Goal: Task Accomplishment & Management: Manage account settings

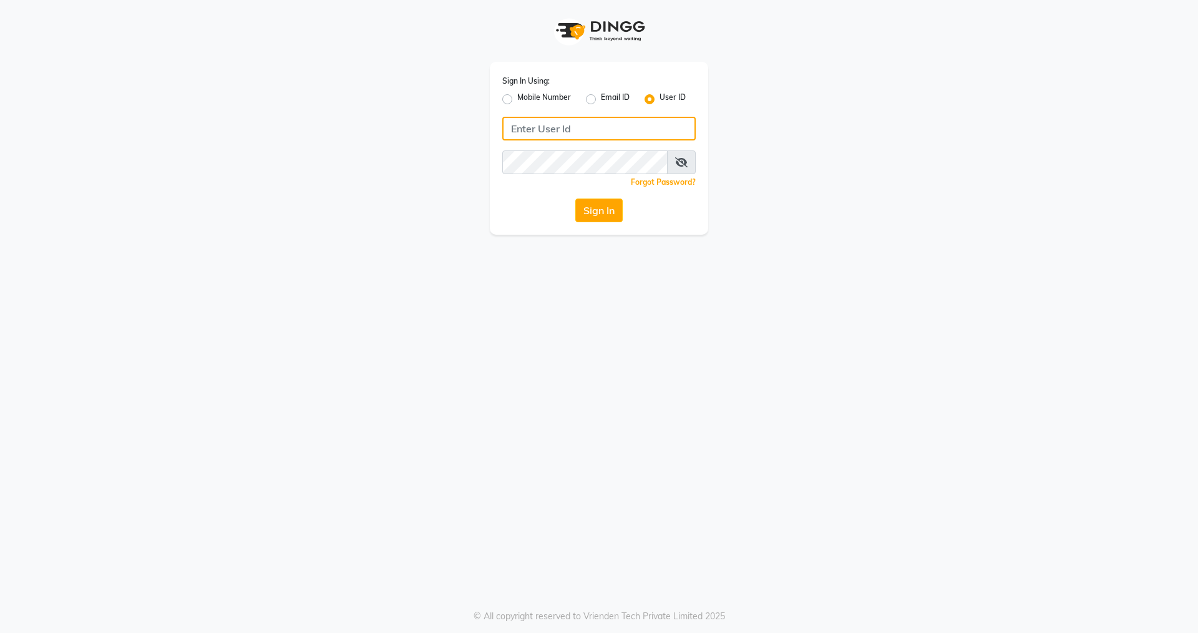
click at [627, 123] on input "Username" at bounding box center [598, 129] width 193 height 24
type input "oia123"
click at [517, 100] on label "Mobile Number" at bounding box center [544, 99] width 54 height 15
click at [517, 100] on input "Mobile Number" at bounding box center [521, 96] width 8 height 8
radio input "true"
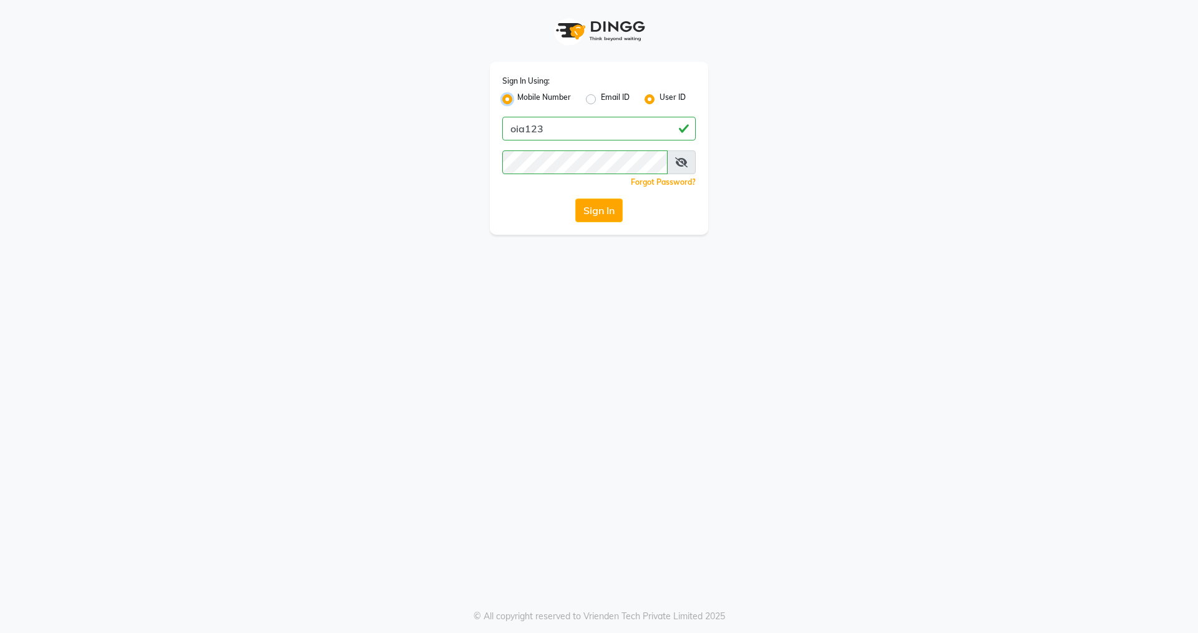
radio input "false"
click at [626, 123] on input "Username" at bounding box center [620, 129] width 152 height 24
type input "9606868364"
click at [609, 203] on button "Sign In" at bounding box center [598, 210] width 47 height 24
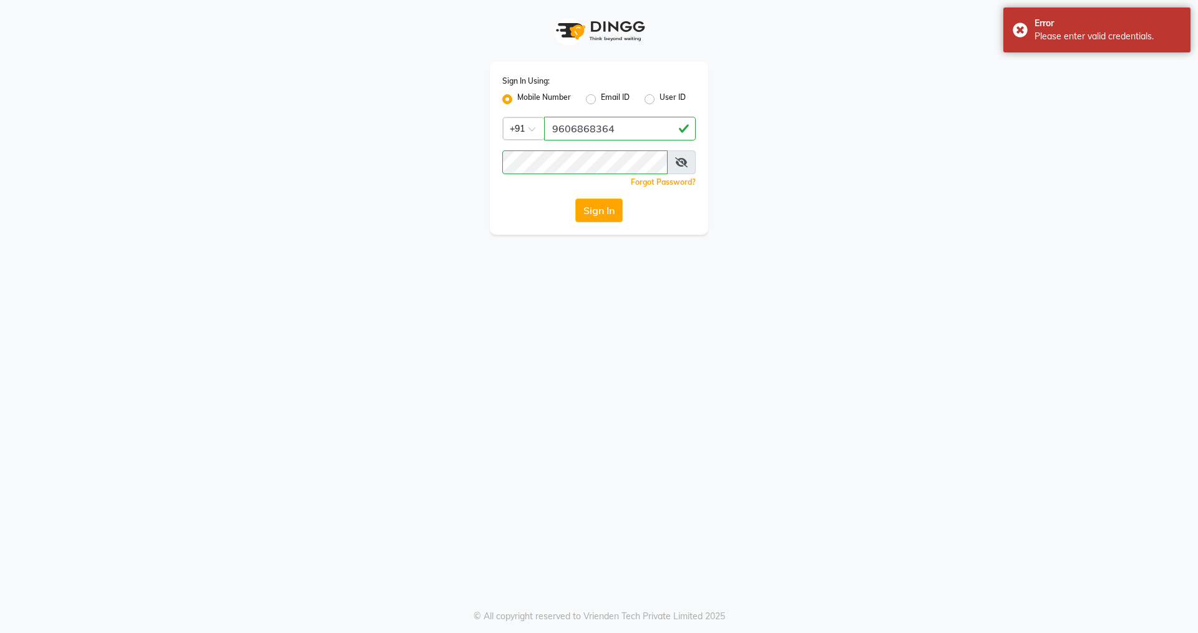
click at [688, 158] on span at bounding box center [681, 162] width 29 height 24
click at [685, 160] on icon at bounding box center [681, 162] width 12 height 10
click at [660, 98] on label "User ID" at bounding box center [673, 99] width 26 height 15
click at [660, 98] on input "User ID" at bounding box center [664, 96] width 8 height 8
radio input "true"
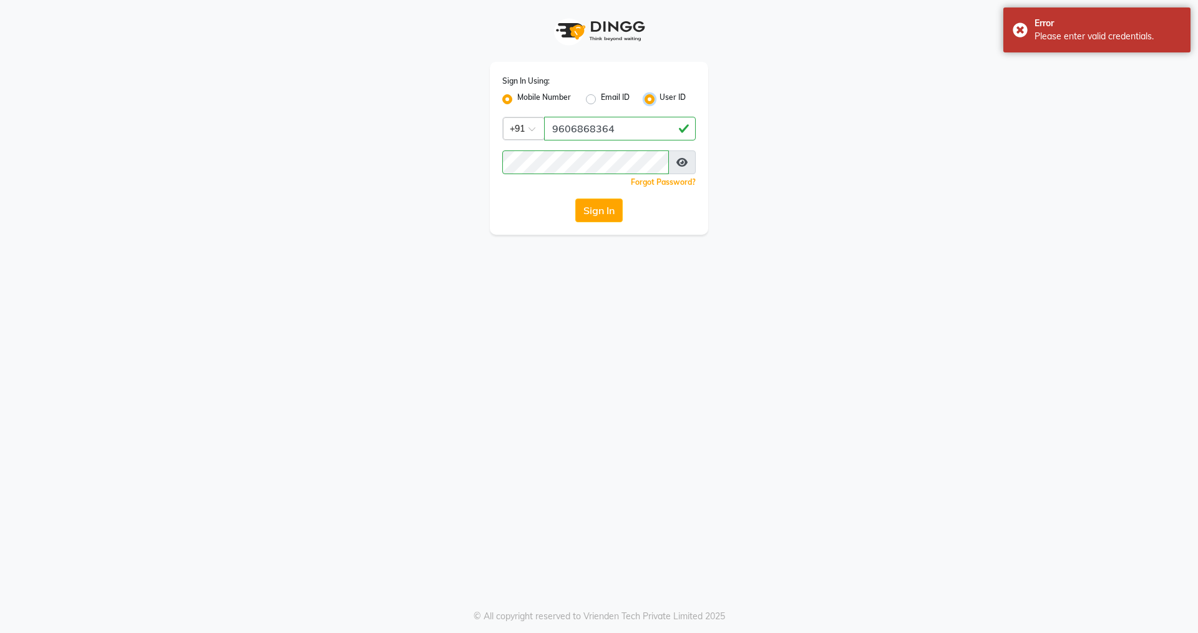
radio input "false"
click at [605, 132] on input "Username" at bounding box center [598, 129] width 193 height 24
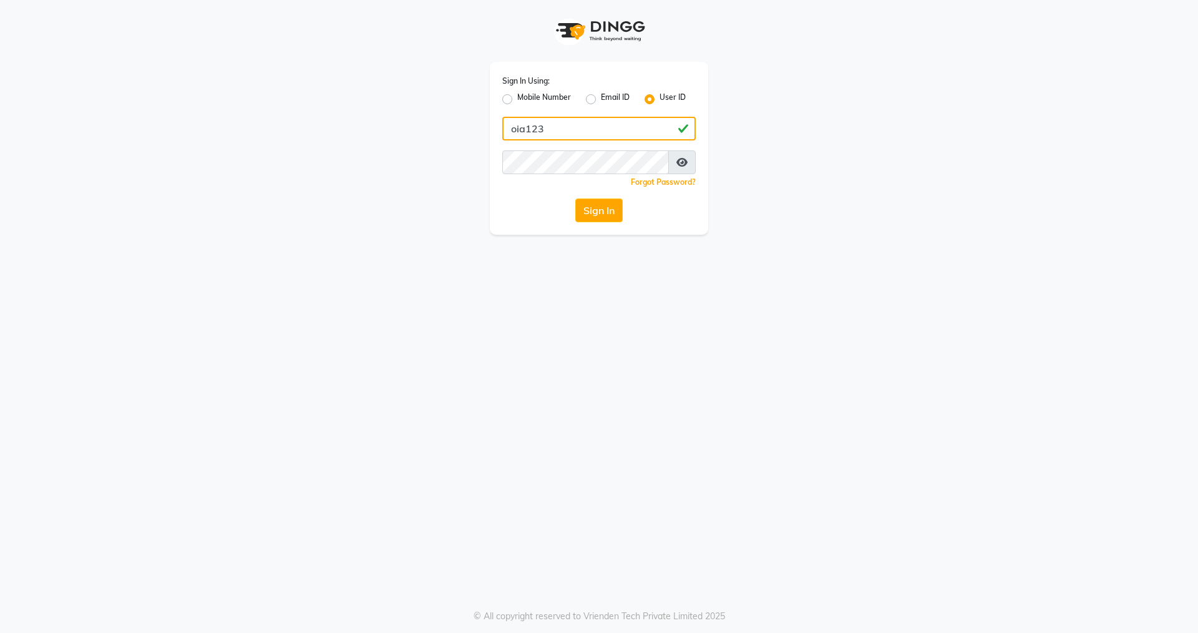
type input "oia123"
click at [589, 212] on button "Sign In" at bounding box center [598, 210] width 47 height 24
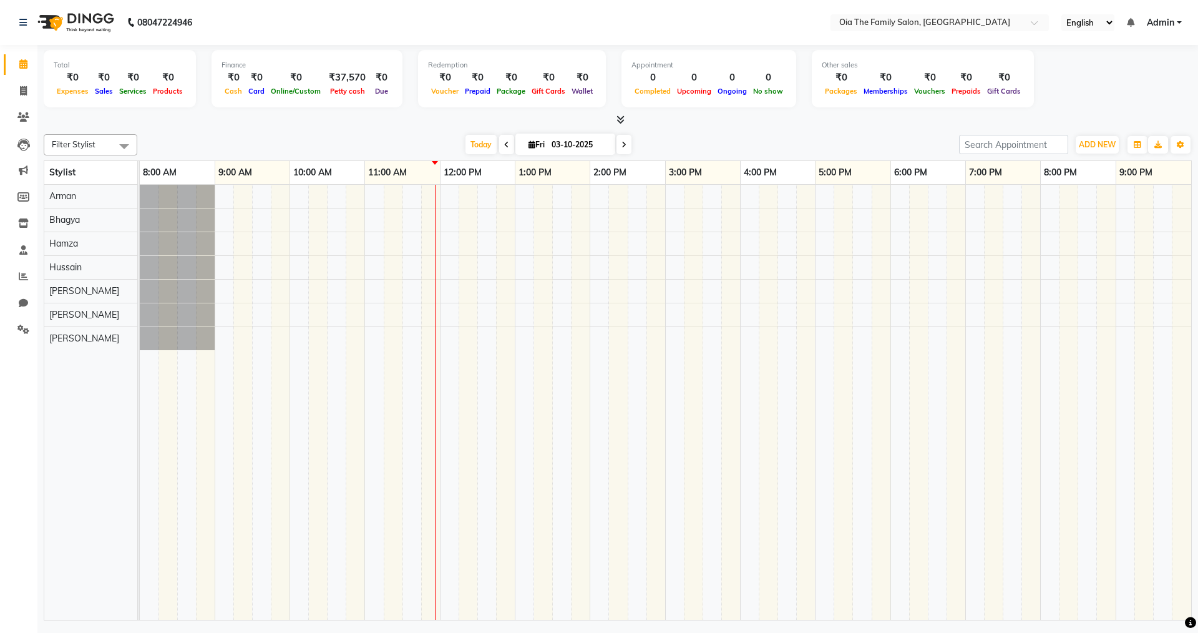
click at [505, 147] on icon at bounding box center [506, 144] width 5 height 7
type input "02-10-2025"
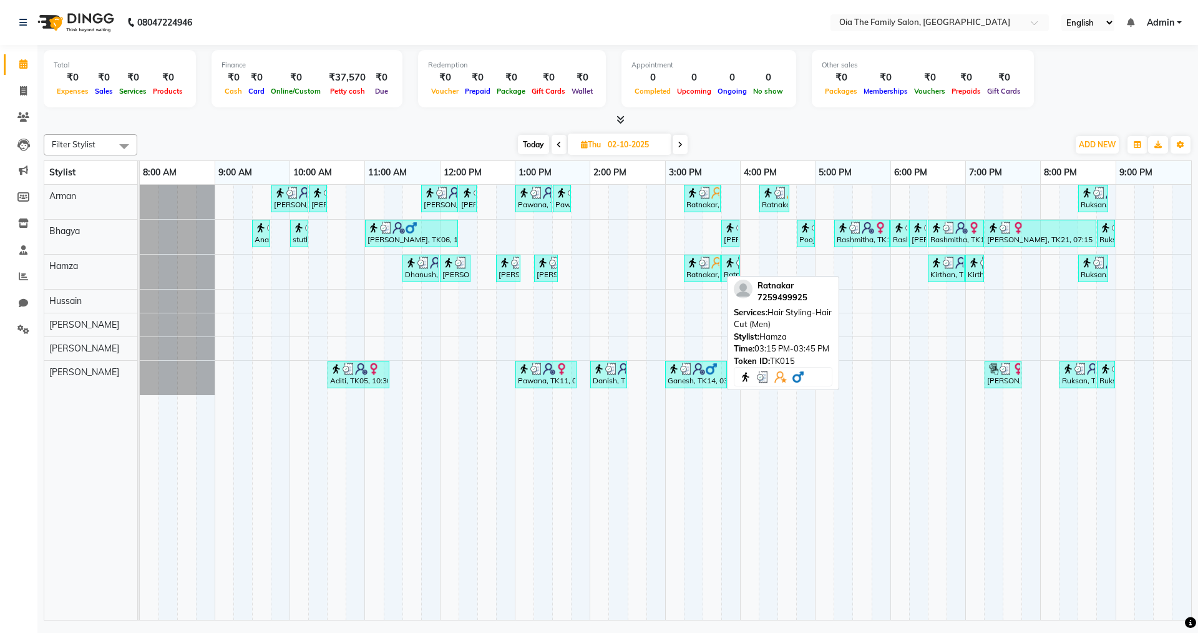
click at [700, 275] on div "Ratnakar, TK15, 03:15 PM-03:45 PM, Hair Styling-Hair Cut (Men)" at bounding box center [702, 268] width 34 height 24
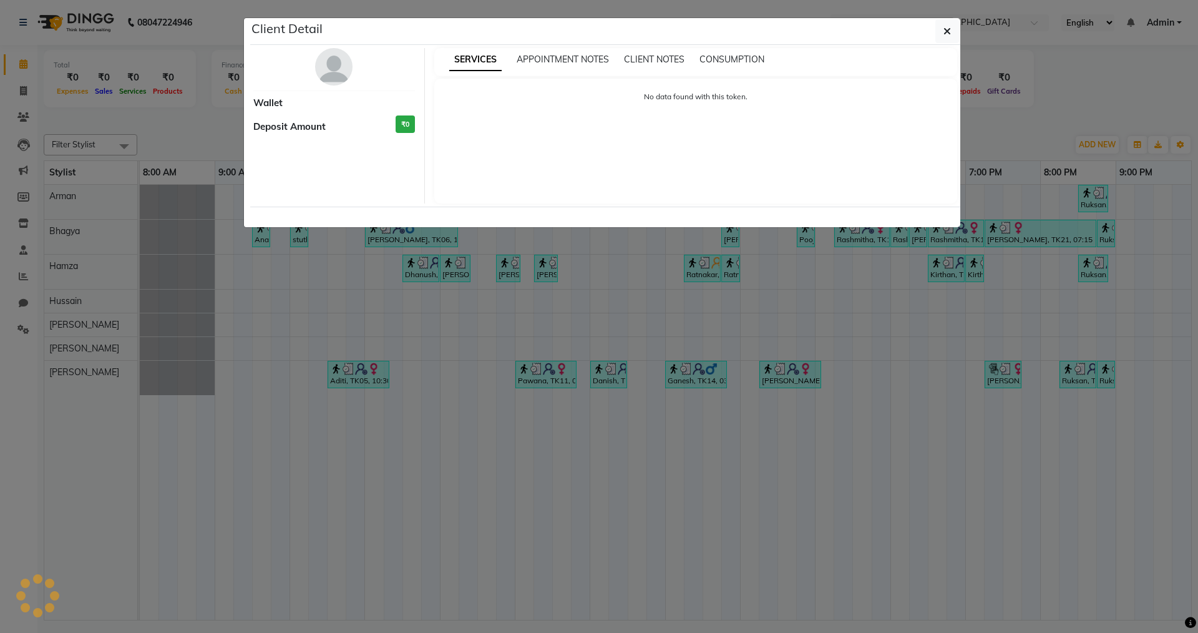
select select "3"
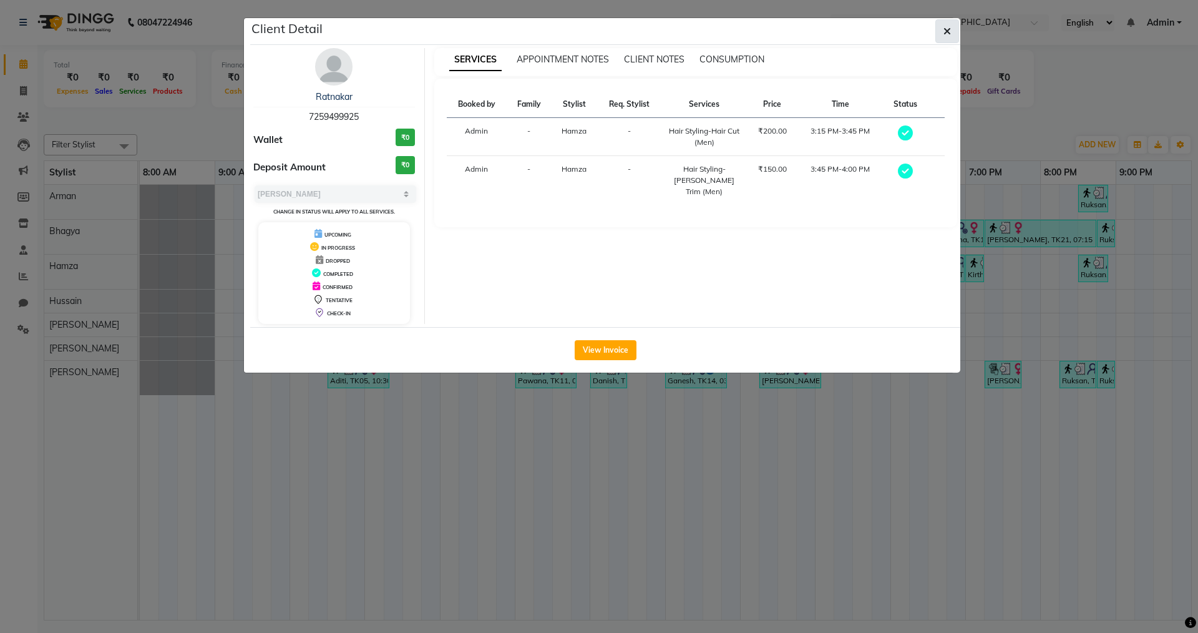
click at [953, 34] on button "button" at bounding box center [947, 31] width 24 height 24
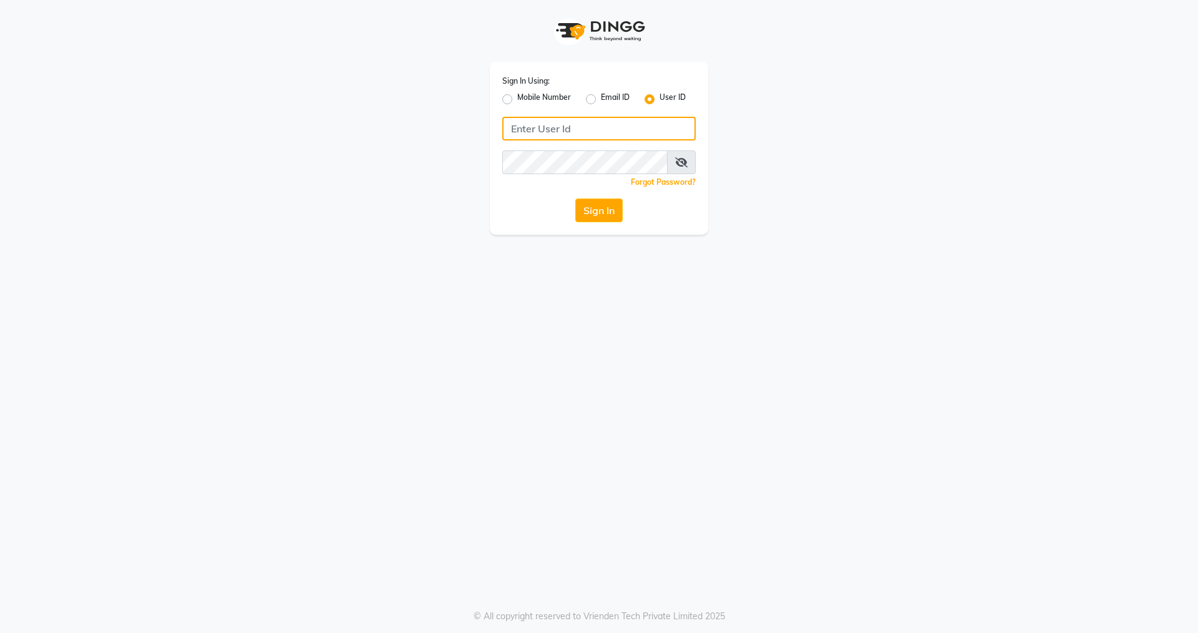
click at [565, 127] on input "Username" at bounding box center [598, 129] width 193 height 24
type input "oia123"
click at [582, 201] on button "Sign In" at bounding box center [598, 210] width 47 height 24
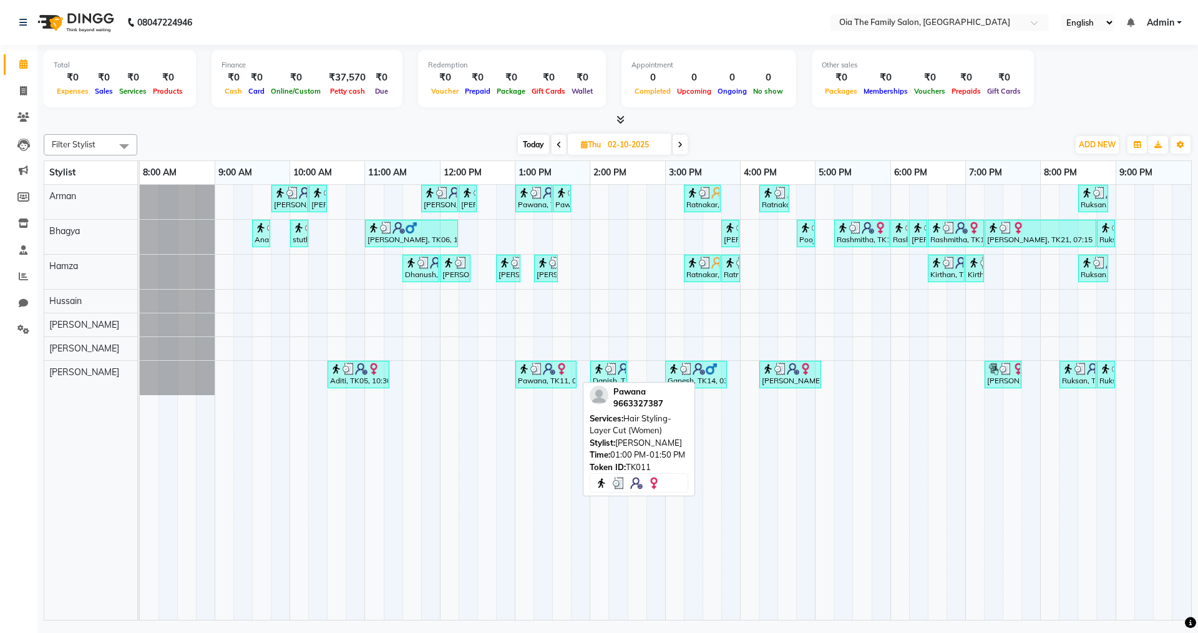
click at [542, 387] on link "Pawana, TK11, 01:00 PM-01:50 PM, Hair Styling-Layer Cut (Women)" at bounding box center [545, 374] width 61 height 27
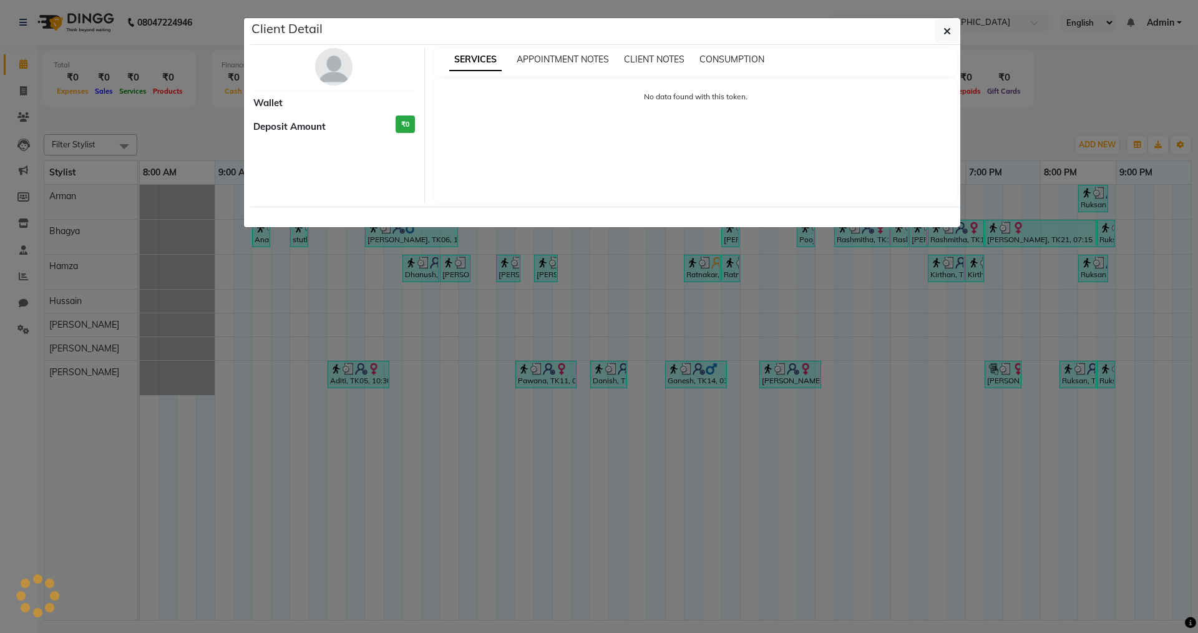
select select "3"
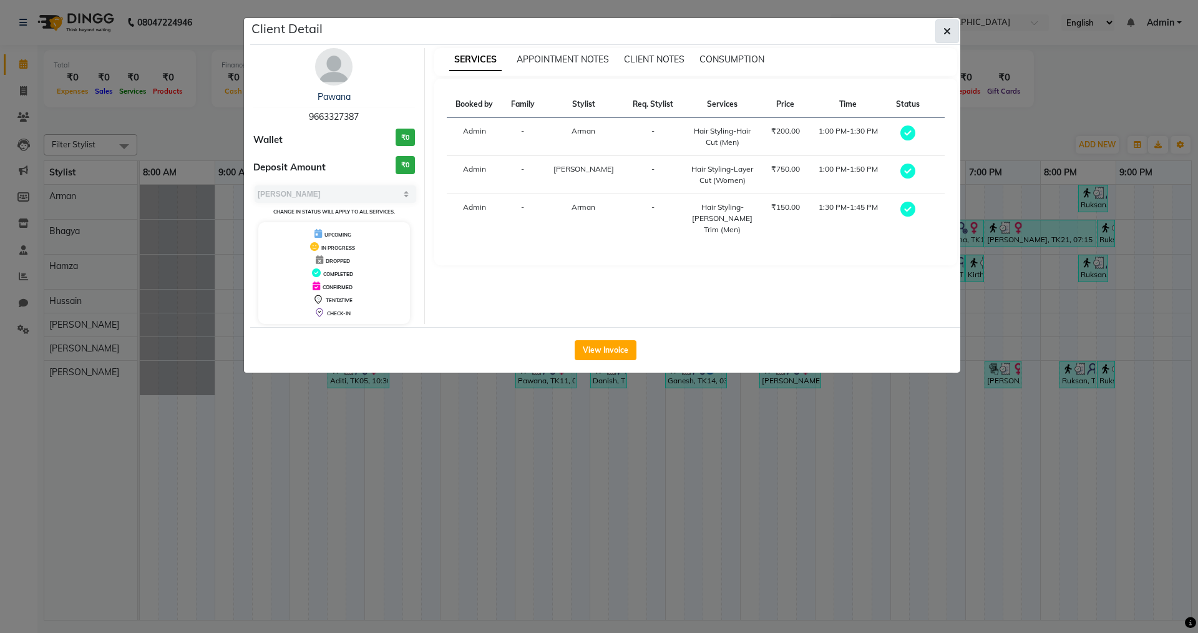
click at [954, 35] on button "button" at bounding box center [947, 31] width 24 height 24
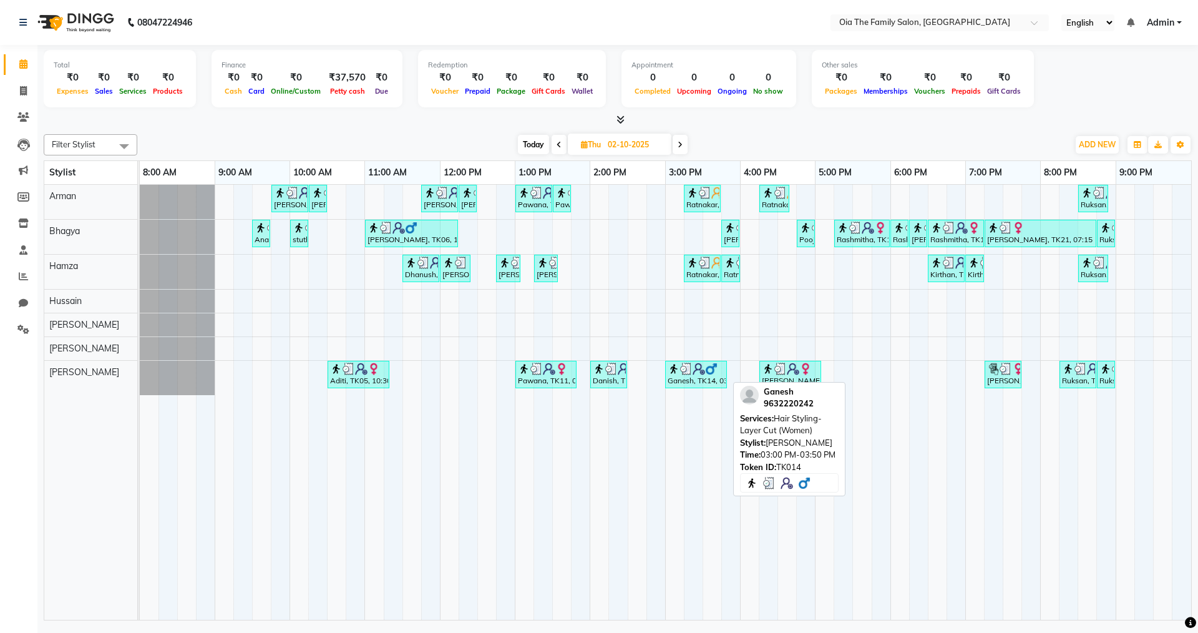
click at [705, 374] on img at bounding box center [699, 369] width 12 height 12
select select "3"
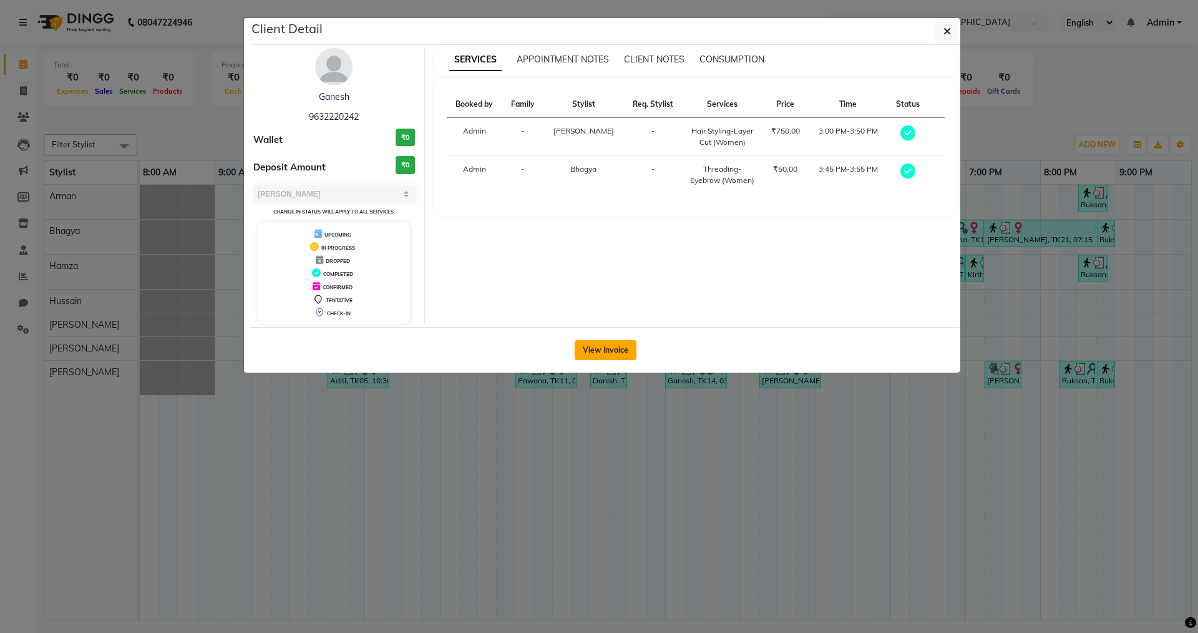
click at [619, 354] on button "View Invoice" at bounding box center [606, 350] width 62 height 20
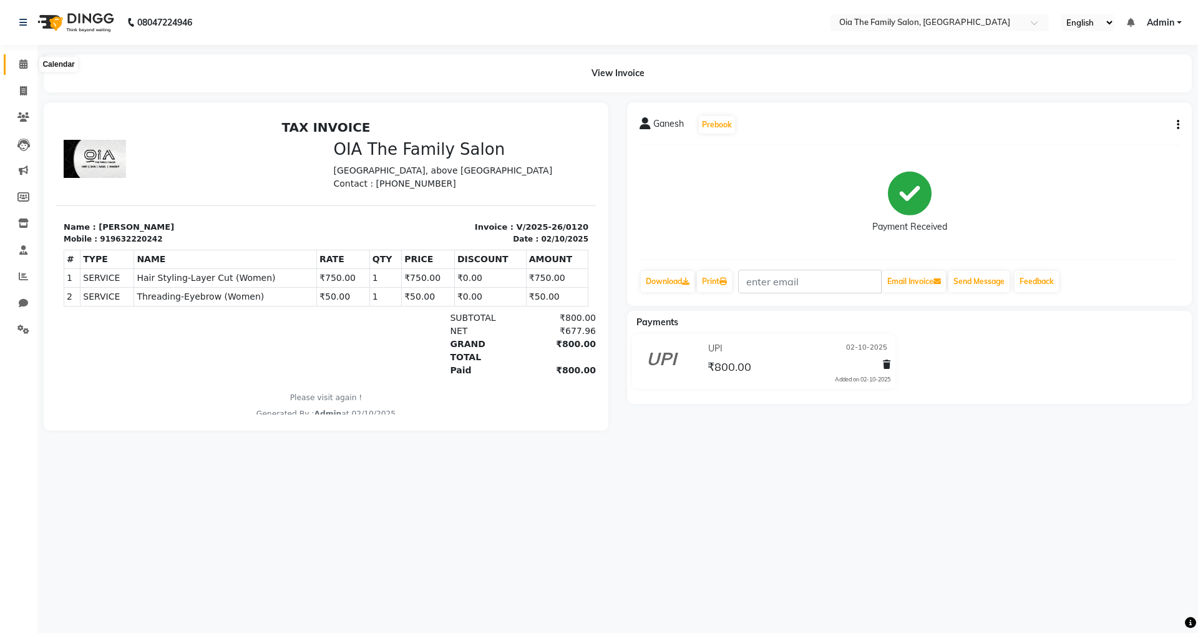
click at [24, 66] on icon at bounding box center [23, 63] width 8 height 9
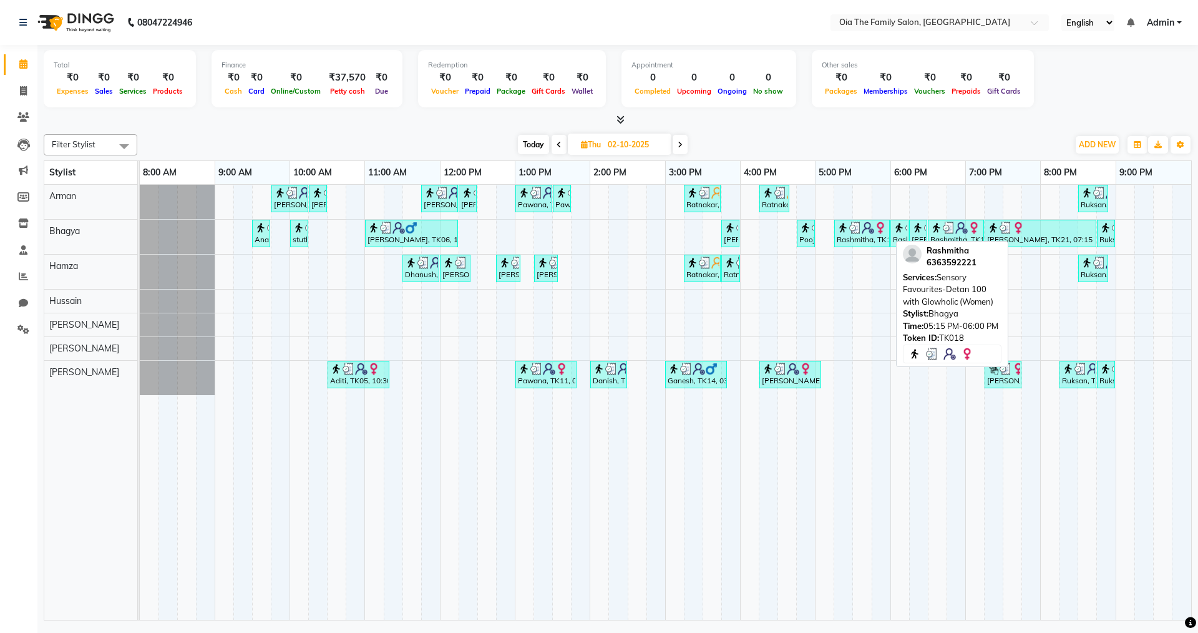
click at [859, 226] on img at bounding box center [855, 228] width 12 height 12
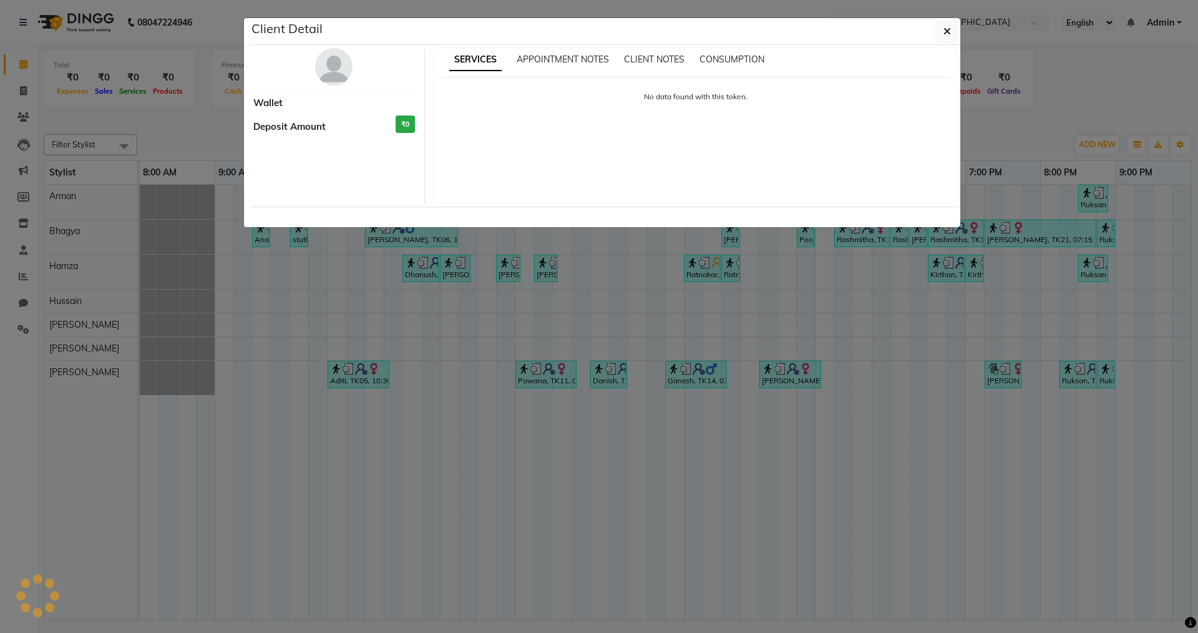
select select "3"
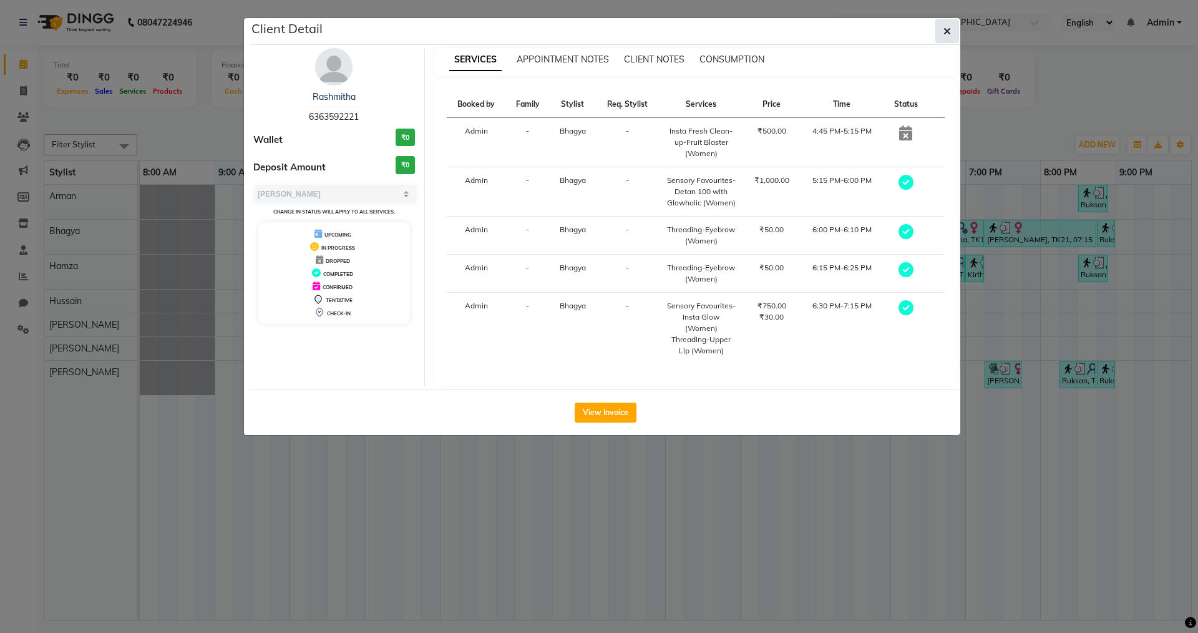
click at [940, 31] on button "button" at bounding box center [947, 31] width 24 height 24
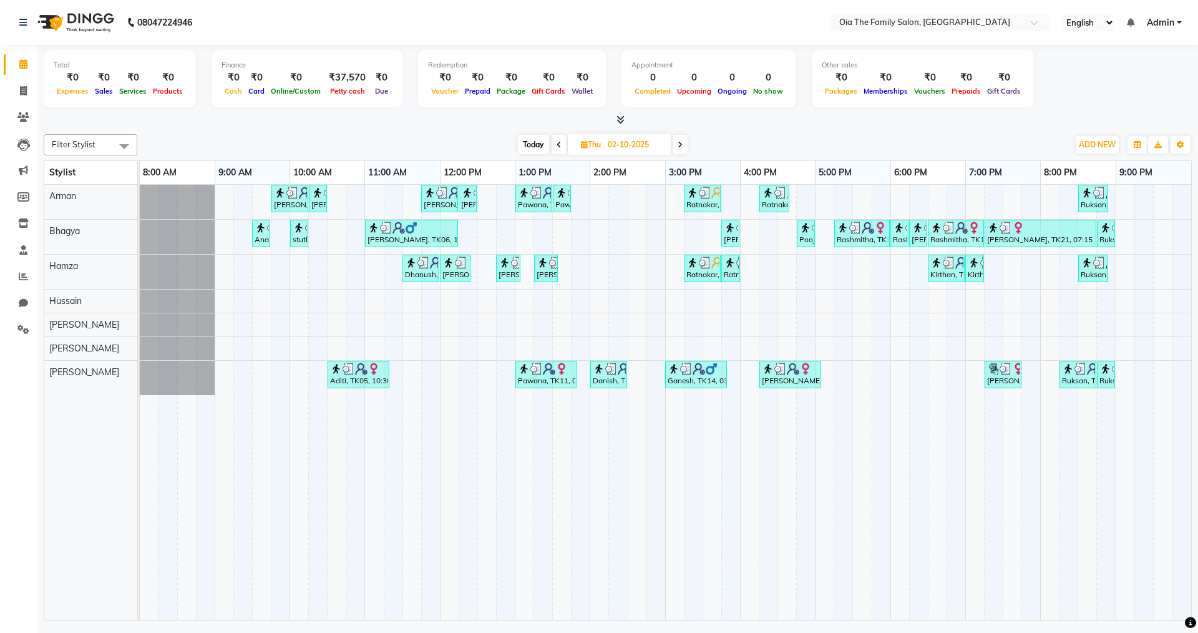
click at [633, 150] on input "02-10-2025" at bounding box center [635, 144] width 62 height 19
select select "10"
select select "2025"
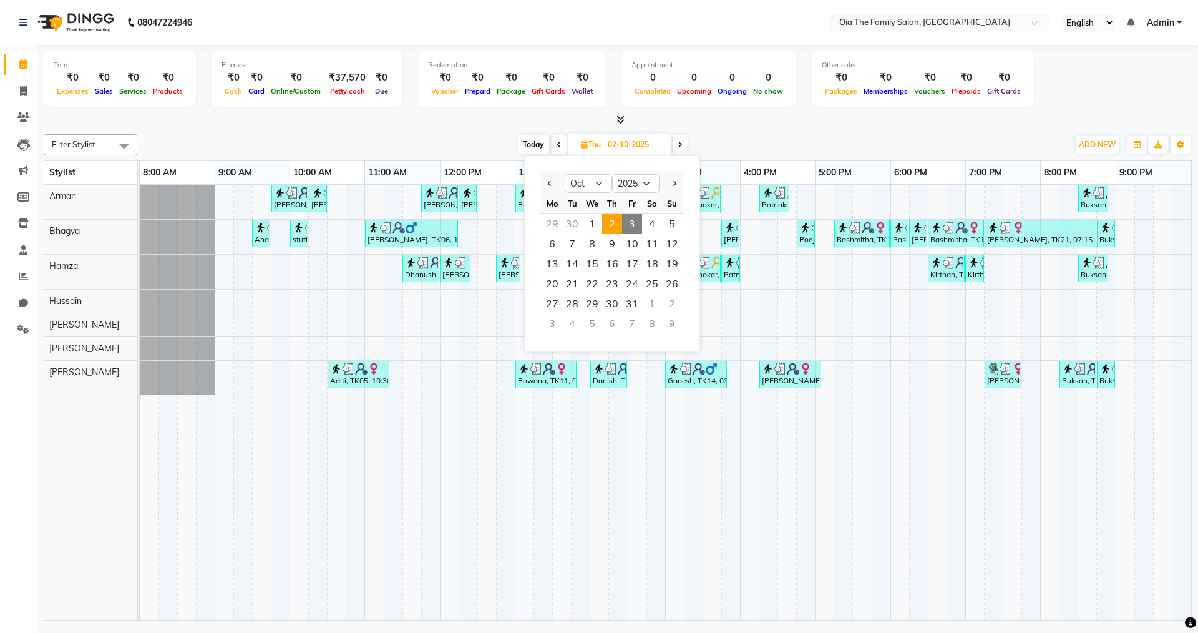
click at [525, 147] on span "Today" at bounding box center [533, 144] width 31 height 19
type input "03-10-2025"
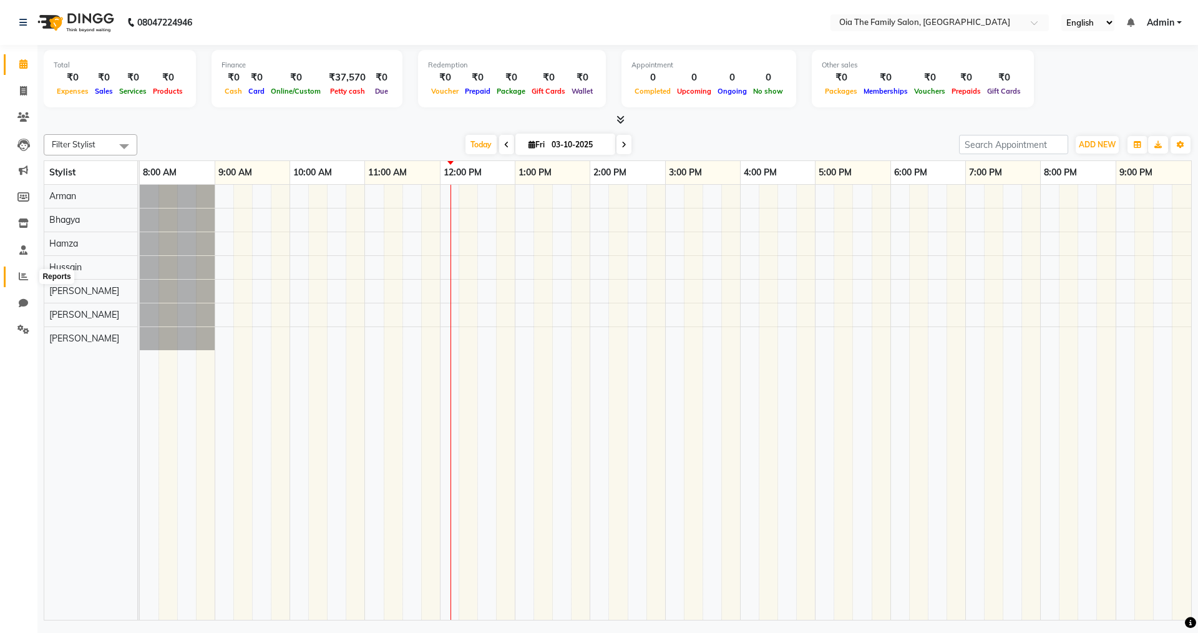
click at [22, 272] on icon at bounding box center [23, 275] width 9 height 9
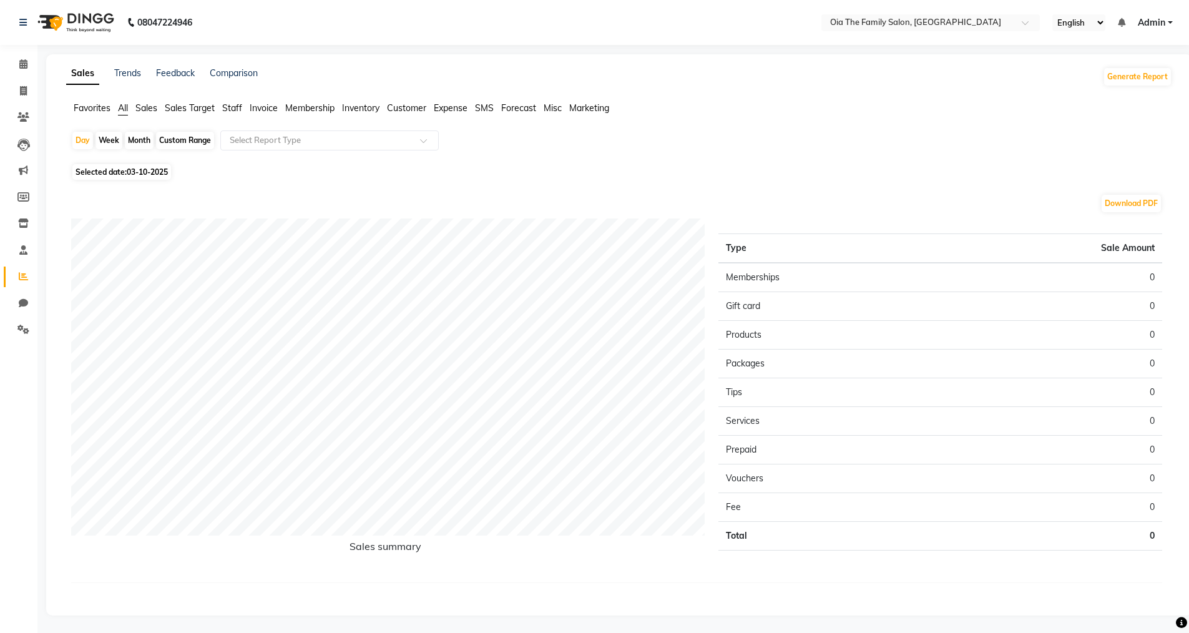
click at [124, 167] on span "Selected date: 03-10-2025" at bounding box center [121, 172] width 99 height 16
select select "10"
select select "2025"
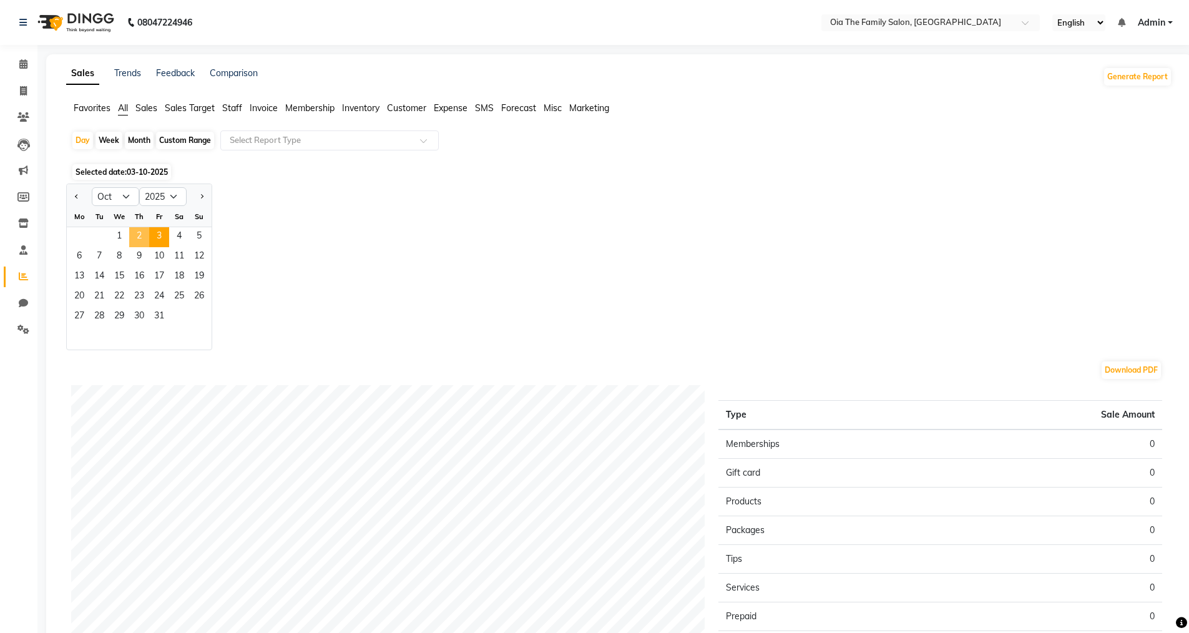
click at [140, 240] on span "2" at bounding box center [139, 237] width 20 height 20
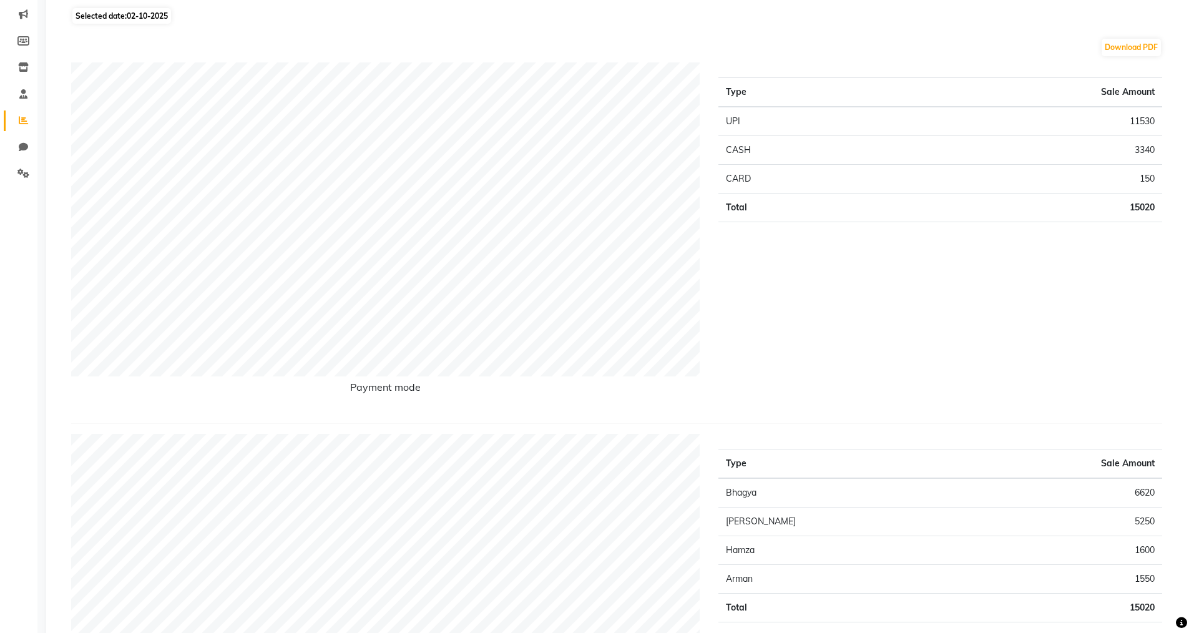
scroll to position [187, 0]
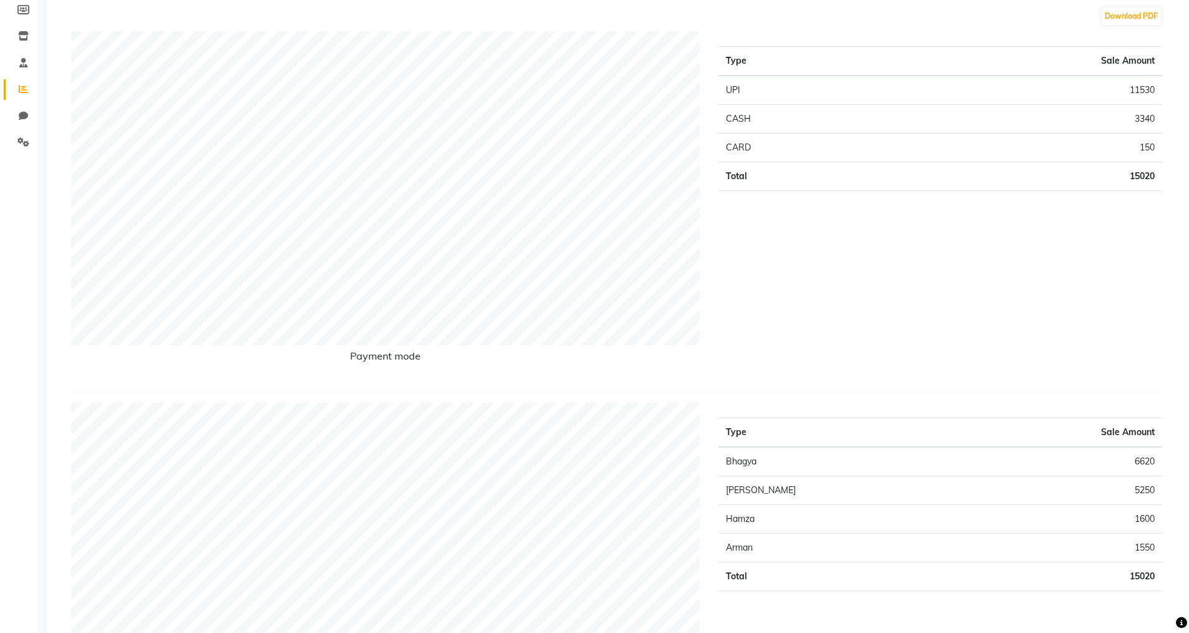
drag, startPoint x: 706, startPoint y: 306, endPoint x: 796, endPoint y: 342, distance: 96.9
click at [796, 342] on div "Type Sale Amount UPI 11530 CASH 3340 CARD 150 Total 15020" at bounding box center [940, 206] width 462 height 351
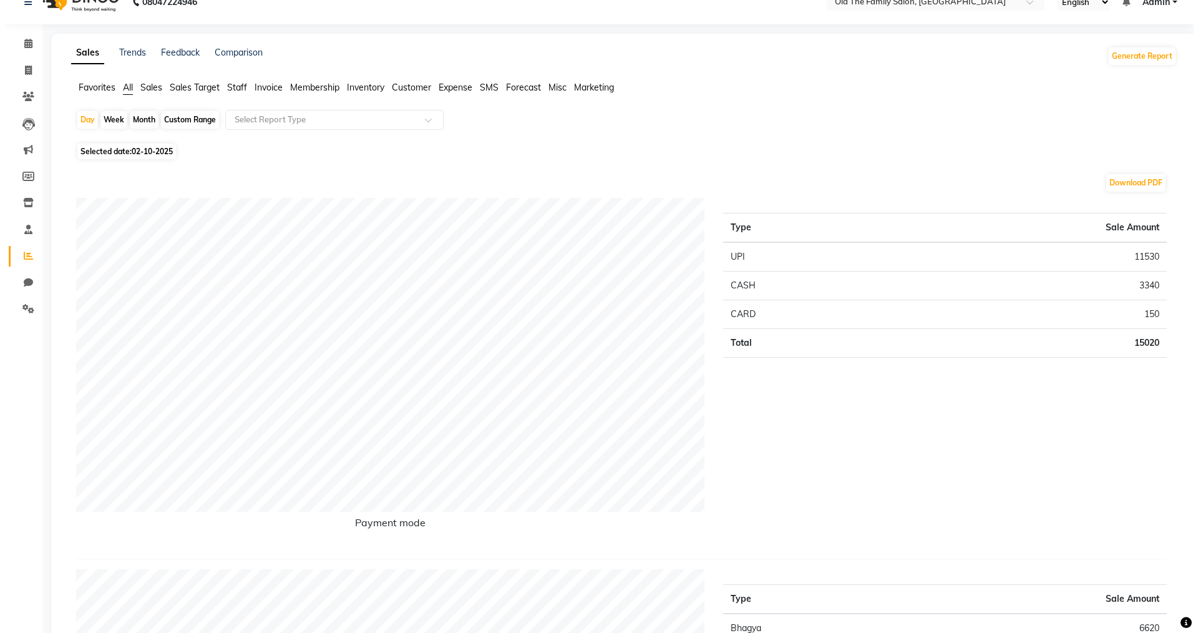
scroll to position [0, 0]
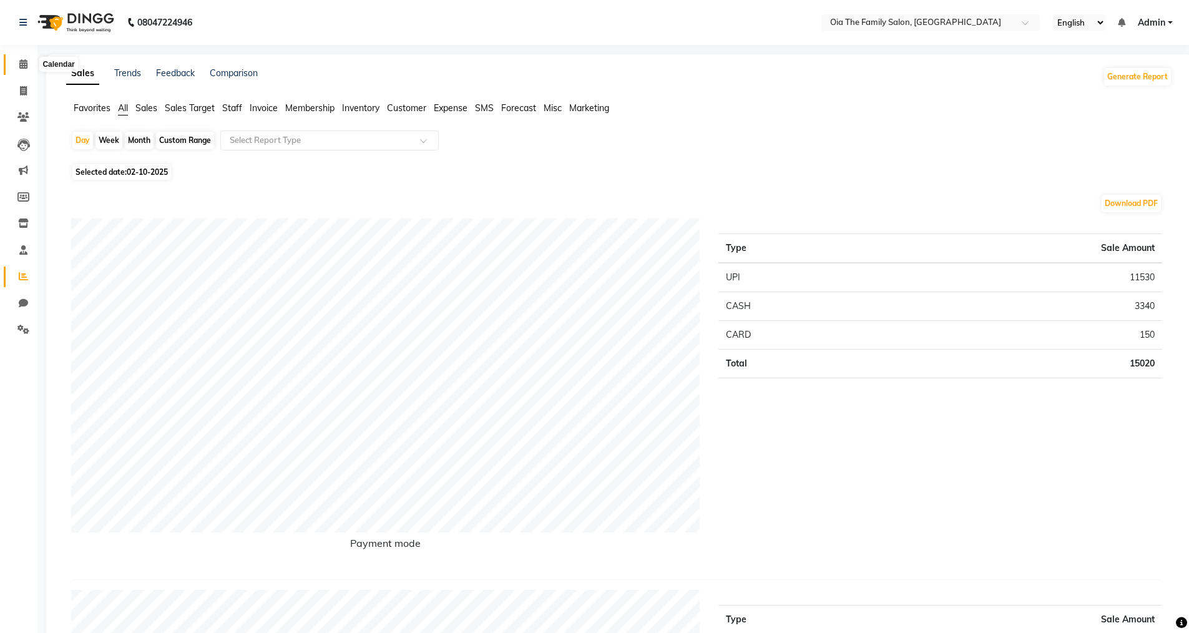
click at [30, 64] on span at bounding box center [23, 64] width 22 height 14
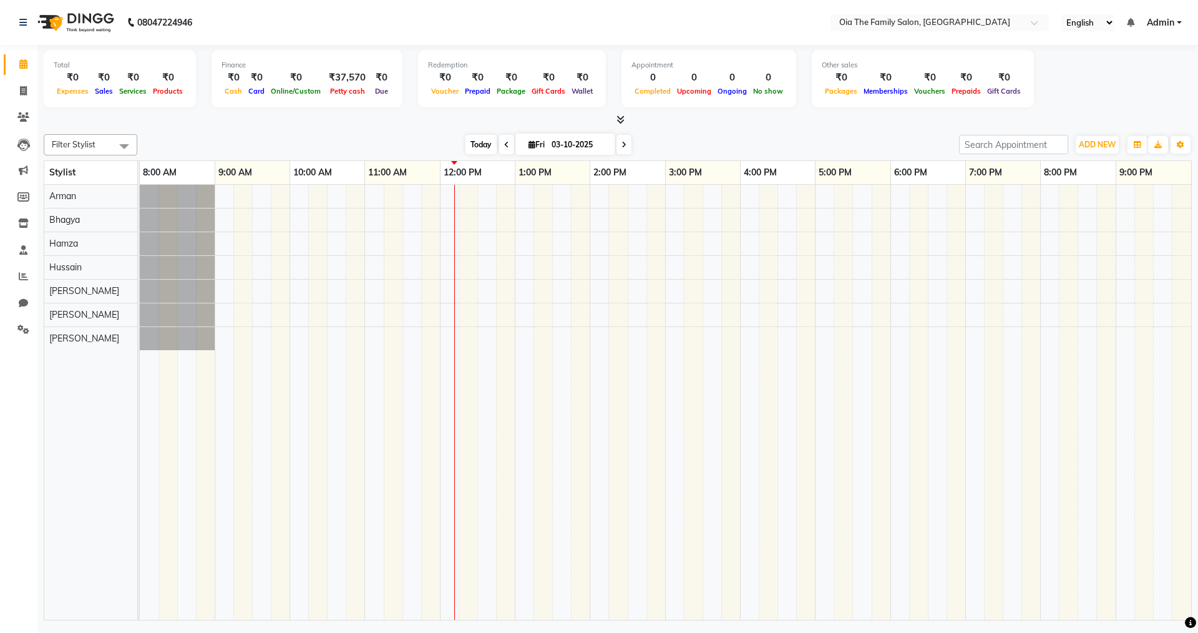
click at [469, 149] on span "Today" at bounding box center [481, 144] width 31 height 19
click at [507, 146] on span at bounding box center [506, 144] width 15 height 19
type input "02-10-2025"
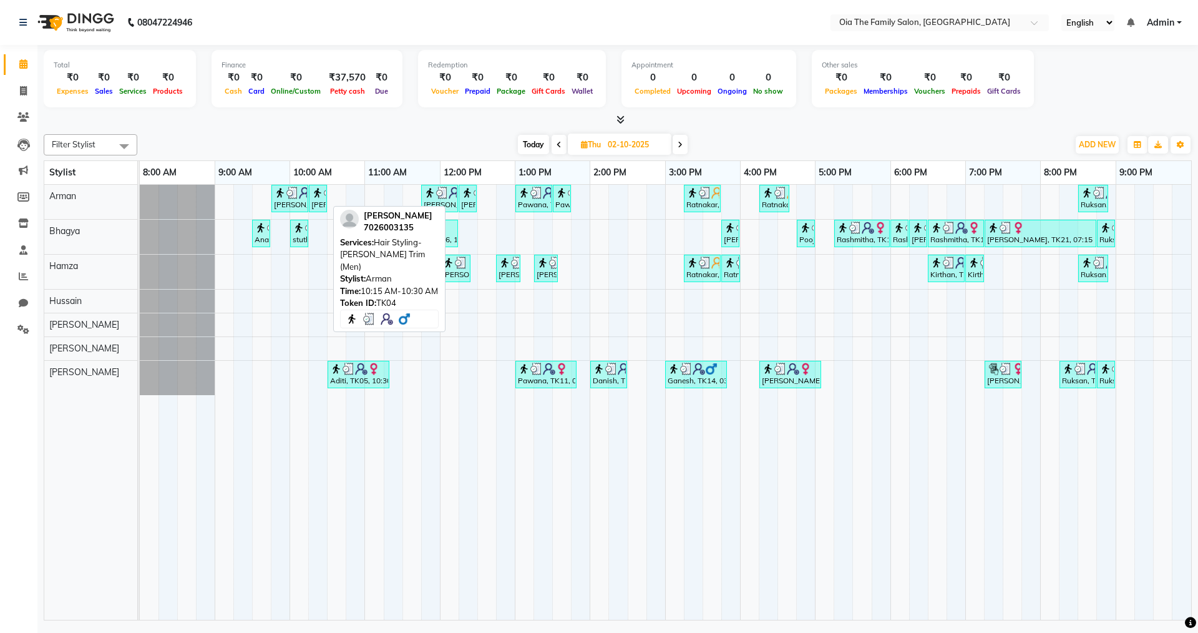
click at [312, 191] on img at bounding box center [317, 193] width 12 height 12
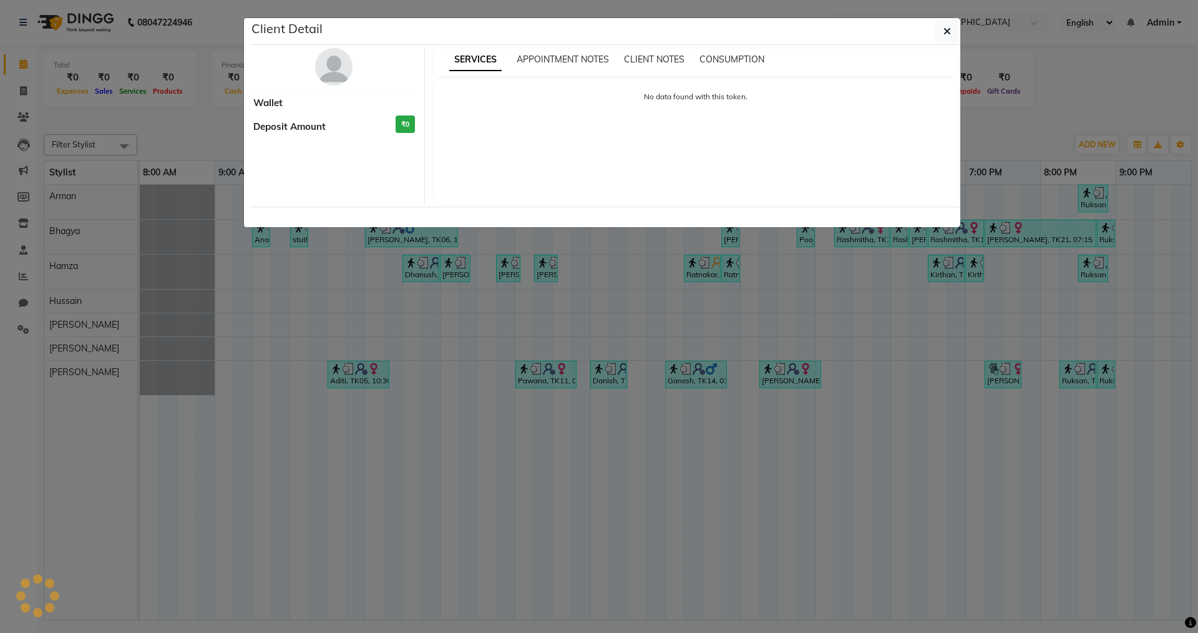
select select "3"
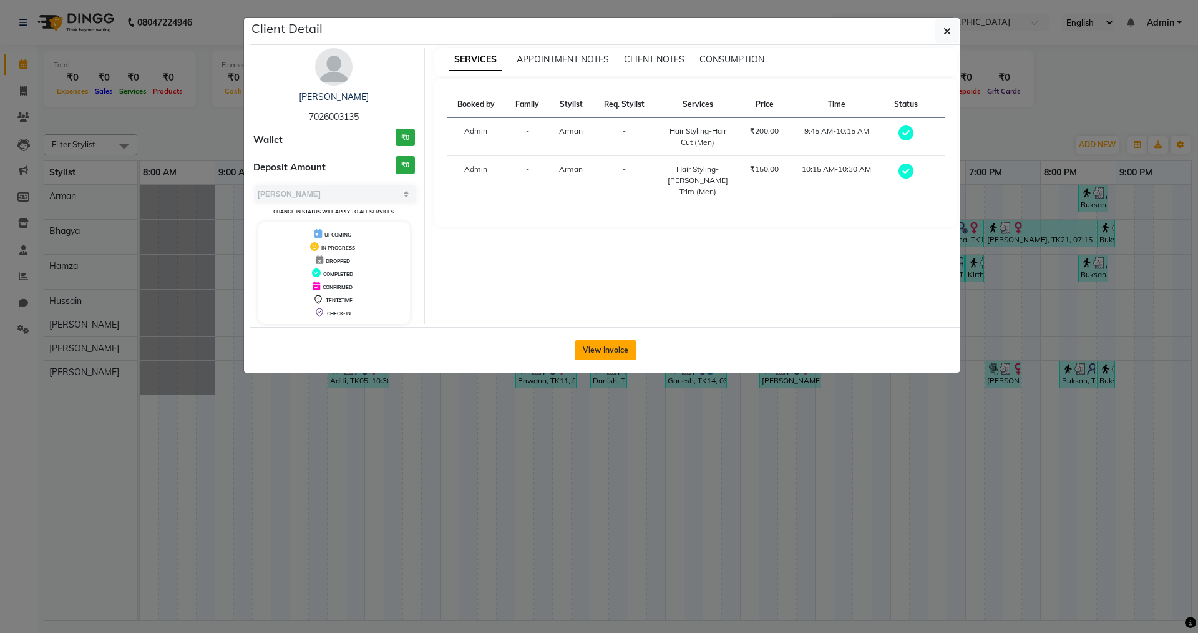
click at [612, 346] on button "View Invoice" at bounding box center [606, 350] width 62 height 20
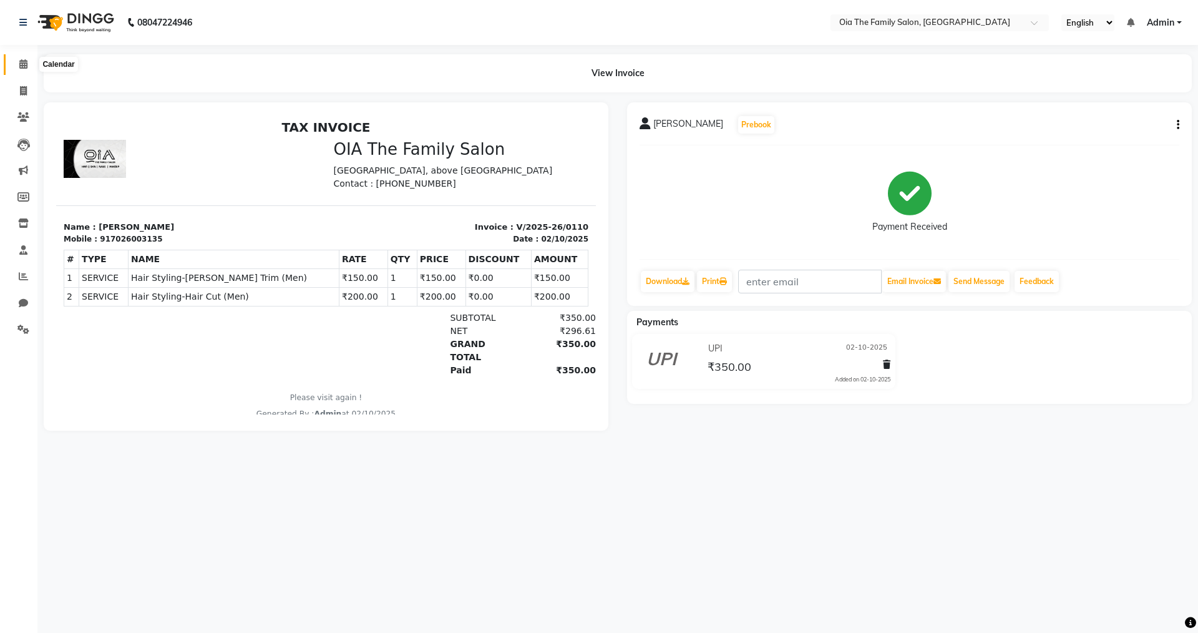
click at [24, 63] on icon at bounding box center [23, 63] width 8 height 9
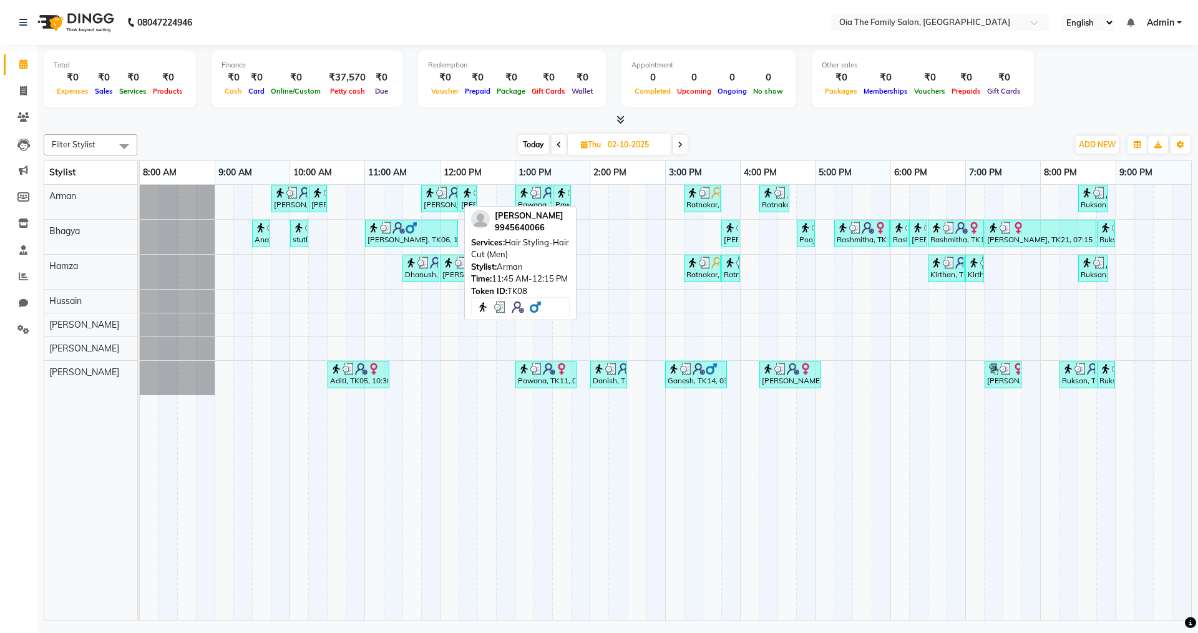
click at [447, 203] on div "[PERSON_NAME], TK08, 11:45 AM-12:15 PM, Hair Styling-Hair Cut (Men)" at bounding box center [439, 199] width 34 height 24
select select "3"
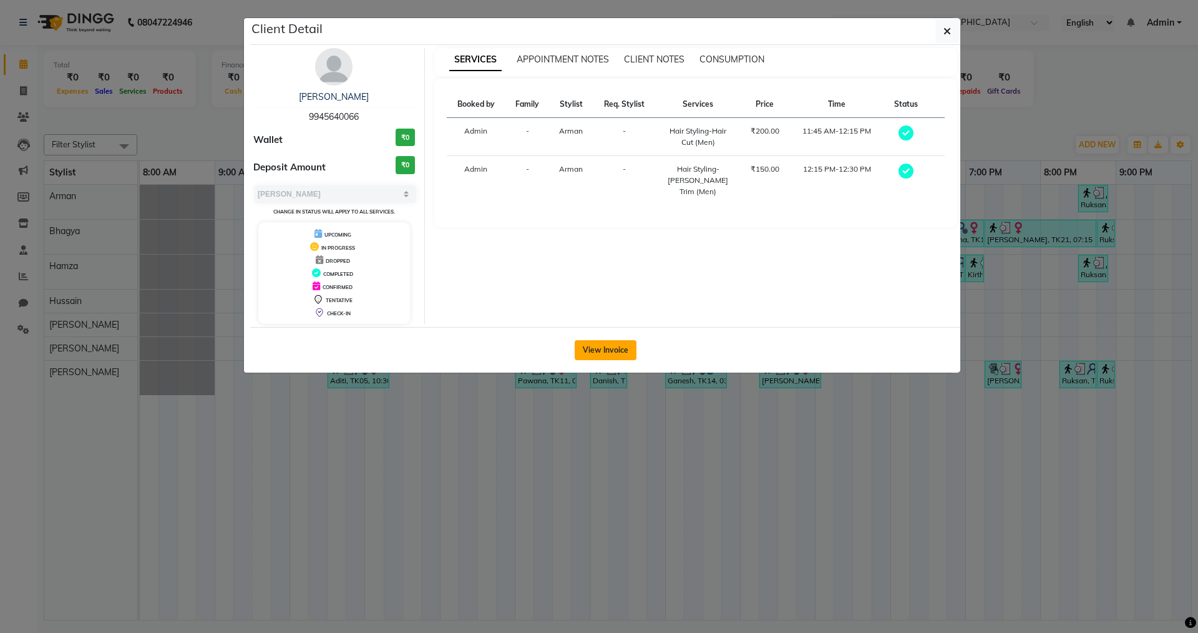
click at [616, 343] on button "View Invoice" at bounding box center [606, 350] width 62 height 20
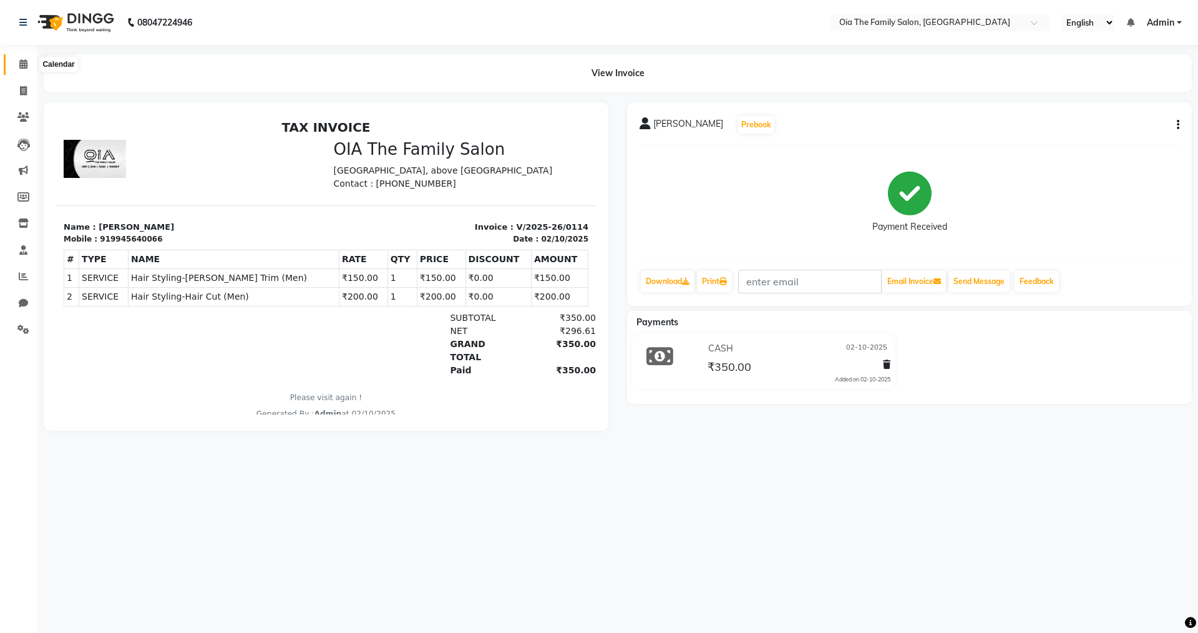
click at [25, 59] on icon at bounding box center [23, 63] width 8 height 9
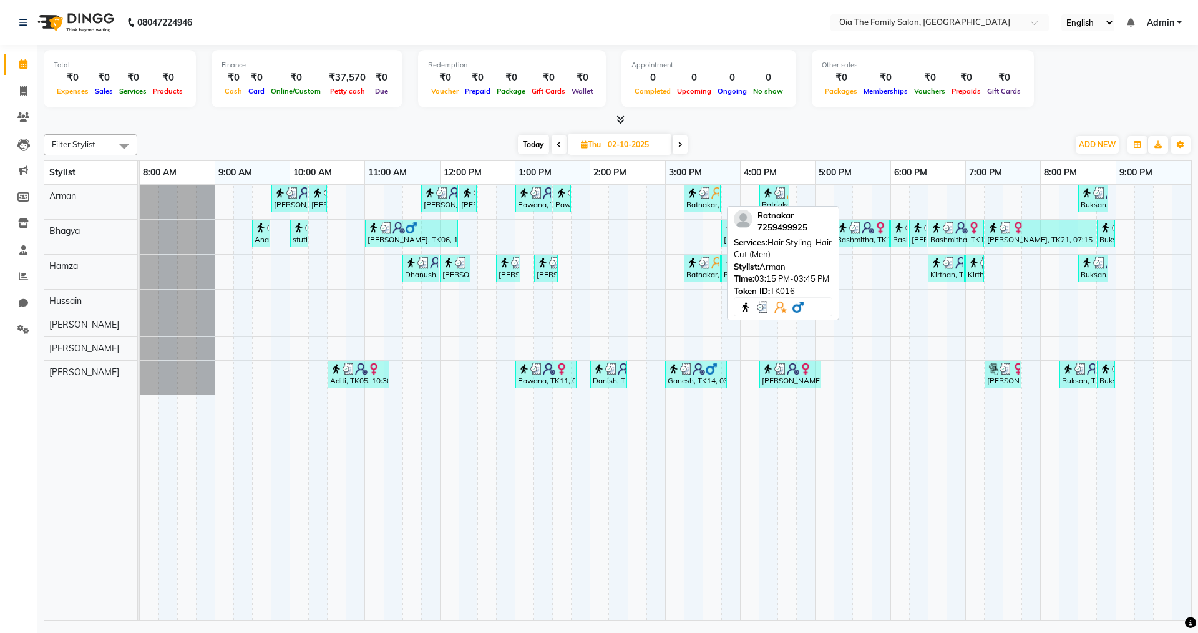
click at [690, 199] on div "Ratnakar, TK16, 03:15 PM-03:45 PM, Hair Styling-Hair Cut (Men)" at bounding box center [702, 199] width 34 height 24
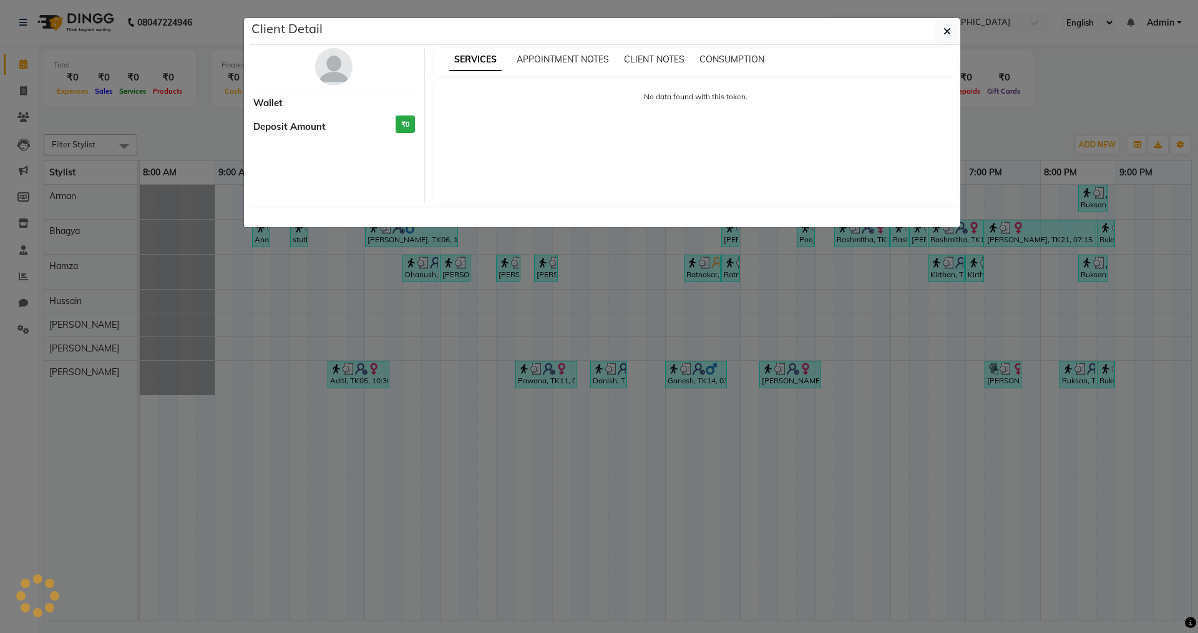
select select "3"
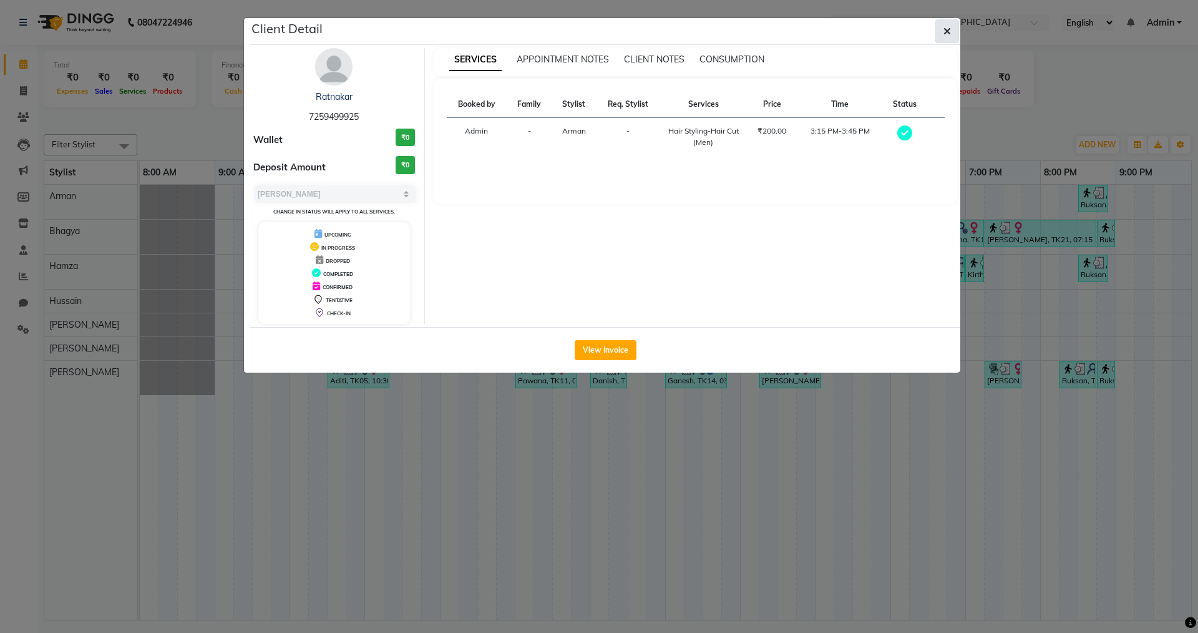
click at [944, 29] on icon "button" at bounding box center [946, 31] width 7 height 10
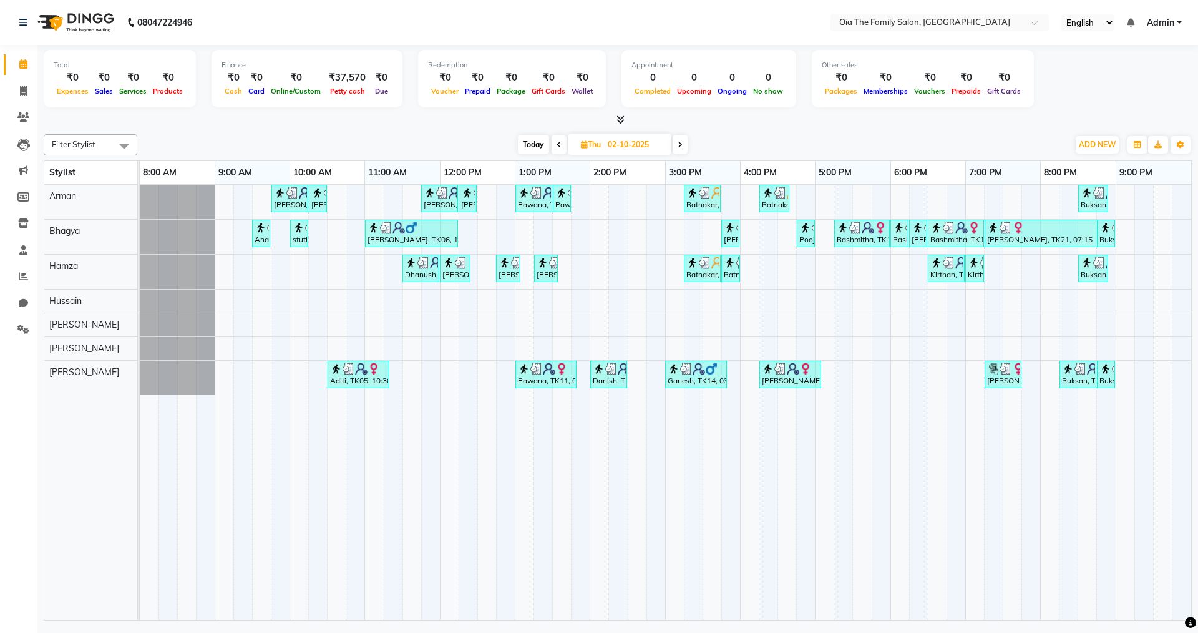
click at [651, 148] on input "02-10-2025" at bounding box center [635, 144] width 62 height 19
select select "10"
select select "2025"
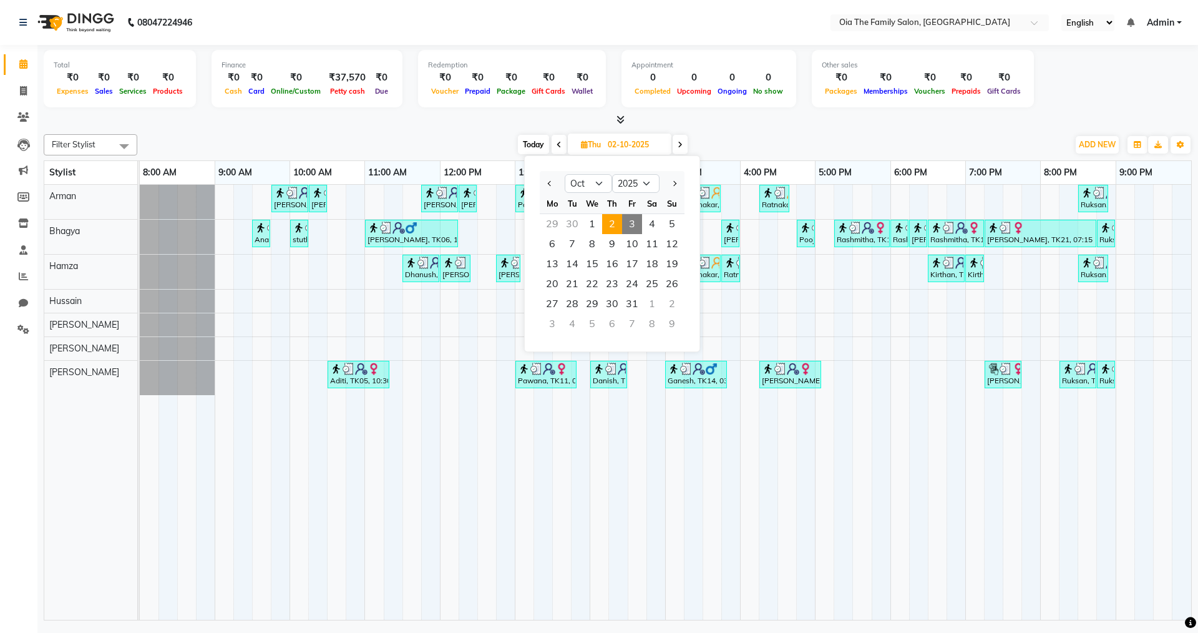
click at [527, 148] on span "Today" at bounding box center [533, 144] width 31 height 19
type input "03-10-2025"
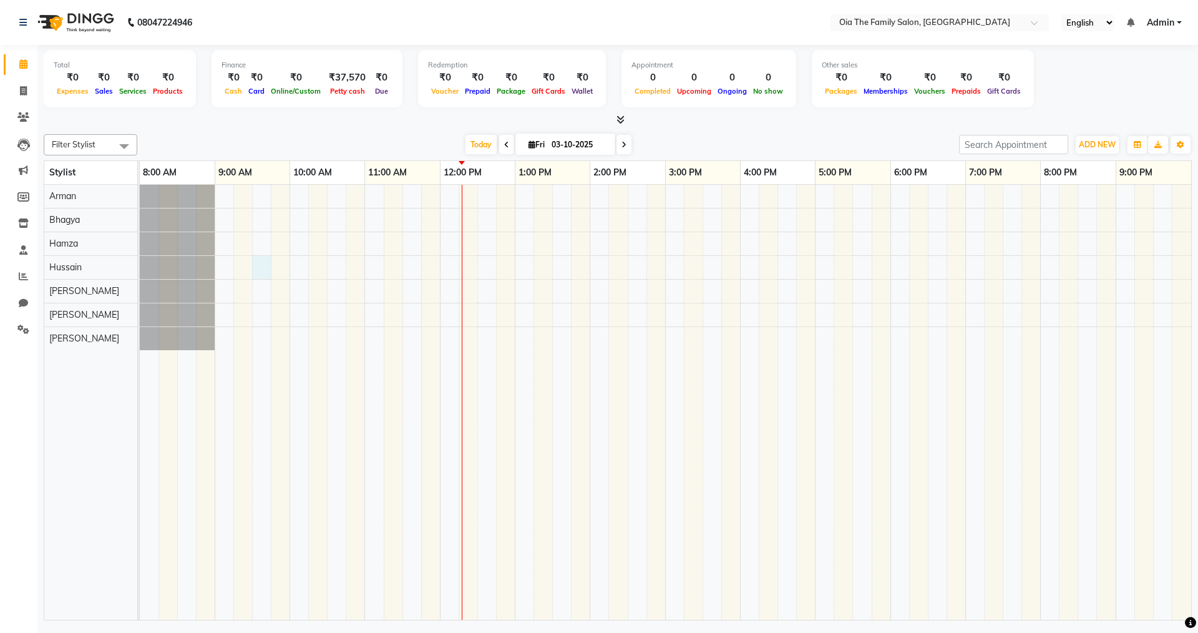
click at [257, 267] on div at bounding box center [665, 402] width 1051 height 435
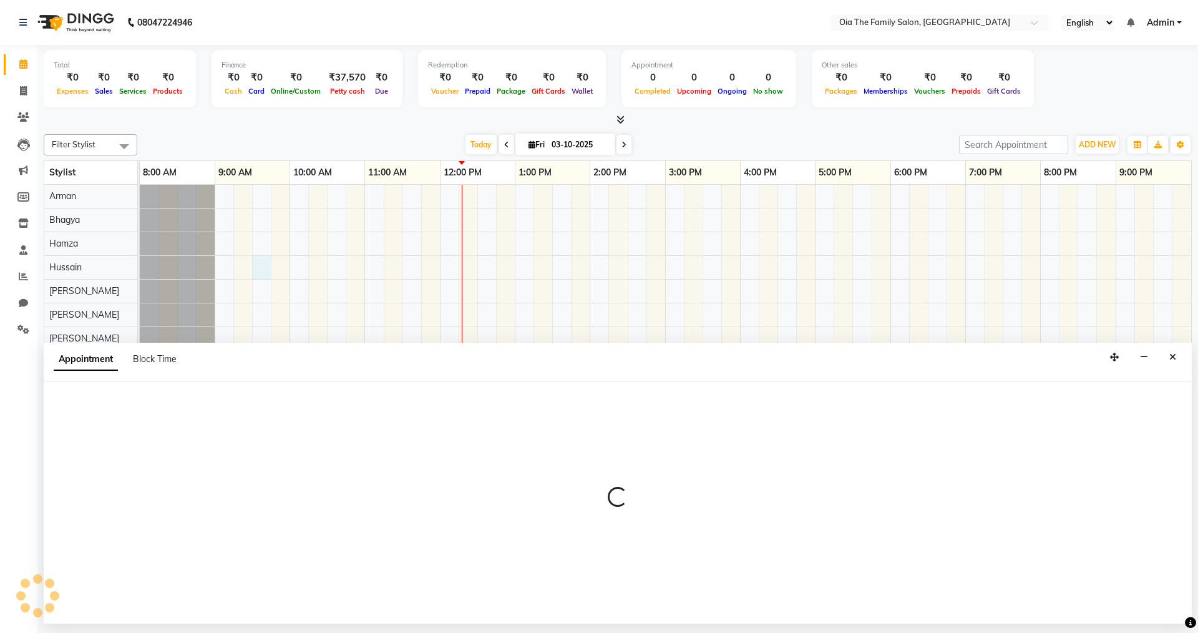
select select "93026"
select select "tentative"
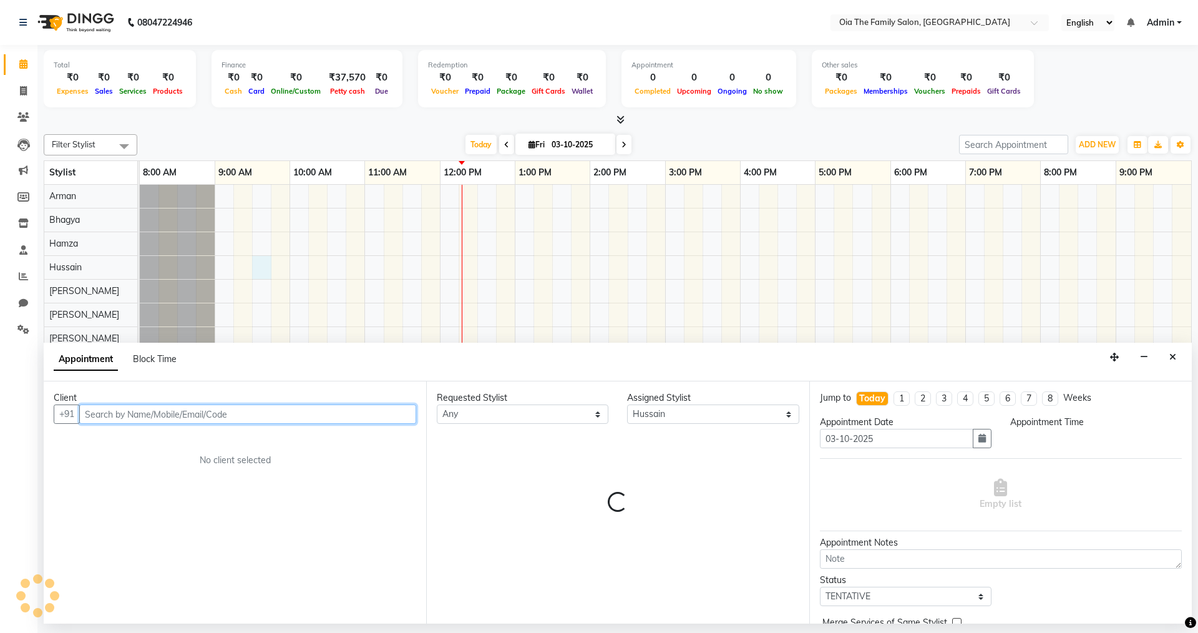
select select "570"
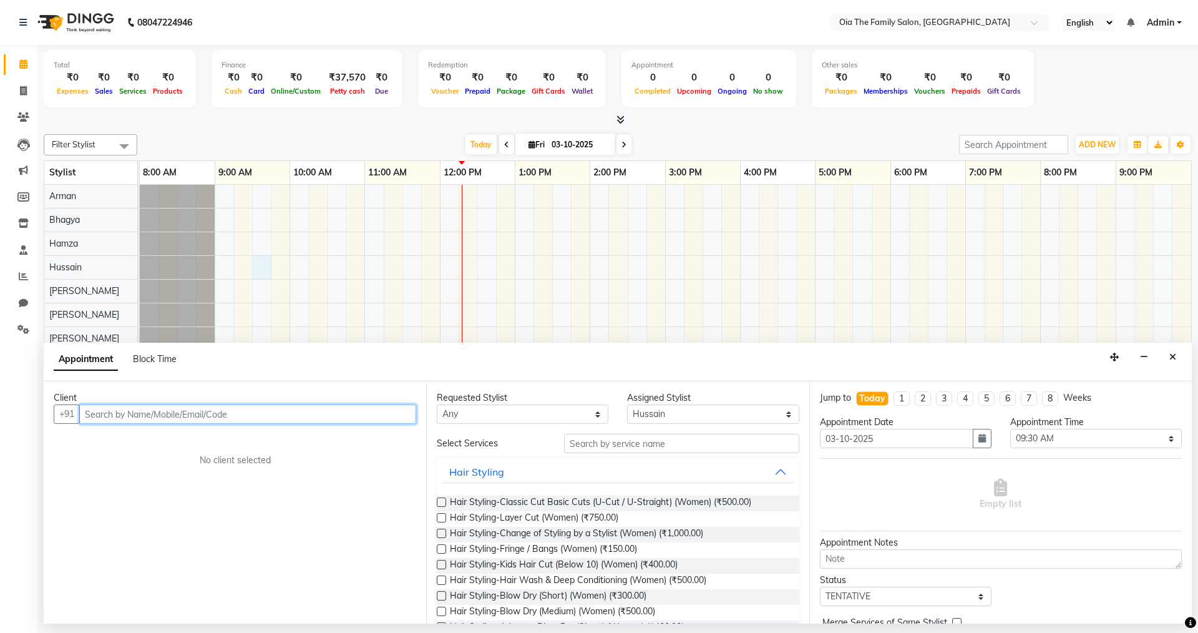
click at [246, 272] on div at bounding box center [665, 402] width 1051 height 435
type input "9949351514"
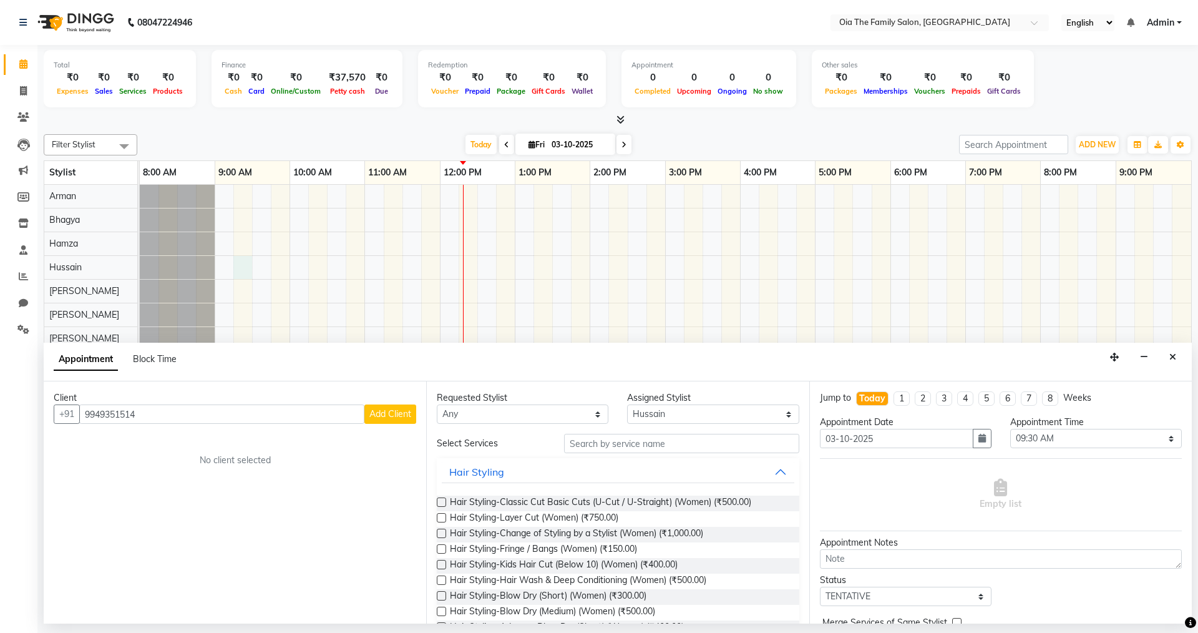
click at [391, 419] on button "Add Client" at bounding box center [390, 413] width 52 height 19
select select "22"
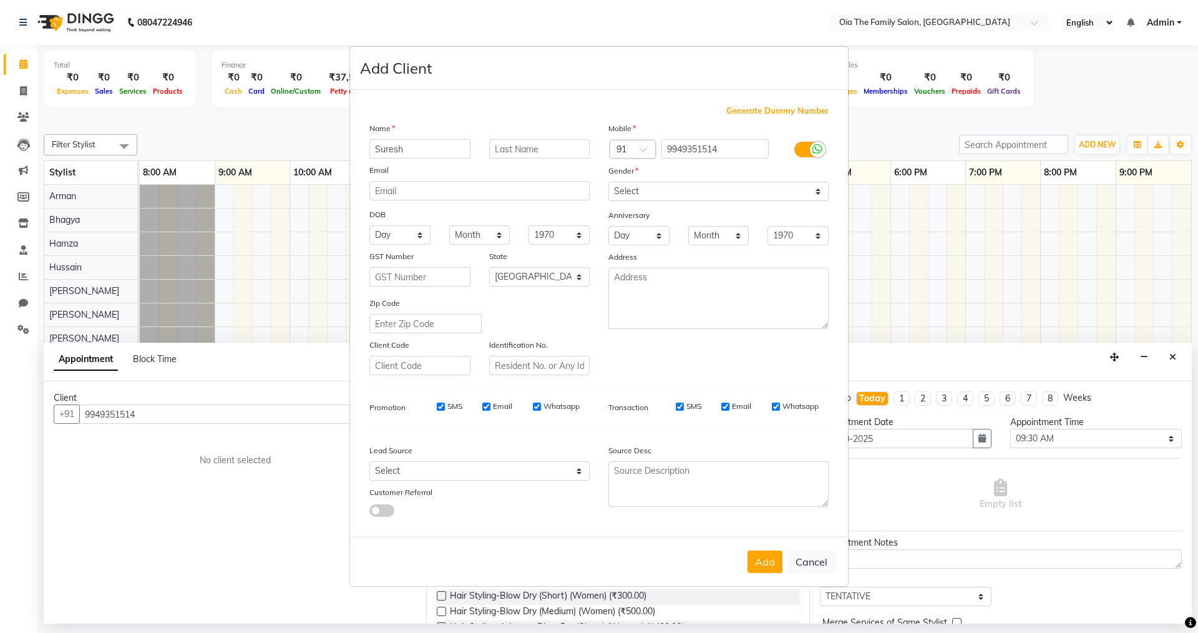
type input "Suresh"
click at [705, 193] on select "Select [DEMOGRAPHIC_DATA] [DEMOGRAPHIC_DATA] Other Prefer Not To Say" at bounding box center [718, 191] width 220 height 19
select select "[DEMOGRAPHIC_DATA]"
click at [608, 182] on select "Select [DEMOGRAPHIC_DATA] [DEMOGRAPHIC_DATA] Other Prefer Not To Say" at bounding box center [718, 191] width 220 height 19
click at [770, 566] on button "Add" at bounding box center [765, 561] width 35 height 22
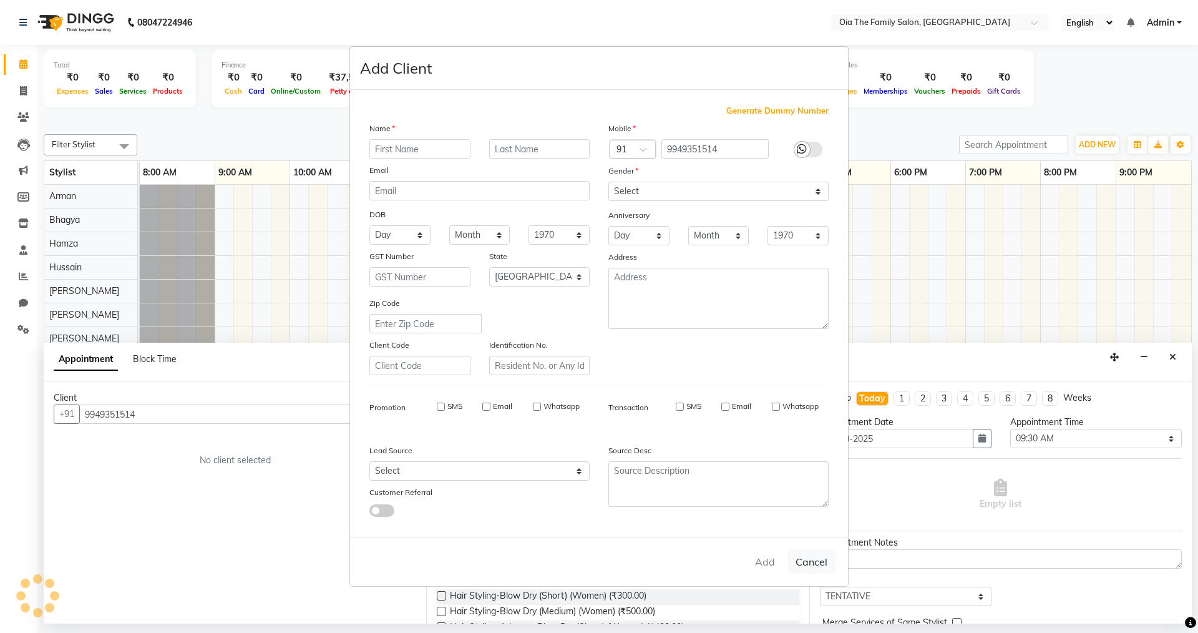
select select
select select "null"
select select
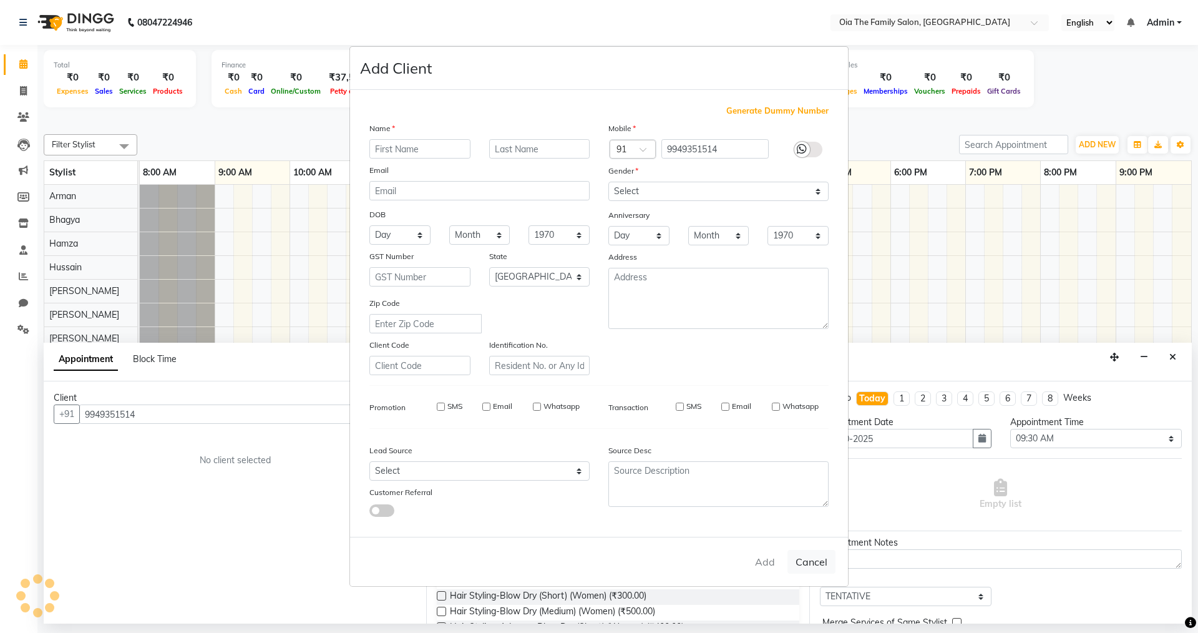
select select
checkbox input "false"
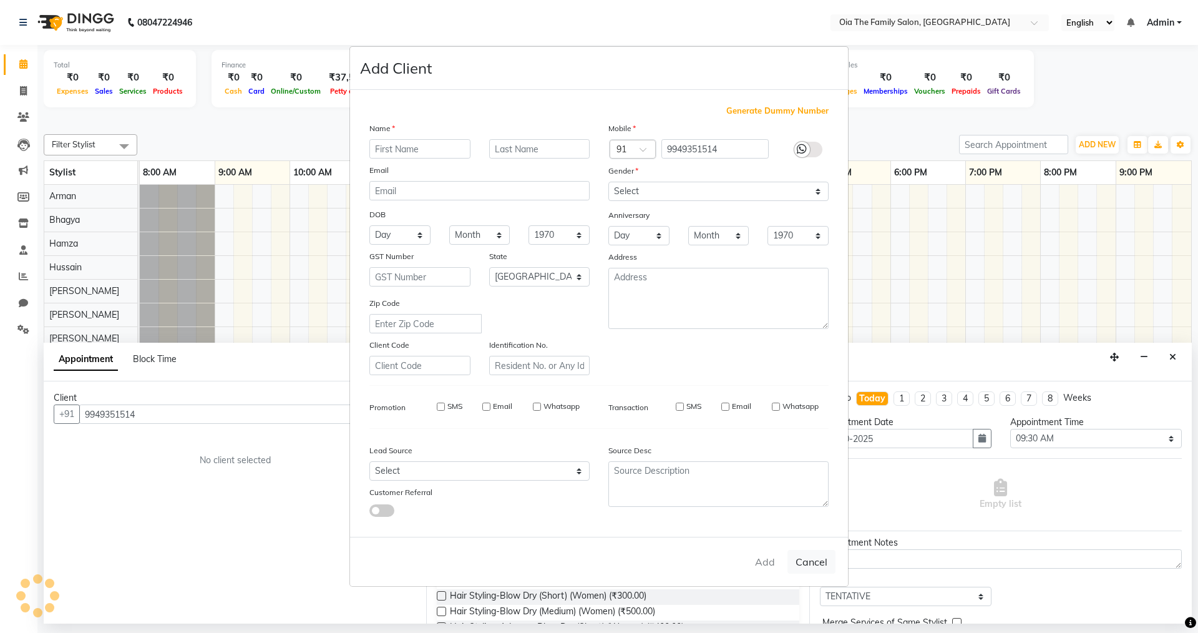
checkbox input "false"
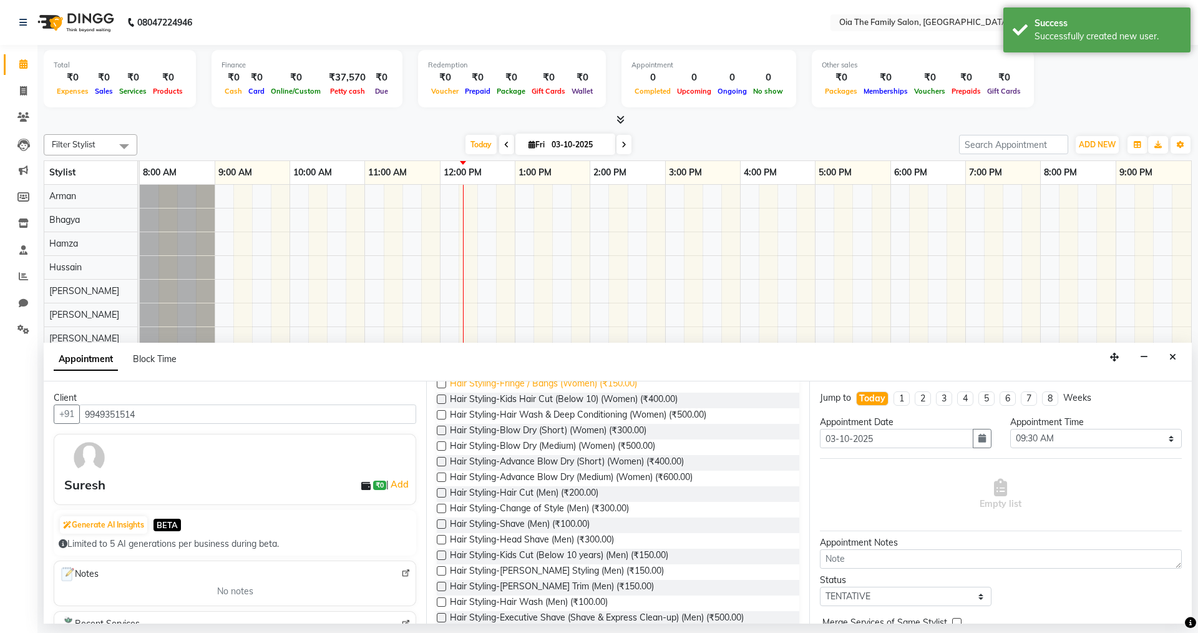
scroll to position [187, 0]
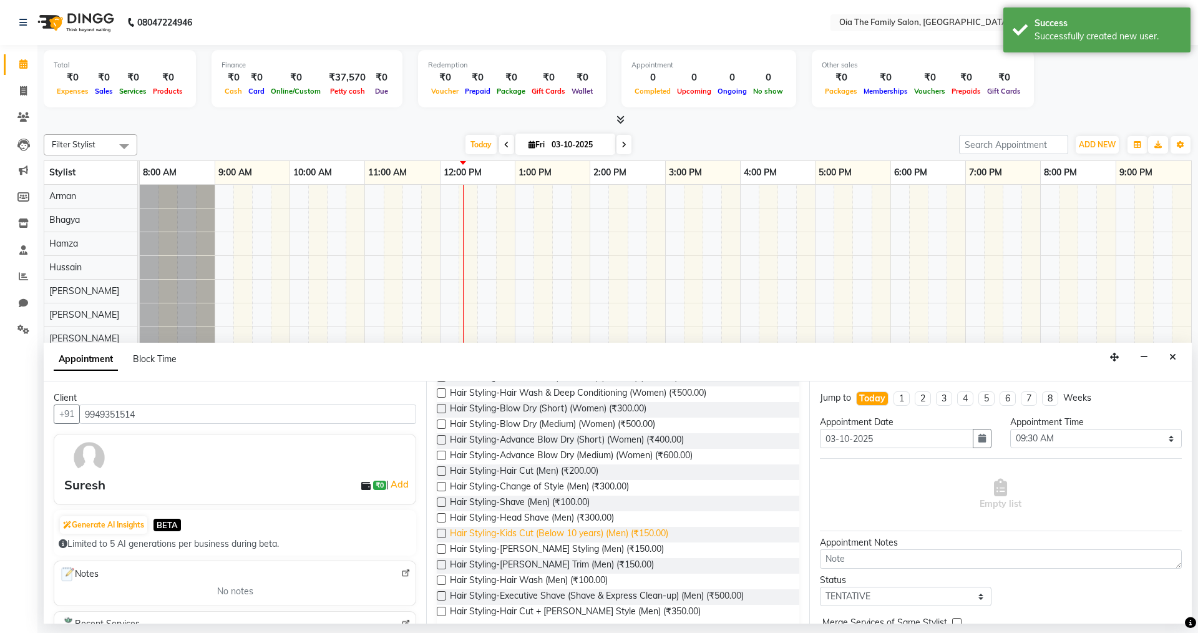
click at [575, 532] on span "Hair Styling-Kids Cut (Below 10 years) (Men) (₹150.00)" at bounding box center [559, 535] width 218 height 16
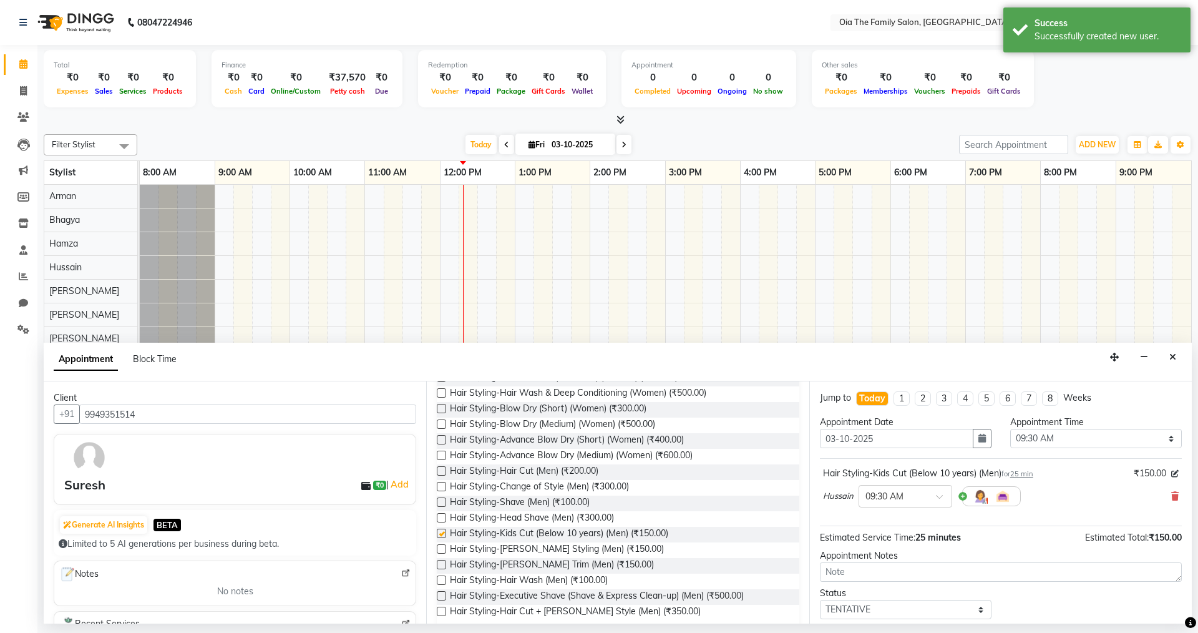
checkbox input "false"
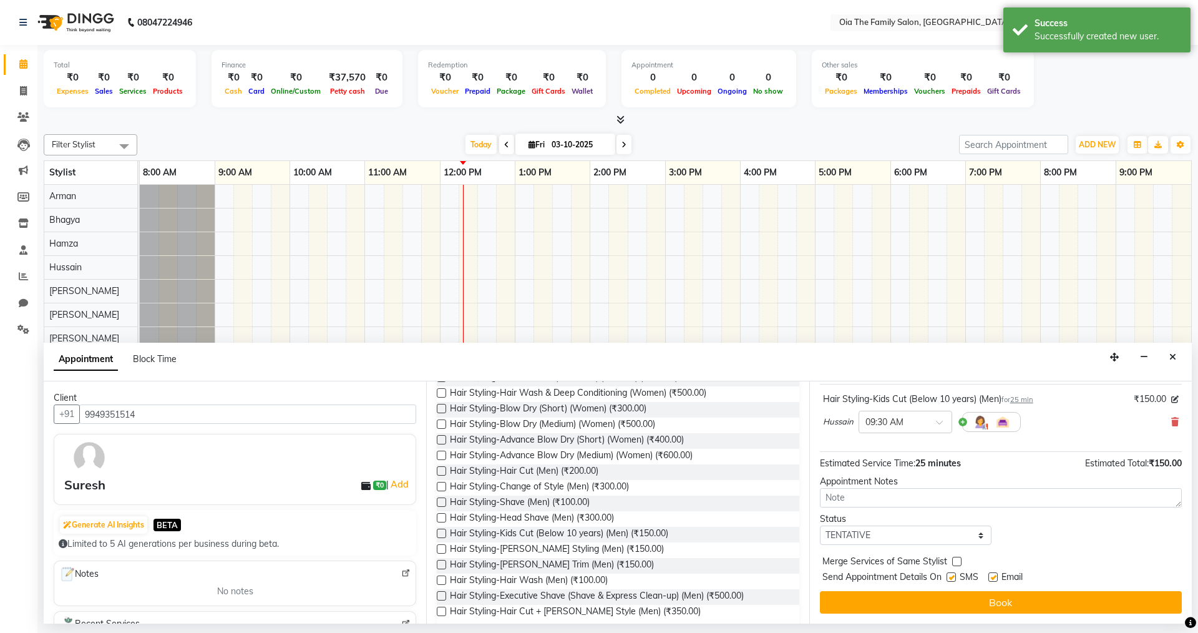
click at [948, 578] on label at bounding box center [951, 576] width 9 height 9
click at [948, 578] on input "checkbox" at bounding box center [951, 578] width 8 height 8
checkbox input "false"
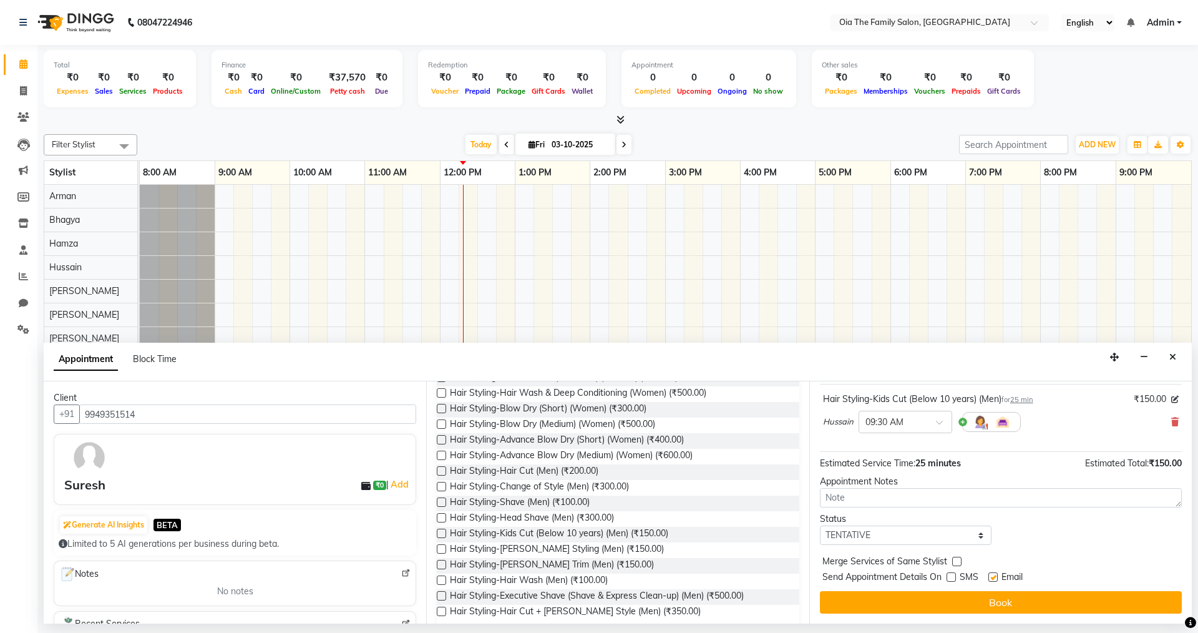
click at [993, 577] on label at bounding box center [992, 576] width 9 height 9
click at [993, 577] on input "checkbox" at bounding box center [992, 578] width 8 height 8
checkbox input "false"
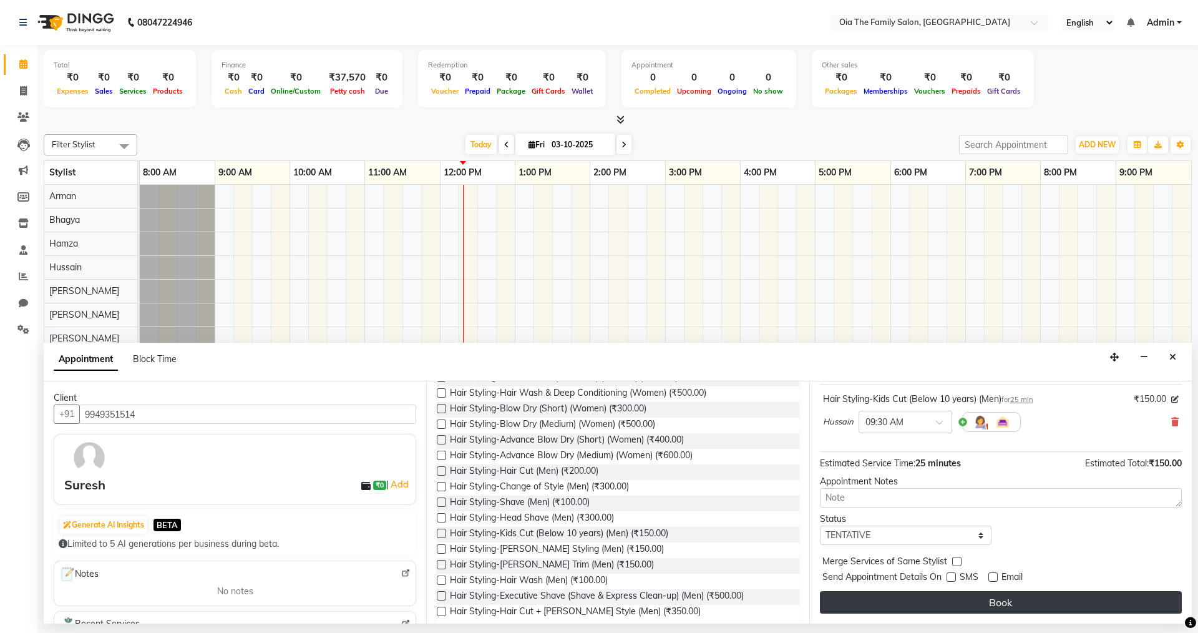
click at [981, 607] on button "Book" at bounding box center [1001, 602] width 362 height 22
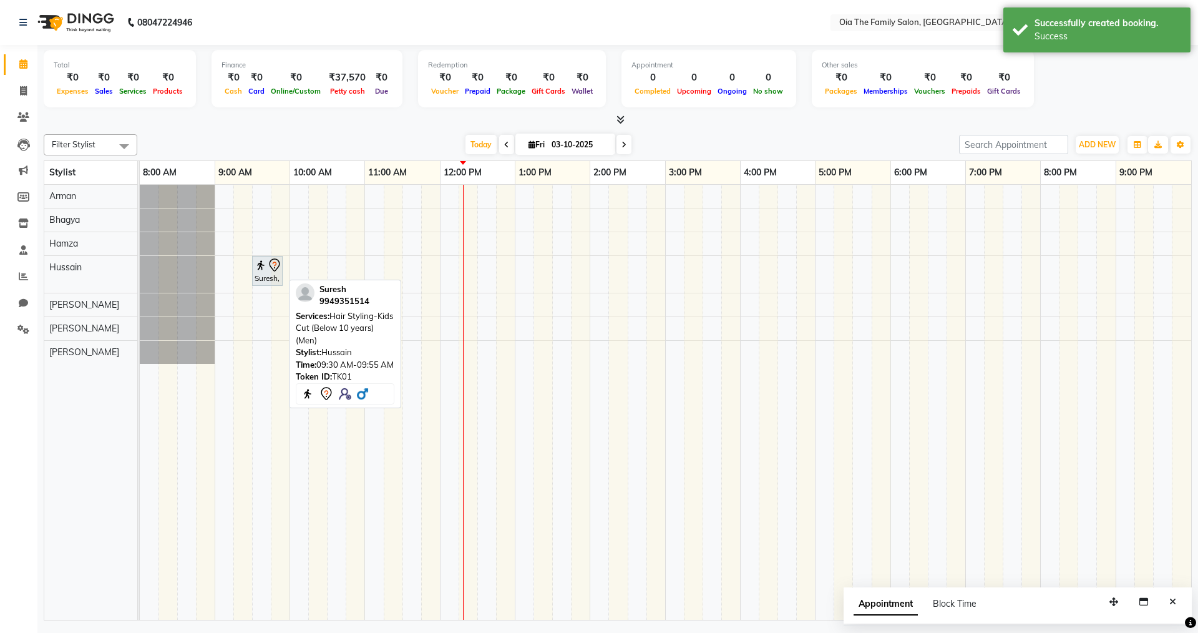
click at [278, 279] on div "Suresh, TK01, 09:30 AM-09:55 AM, Hair Styling-Kids Cut (Below 10 years) (Men)" at bounding box center [267, 271] width 28 height 26
select select "7"
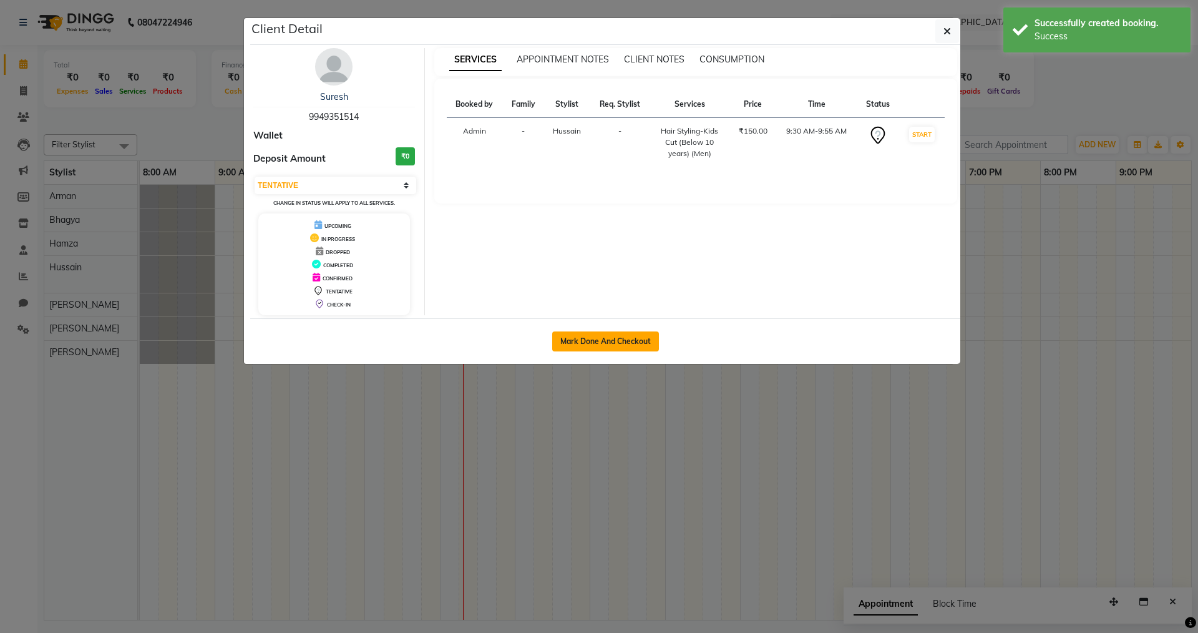
click at [575, 346] on button "Mark Done And Checkout" at bounding box center [605, 341] width 107 height 20
select select "service"
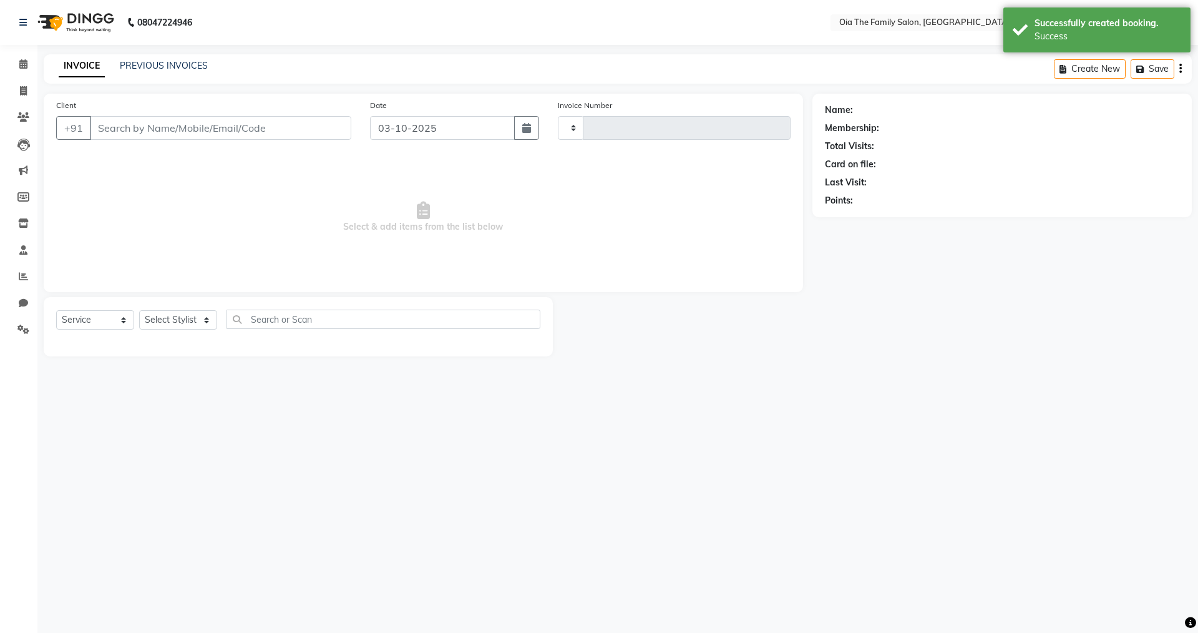
type input "0129"
select select "9113"
type input "9949351514"
select select "93026"
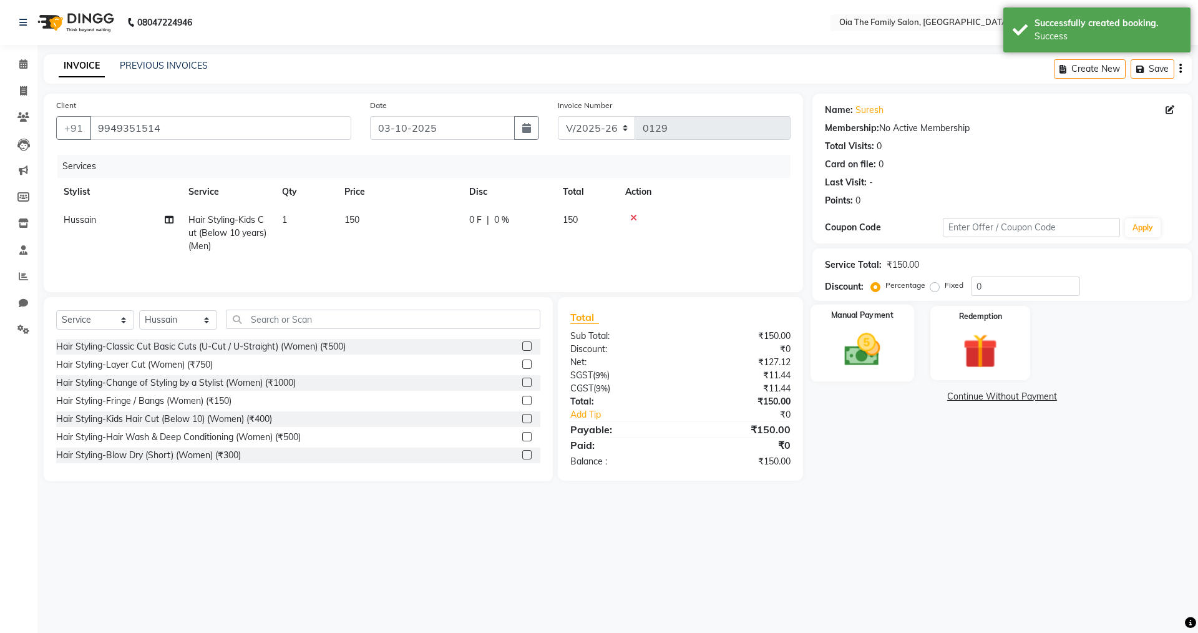
click at [848, 367] on img at bounding box center [862, 349] width 58 height 41
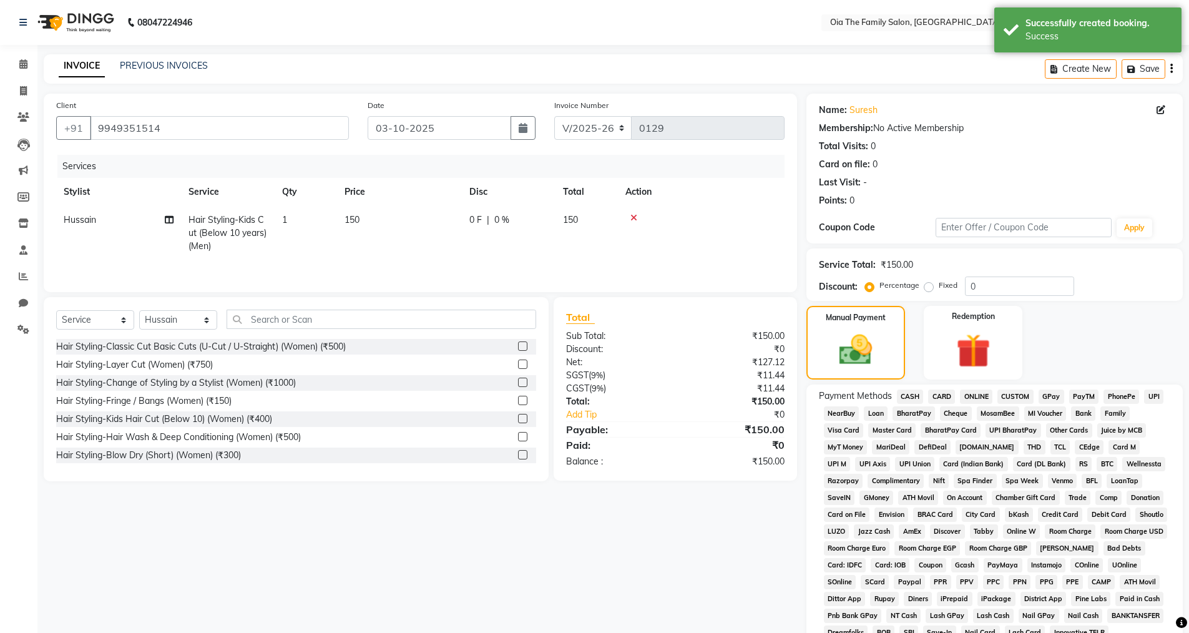
click at [1157, 398] on span "UPI" at bounding box center [1153, 396] width 19 height 14
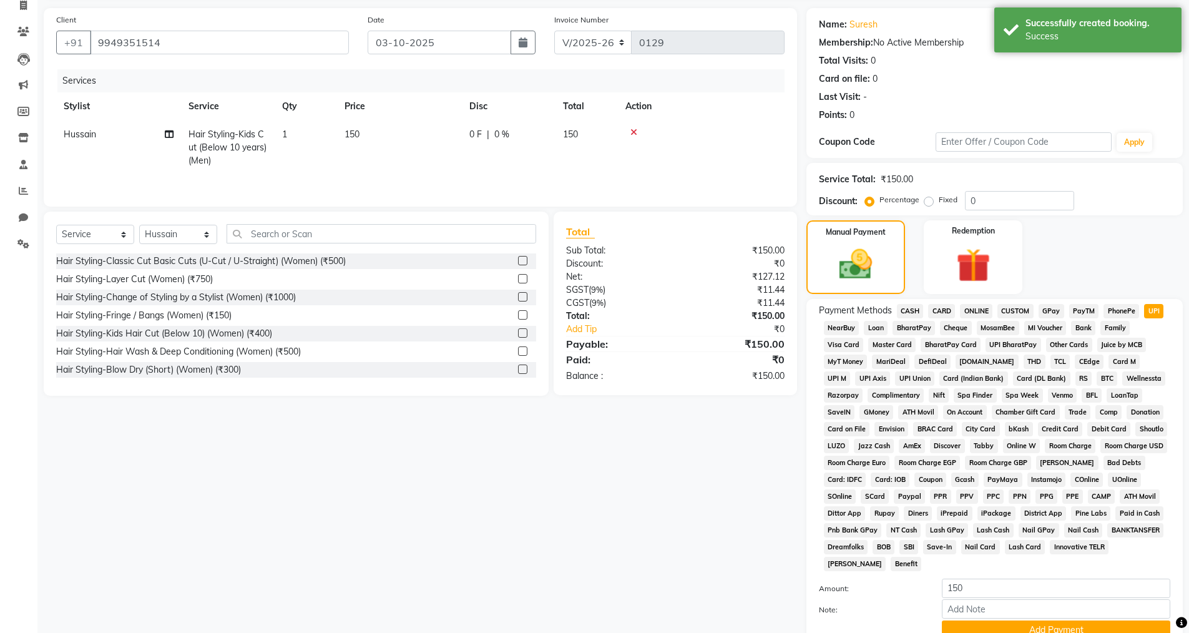
scroll to position [189, 0]
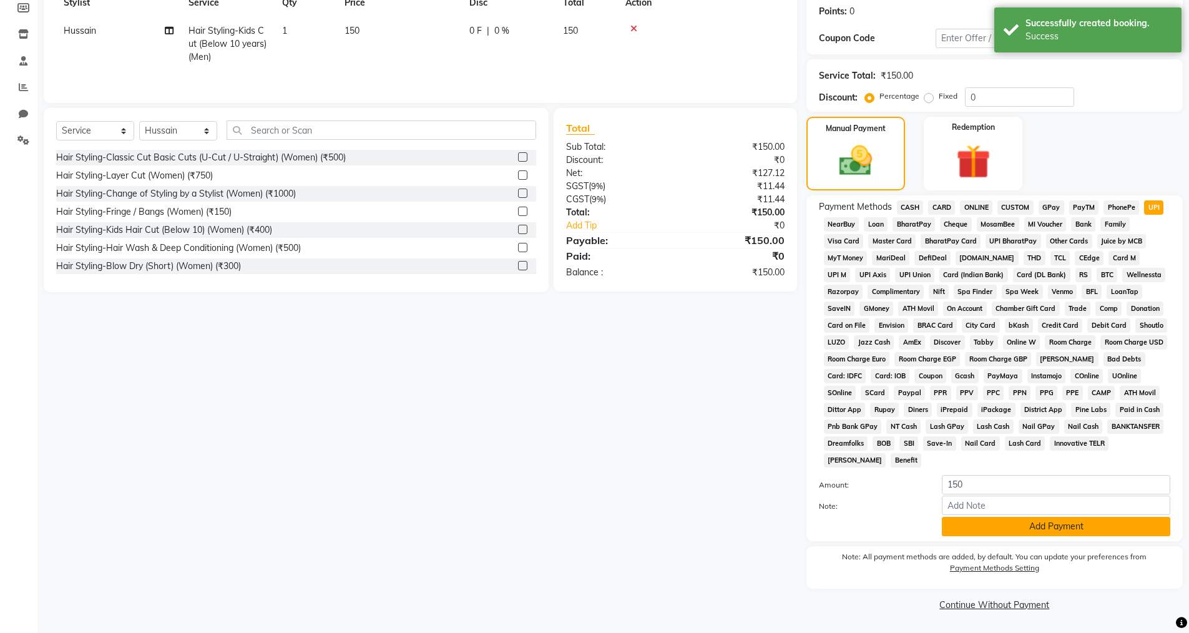
click at [1058, 527] on button "Add Payment" at bounding box center [1056, 526] width 228 height 19
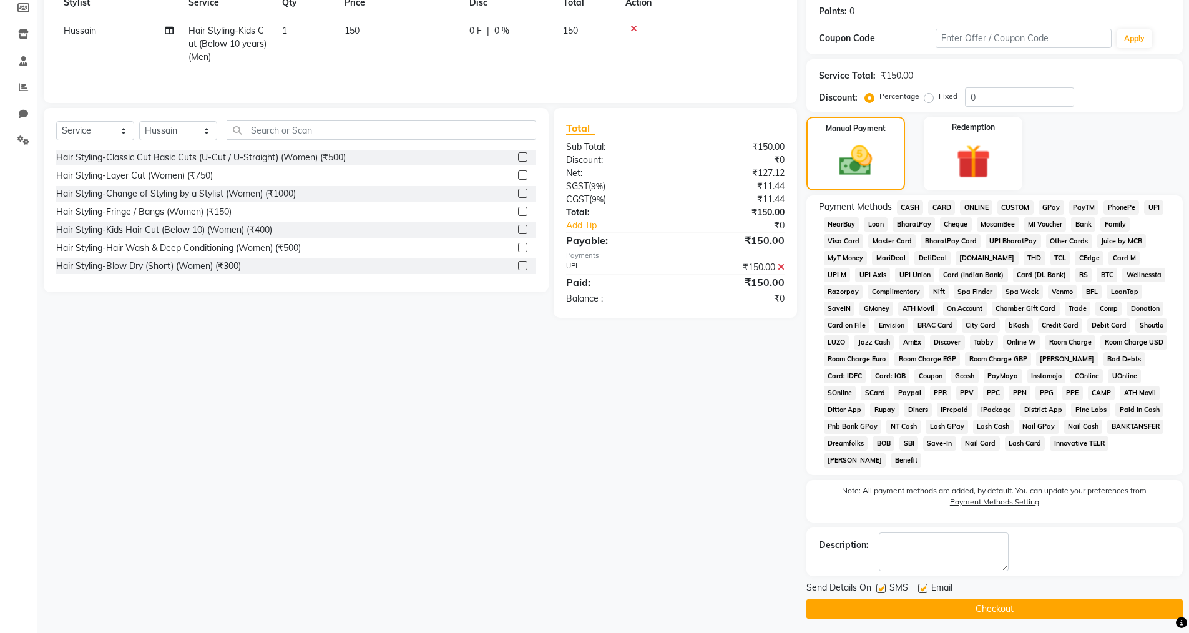
click at [927, 585] on label at bounding box center [922, 587] width 9 height 9
click at [926, 585] on input "checkbox" at bounding box center [922, 589] width 8 height 8
checkbox input "false"
click at [880, 587] on label at bounding box center [880, 587] width 9 height 9
click at [880, 587] on input "checkbox" at bounding box center [880, 589] width 8 height 8
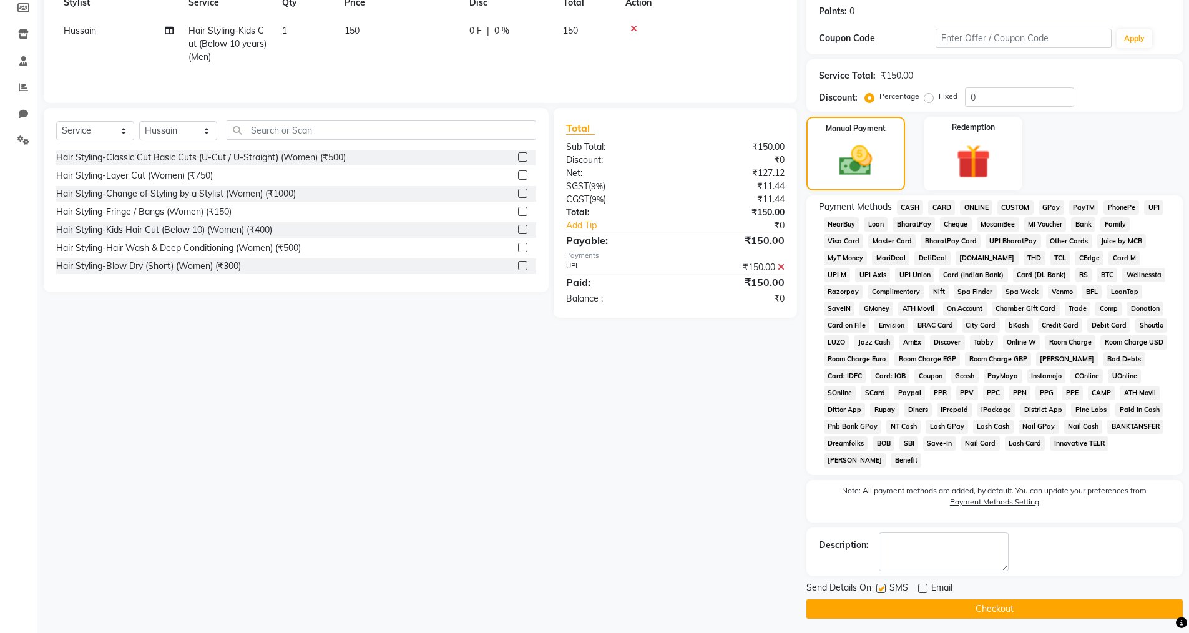
checkbox input "false"
click at [899, 614] on button "Checkout" at bounding box center [994, 608] width 376 height 19
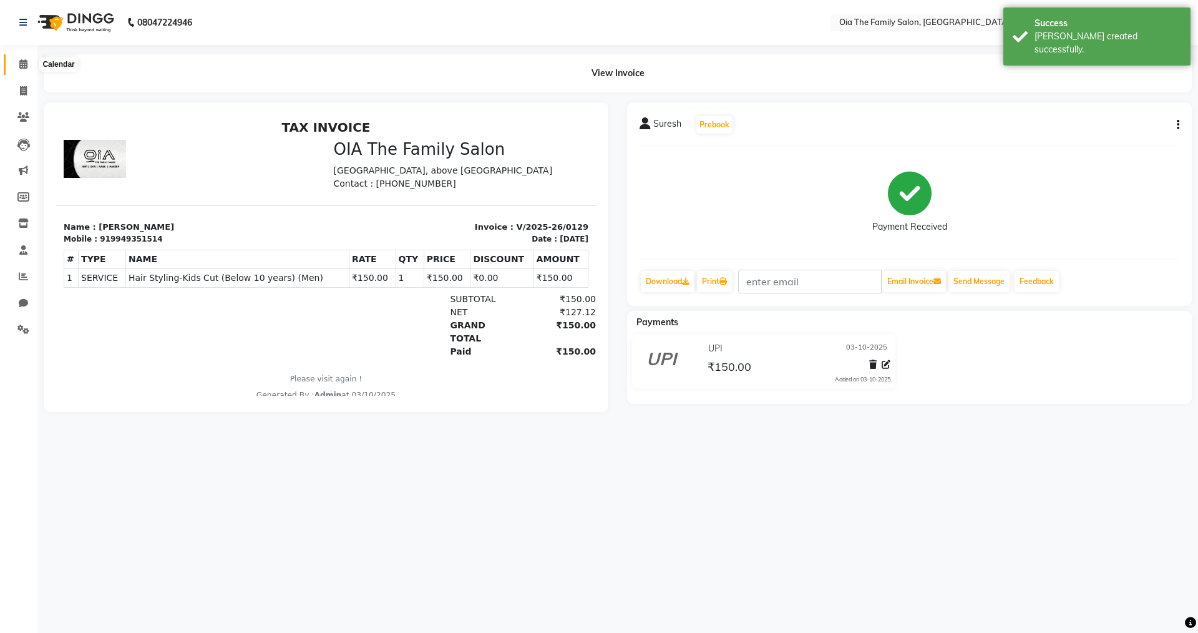
click at [27, 59] on span at bounding box center [23, 64] width 22 height 14
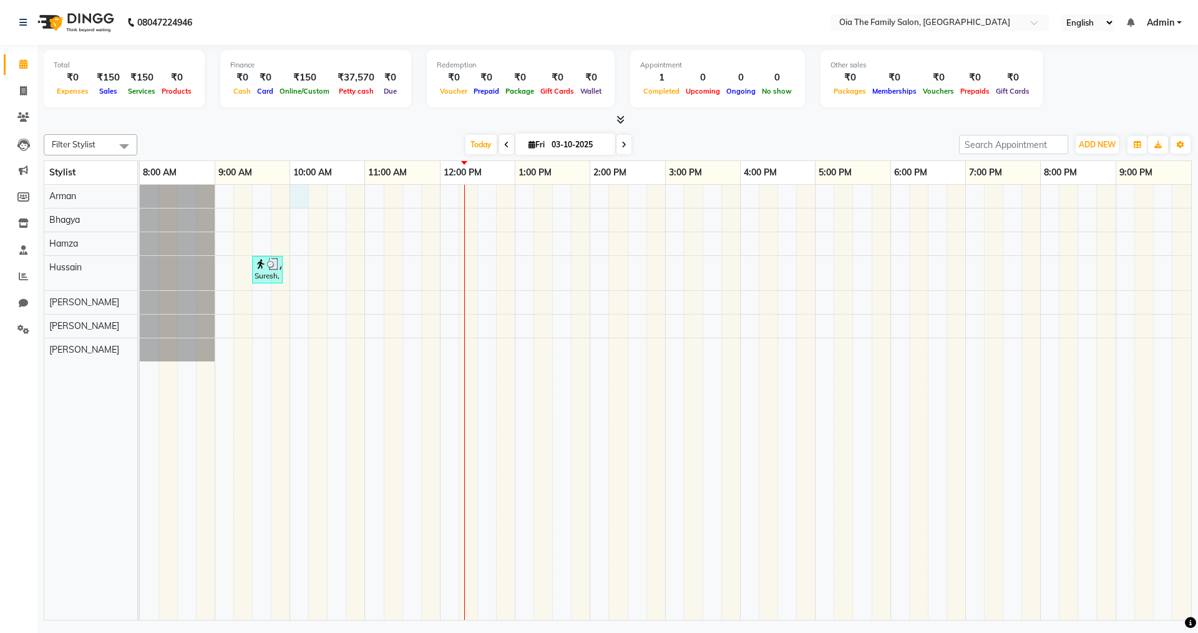
click at [300, 199] on div "Suresh, TK01, 09:30 AM-09:55 AM, Hair Styling-Kids Cut (Below 10 years) (Men)" at bounding box center [665, 402] width 1051 height 435
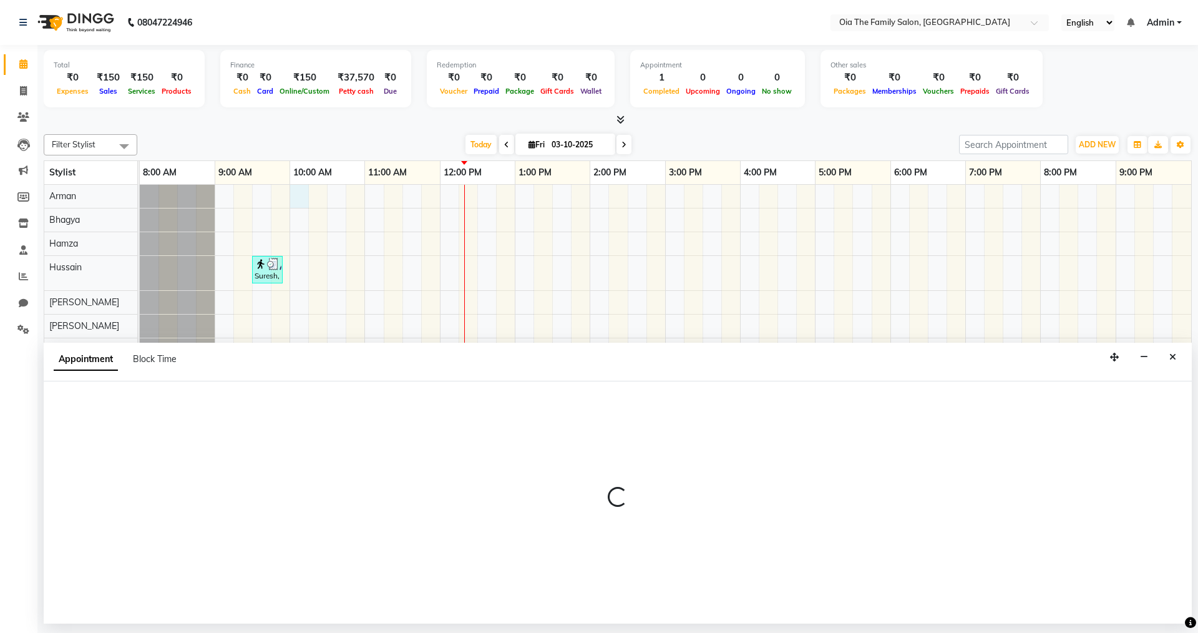
select select "93027"
select select "600"
select select "tentative"
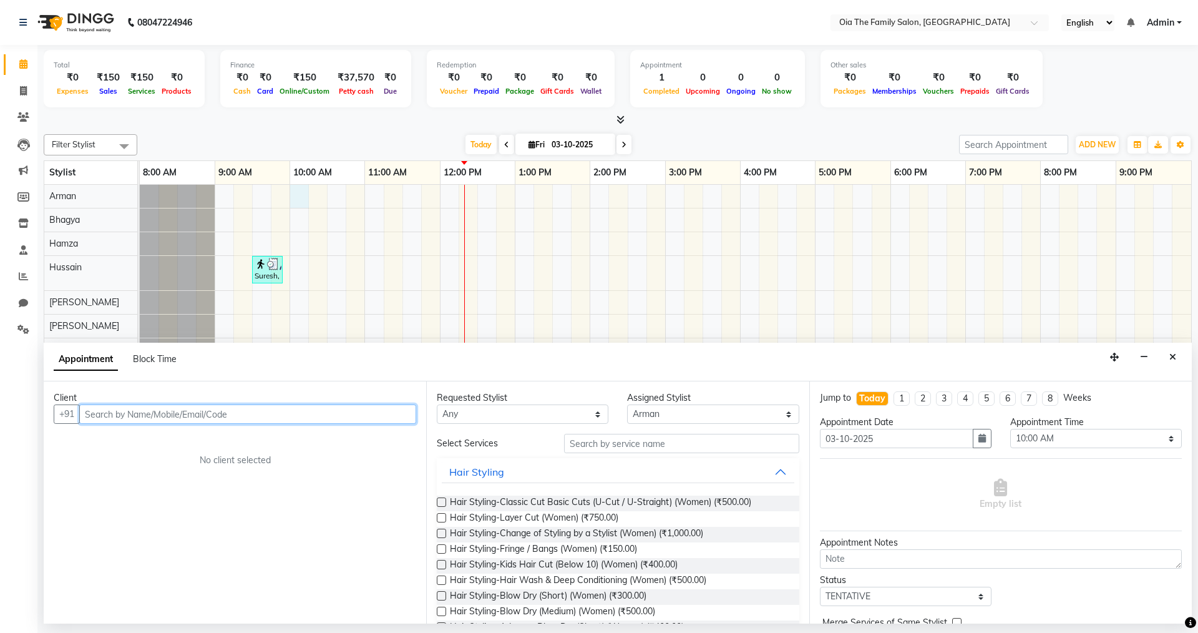
click at [260, 409] on input "text" at bounding box center [247, 413] width 337 height 19
type input "9886274685"
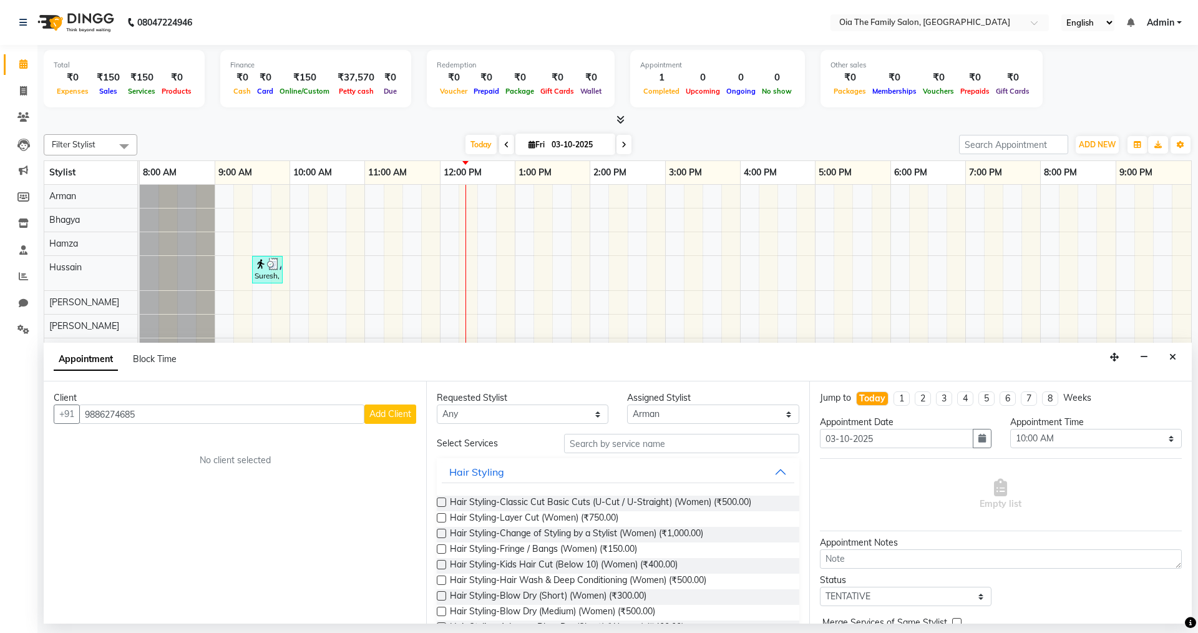
click at [389, 413] on span "Add Client" at bounding box center [390, 413] width 42 height 11
select select "22"
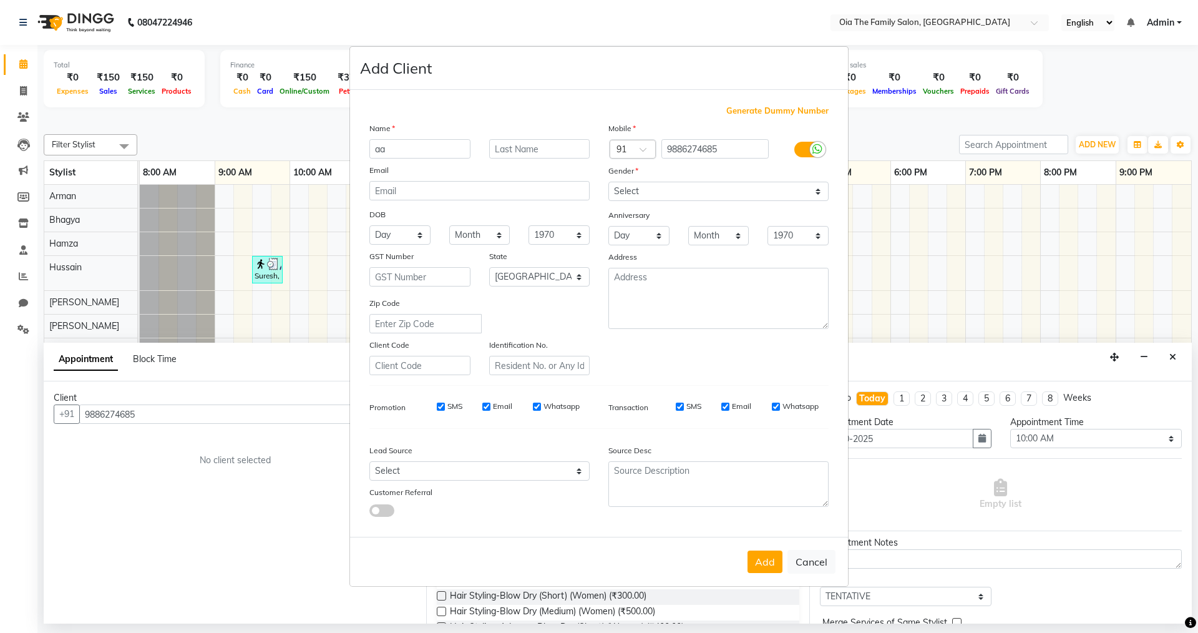
type input "a"
type input "[PERSON_NAME]"
click at [676, 184] on select "Select [DEMOGRAPHIC_DATA] [DEMOGRAPHIC_DATA] Other Prefer Not To Say" at bounding box center [718, 191] width 220 height 19
select select "[DEMOGRAPHIC_DATA]"
click at [608, 182] on select "Select [DEMOGRAPHIC_DATA] [DEMOGRAPHIC_DATA] Other Prefer Not To Say" at bounding box center [718, 191] width 220 height 19
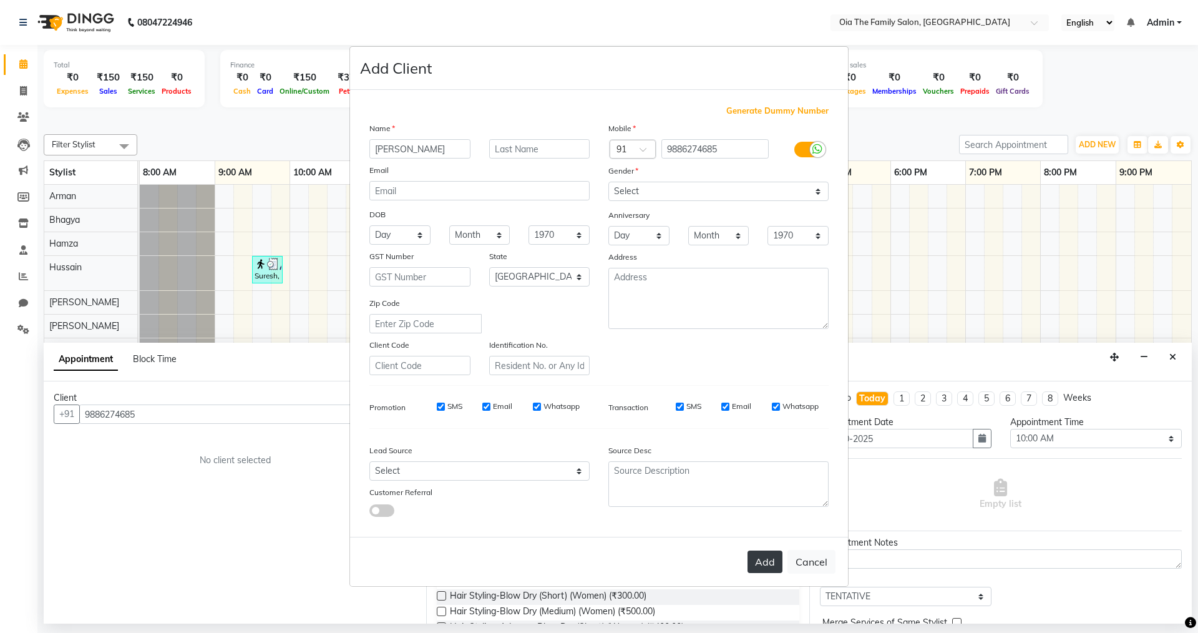
click at [763, 560] on button "Add" at bounding box center [765, 561] width 35 height 22
select select
select select "null"
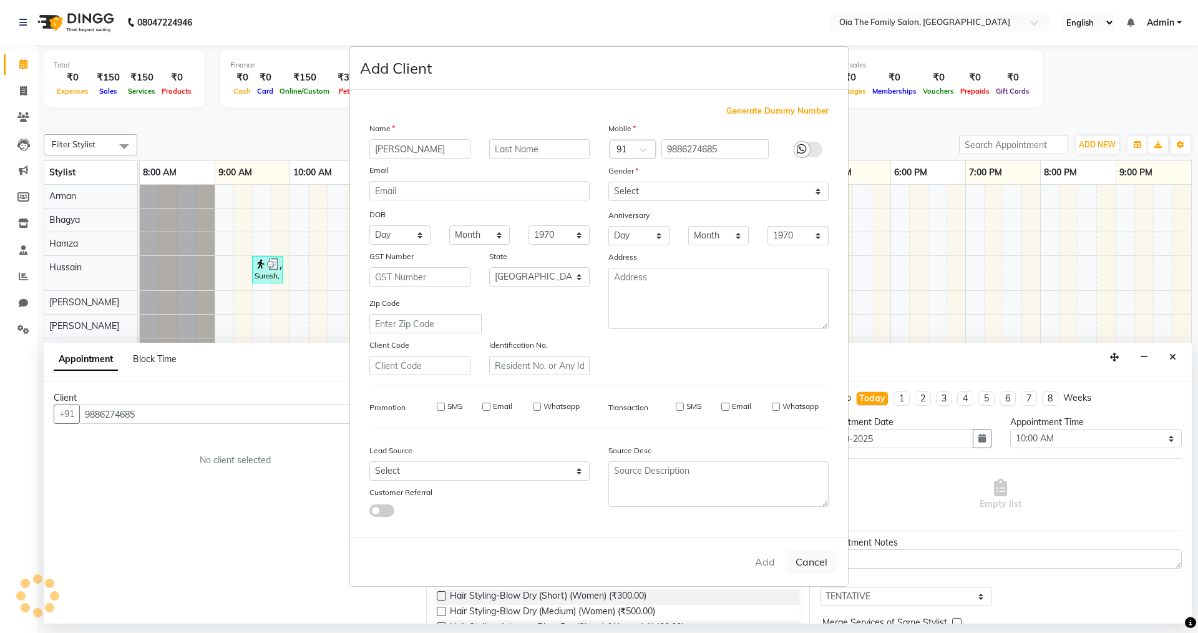
select select
checkbox input "false"
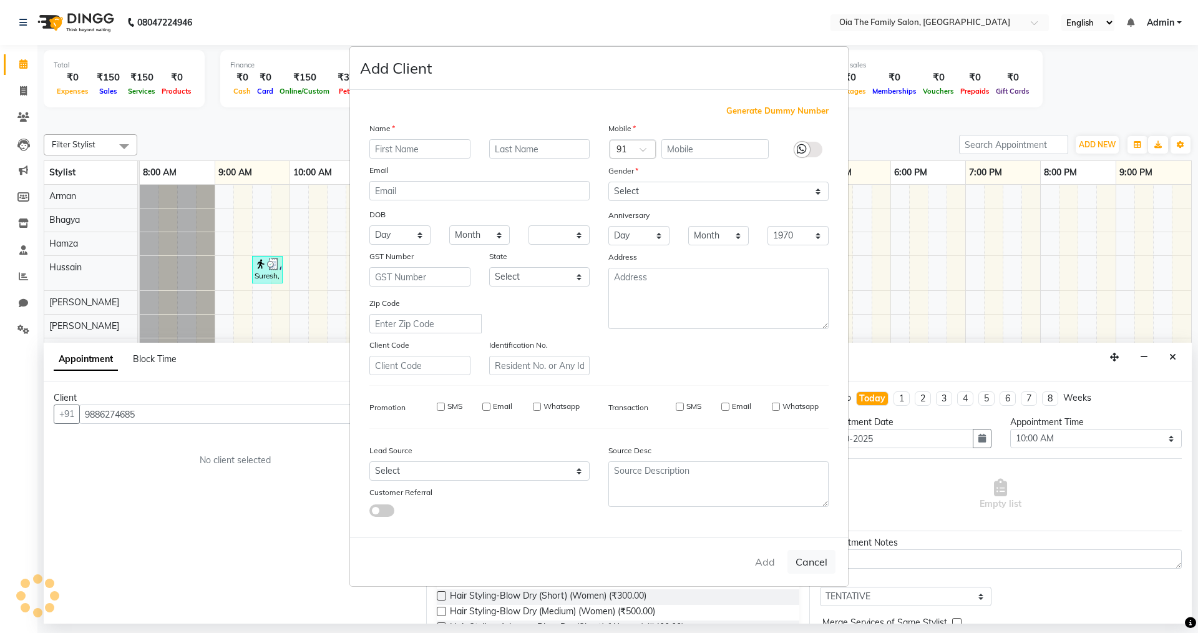
checkbox input "false"
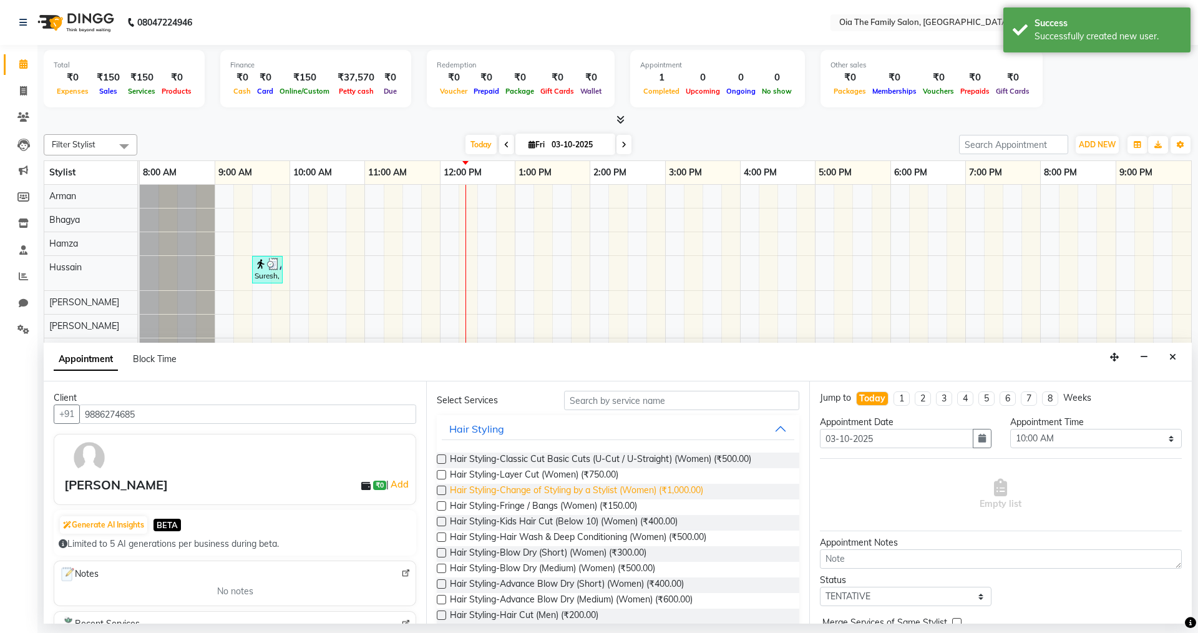
scroll to position [125, 0]
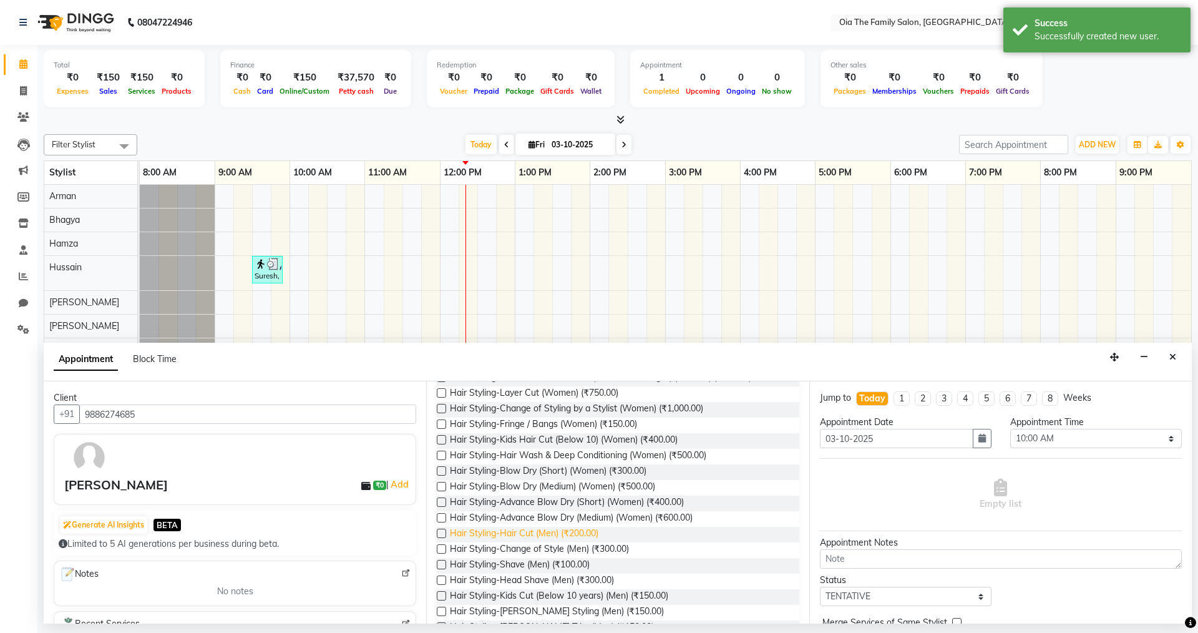
click at [555, 529] on span "Hair Styling-Hair Cut (Men) (₹200.00)" at bounding box center [524, 535] width 149 height 16
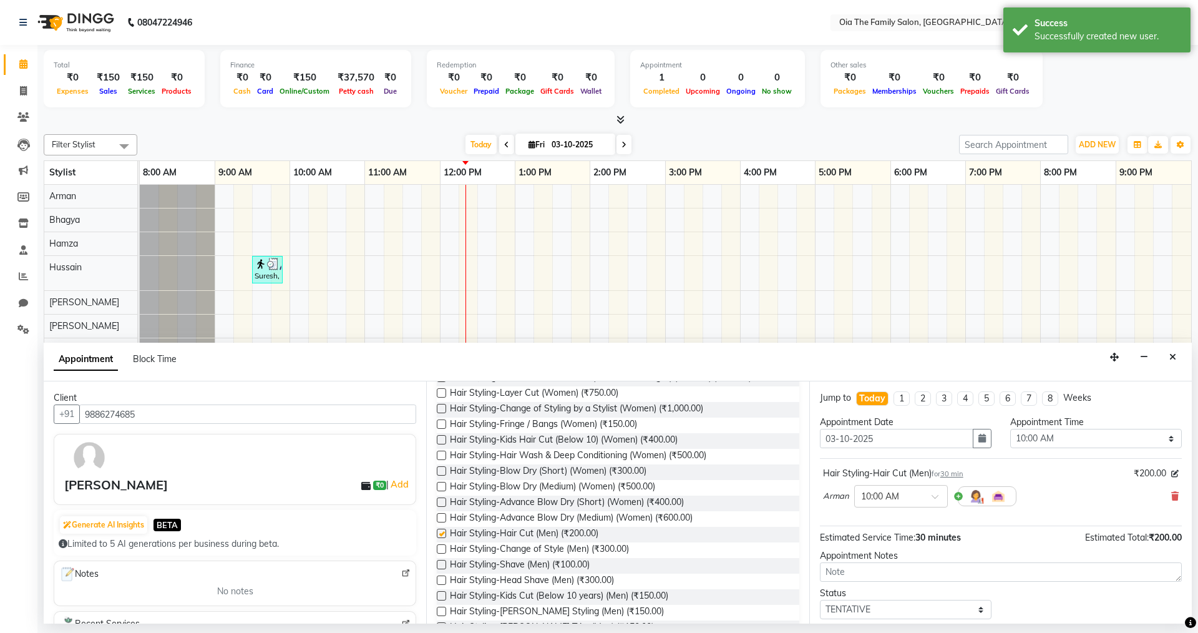
checkbox input "false"
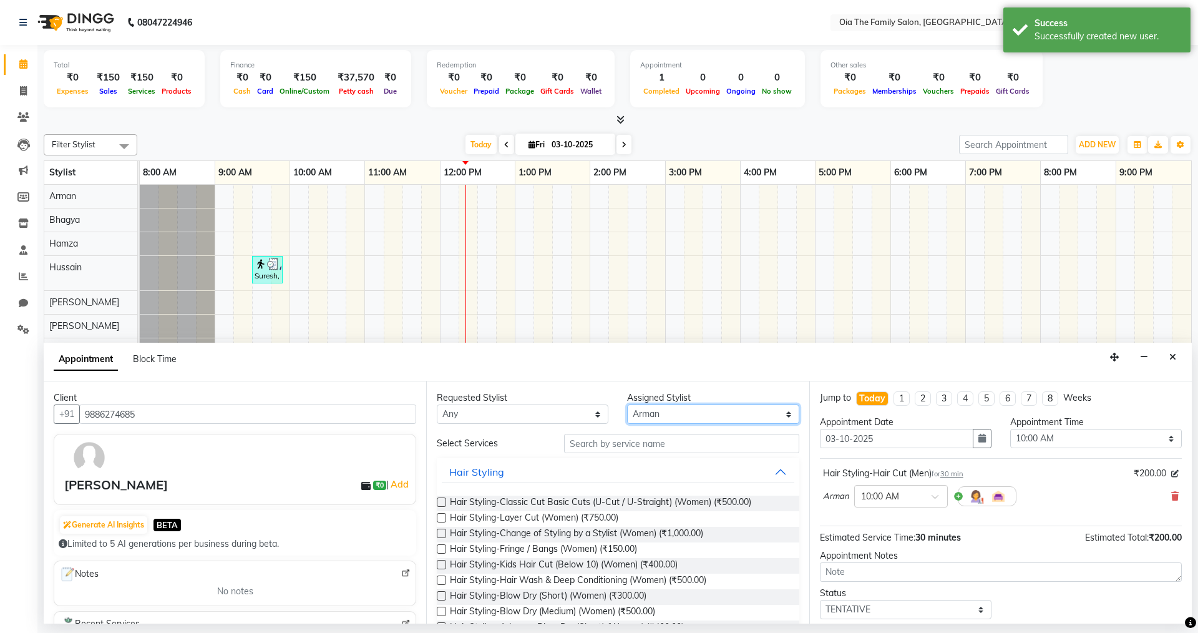
click at [651, 413] on select "Select Arman Bhagya Hamza [PERSON_NAME] [PERSON_NAME] Khan" at bounding box center [713, 413] width 172 height 19
select select "93026"
click at [627, 404] on select "Select Arman Bhagya Hamza [PERSON_NAME] [PERSON_NAME] Khan" at bounding box center [713, 413] width 172 height 19
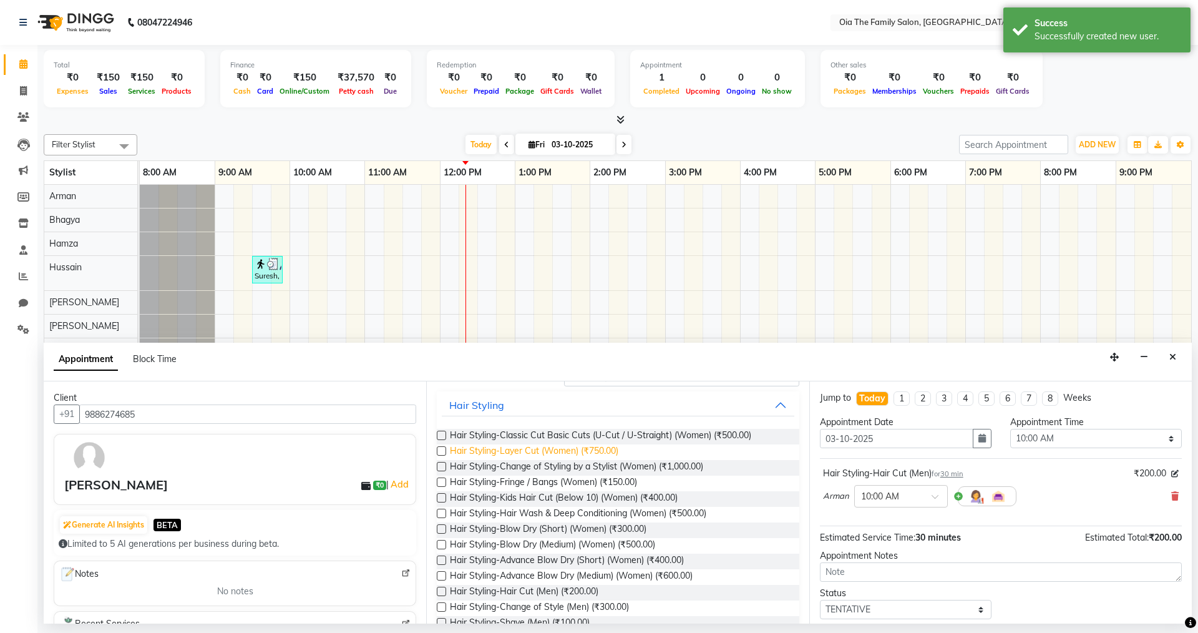
scroll to position [125, 0]
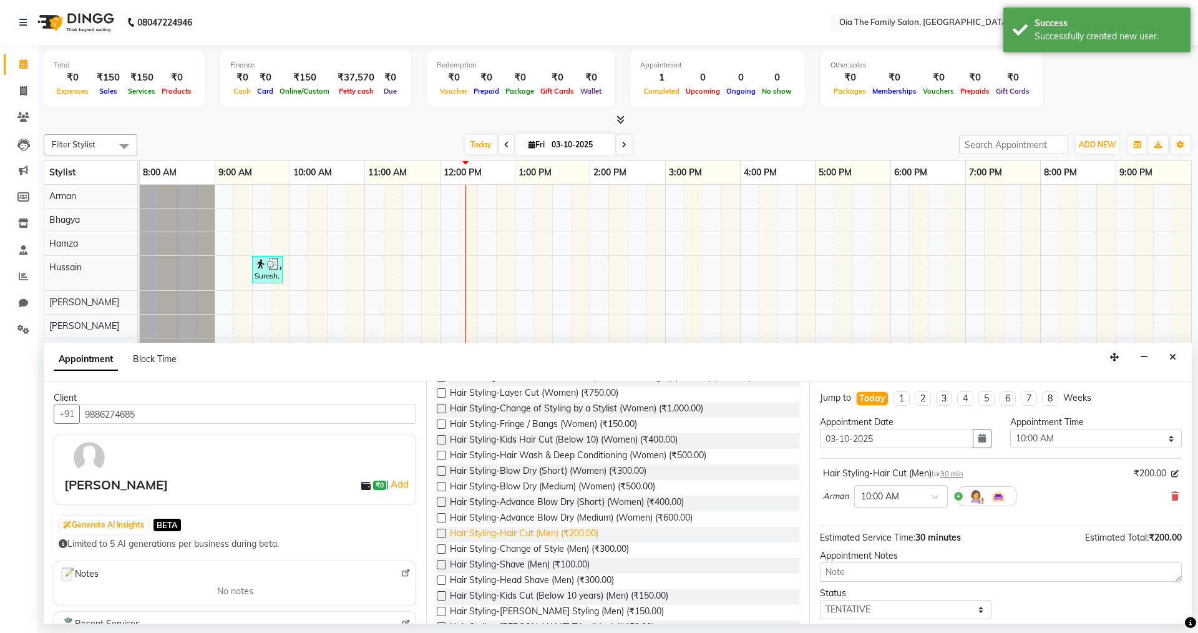
click at [567, 527] on span "Hair Styling-Hair Cut (Men) (₹200.00)" at bounding box center [524, 535] width 149 height 16
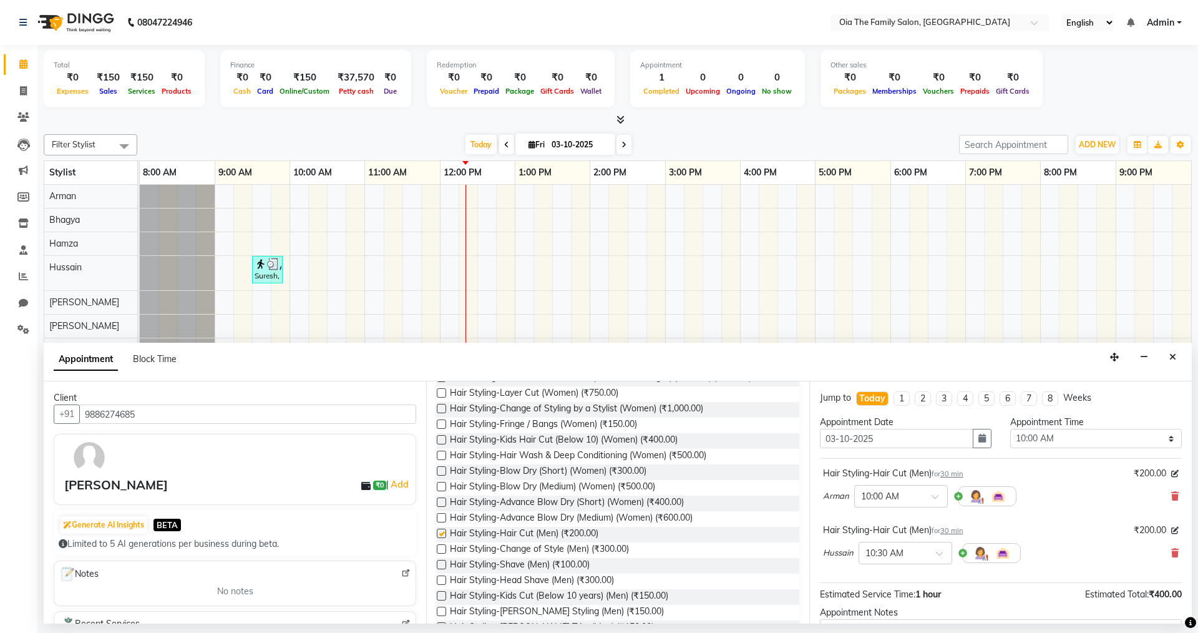
checkbox input "false"
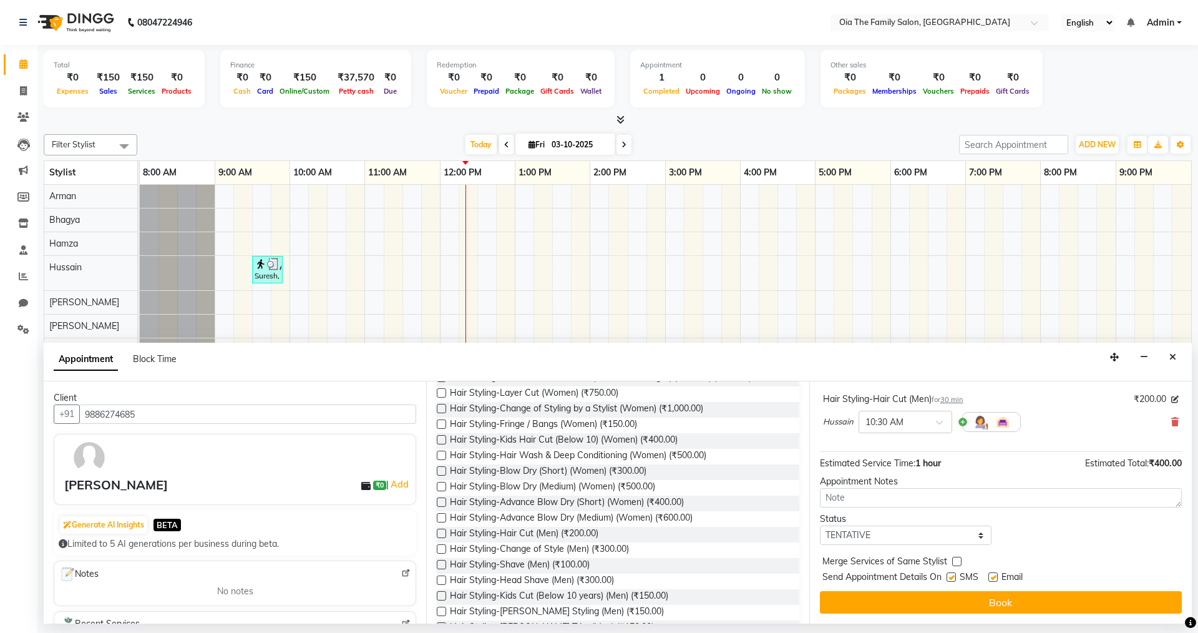
click at [951, 572] on label at bounding box center [951, 576] width 9 height 9
click at [951, 574] on input "checkbox" at bounding box center [951, 578] width 8 height 8
checkbox input "false"
click at [993, 575] on label at bounding box center [992, 576] width 9 height 9
click at [993, 575] on input "checkbox" at bounding box center [992, 578] width 8 height 8
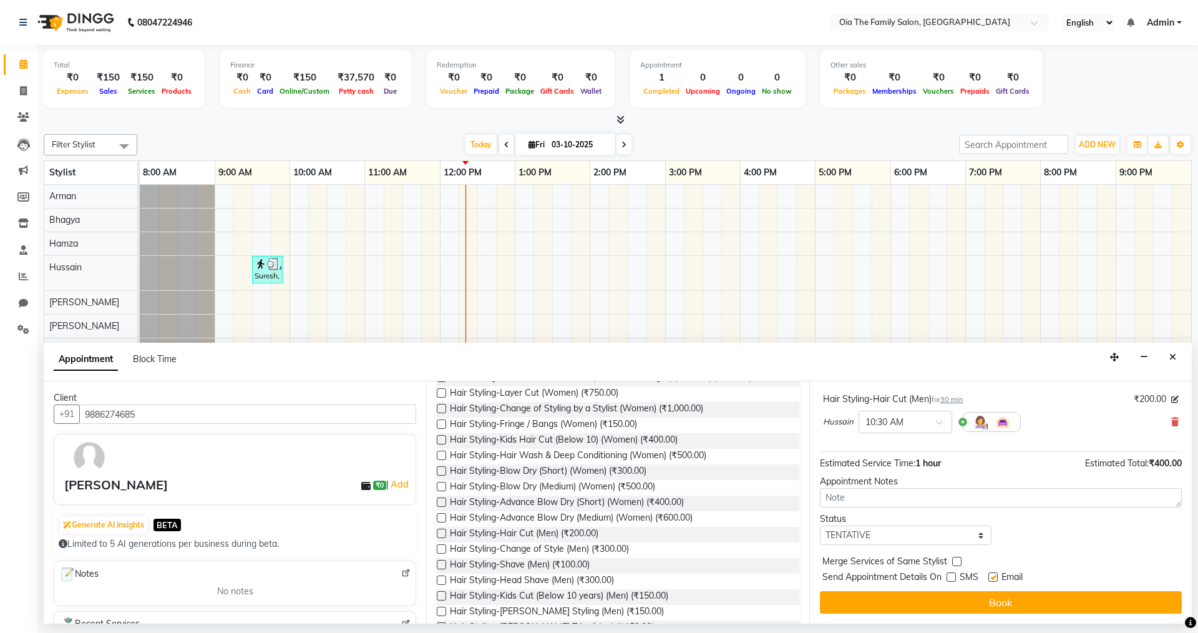
checkbox input "false"
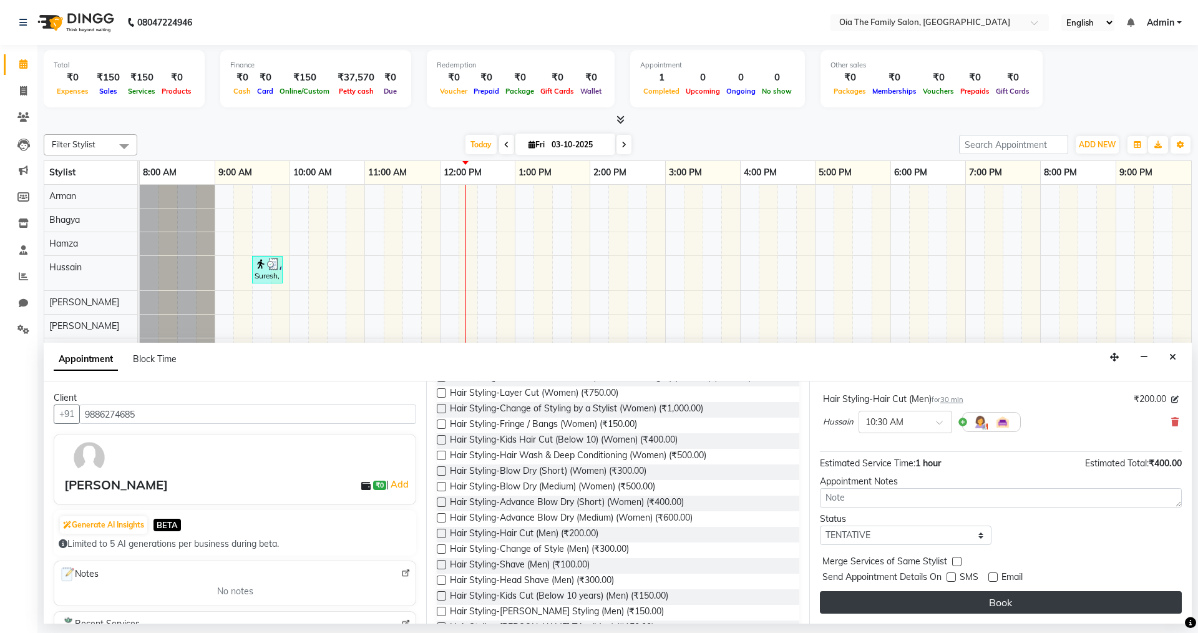
click at [989, 603] on button "Book" at bounding box center [1001, 602] width 362 height 22
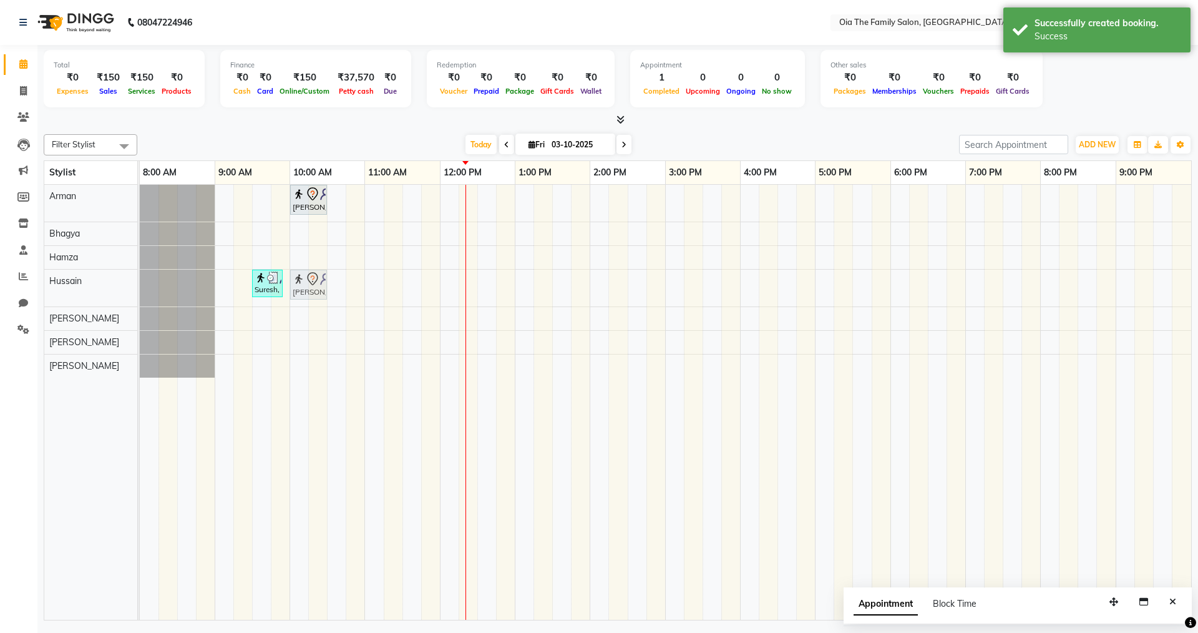
drag, startPoint x: 332, startPoint y: 276, endPoint x: 301, endPoint y: 280, distance: 30.9
click at [140, 280] on div "Suresh, TK01, 09:30 AM-09:55 AM, Hair Styling-Kids Cut (Below 10 years) (Men) […" at bounding box center [140, 288] width 0 height 37
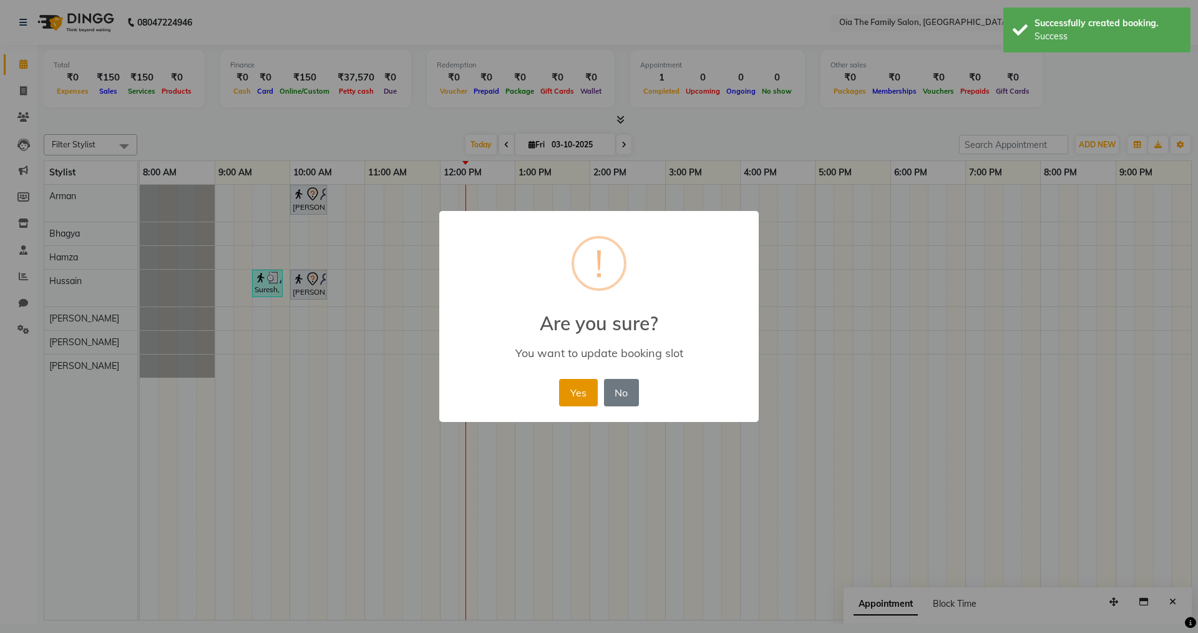
click at [565, 389] on button "Yes" at bounding box center [578, 392] width 38 height 27
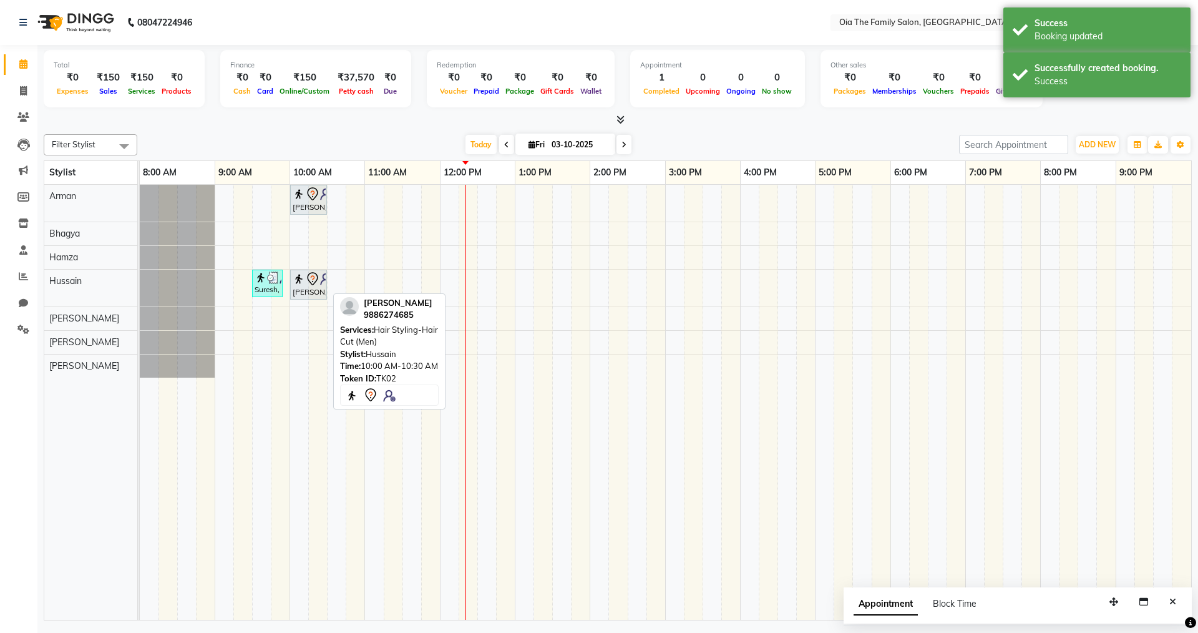
click at [320, 296] on div "[PERSON_NAME], TK02, 10:00 AM-10:30 AM, Hair Styling-Hair Cut (Men)" at bounding box center [308, 284] width 34 height 26
select select "7"
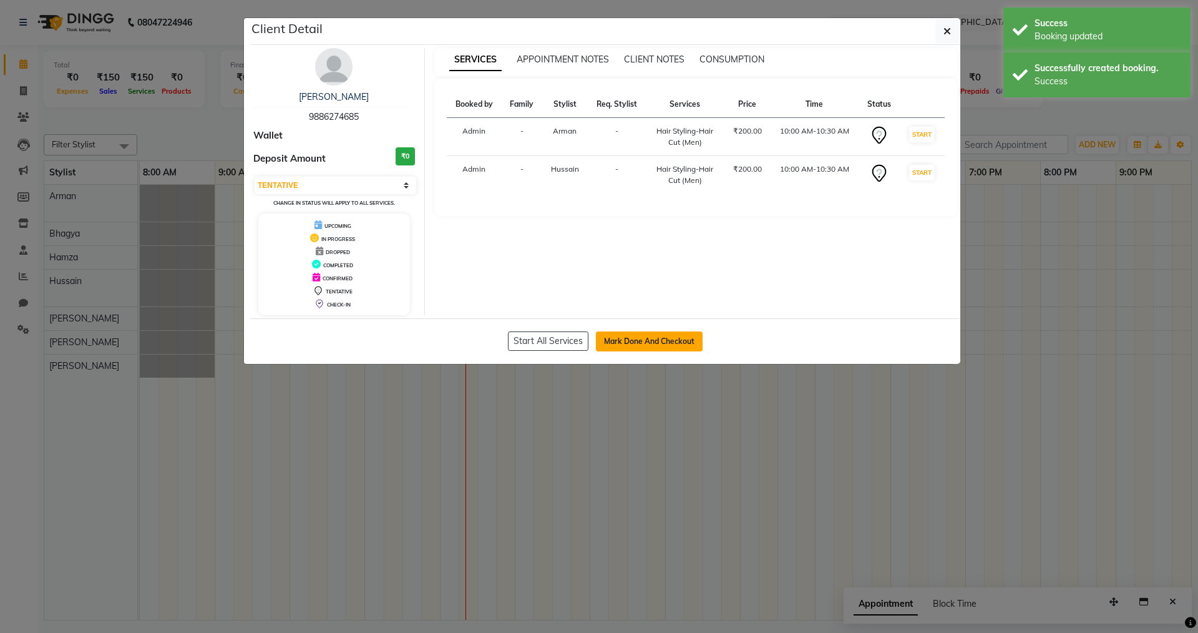
click at [610, 343] on button "Mark Done And Checkout" at bounding box center [649, 341] width 107 height 20
select select "9113"
select select "service"
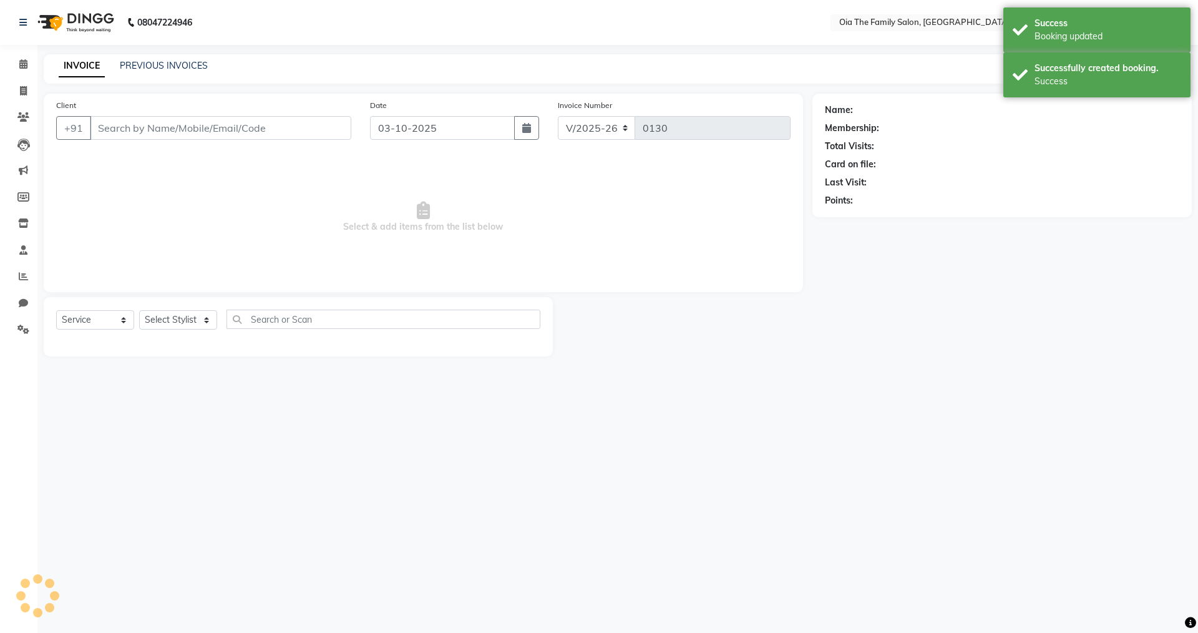
type input "9886274685"
select select "93027"
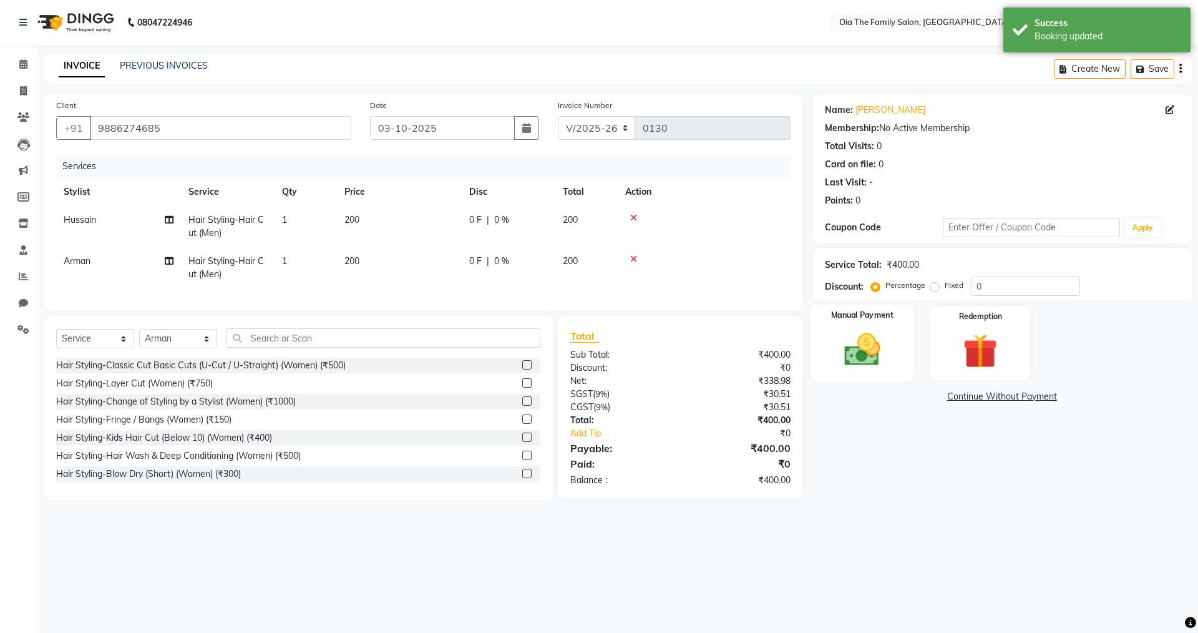
click at [880, 365] on img at bounding box center [862, 349] width 58 height 41
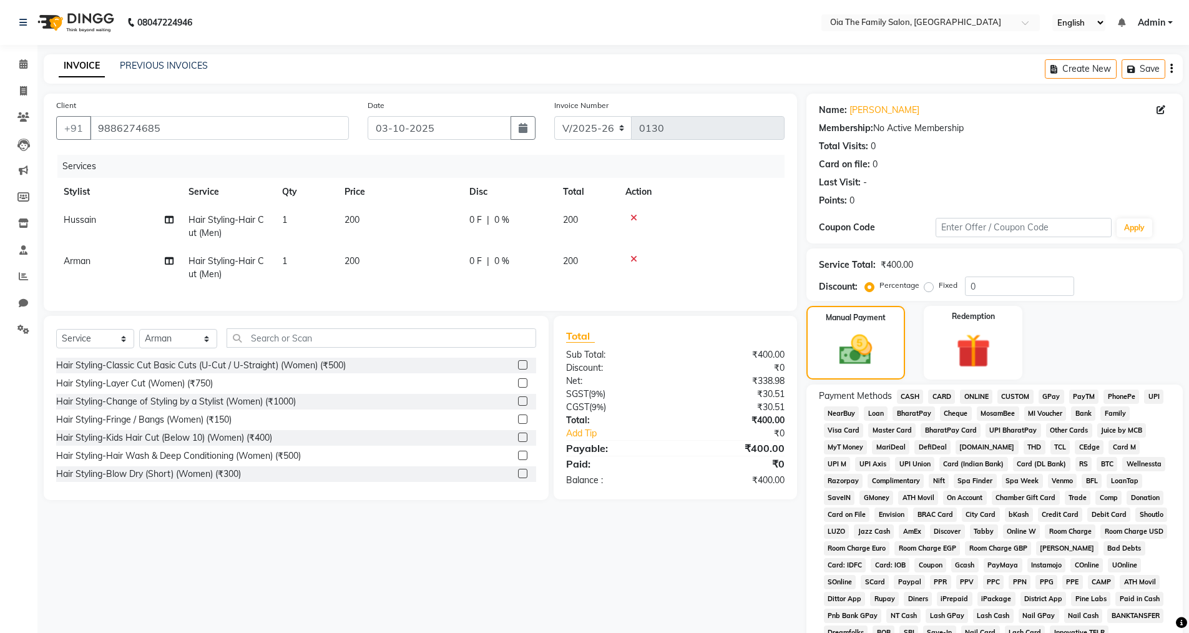
click at [907, 391] on span "CASH" at bounding box center [910, 396] width 27 height 14
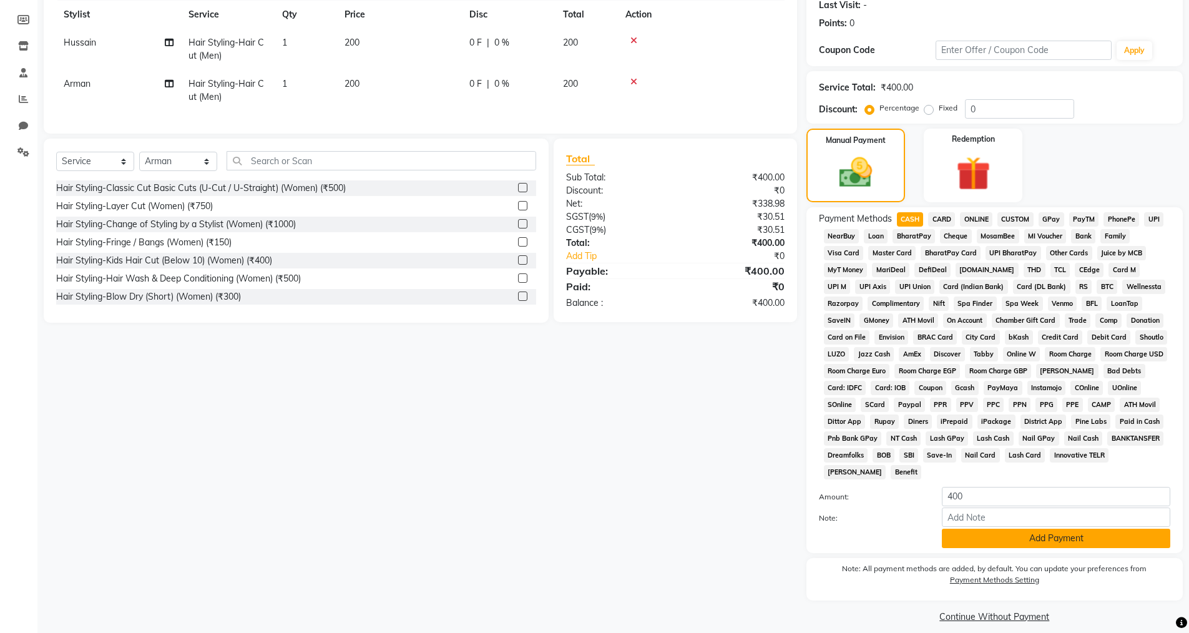
scroll to position [189, 0]
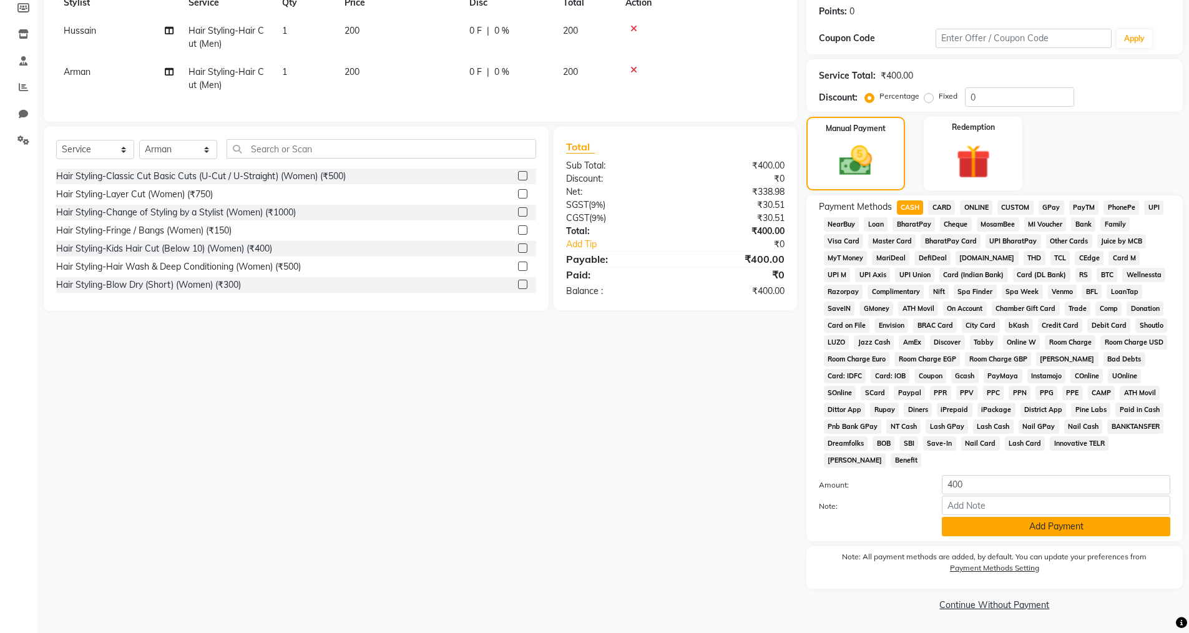
click at [1013, 524] on button "Add Payment" at bounding box center [1056, 526] width 228 height 19
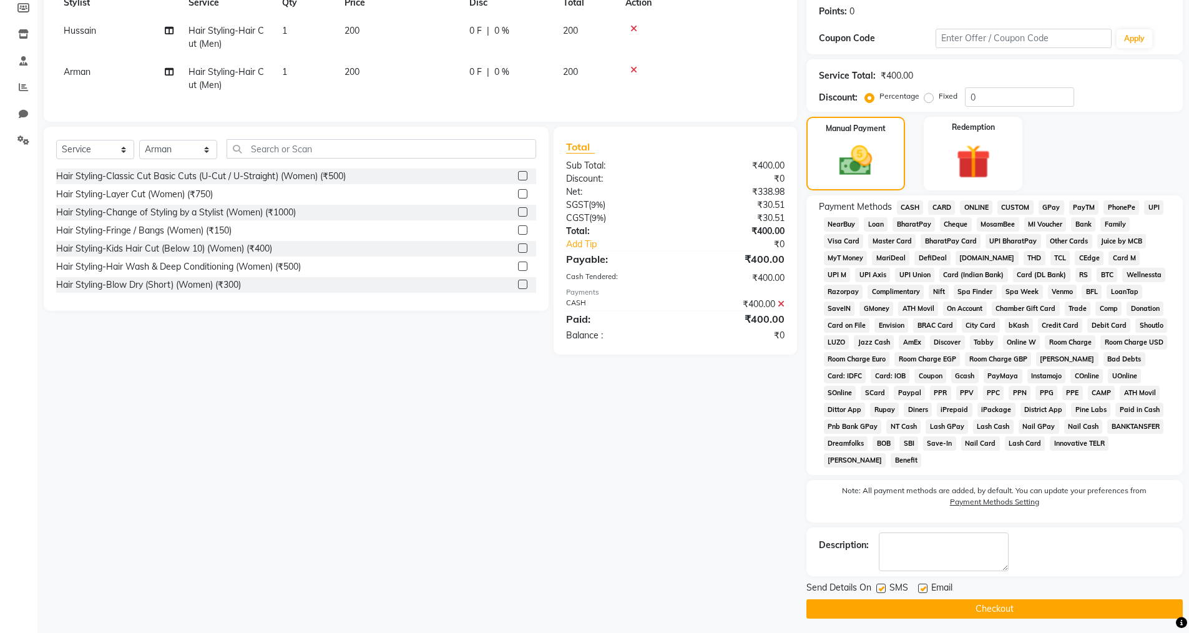
click at [924, 588] on label at bounding box center [922, 587] width 9 height 9
click at [924, 588] on input "checkbox" at bounding box center [922, 589] width 8 height 8
checkbox input "false"
click at [882, 588] on label at bounding box center [880, 587] width 9 height 9
click at [882, 588] on input "checkbox" at bounding box center [880, 589] width 8 height 8
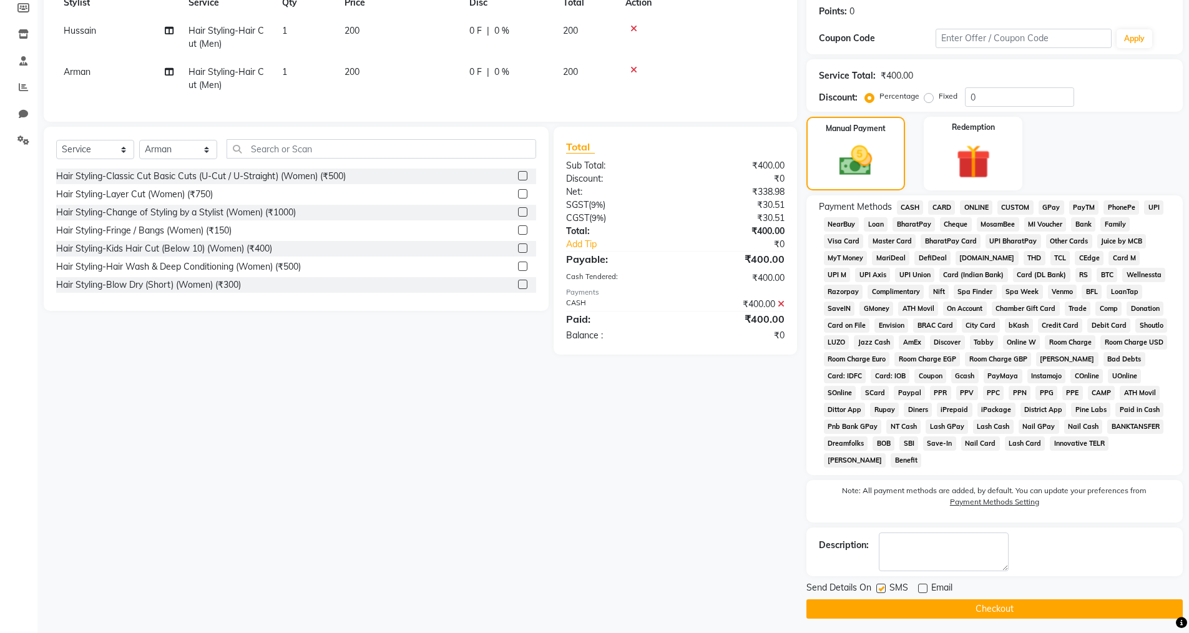
checkbox input "false"
click at [884, 608] on button "Checkout" at bounding box center [994, 608] width 376 height 19
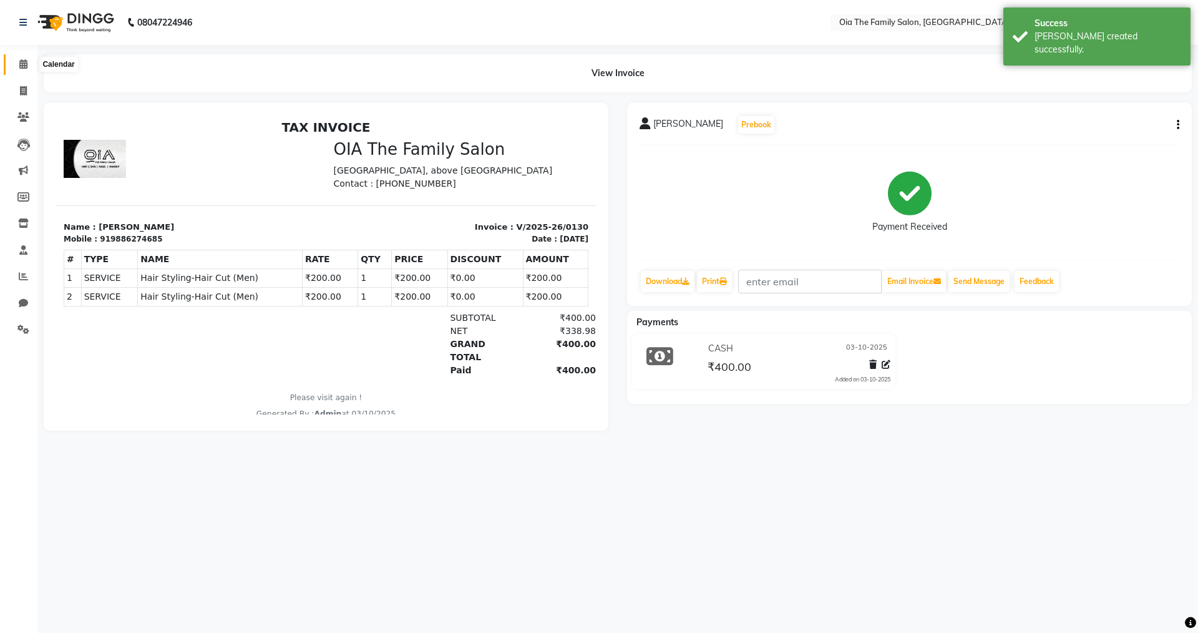
click at [19, 62] on icon at bounding box center [23, 63] width 8 height 9
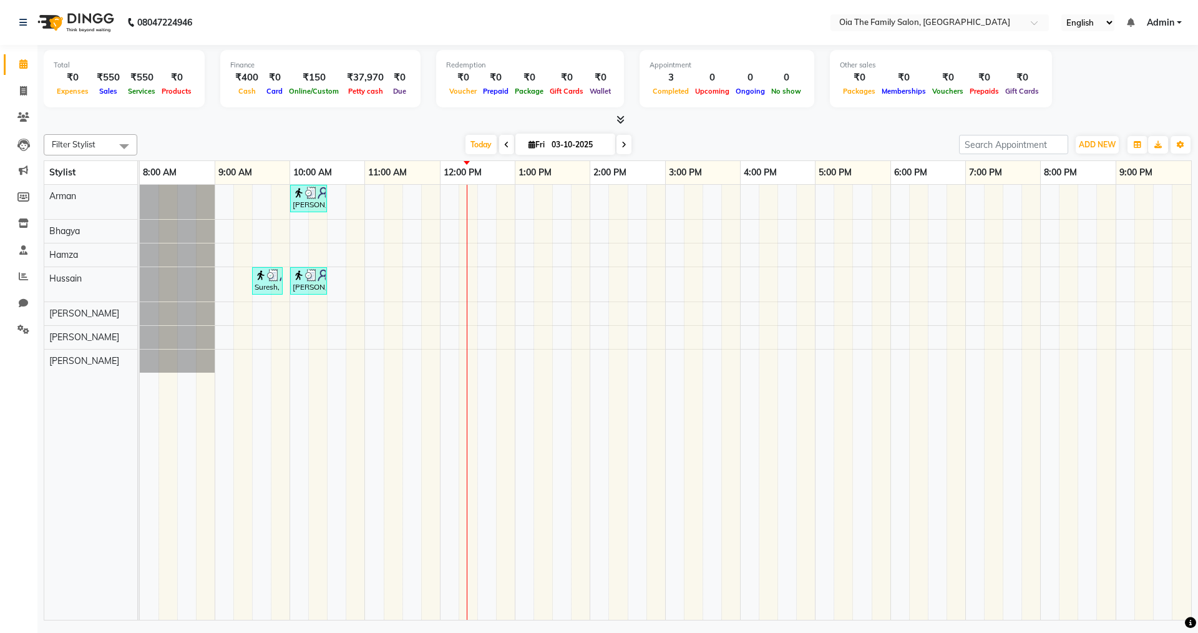
click at [342, 207] on div "[PERSON_NAME], TK02, 10:00 AM-10:30 AM, Hair Styling-Hair Cut (Men) Suresh, TK0…" at bounding box center [665, 402] width 1051 height 435
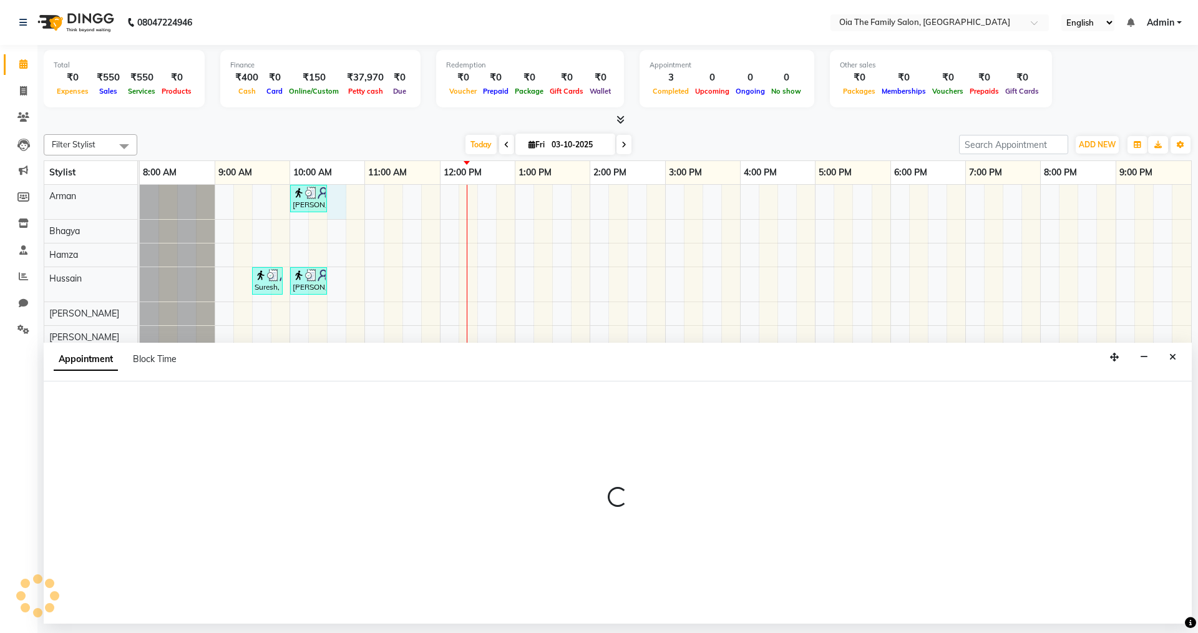
select select "93027"
select select "630"
select select "tentative"
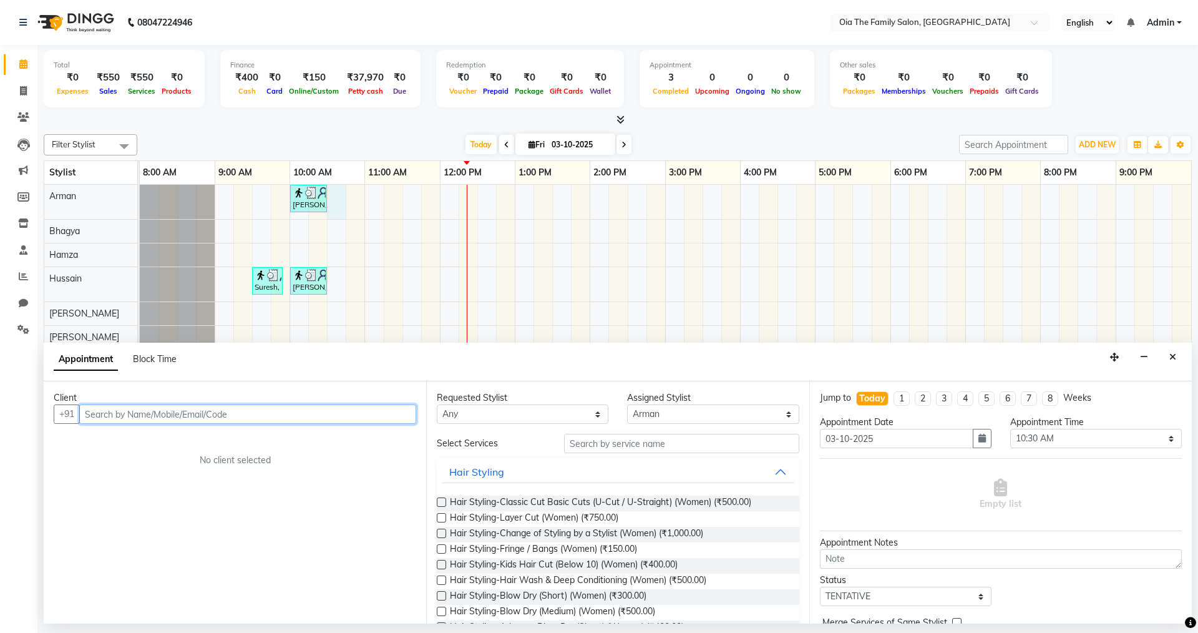
click at [305, 412] on input "text" at bounding box center [247, 413] width 337 height 19
type input "9916295204"
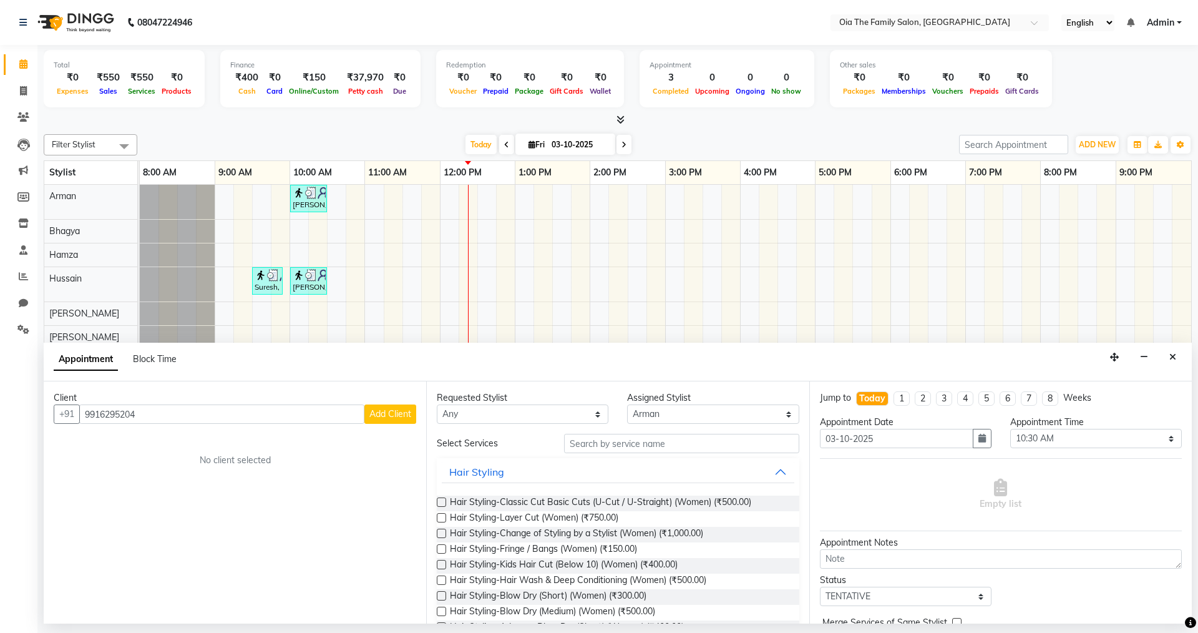
click at [381, 419] on button "Add Client" at bounding box center [390, 413] width 52 height 19
select select "22"
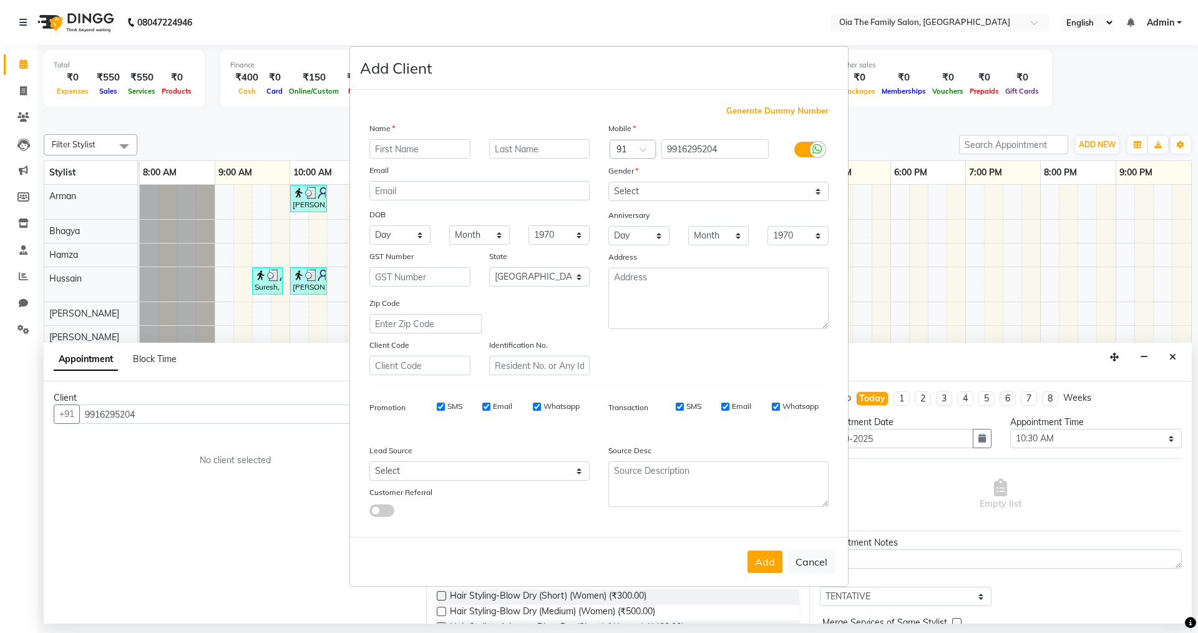
type input "S"
type input "Darshan"
click at [774, 187] on select "Select [DEMOGRAPHIC_DATA] [DEMOGRAPHIC_DATA] Other Prefer Not To Say" at bounding box center [718, 191] width 220 height 19
select select "[DEMOGRAPHIC_DATA]"
click at [608, 182] on select "Select [DEMOGRAPHIC_DATA] [DEMOGRAPHIC_DATA] Other Prefer Not To Say" at bounding box center [718, 191] width 220 height 19
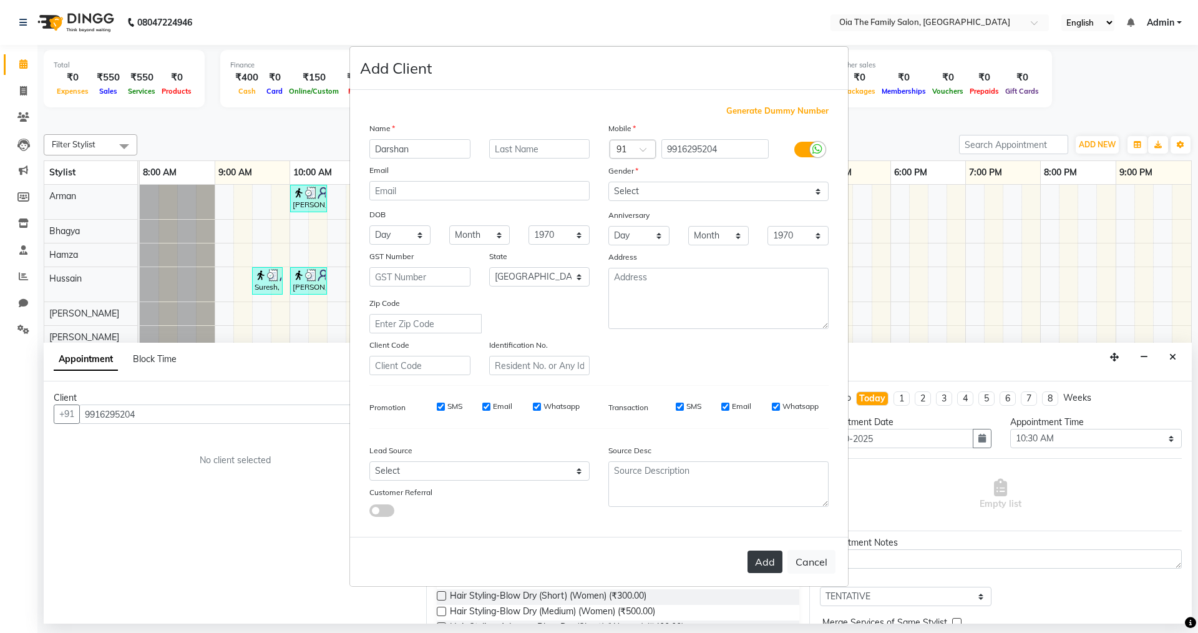
click at [764, 562] on button "Add" at bounding box center [765, 561] width 35 height 22
select select
select select "null"
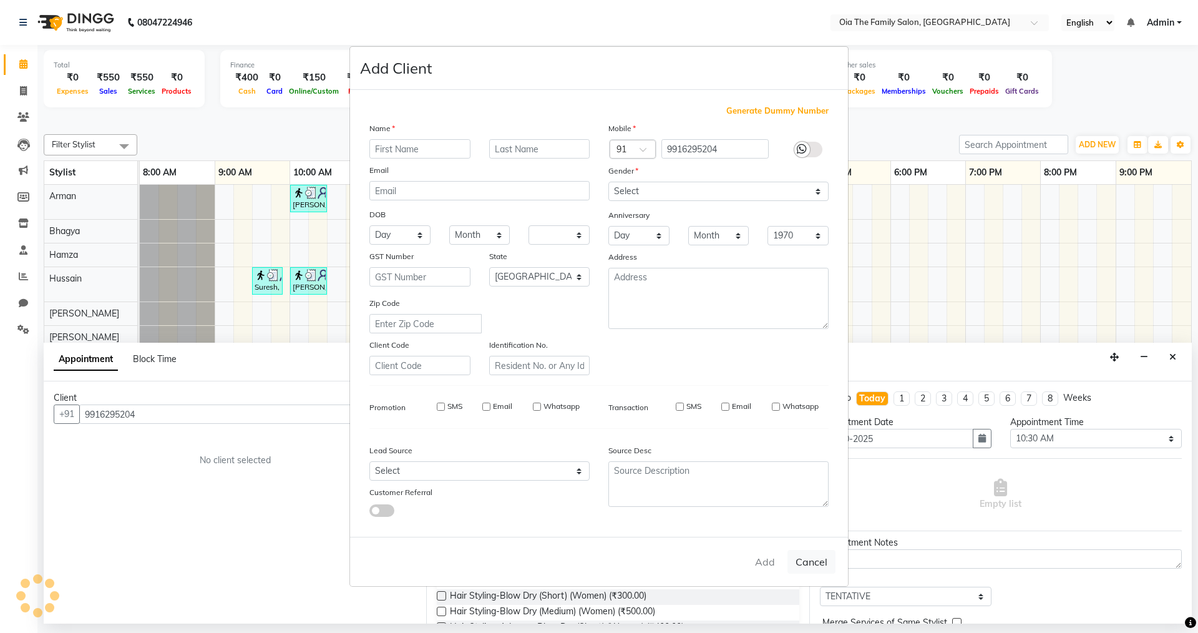
select select
checkbox input "false"
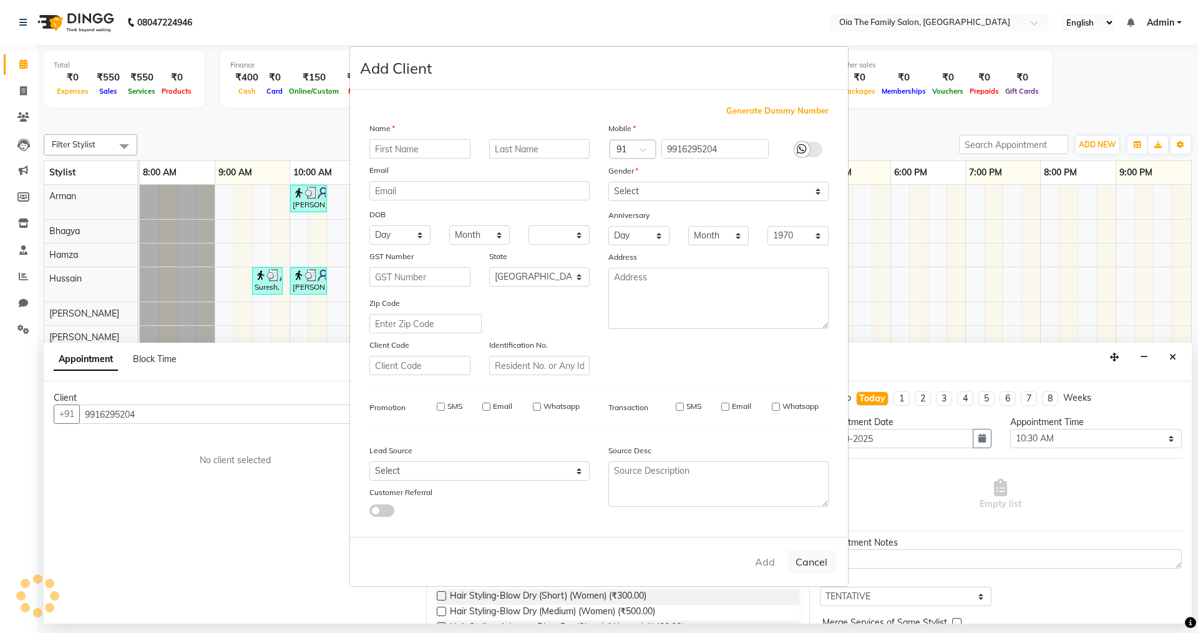
checkbox input "false"
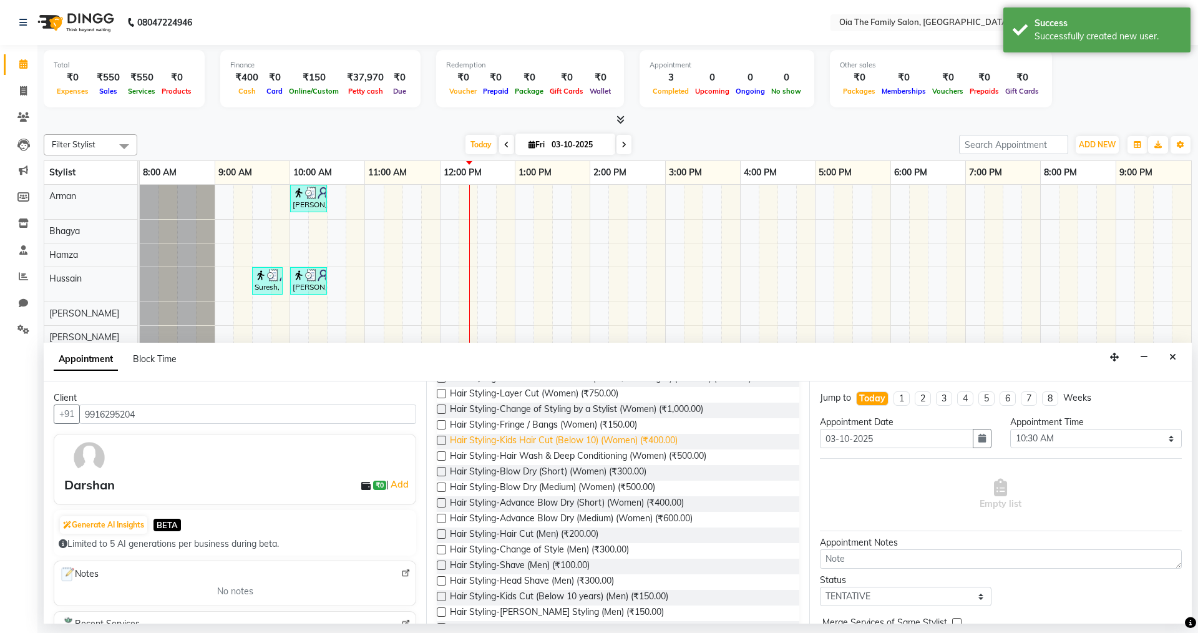
scroll to position [125, 0]
click at [595, 593] on span "Hair Styling-Kids Cut (Below 10 years) (Men) (₹150.00)" at bounding box center [559, 597] width 218 height 16
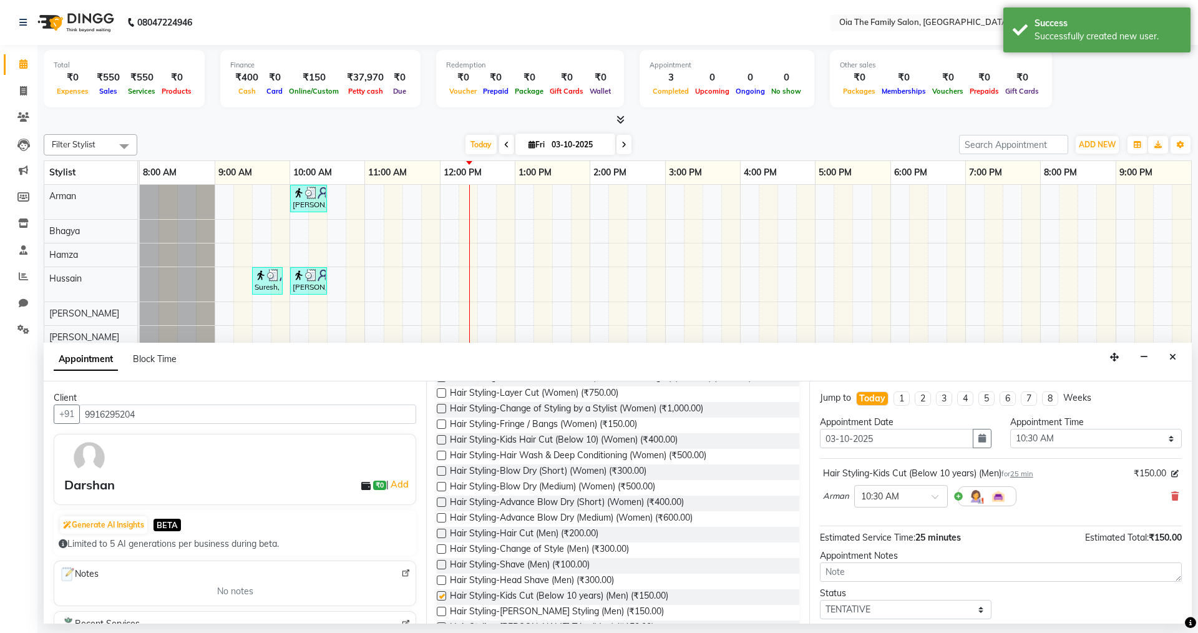
checkbox input "false"
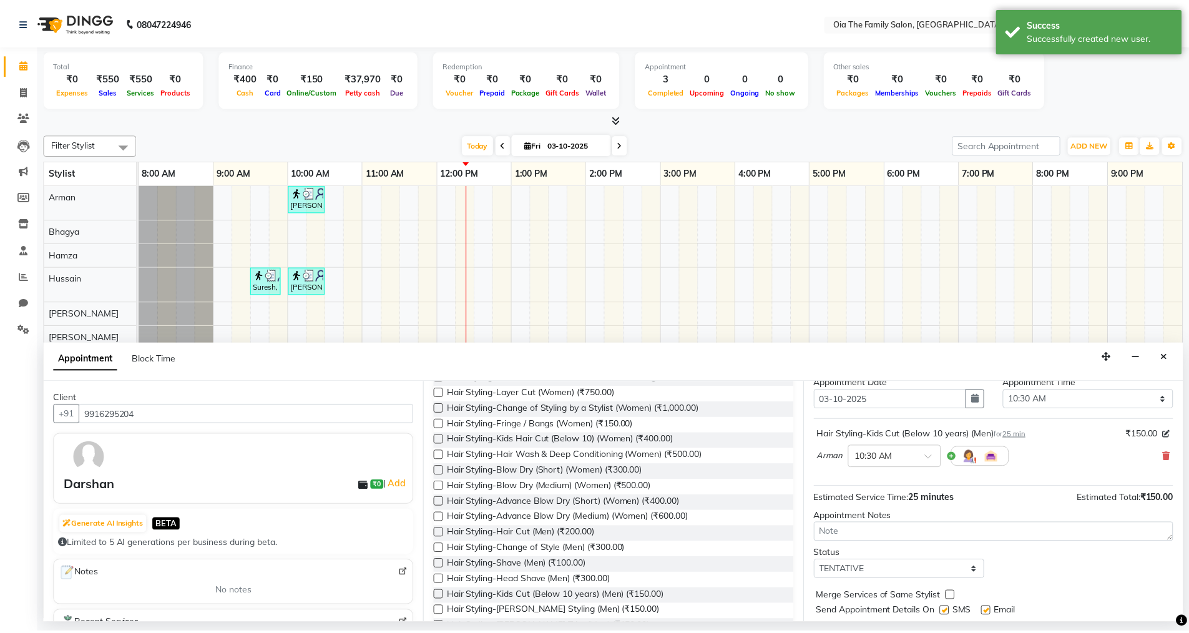
scroll to position [74, 0]
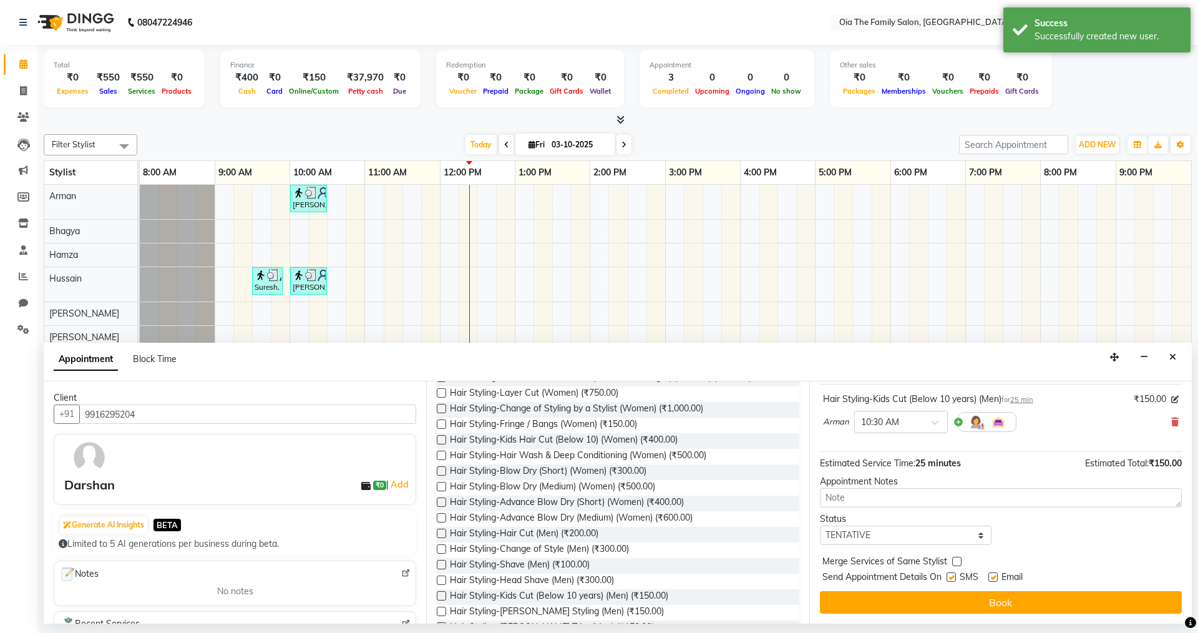
click at [993, 578] on label at bounding box center [992, 576] width 9 height 9
click at [993, 578] on input "checkbox" at bounding box center [992, 578] width 8 height 8
checkbox input "false"
click at [953, 577] on label at bounding box center [951, 576] width 9 height 9
click at [953, 577] on input "checkbox" at bounding box center [951, 578] width 8 height 8
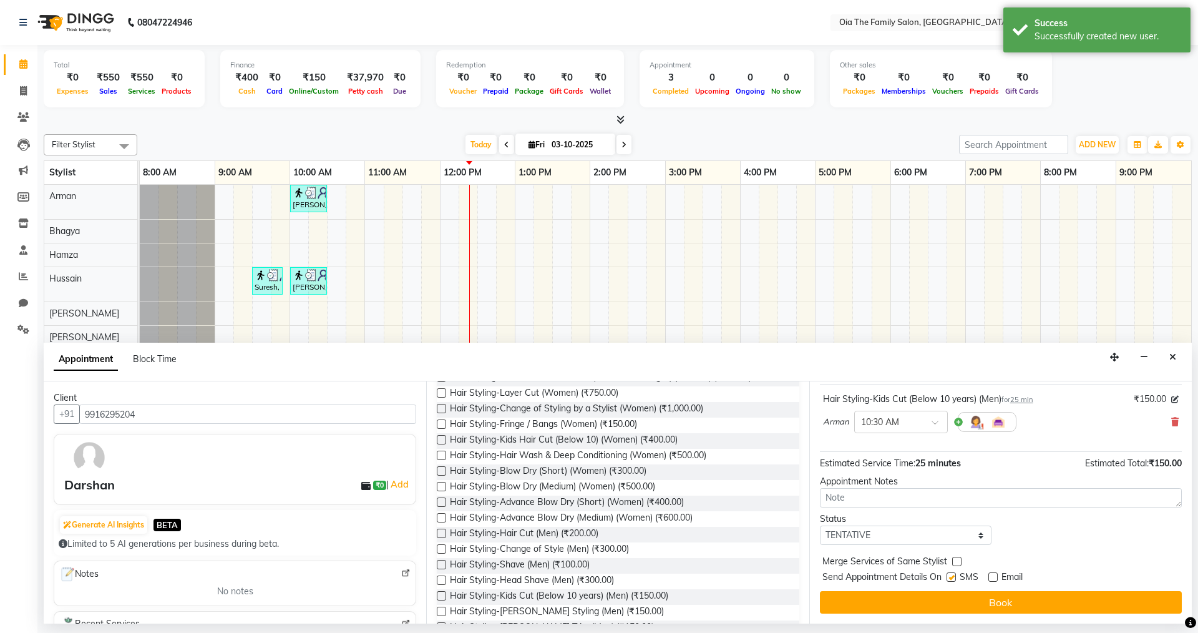
checkbox input "false"
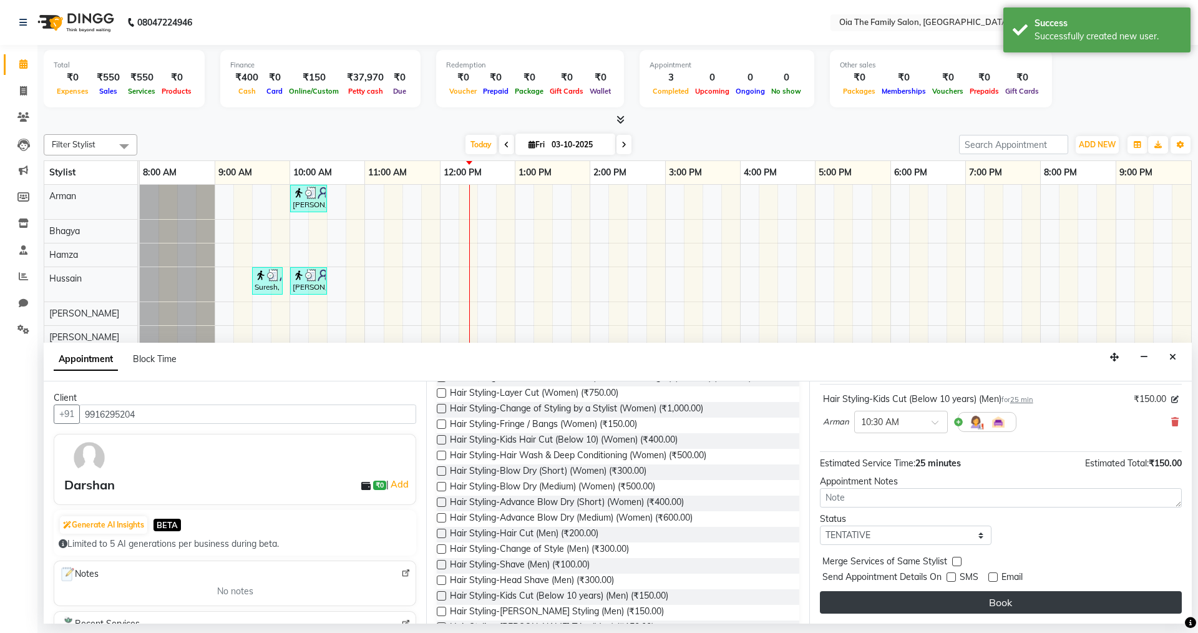
click at [967, 603] on button "Book" at bounding box center [1001, 602] width 362 height 22
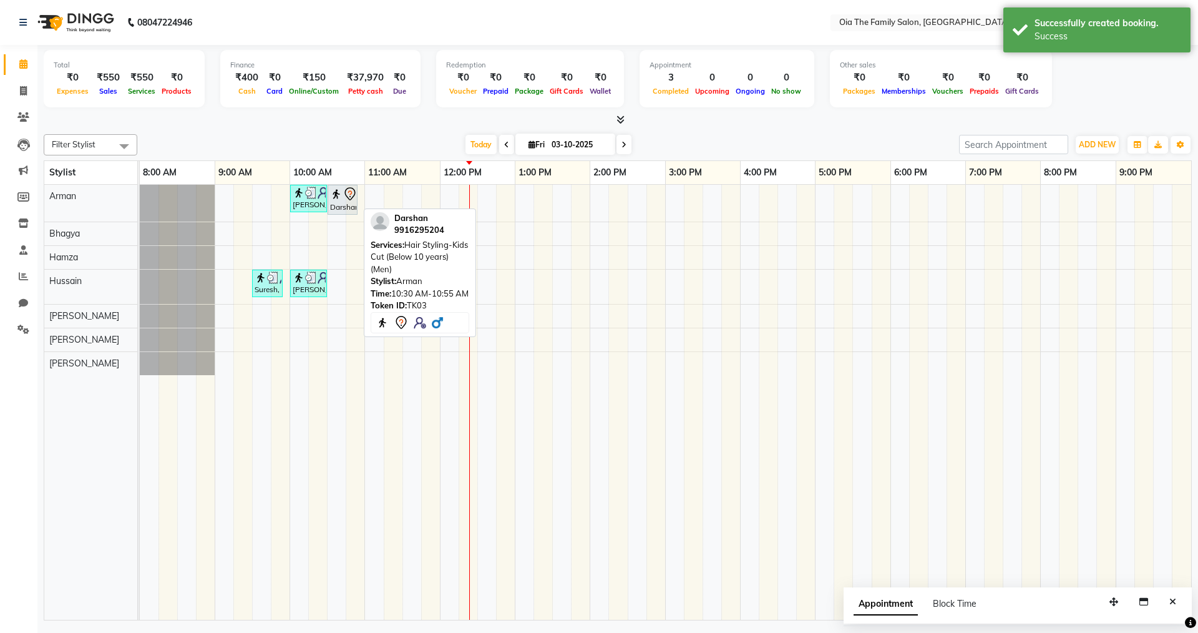
click at [354, 207] on div "Darshan, TK03, 10:30 AM-10:55 AM, Hair Styling-Kids Cut (Below 10 years) (Men)" at bounding box center [342, 200] width 27 height 26
select select "7"
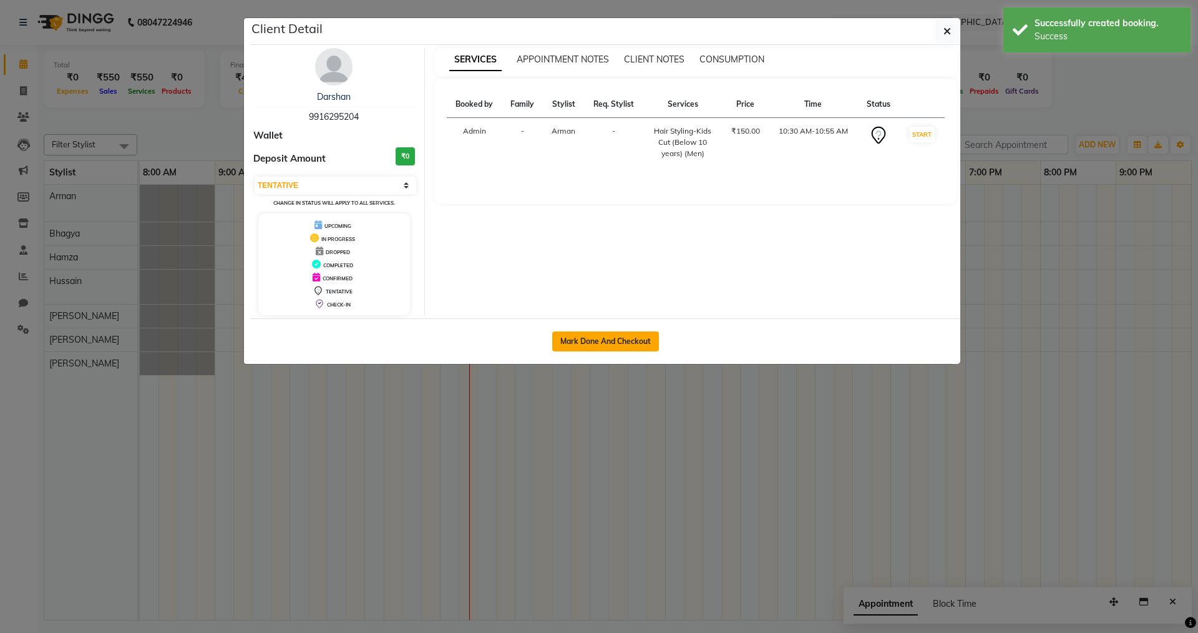
click at [600, 333] on button "Mark Done And Checkout" at bounding box center [605, 341] width 107 height 20
select select "service"
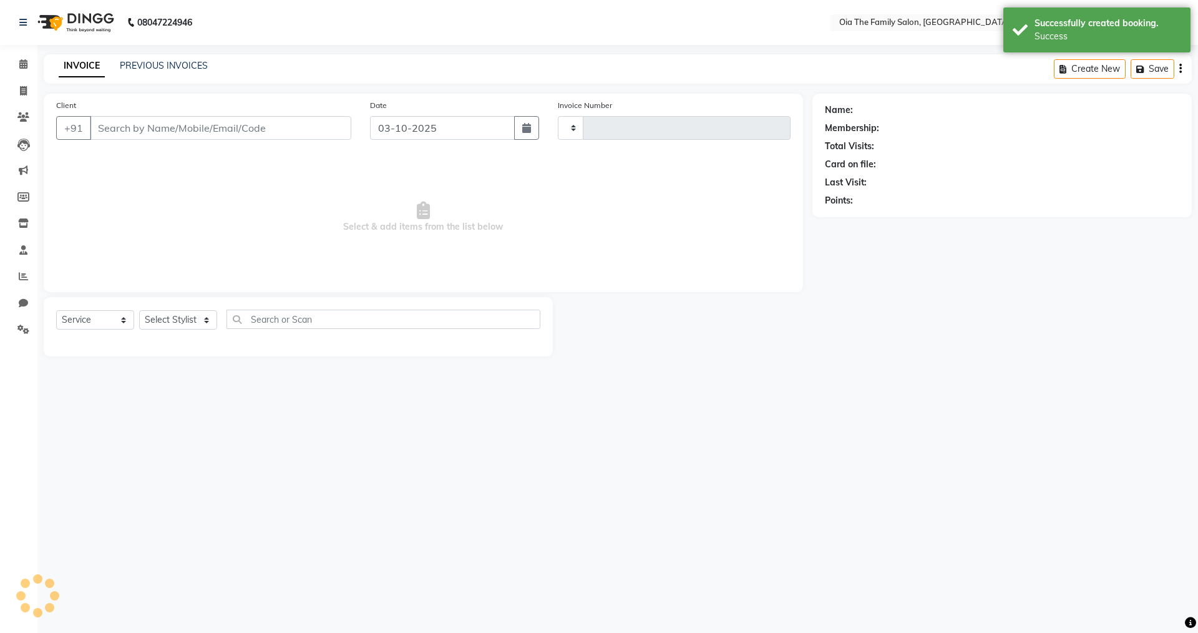
type input "0131"
select select "9113"
type input "9916295204"
select select "93027"
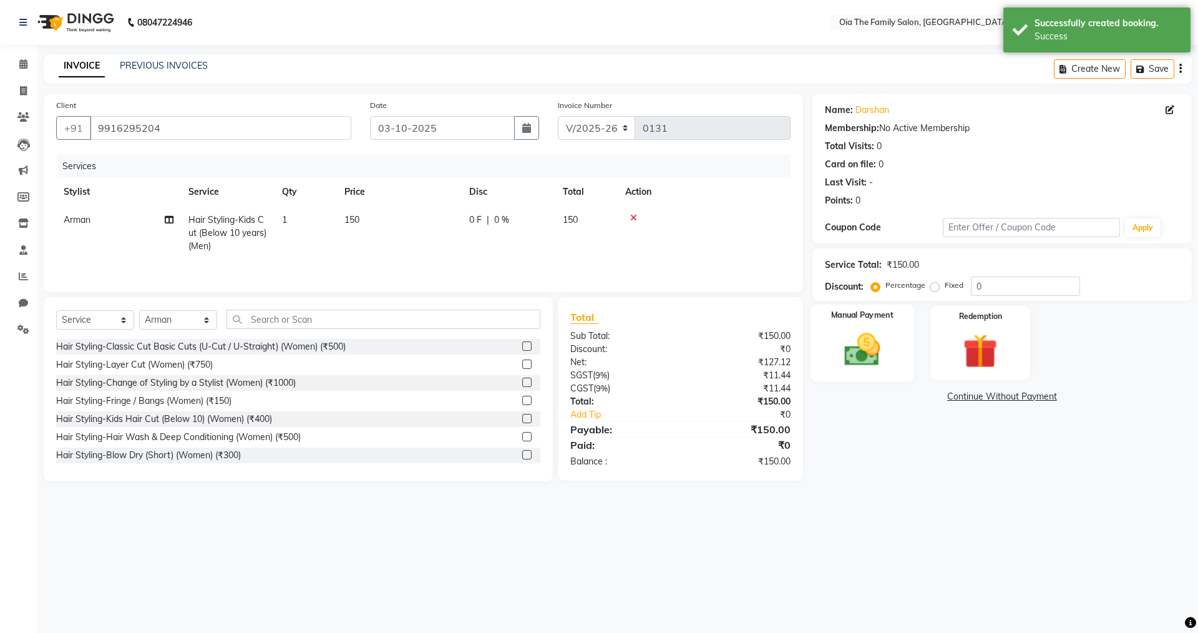
click at [841, 327] on div "Manual Payment" at bounding box center [862, 343] width 104 height 77
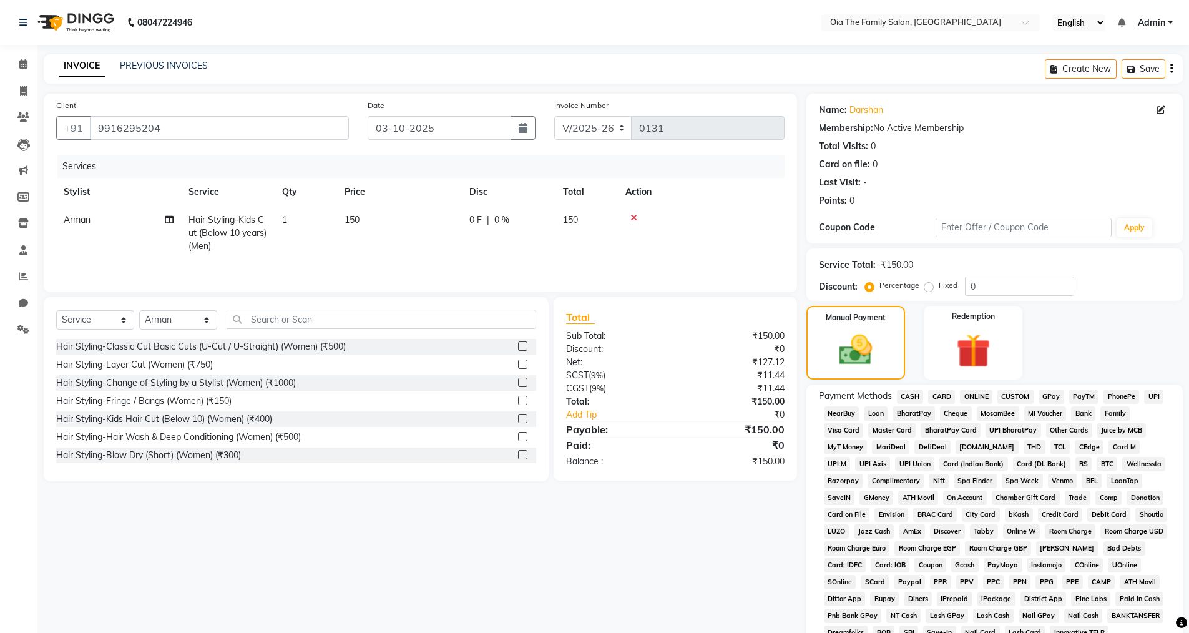
click at [1148, 398] on span "UPI" at bounding box center [1153, 396] width 19 height 14
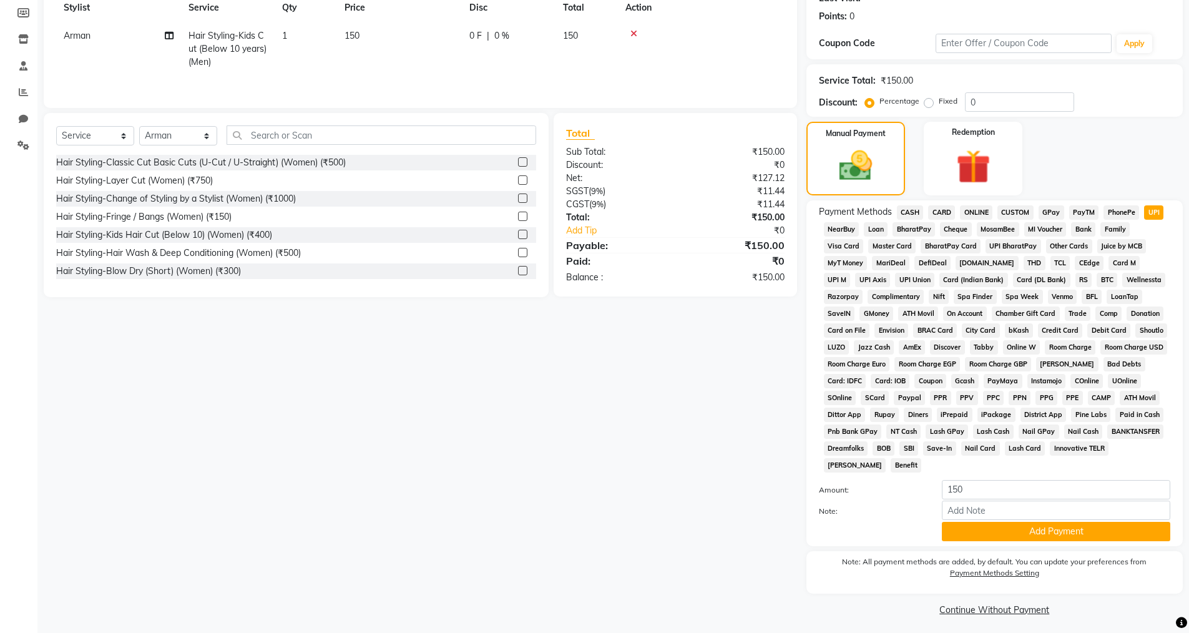
scroll to position [189, 0]
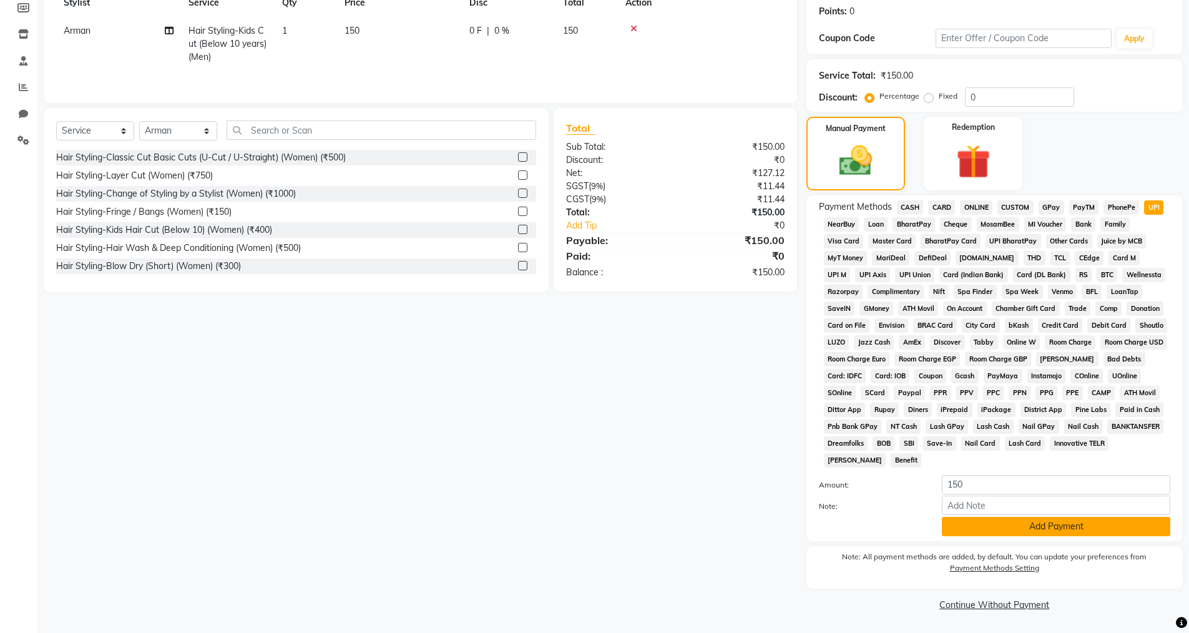
click at [994, 531] on button "Add Payment" at bounding box center [1056, 526] width 228 height 19
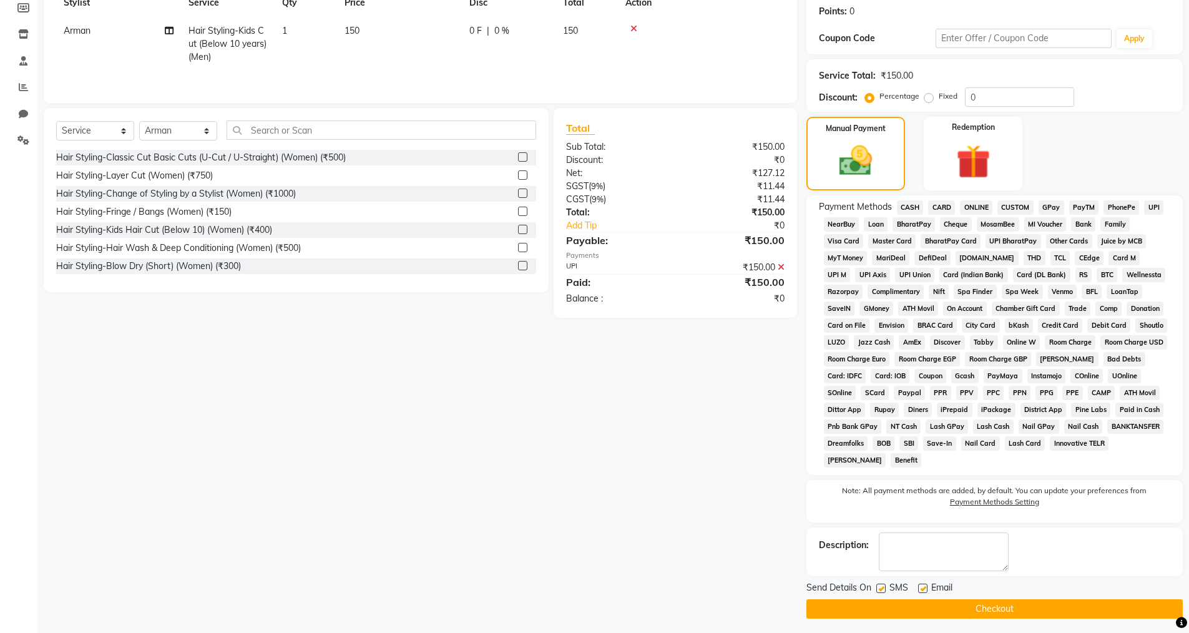
click at [923, 587] on label at bounding box center [922, 587] width 9 height 9
click at [923, 587] on input "checkbox" at bounding box center [922, 589] width 8 height 8
checkbox input "false"
click at [878, 589] on label at bounding box center [880, 587] width 9 height 9
click at [878, 589] on input "checkbox" at bounding box center [880, 589] width 8 height 8
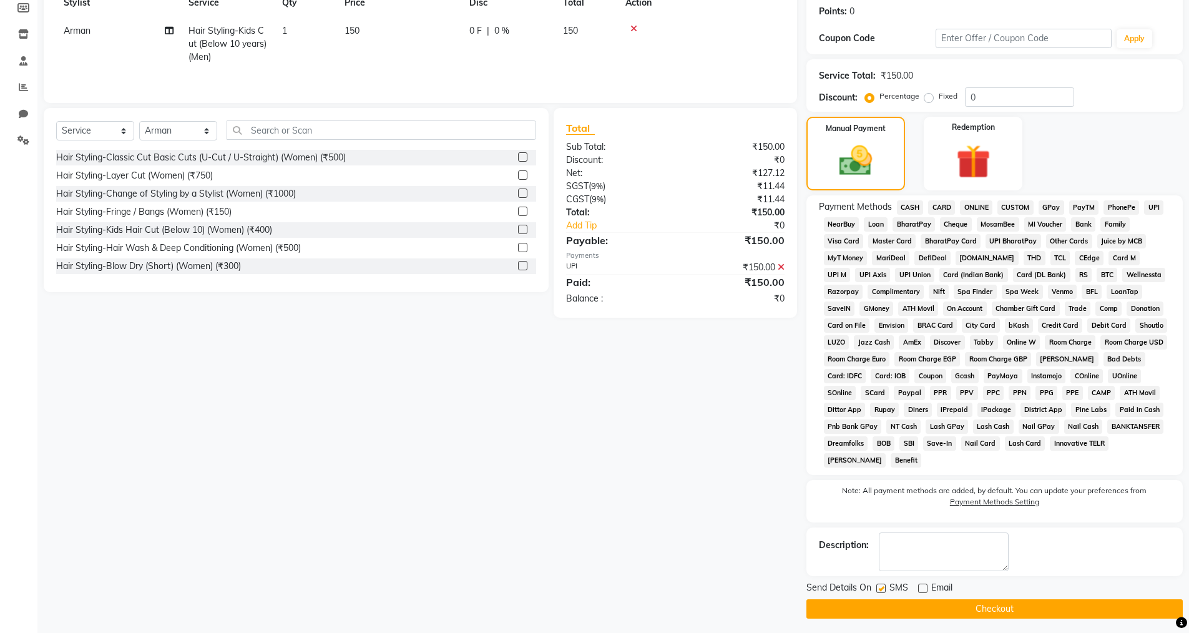
checkbox input "false"
click at [887, 605] on button "Checkout" at bounding box center [994, 608] width 376 height 19
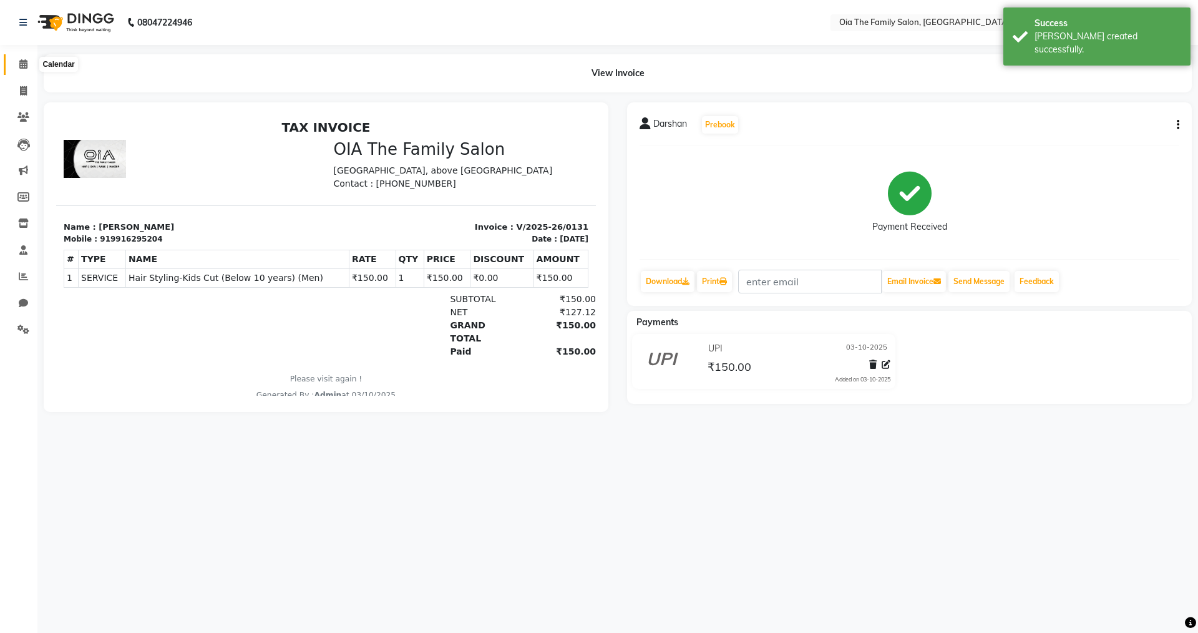
click at [22, 64] on icon at bounding box center [23, 63] width 8 height 9
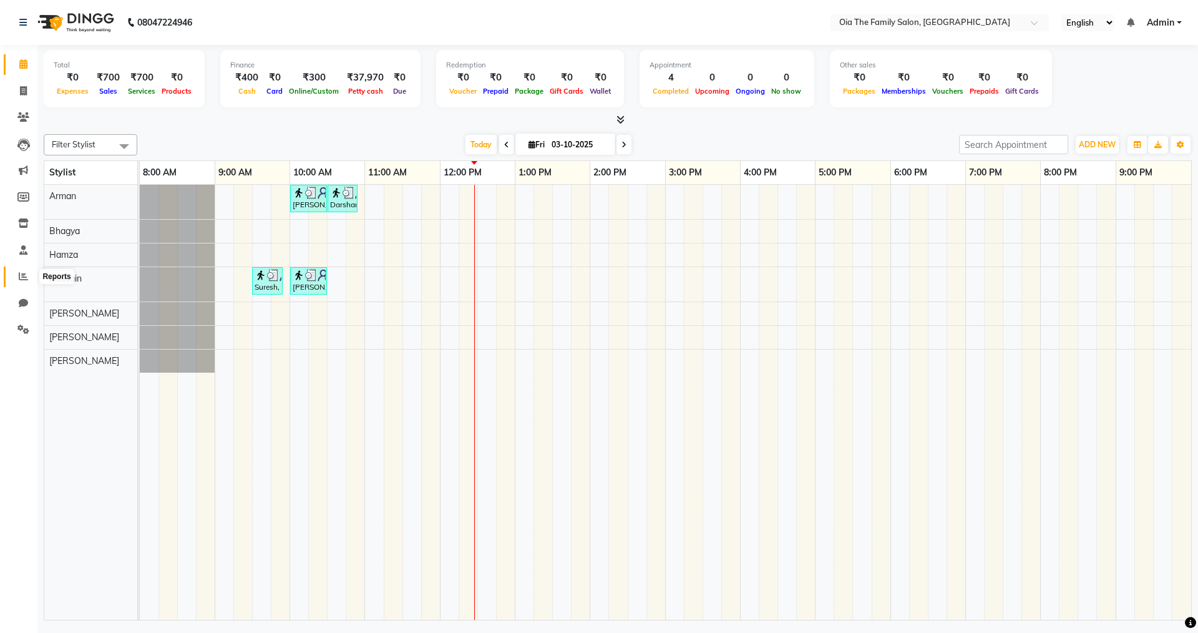
click at [14, 273] on span at bounding box center [23, 277] width 22 height 14
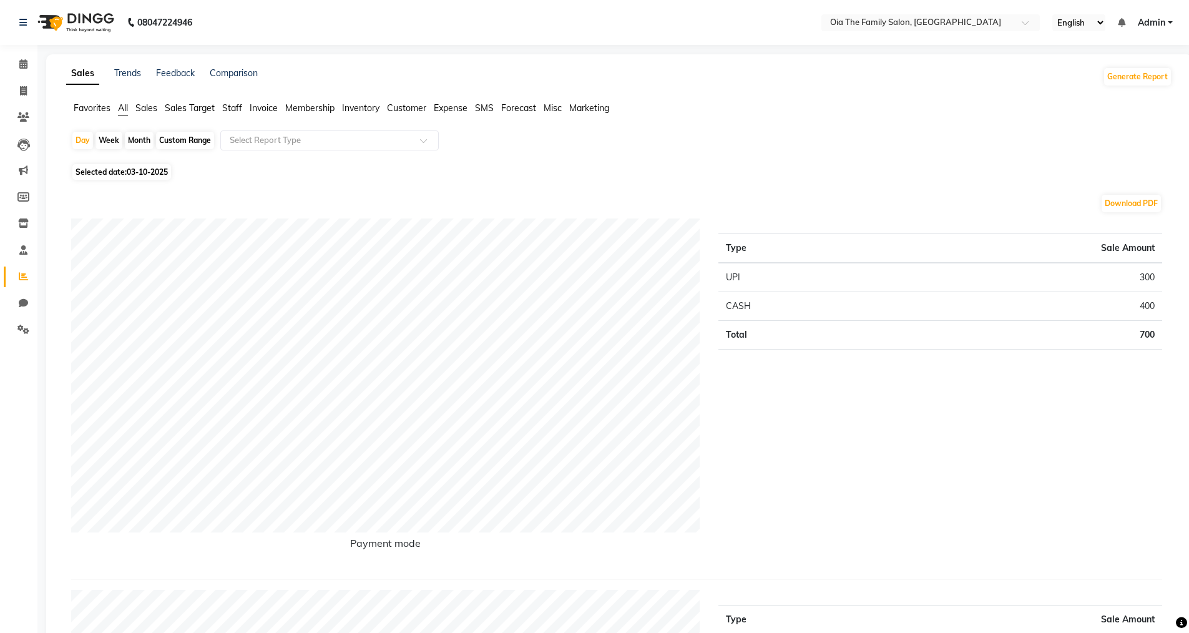
click at [143, 175] on span "03-10-2025" at bounding box center [147, 171] width 41 height 9
select select "10"
select select "2025"
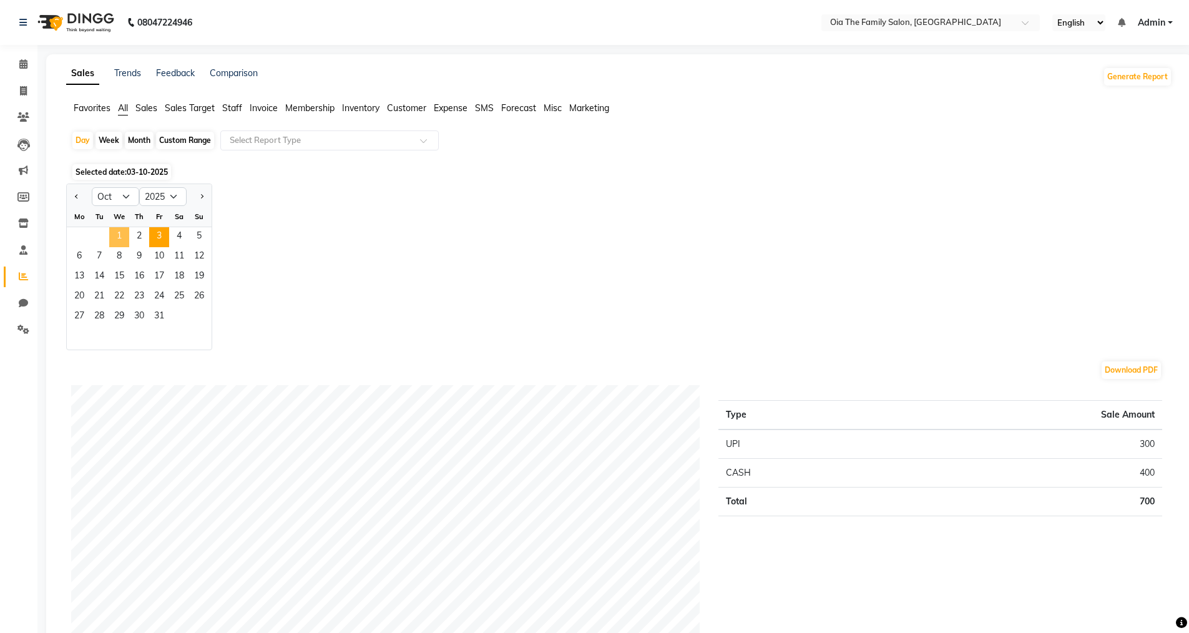
click at [123, 234] on span "1" at bounding box center [119, 237] width 20 height 20
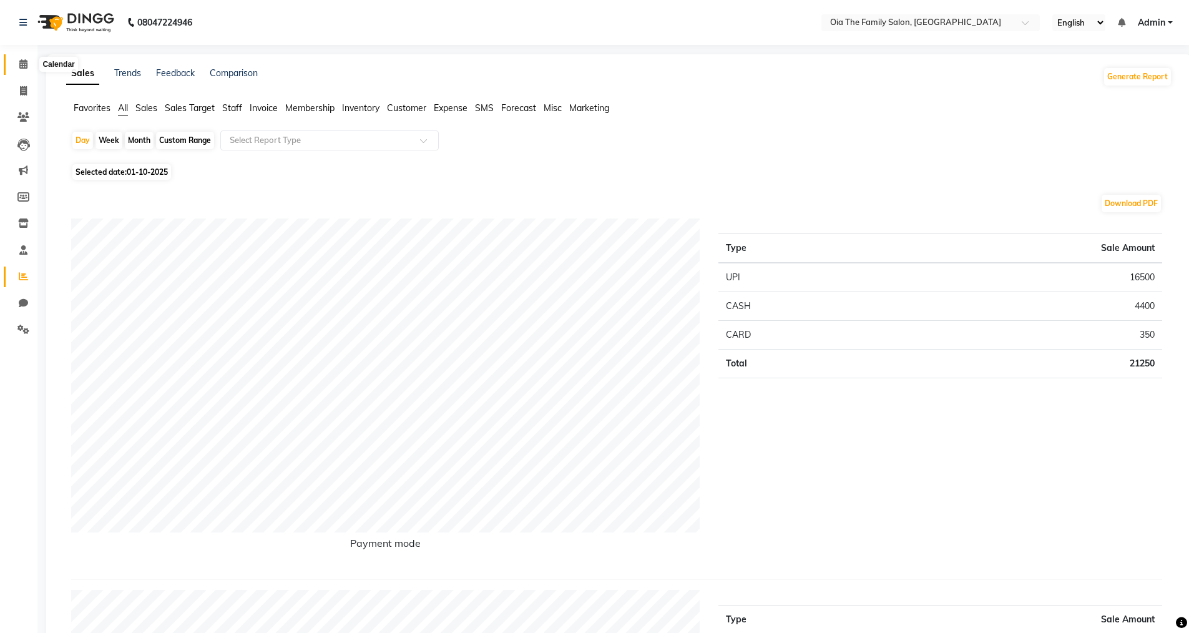
click at [25, 69] on span at bounding box center [23, 64] width 22 height 14
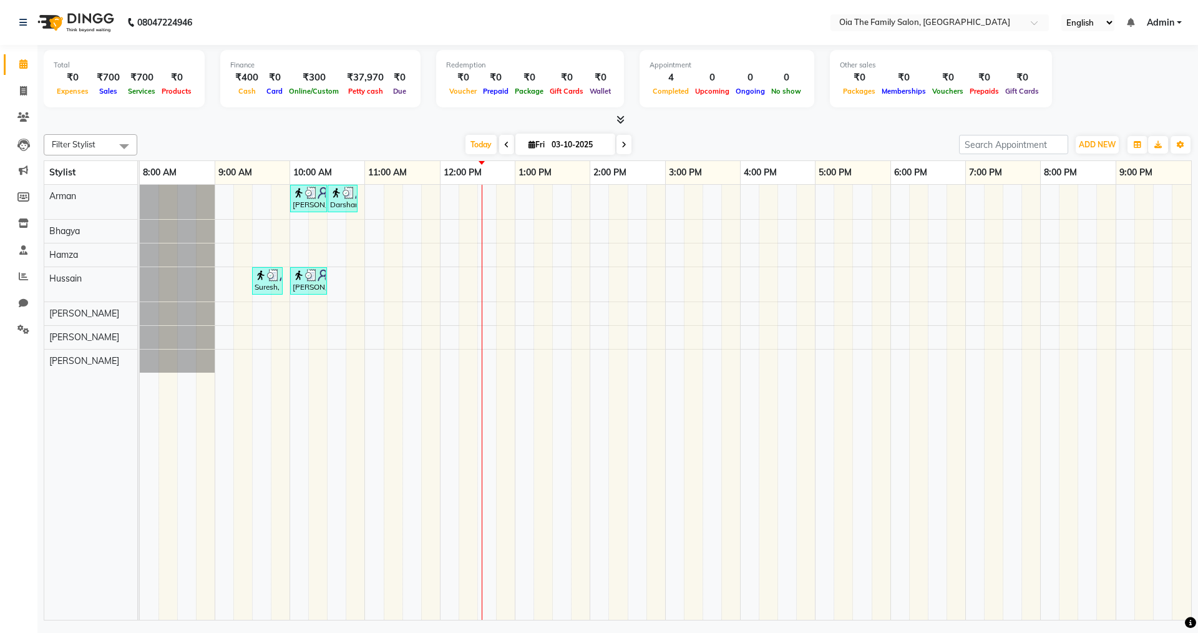
click at [502, 149] on span at bounding box center [506, 144] width 15 height 19
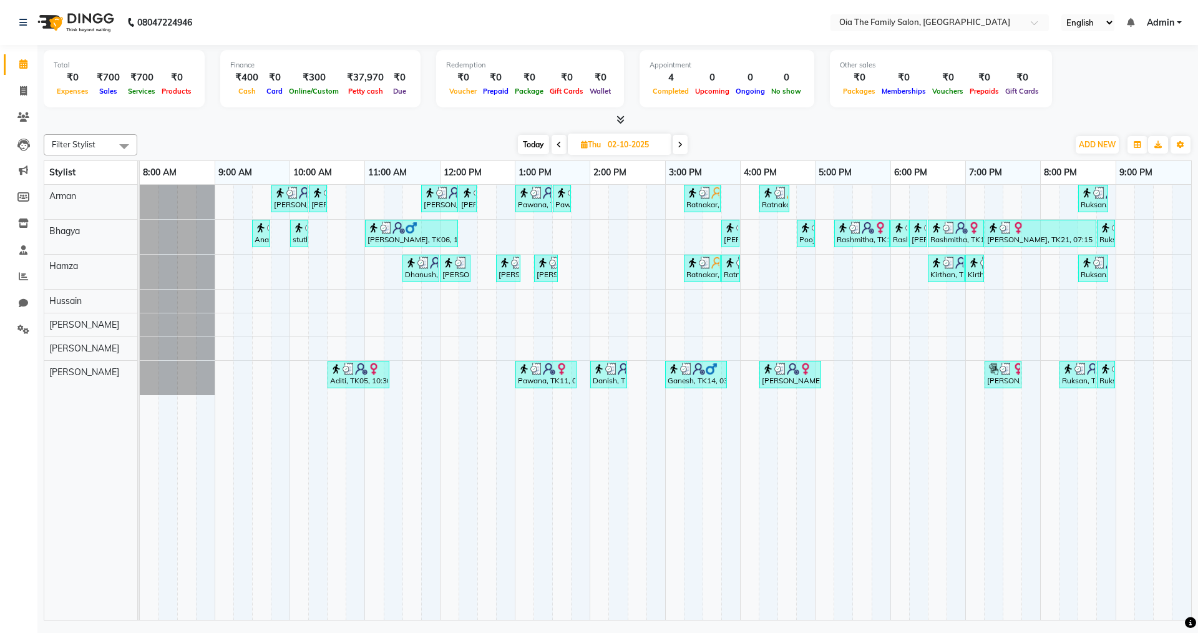
click at [557, 143] on icon at bounding box center [559, 144] width 5 height 7
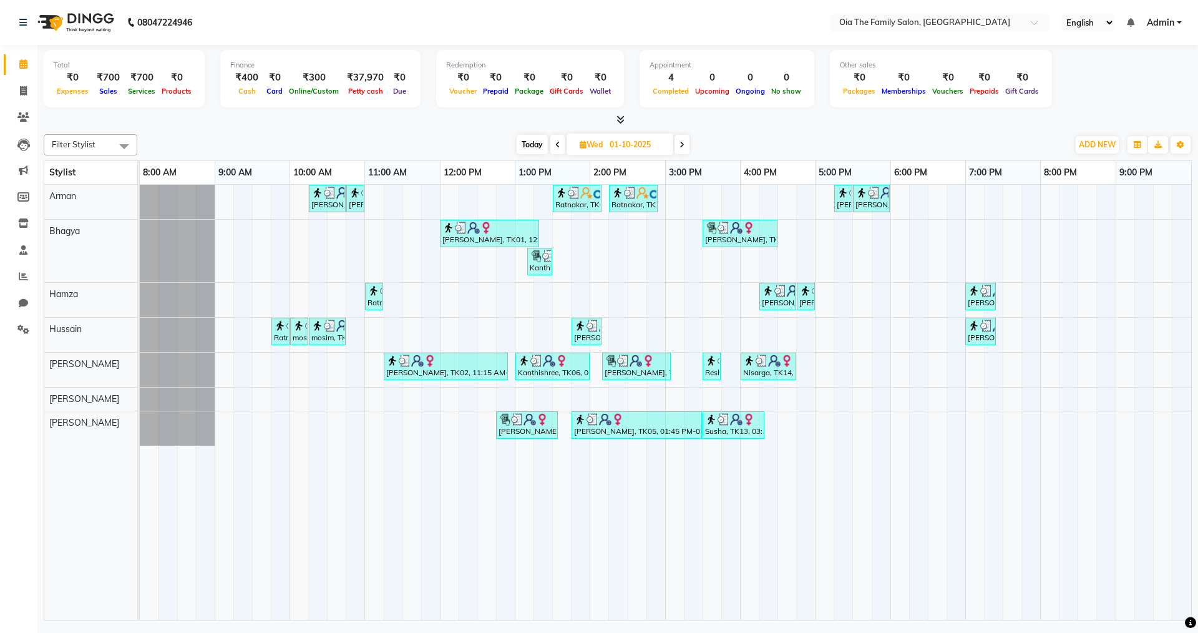
click at [681, 144] on icon at bounding box center [682, 144] width 5 height 7
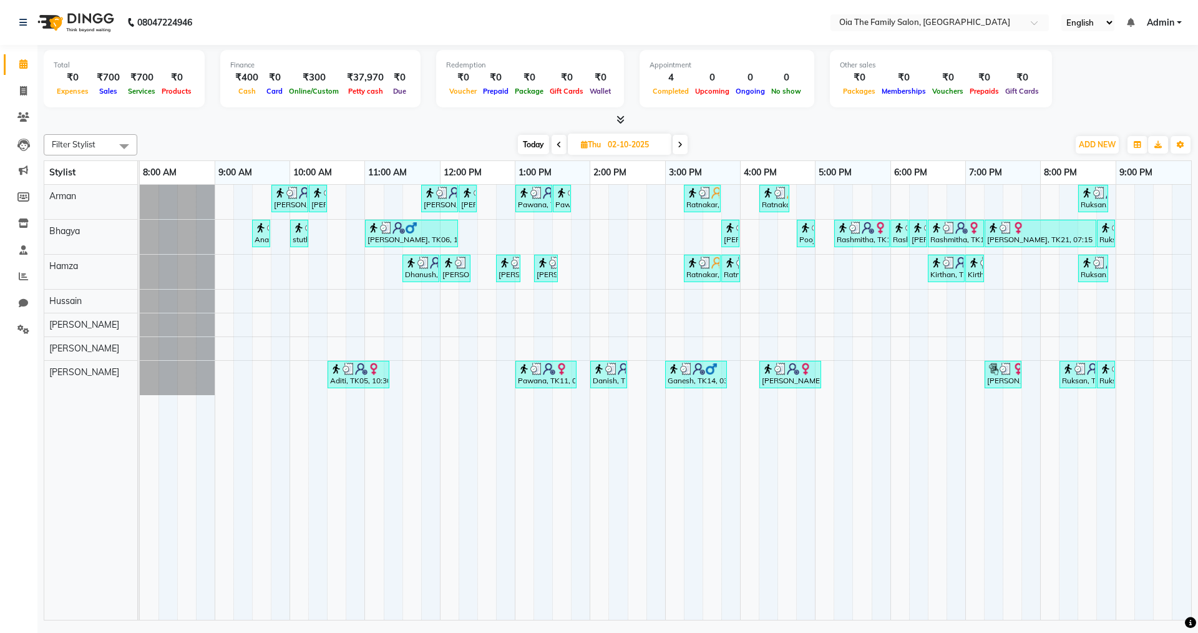
click at [540, 144] on span "Today" at bounding box center [533, 144] width 31 height 19
type input "03-10-2025"
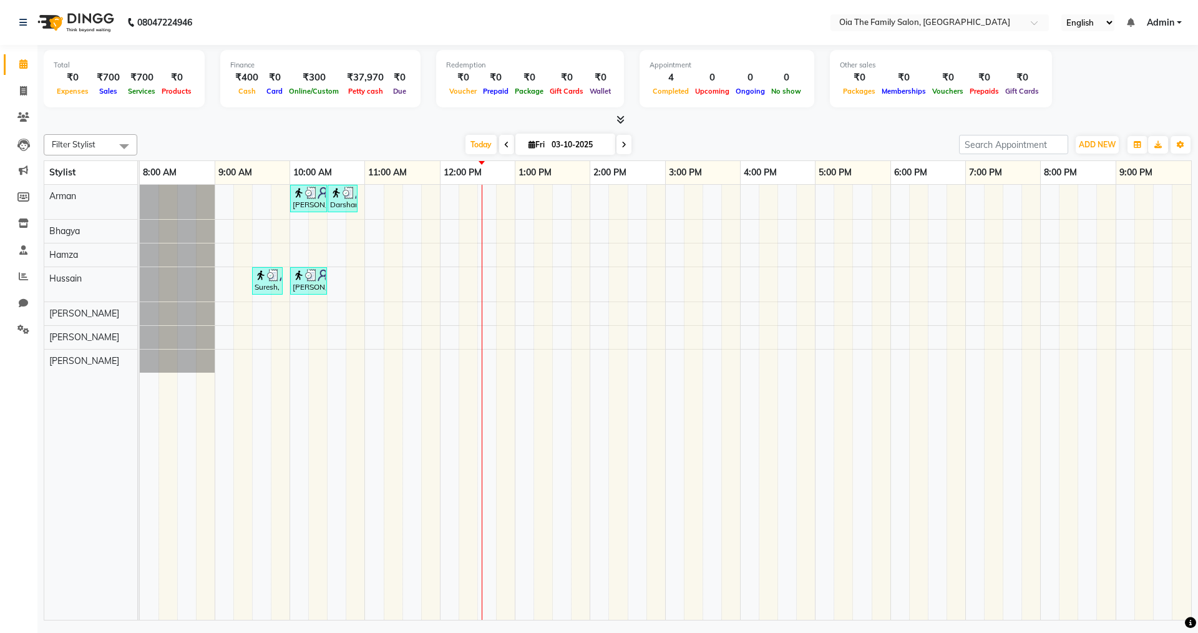
click at [548, 144] on input "03-10-2025" at bounding box center [579, 144] width 62 height 19
select select "10"
select select "2025"
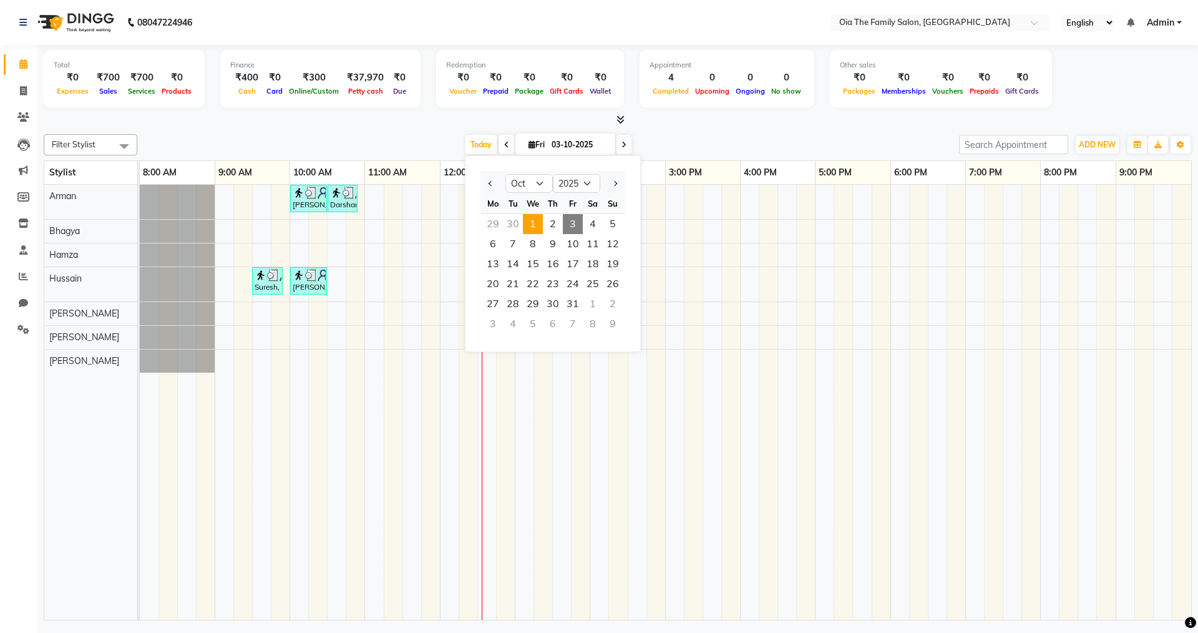
click at [540, 222] on span "1" at bounding box center [533, 224] width 20 height 20
type input "01-10-2025"
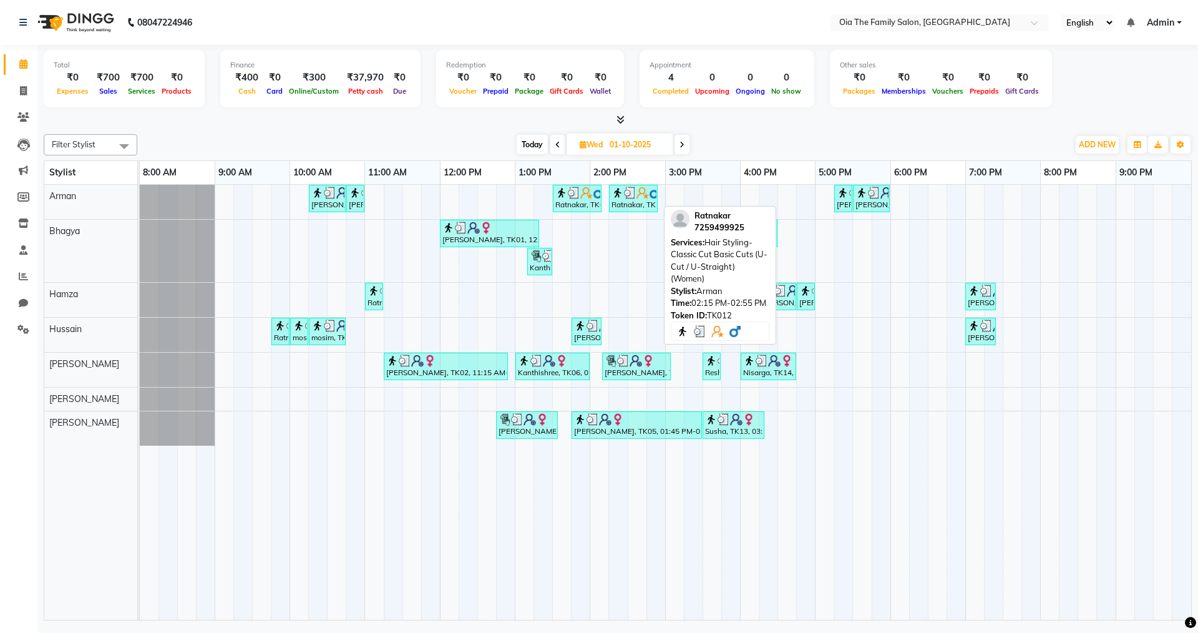
click at [635, 196] on img at bounding box center [630, 193] width 12 height 12
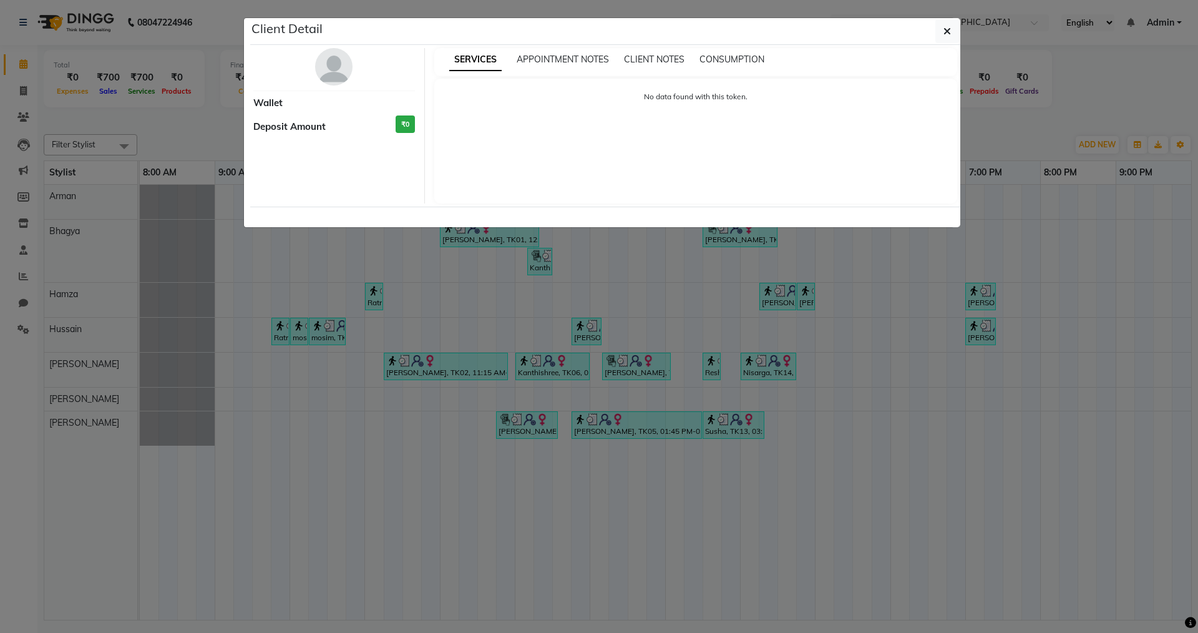
select select "3"
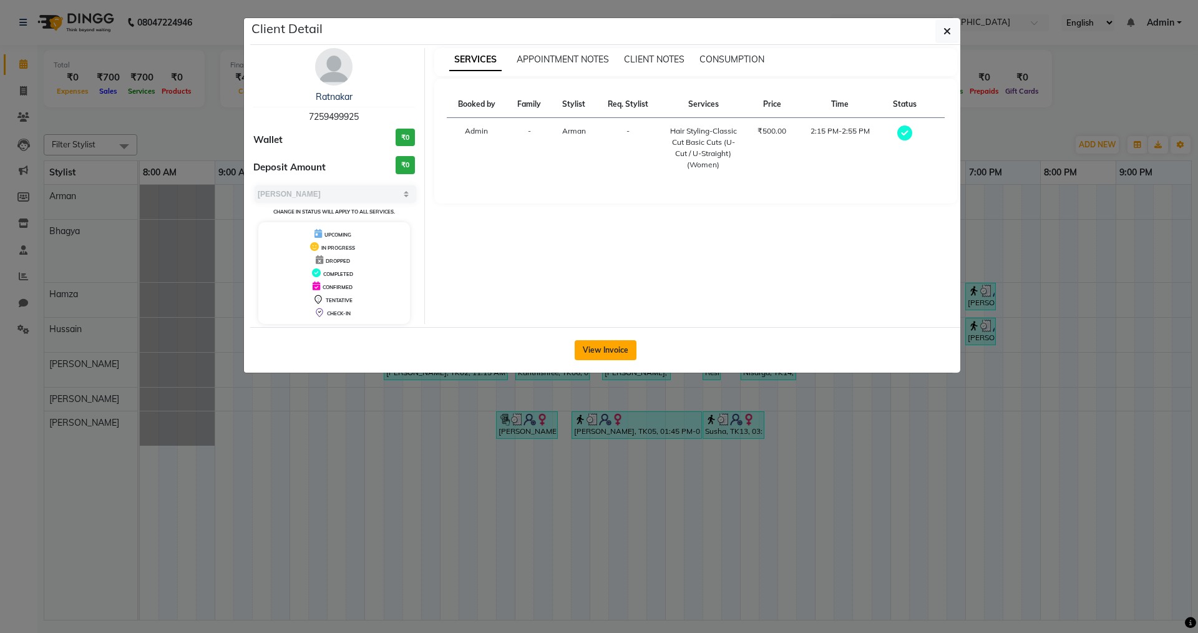
click at [591, 353] on button "View Invoice" at bounding box center [606, 350] width 62 height 20
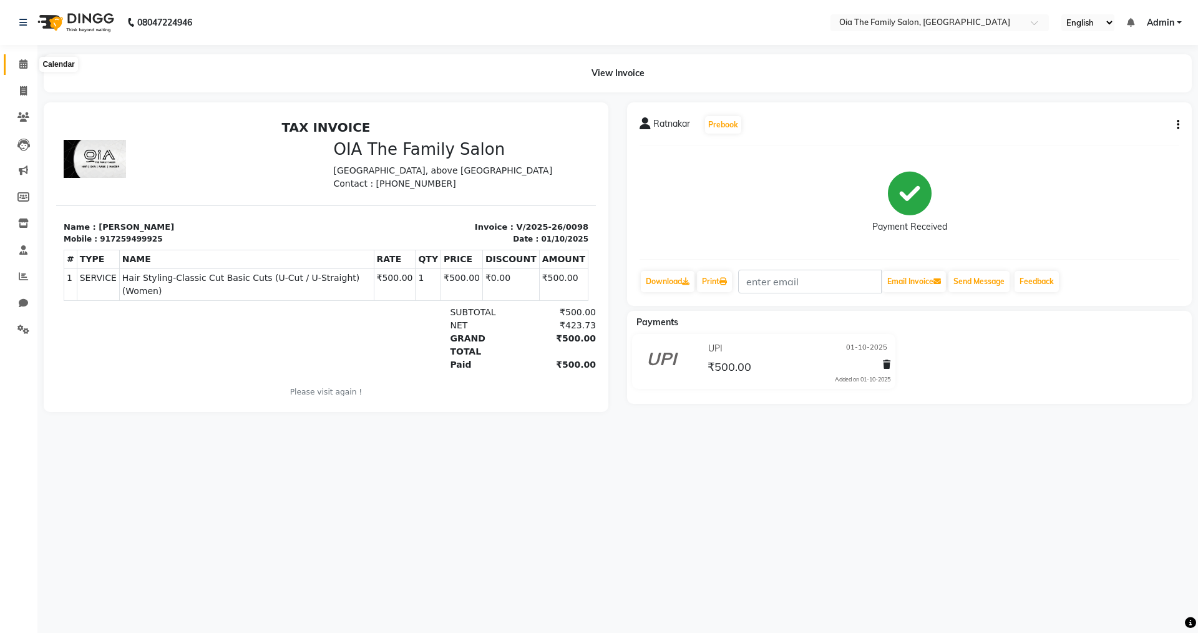
click at [23, 65] on icon at bounding box center [23, 63] width 8 height 9
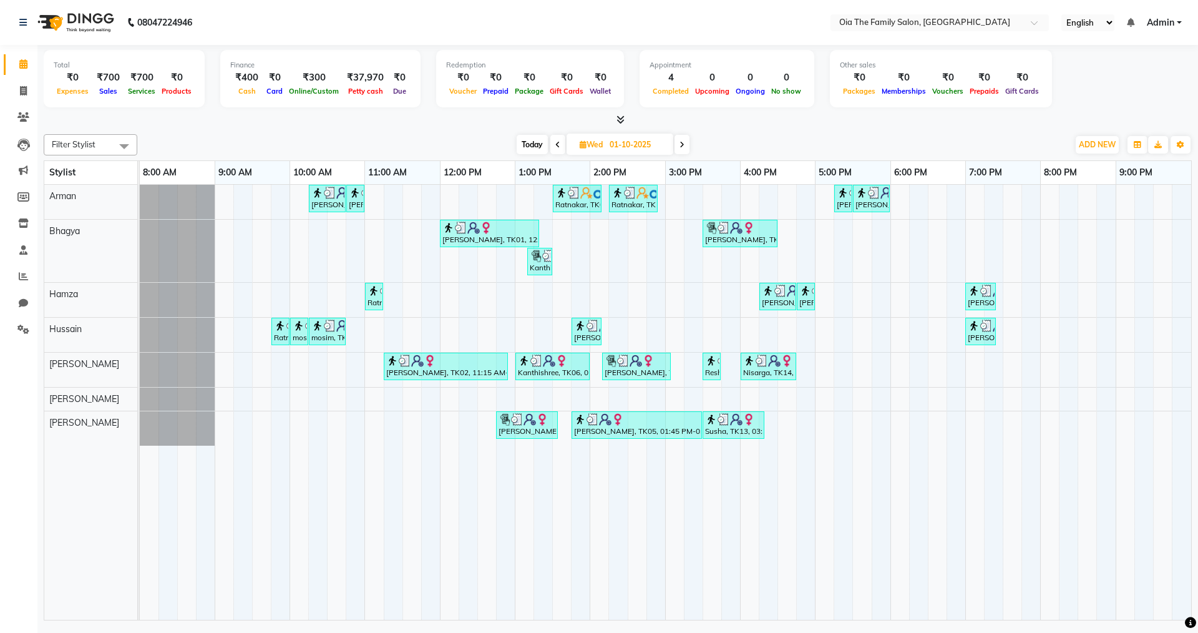
click at [593, 212] on div "Ratnakar, TK03, 01:30 PM-02:10 PM, Hair Styling-Classic Cut Basic Cuts (U-Cut /…" at bounding box center [577, 199] width 49 height 28
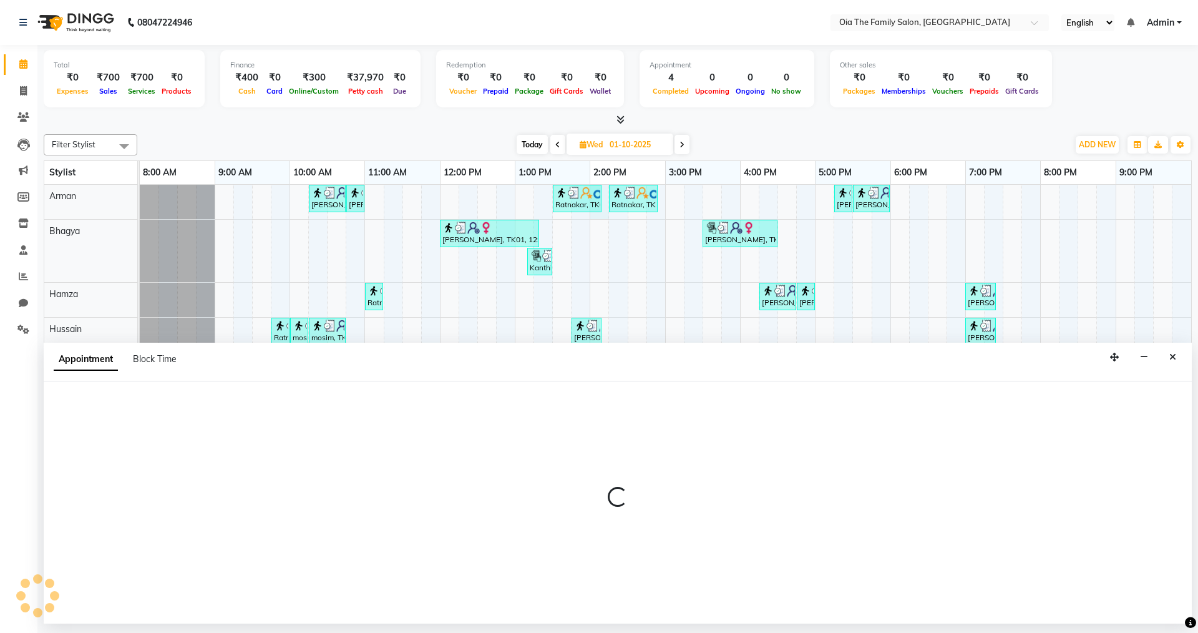
select select "93027"
select select "840"
select select "tentative"
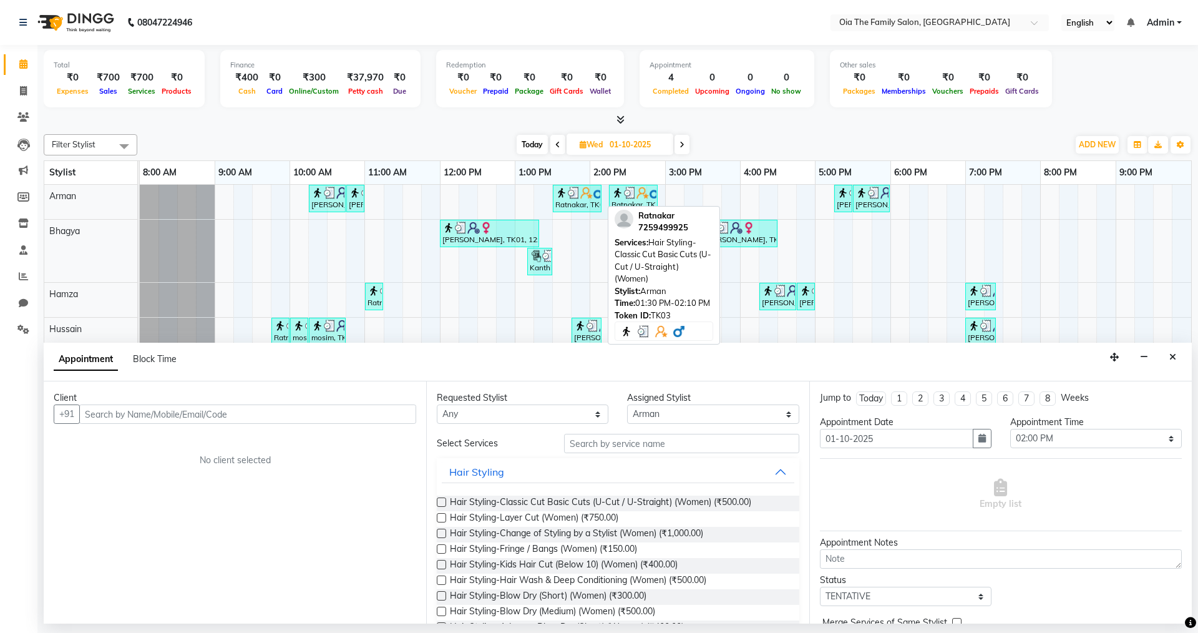
click at [580, 198] on div "Ratnakar, TK03, 01:30 PM-02:10 PM, Hair Styling-Classic Cut Basic Cuts (U-Cut /…" at bounding box center [577, 199] width 46 height 24
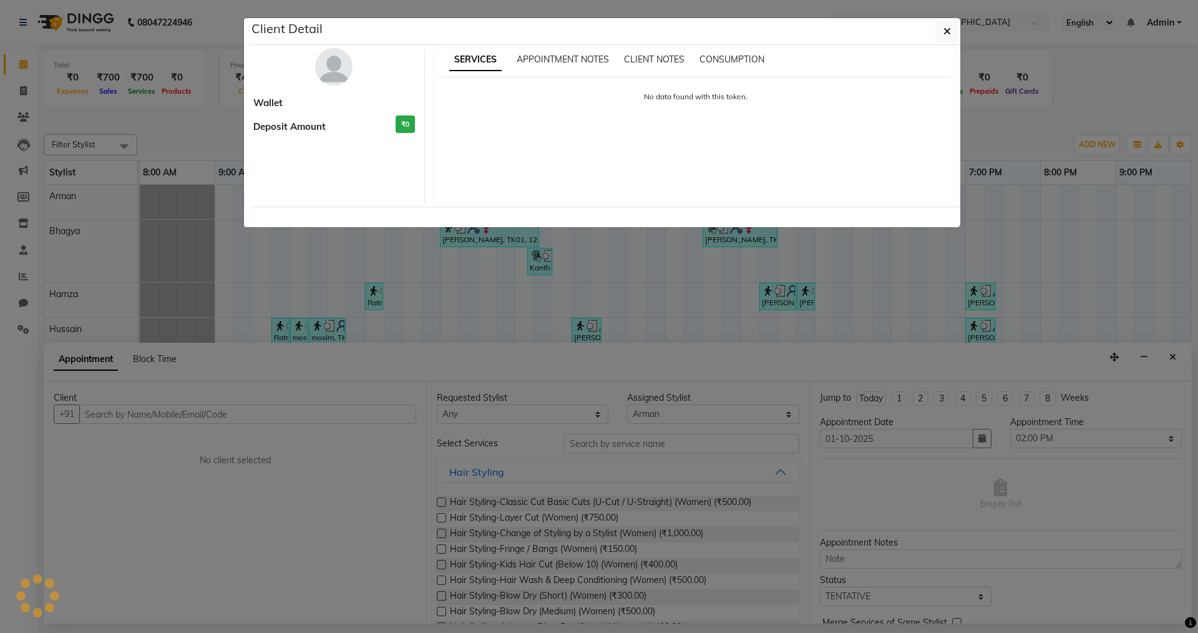
select select "3"
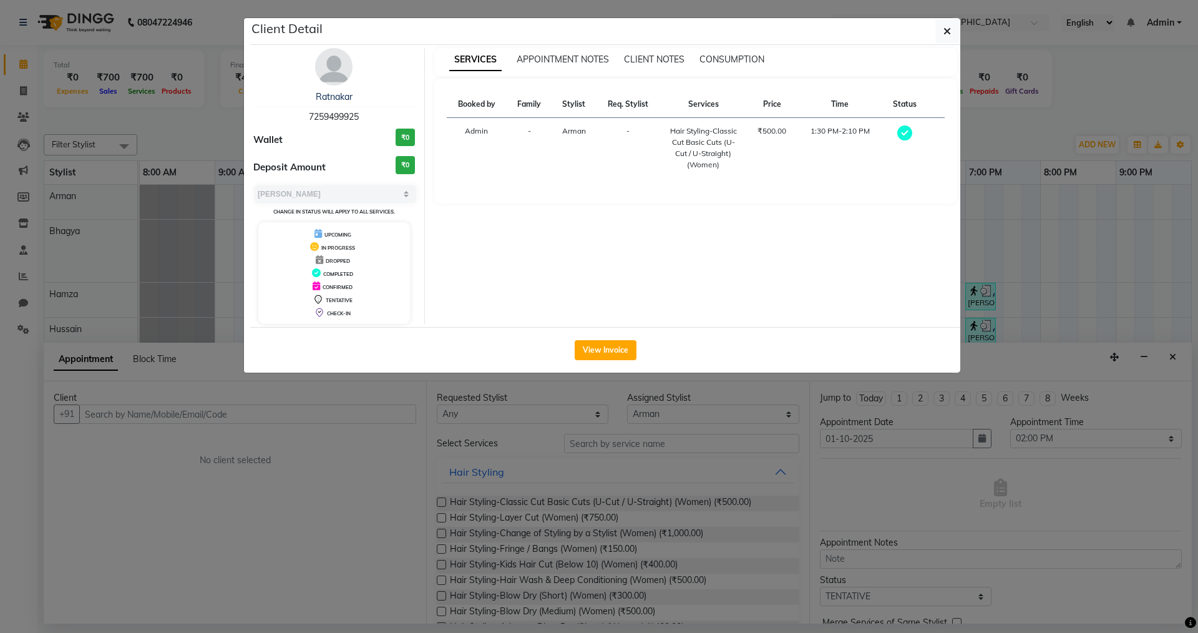
click at [608, 336] on div "View Invoice" at bounding box center [605, 350] width 710 height 46
click at [608, 356] on button "View Invoice" at bounding box center [606, 350] width 62 height 20
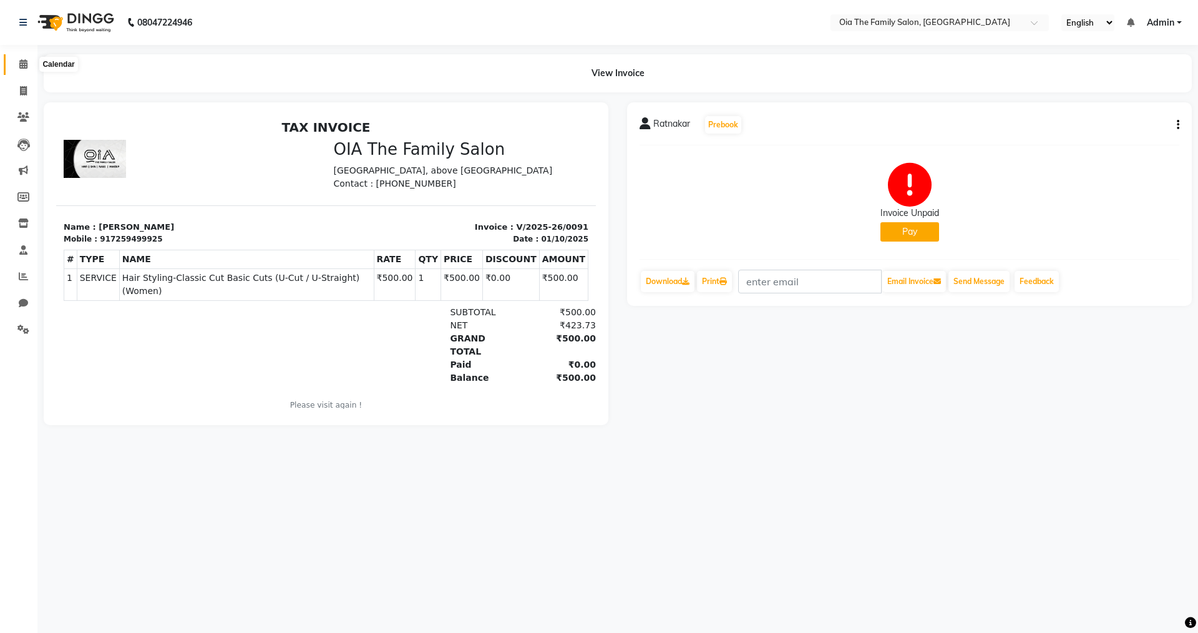
click at [19, 64] on icon at bounding box center [23, 63] width 8 height 9
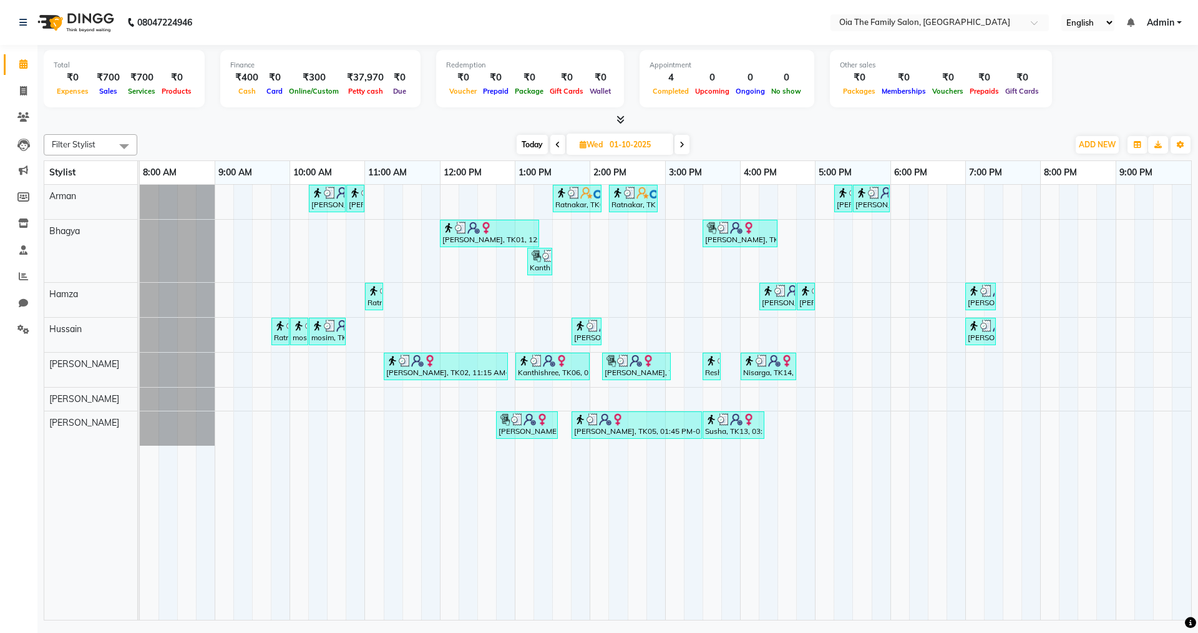
click at [525, 145] on span "Today" at bounding box center [532, 144] width 31 height 19
type input "03-10-2025"
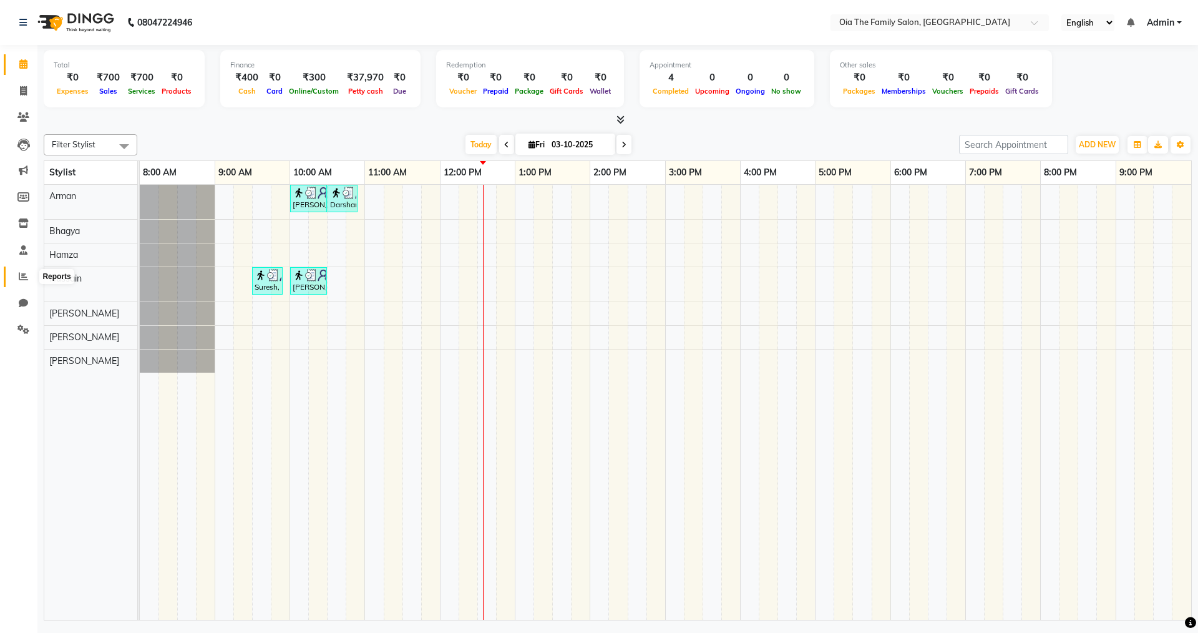
click at [21, 278] on icon at bounding box center [23, 275] width 9 height 9
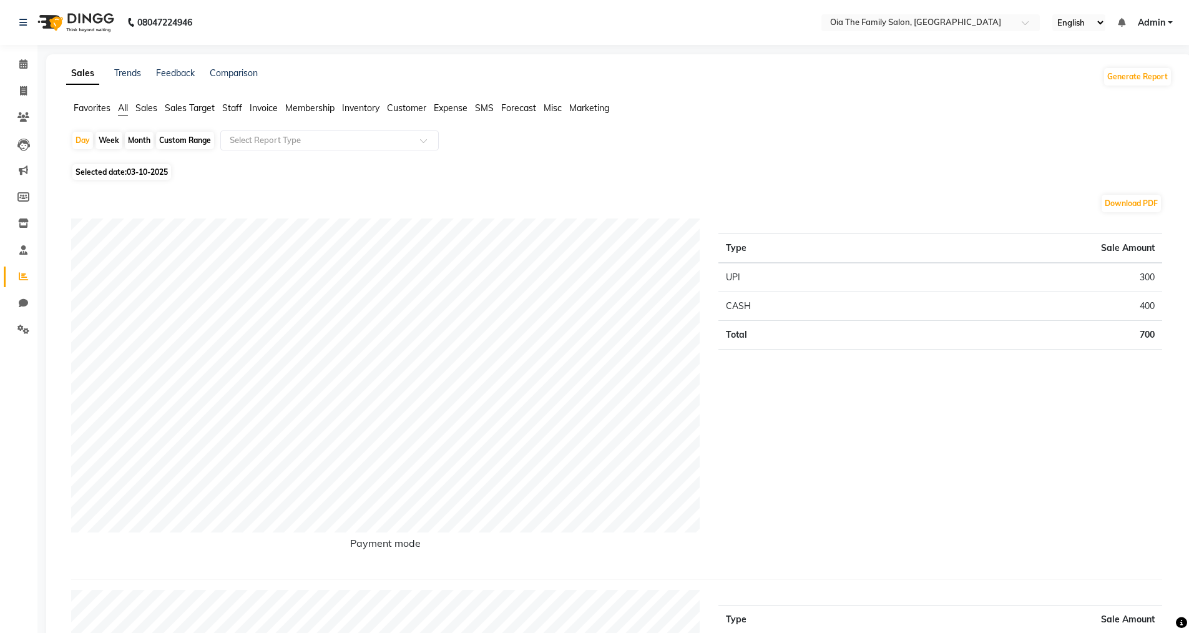
click at [135, 174] on span "03-10-2025" at bounding box center [147, 171] width 41 height 9
select select "10"
select select "2025"
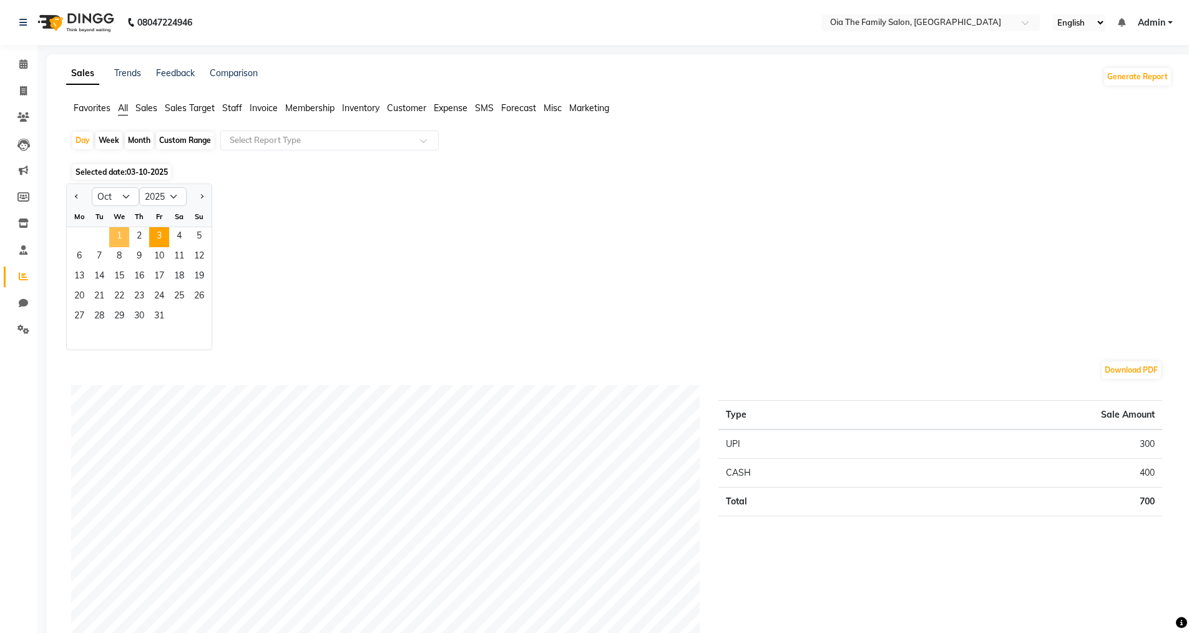
click at [120, 235] on span "1" at bounding box center [119, 237] width 20 height 20
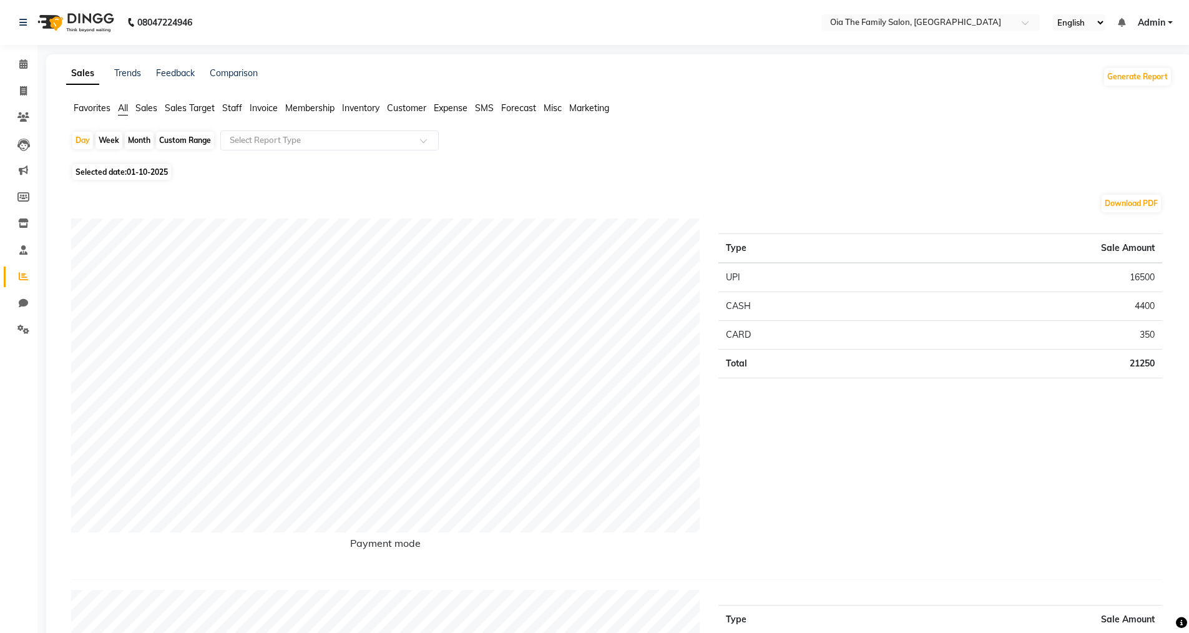
click at [134, 173] on span "01-10-2025" at bounding box center [147, 171] width 41 height 9
select select "10"
select select "2025"
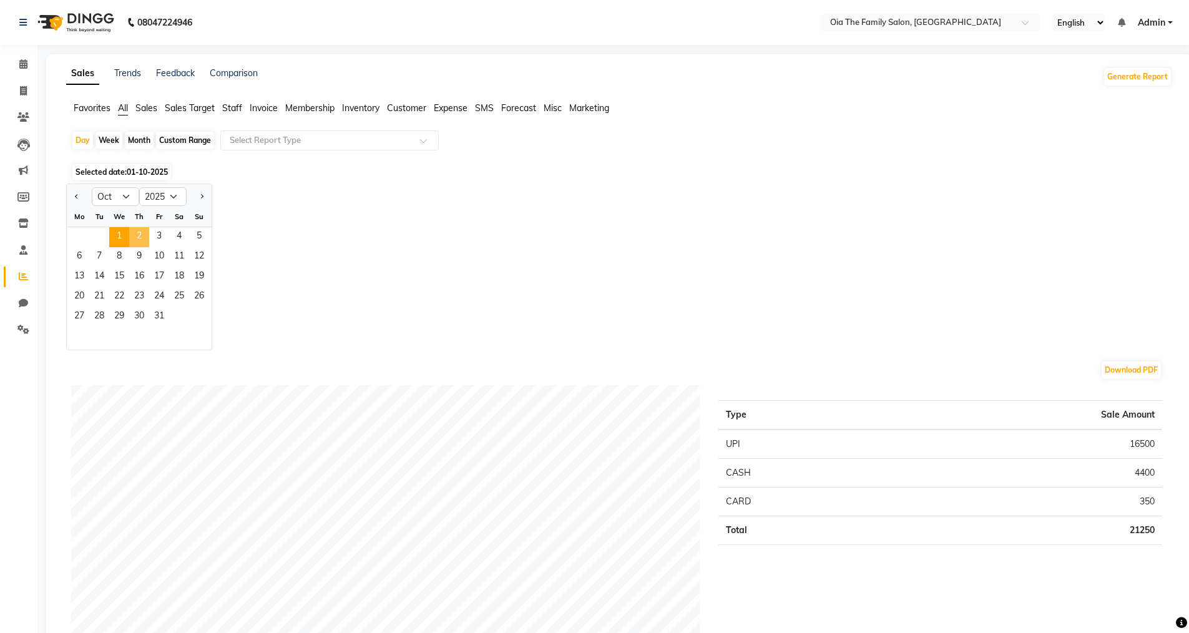
click at [141, 238] on span "2" at bounding box center [139, 237] width 20 height 20
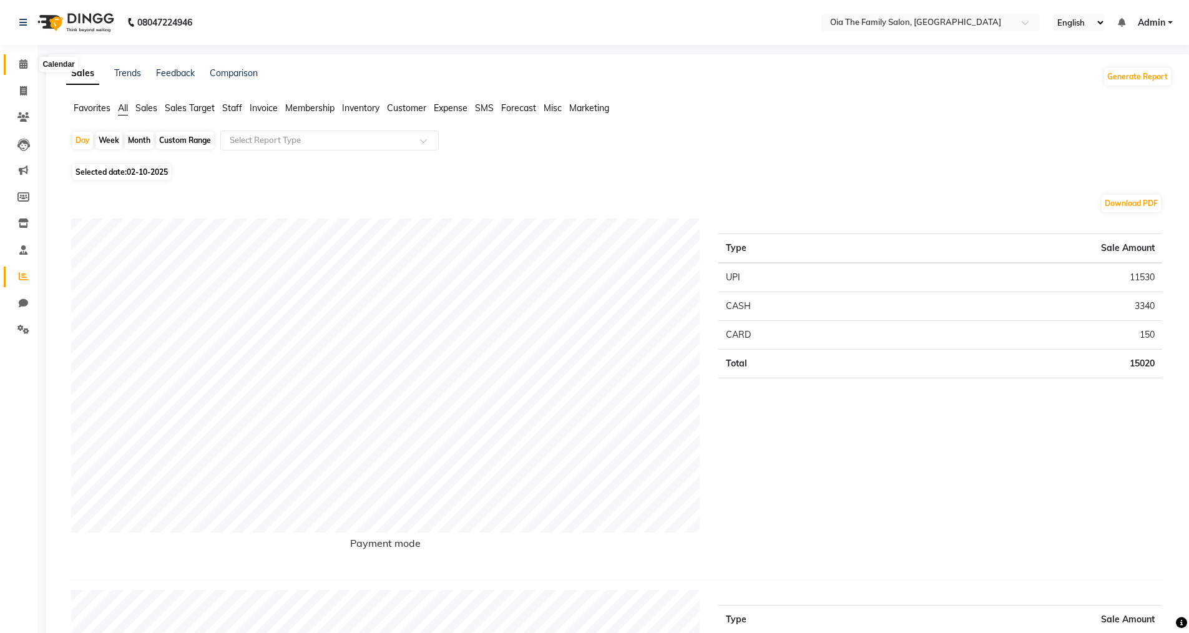
click at [21, 65] on icon at bounding box center [23, 63] width 8 height 9
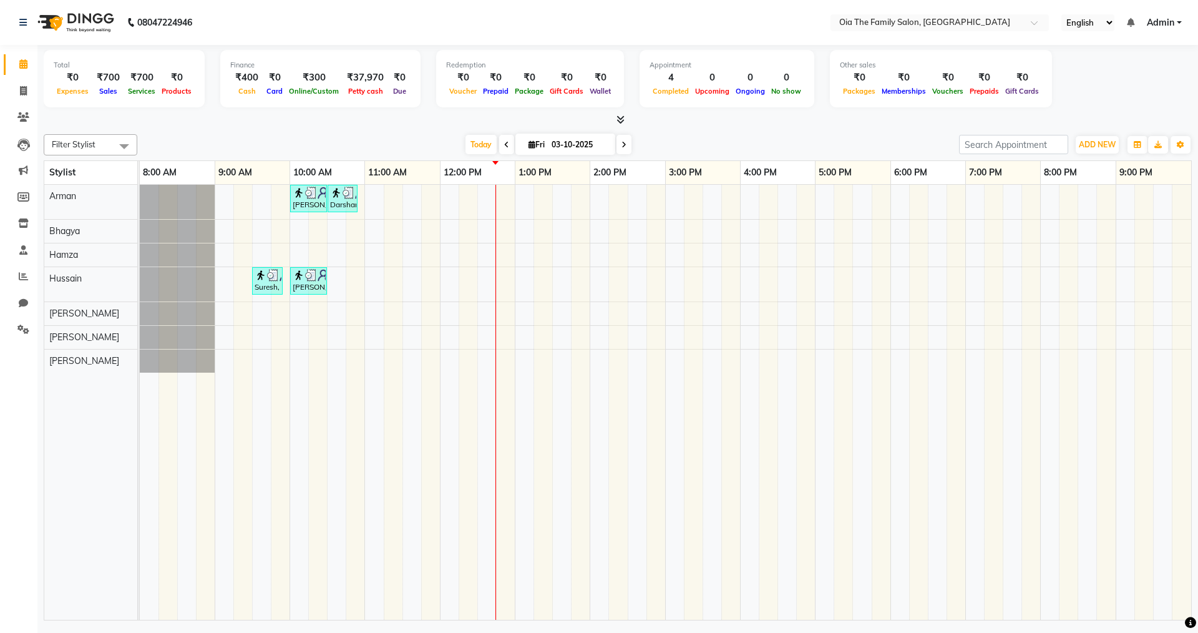
click at [489, 321] on div "[PERSON_NAME], TK02, 10:00 AM-10:30 AM, Hair Styling-Hair Cut (Men) Darshan, TK…" at bounding box center [665, 402] width 1051 height 435
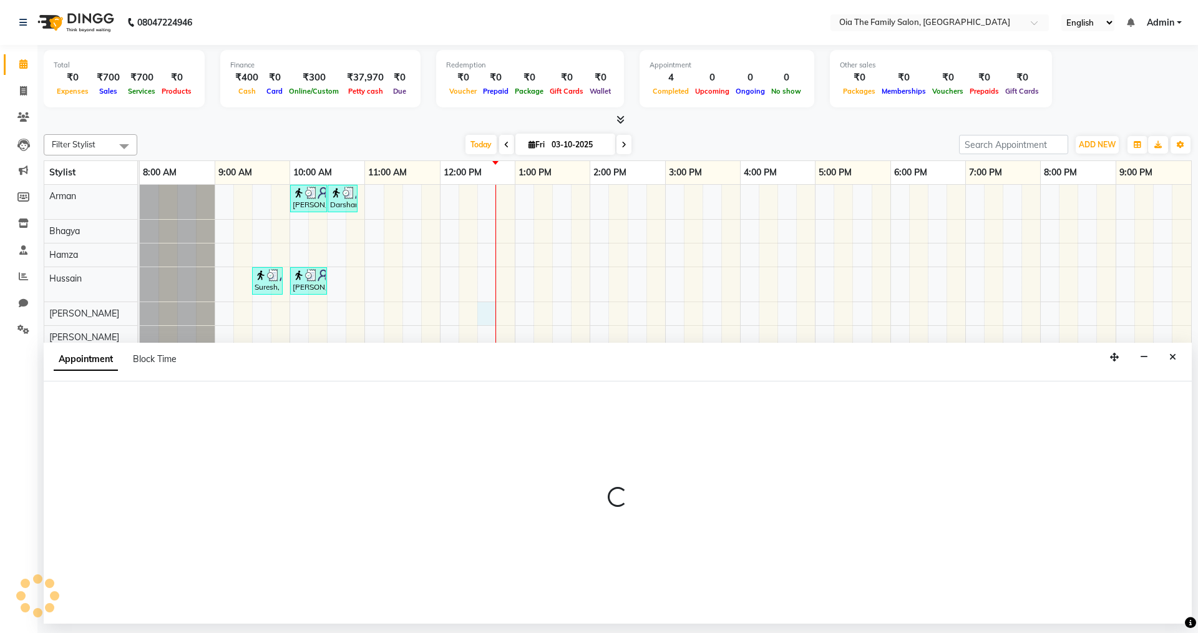
select select "93024"
select select "750"
select select "tentative"
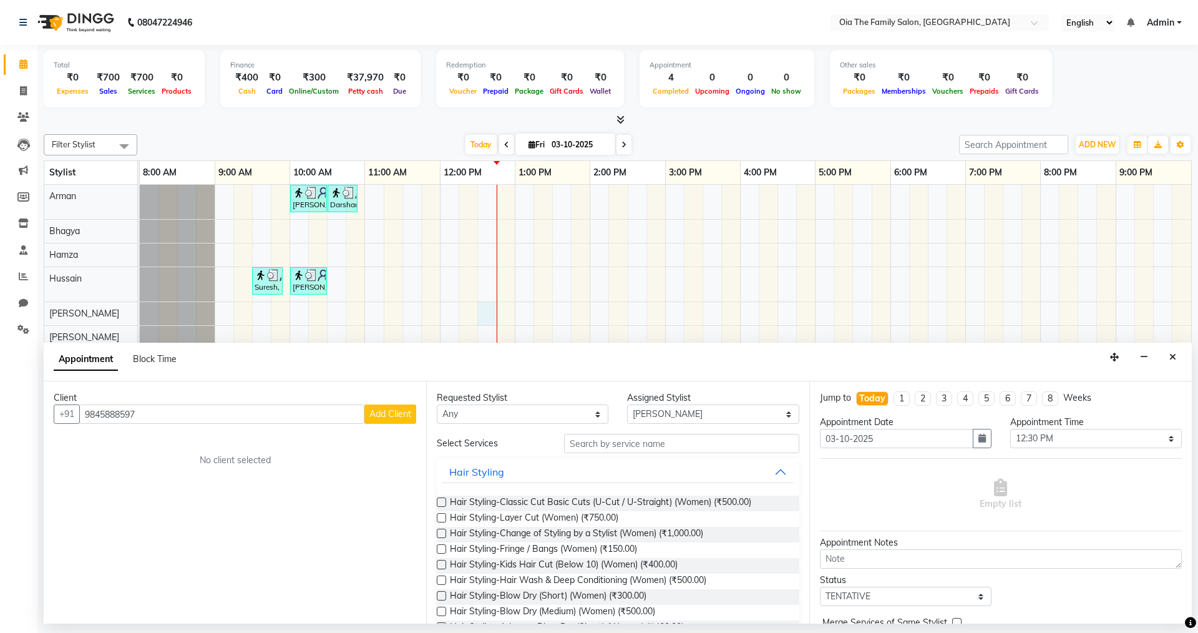
type input "9845888597"
click at [404, 413] on span "Add Client" at bounding box center [390, 413] width 42 height 11
select select "22"
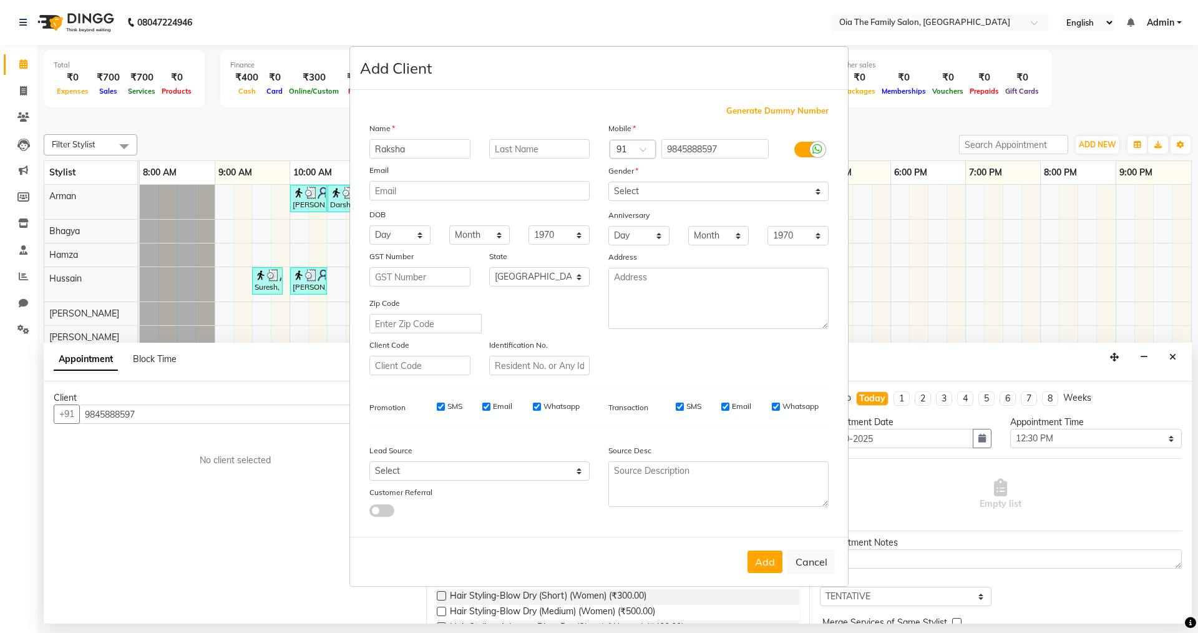
type input "Raksha"
click at [718, 193] on select "Select [DEMOGRAPHIC_DATA] [DEMOGRAPHIC_DATA] Other Prefer Not To Say" at bounding box center [718, 191] width 220 height 19
select select "[DEMOGRAPHIC_DATA]"
click at [608, 182] on select "Select [DEMOGRAPHIC_DATA] [DEMOGRAPHIC_DATA] Other Prefer Not To Say" at bounding box center [718, 191] width 220 height 19
click at [773, 550] on button "Add" at bounding box center [765, 561] width 35 height 22
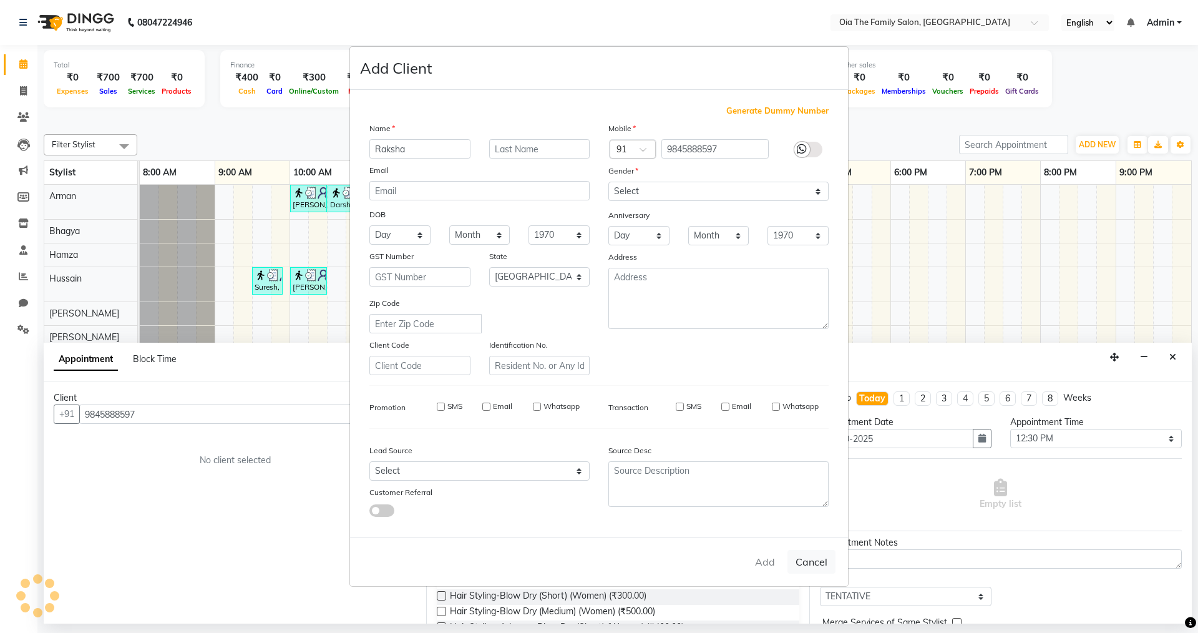
select select
select select "null"
select select
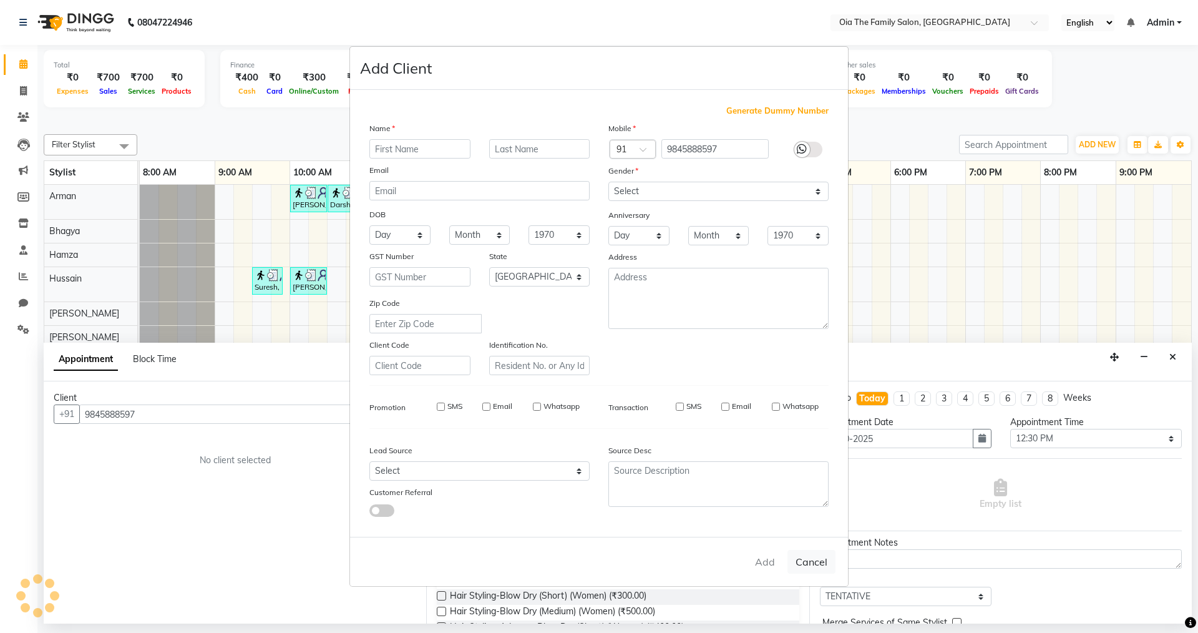
select select
checkbox input "false"
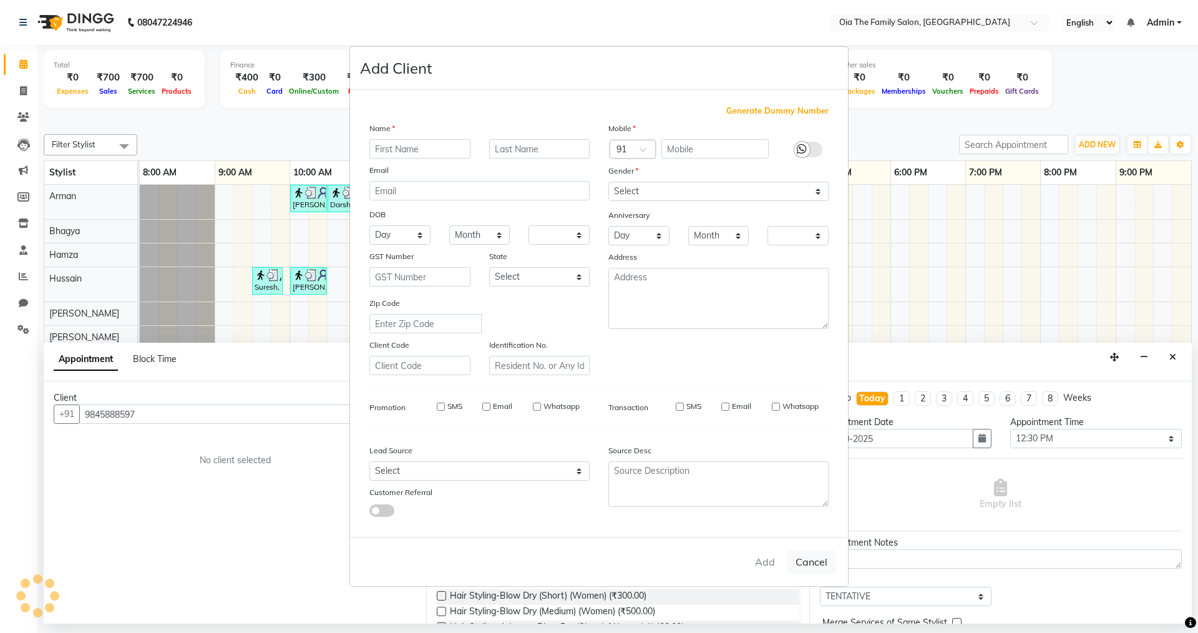
checkbox input "false"
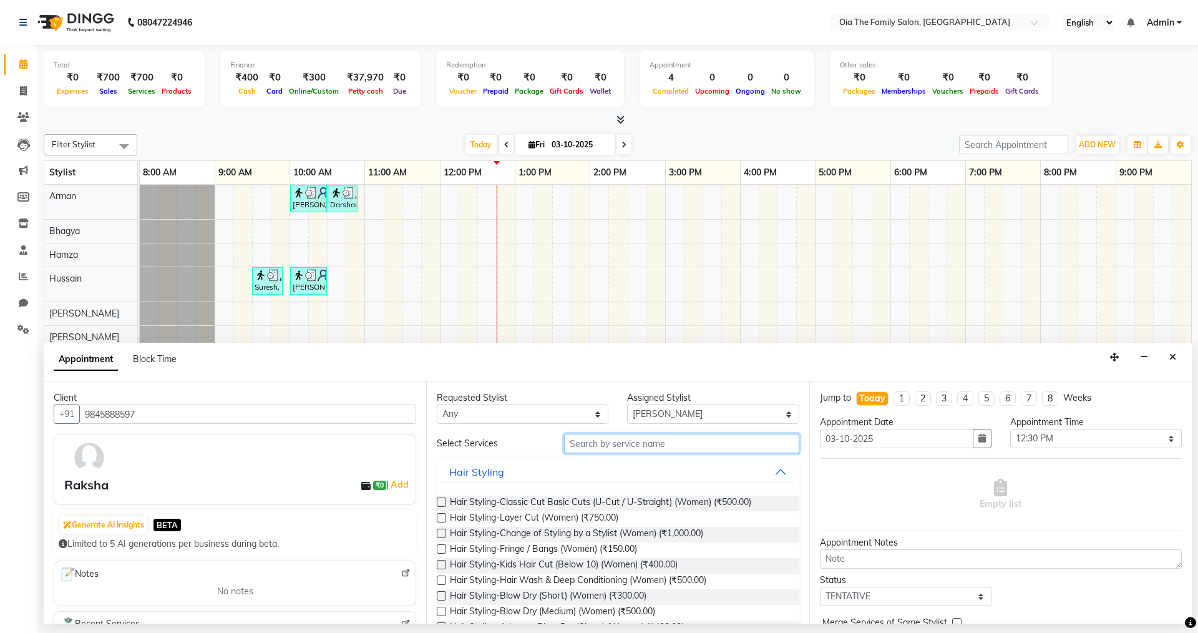
click at [589, 446] on input "text" at bounding box center [681, 443] width 235 height 19
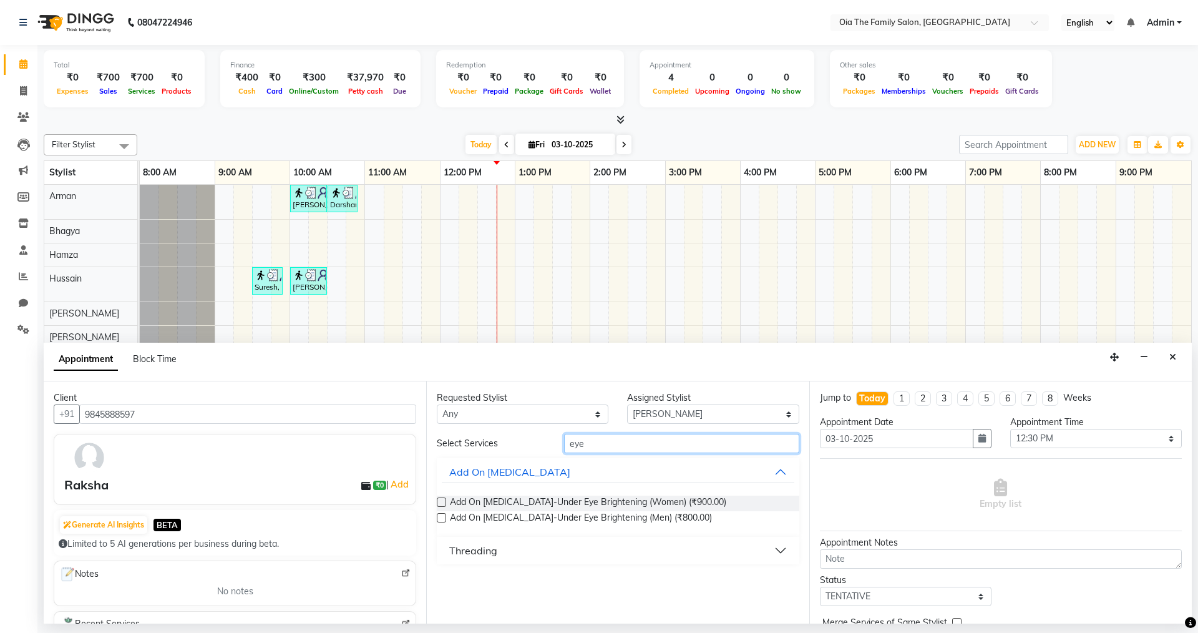
type input "eye"
click at [500, 549] on button "Threading" at bounding box center [618, 550] width 352 height 22
click at [506, 577] on span "Threading-Eyebrow (Women) (₹50.00)" at bounding box center [526, 582] width 153 height 16
checkbox input "false"
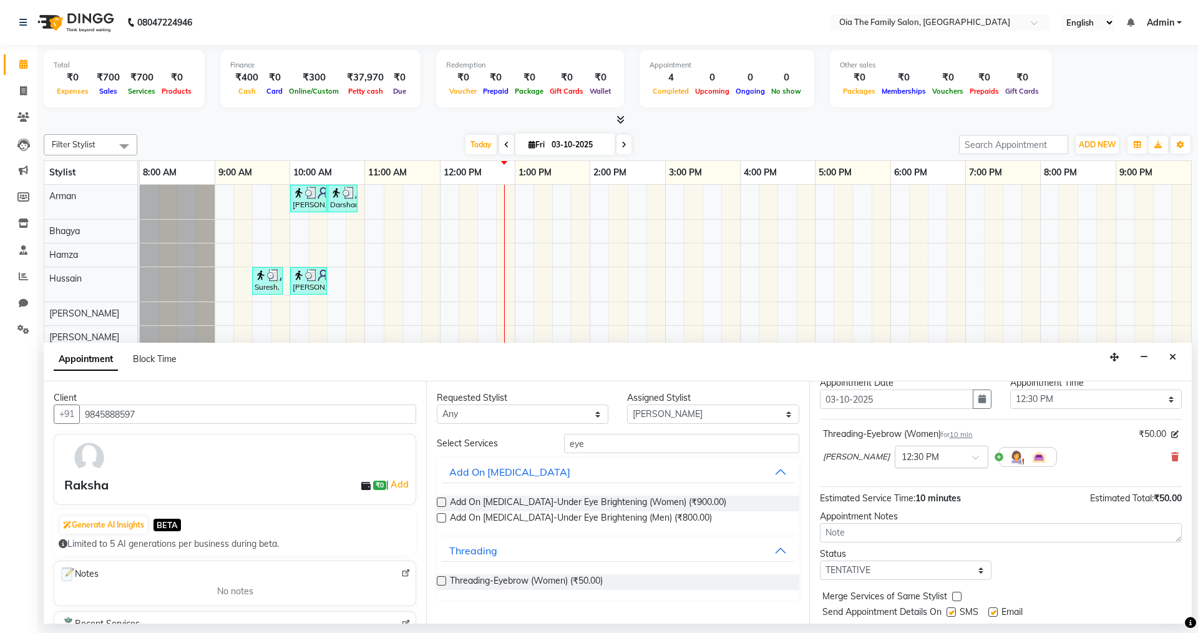
scroll to position [74, 0]
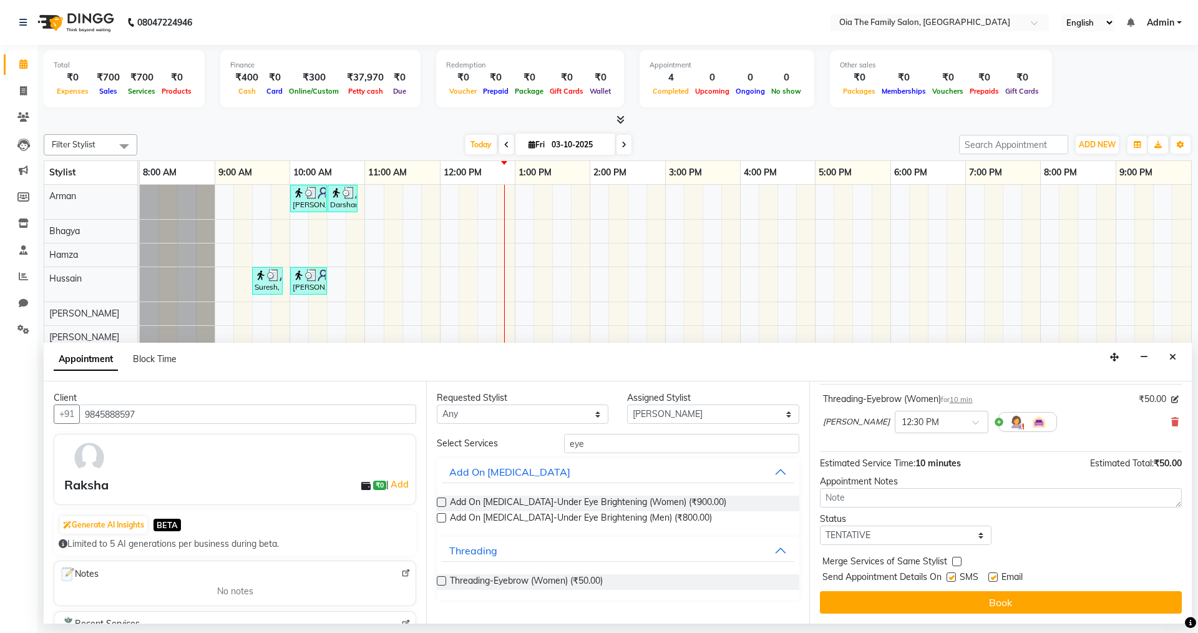
click at [993, 580] on label at bounding box center [992, 576] width 9 height 9
click at [993, 580] on input "checkbox" at bounding box center [992, 578] width 8 height 8
checkbox input "false"
click at [950, 575] on label at bounding box center [951, 576] width 9 height 9
click at [950, 575] on input "checkbox" at bounding box center [951, 578] width 8 height 8
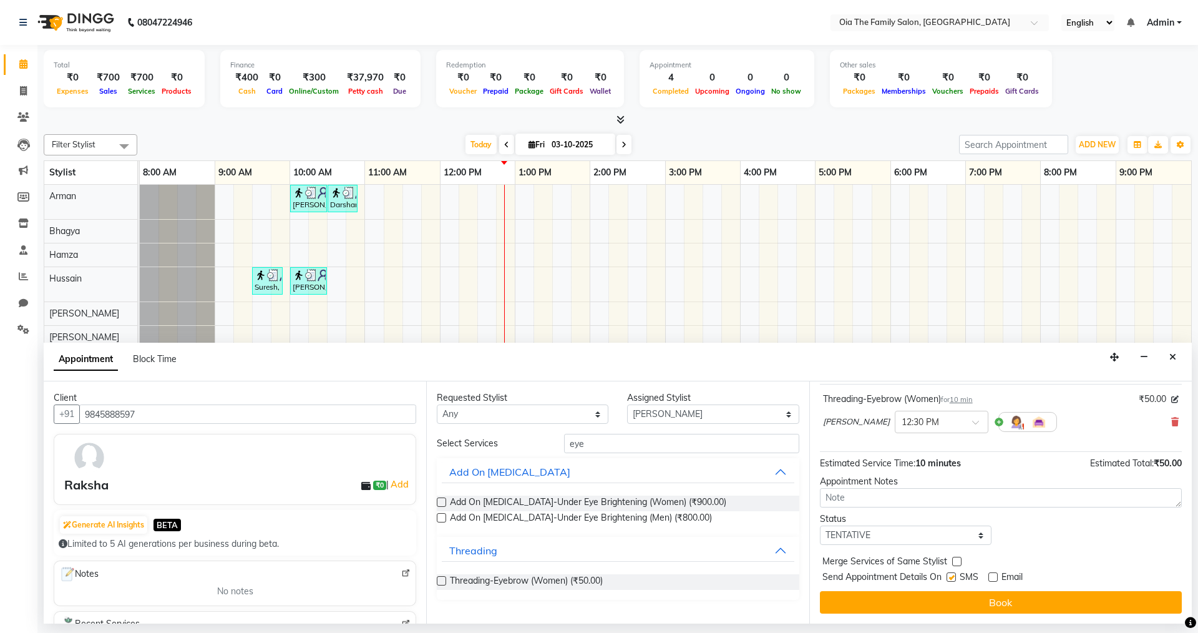
checkbox input "false"
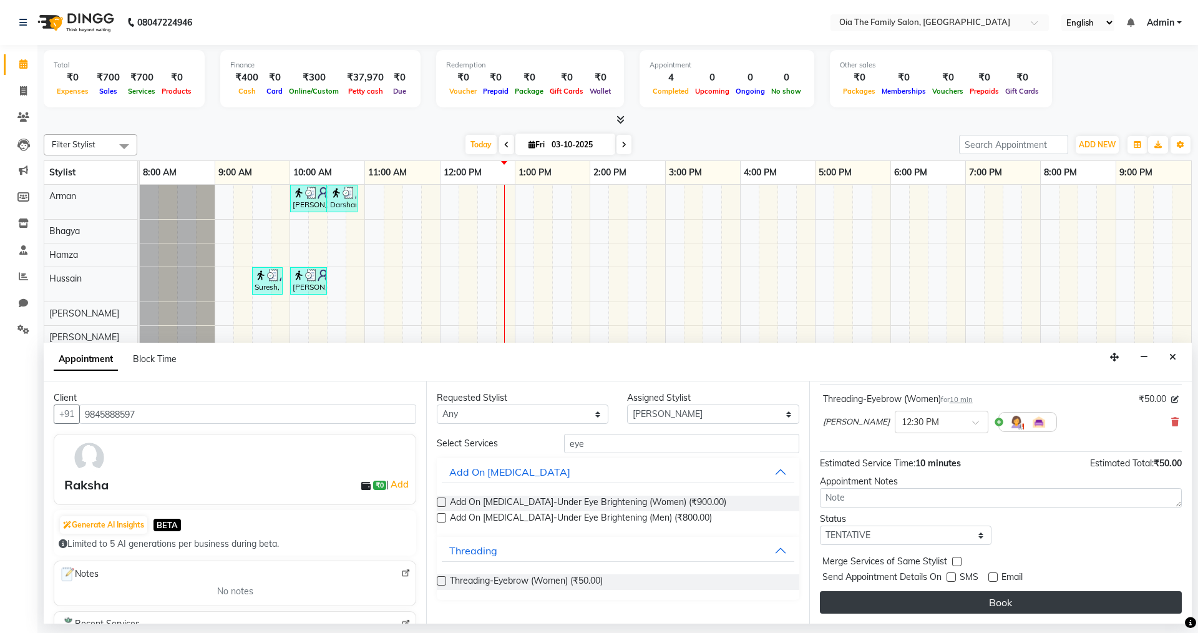
click at [950, 597] on button "Book" at bounding box center [1001, 602] width 362 height 22
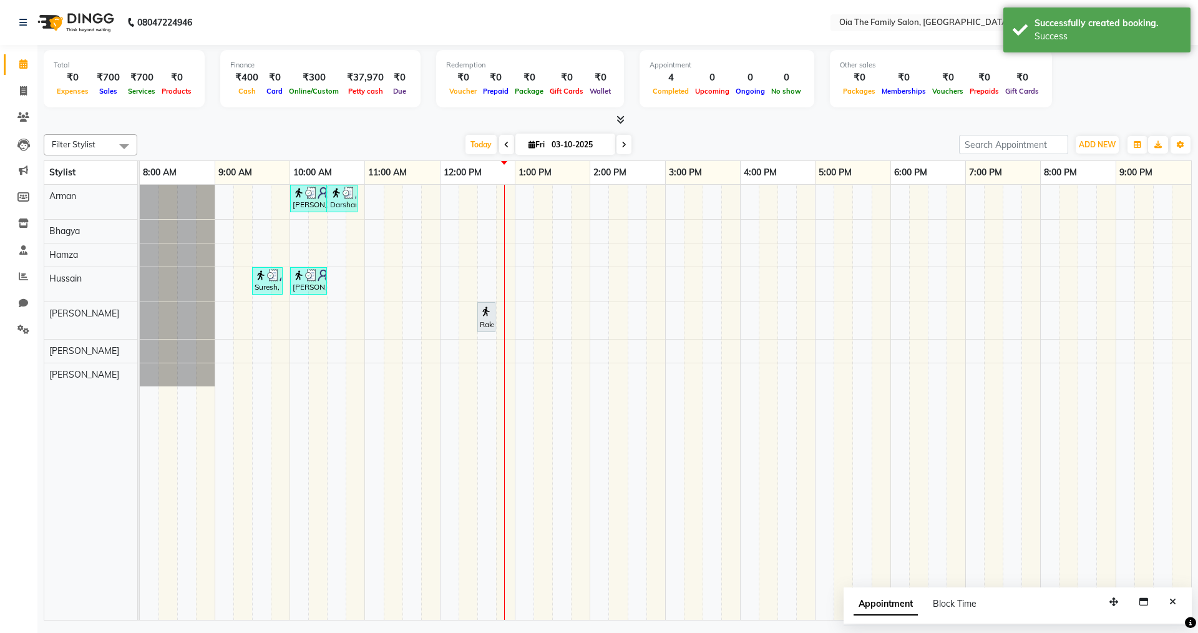
click at [452, 256] on div "[PERSON_NAME], TK02, 10:00 AM-10:30 AM, Hair Styling-Hair Cut (Men) Darshan, TK…" at bounding box center [665, 402] width 1051 height 435
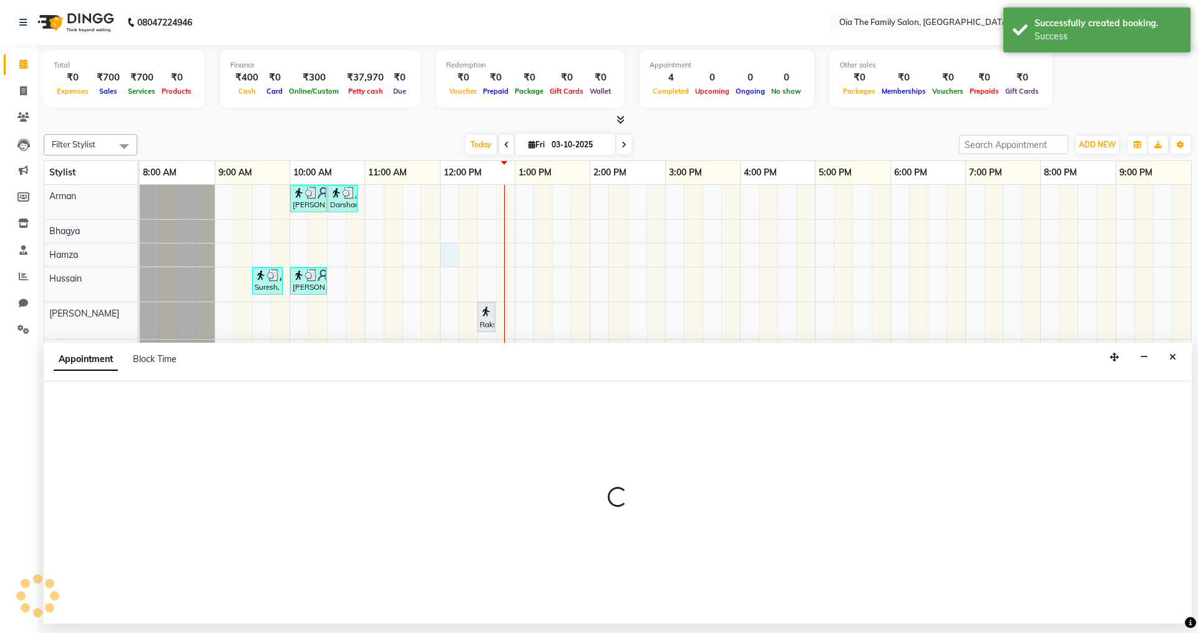
select select "93029"
select select "720"
select select "tentative"
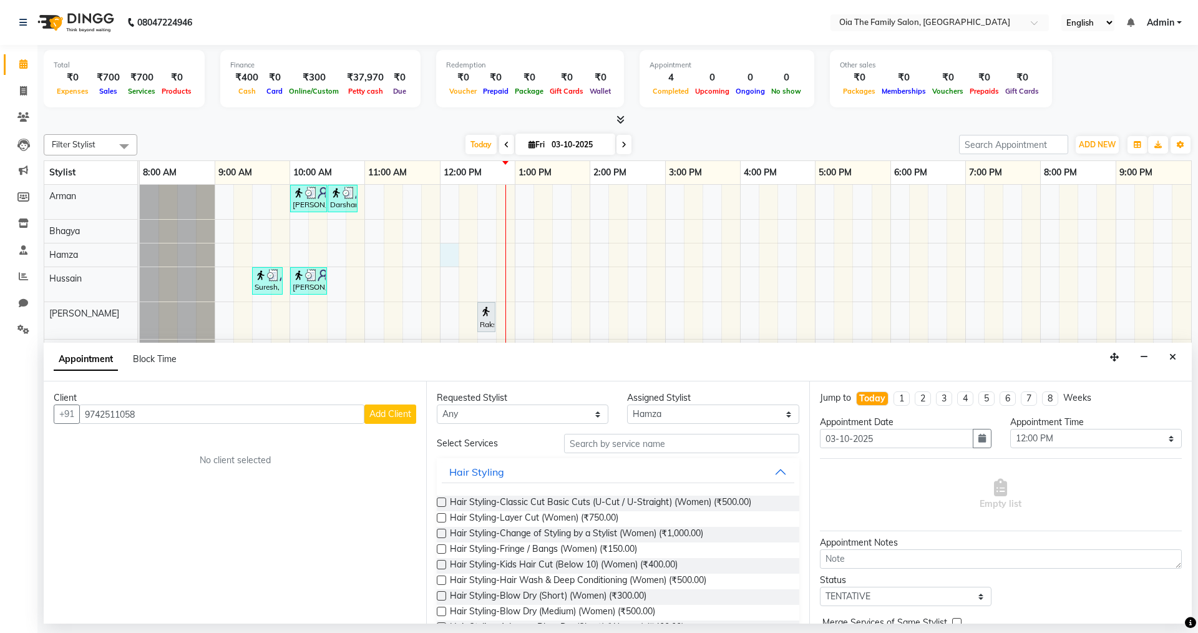
type input "9742511058"
click at [412, 414] on button "Add Client" at bounding box center [390, 413] width 52 height 19
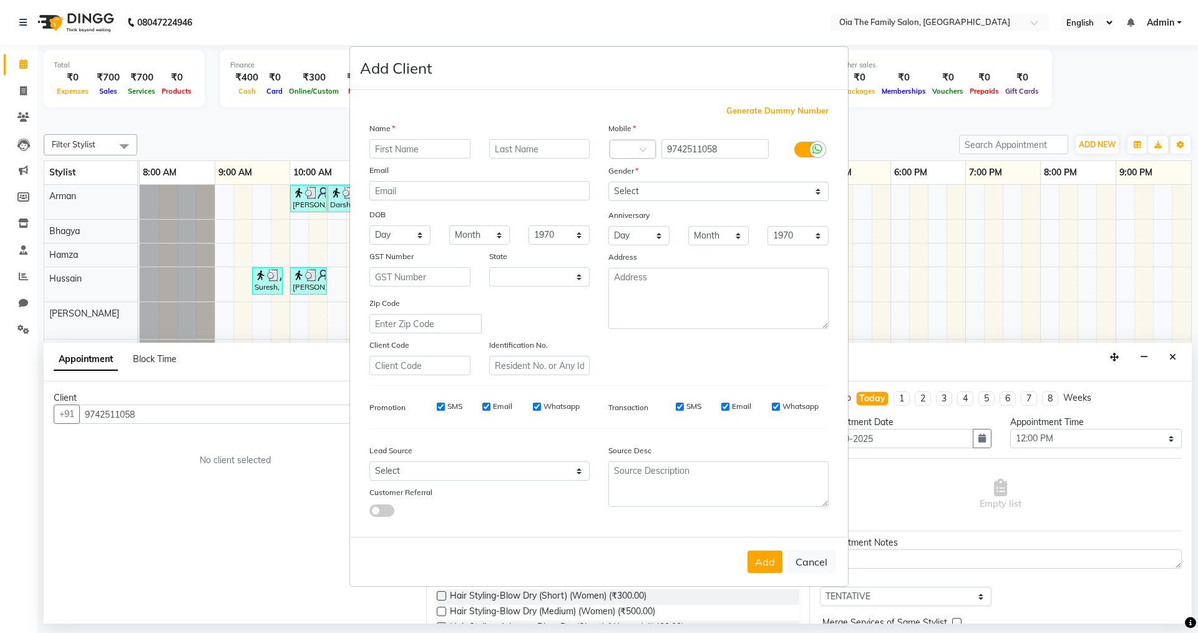
select select "22"
type input "[PERSON_NAME]"
click at [673, 189] on select "Select [DEMOGRAPHIC_DATA] [DEMOGRAPHIC_DATA] Other Prefer Not To Say" at bounding box center [718, 191] width 220 height 19
select select "[DEMOGRAPHIC_DATA]"
click at [608, 182] on select "Select [DEMOGRAPHIC_DATA] [DEMOGRAPHIC_DATA] Other Prefer Not To Say" at bounding box center [718, 191] width 220 height 19
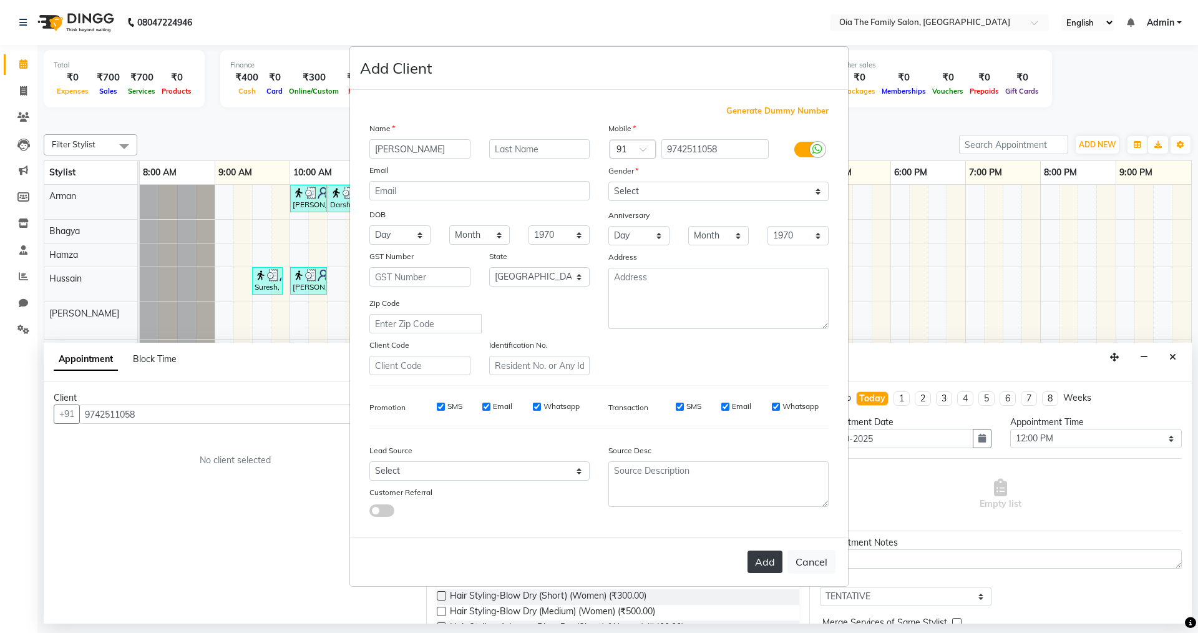
click at [764, 558] on button "Add" at bounding box center [765, 561] width 35 height 22
select select
select select "null"
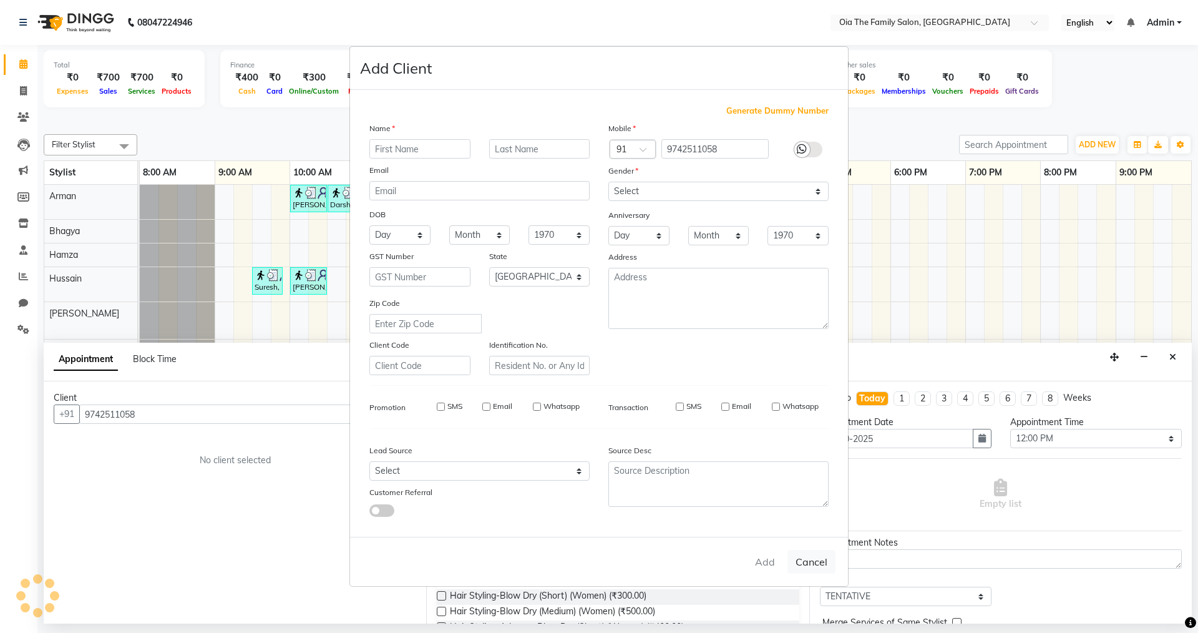
select select
checkbox input "false"
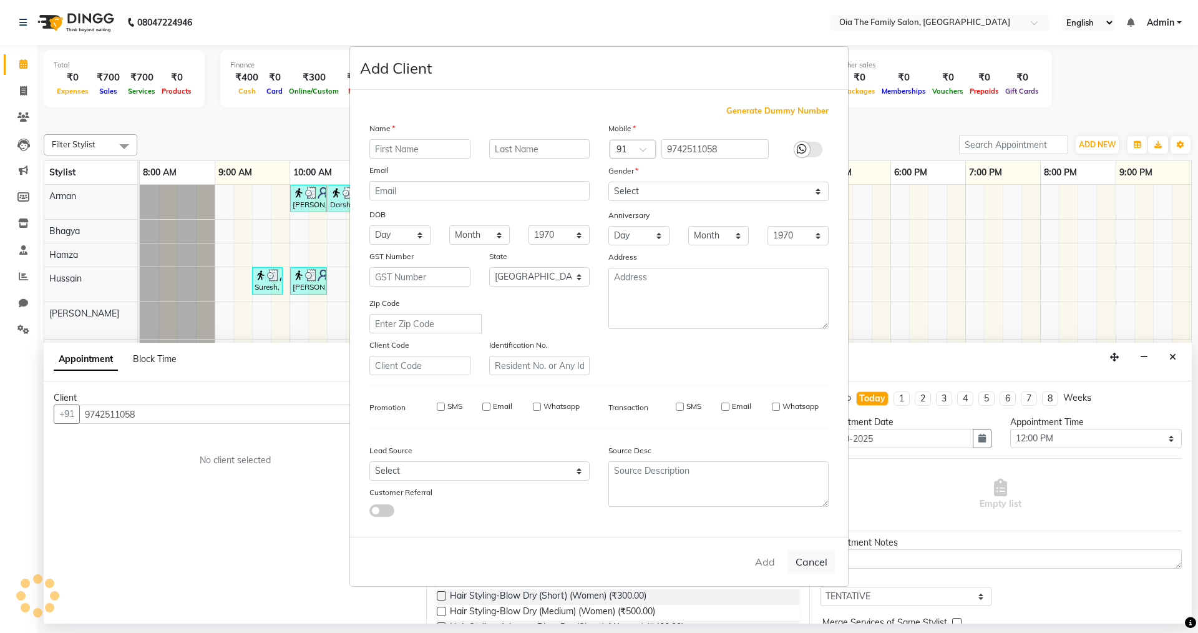
checkbox input "false"
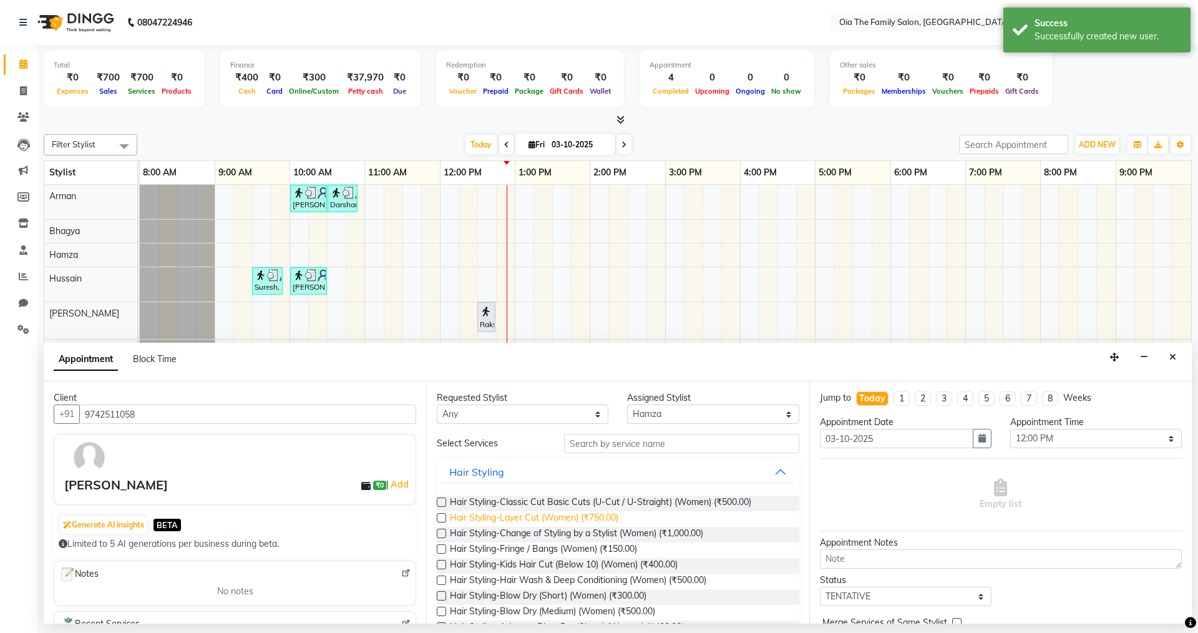
scroll to position [187, 0]
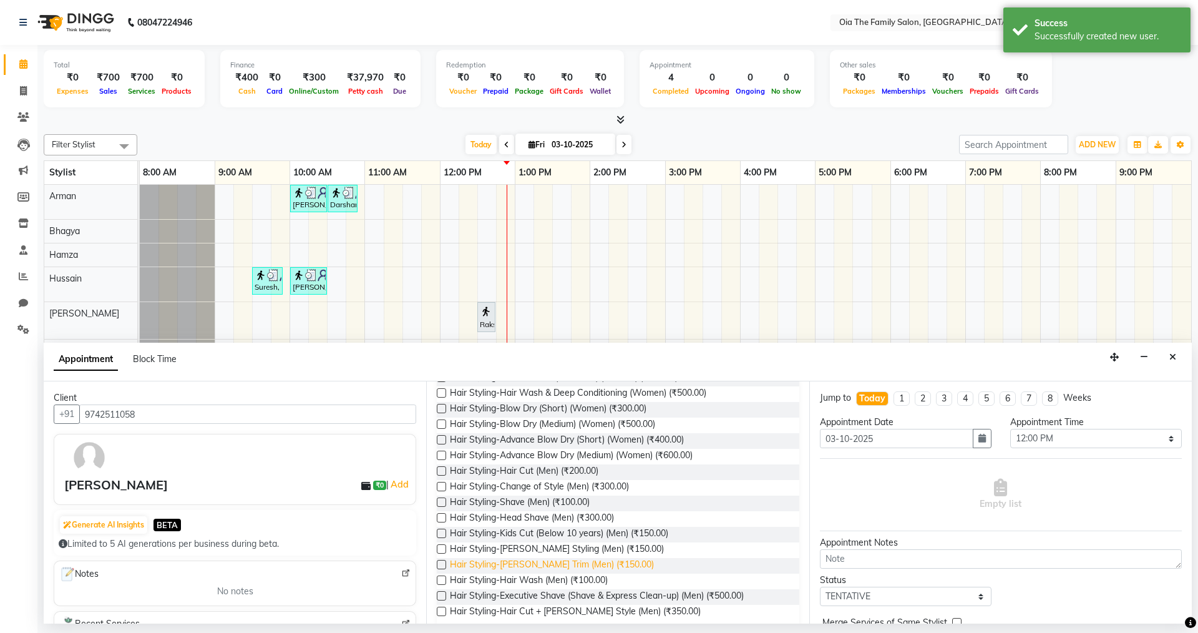
click at [537, 564] on span "Hair Styling-[PERSON_NAME] Trim (Men) (₹150.00)" at bounding box center [552, 566] width 204 height 16
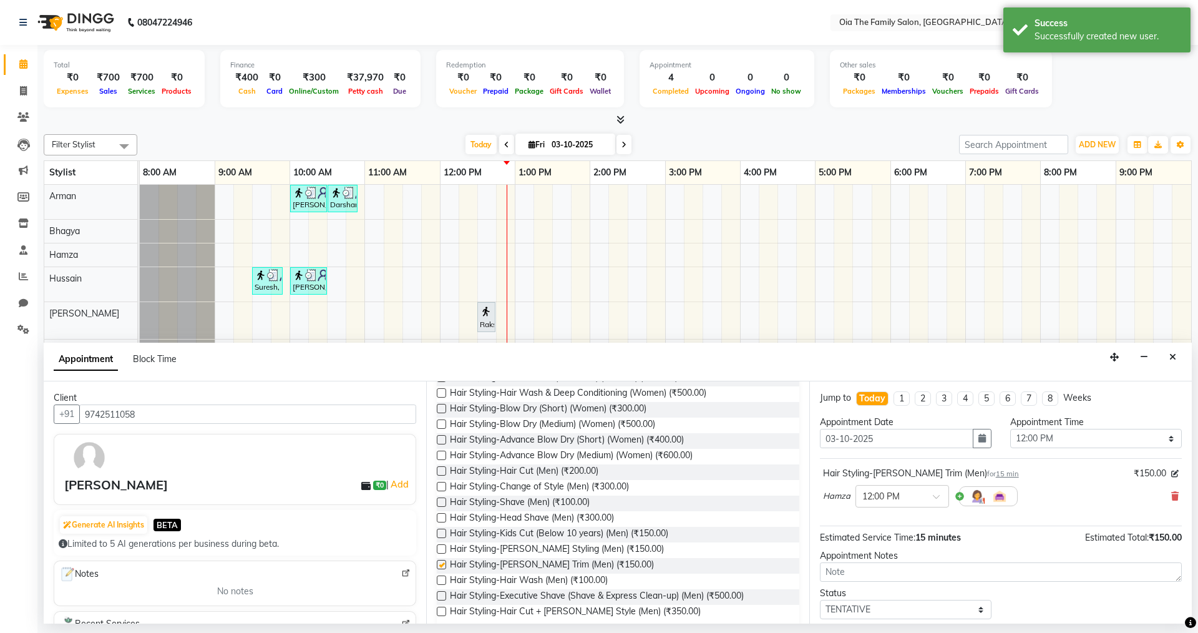
checkbox input "false"
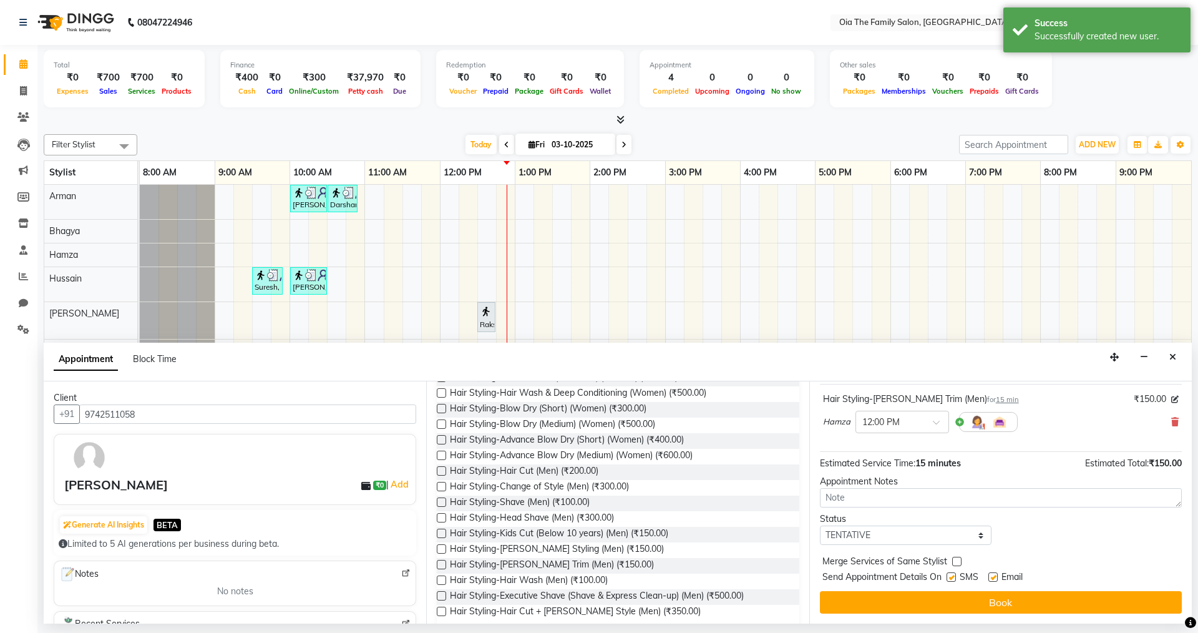
click at [991, 577] on label at bounding box center [992, 576] width 9 height 9
click at [991, 577] on input "checkbox" at bounding box center [992, 578] width 8 height 8
checkbox input "false"
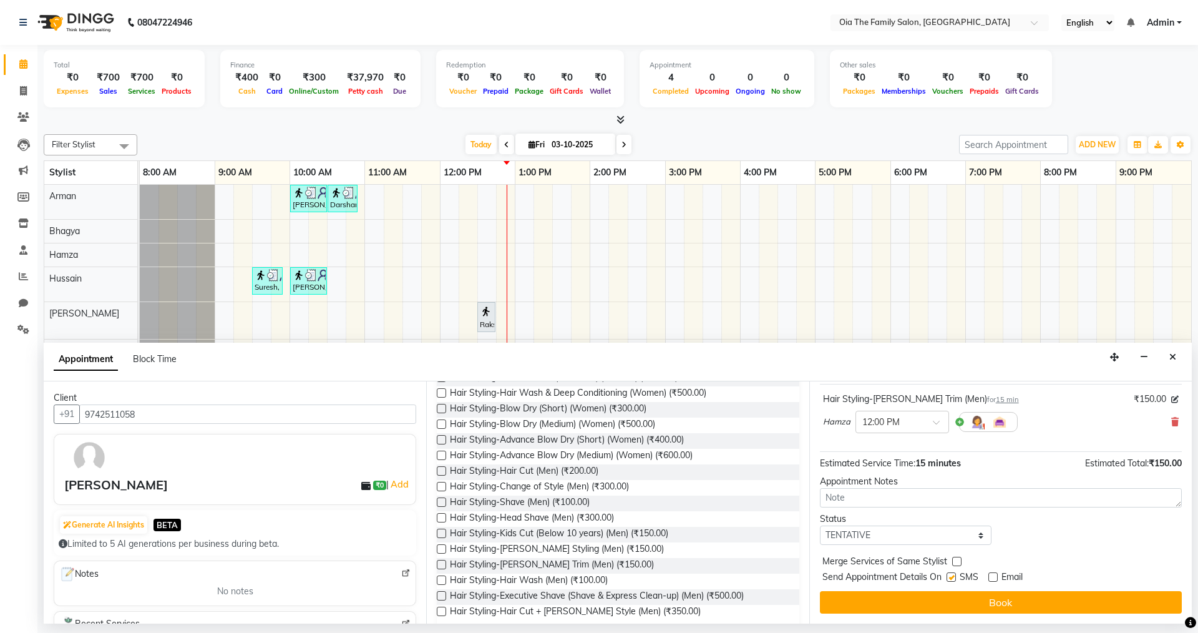
click at [952, 577] on label at bounding box center [951, 576] width 9 height 9
click at [952, 577] on input "checkbox" at bounding box center [951, 578] width 8 height 8
checkbox input "false"
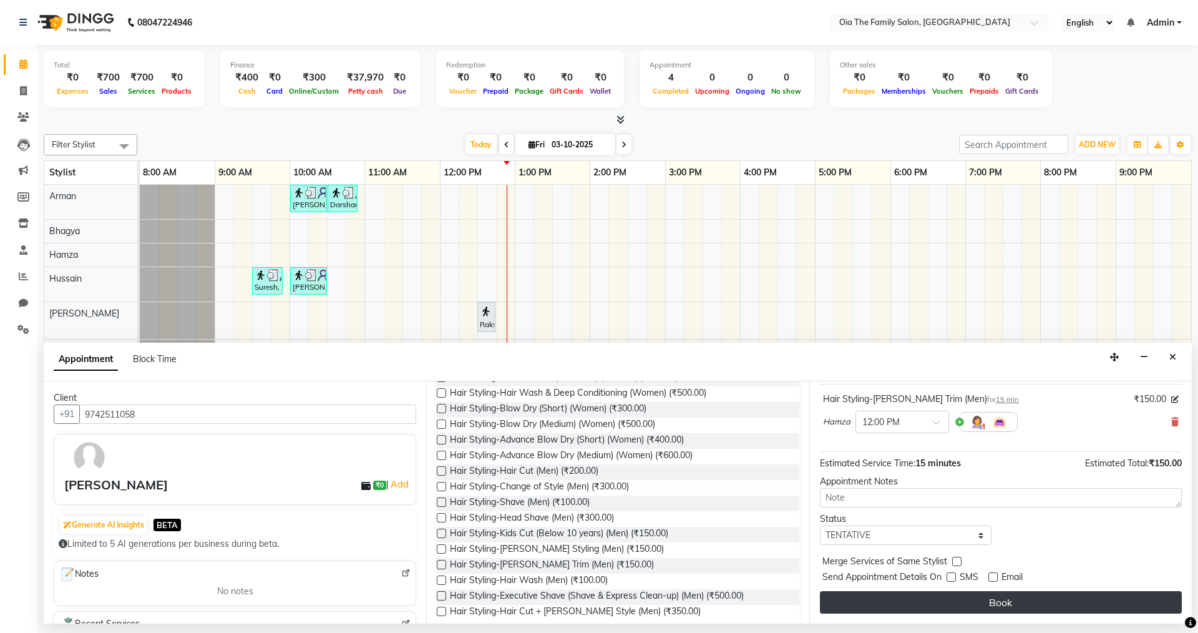
click at [952, 602] on button "Book" at bounding box center [1001, 602] width 362 height 22
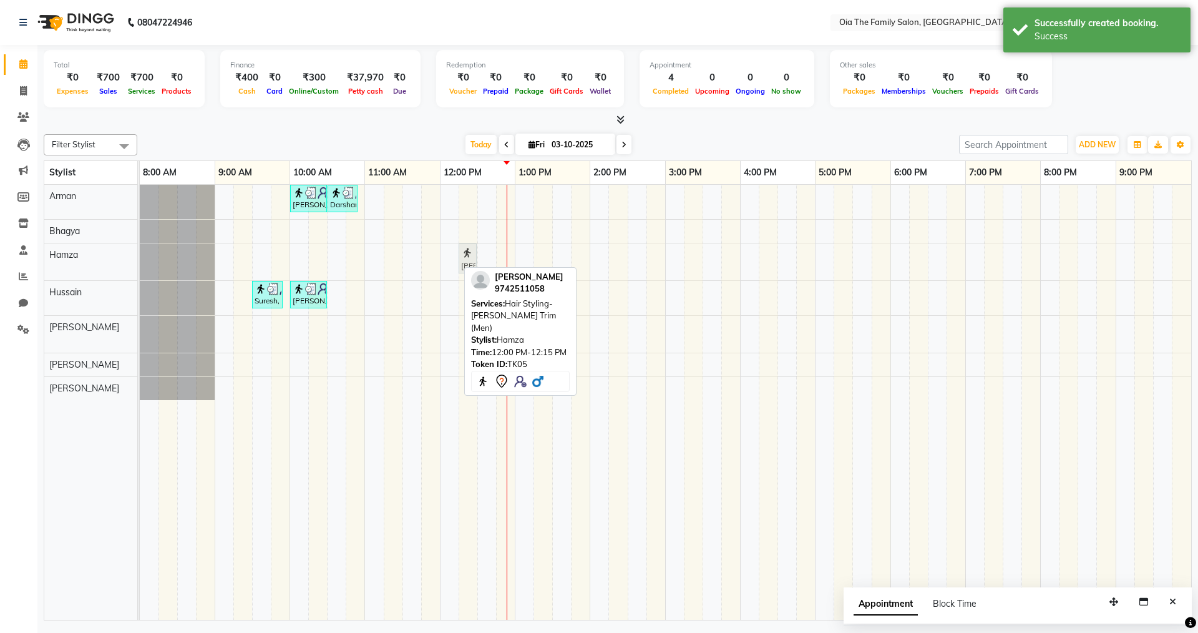
drag, startPoint x: 450, startPoint y: 259, endPoint x: 485, endPoint y: 262, distance: 35.1
click at [140, 262] on div "[PERSON_NAME], TK05, 12:00 PM-12:15 PM, Hair Styling-[PERSON_NAME] Trim (Men) […" at bounding box center [140, 261] width 0 height 37
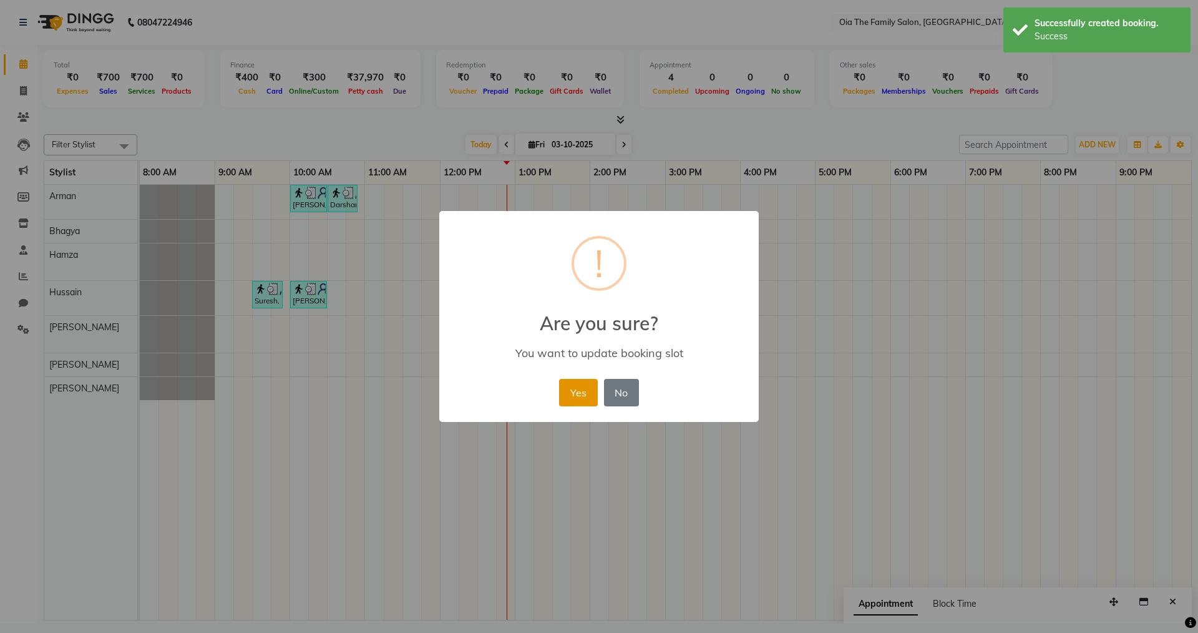
click at [578, 385] on button "Yes" at bounding box center [578, 392] width 38 height 27
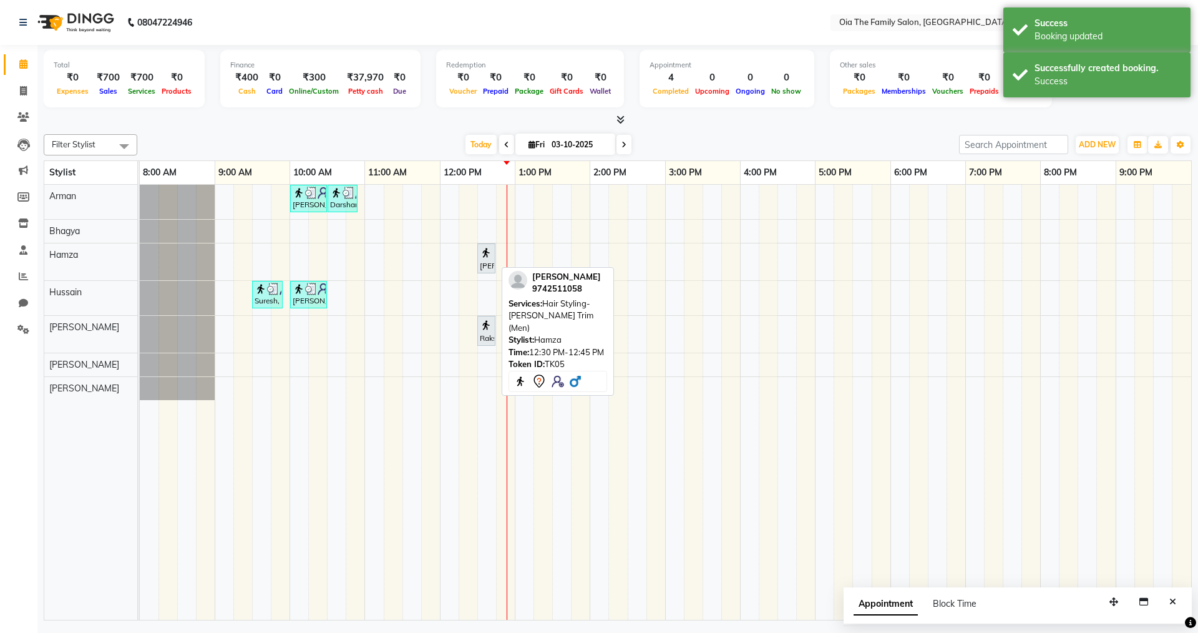
click at [492, 258] on img at bounding box center [486, 252] width 12 height 12
select select "7"
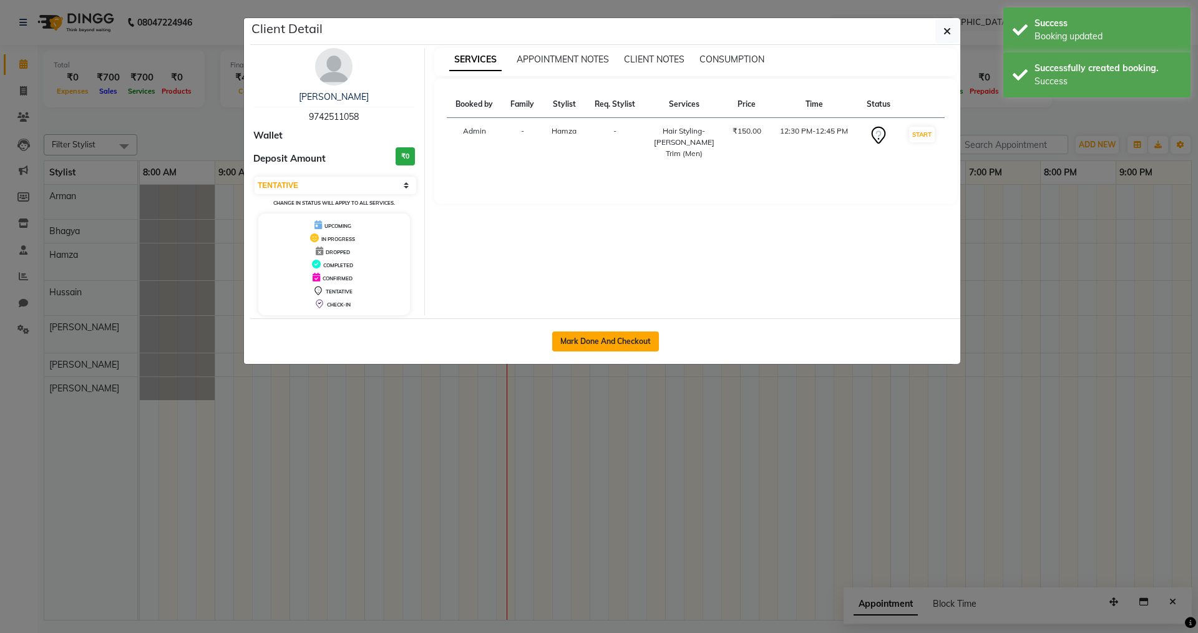
click at [588, 344] on button "Mark Done And Checkout" at bounding box center [605, 341] width 107 height 20
select select "9113"
select select "service"
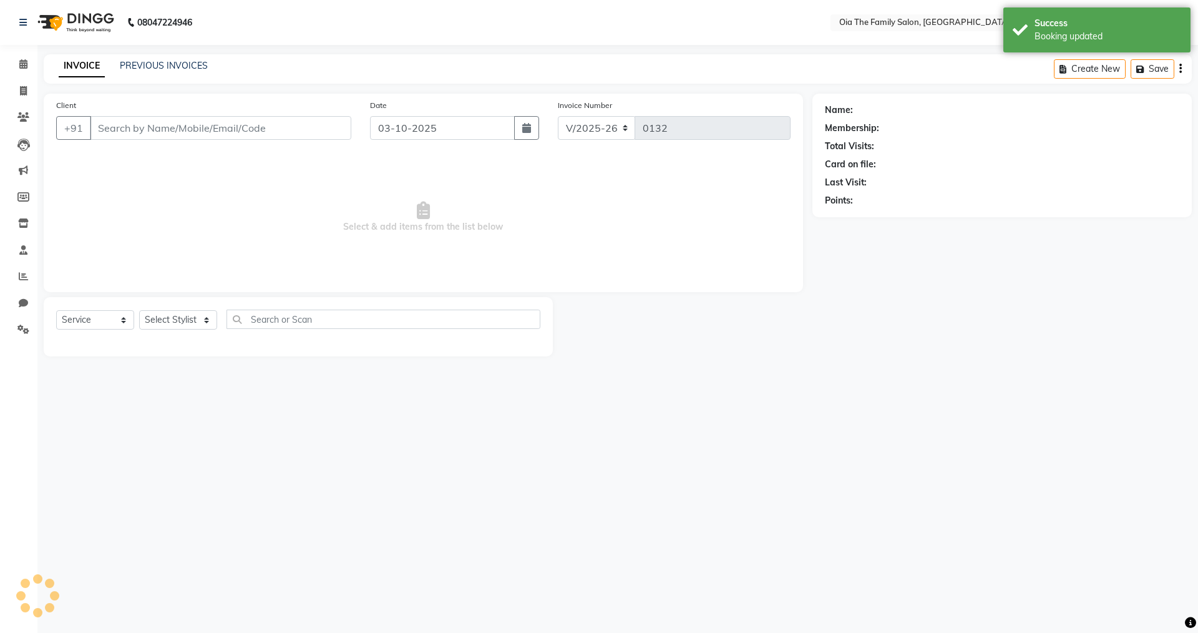
type input "9742511058"
select select "93029"
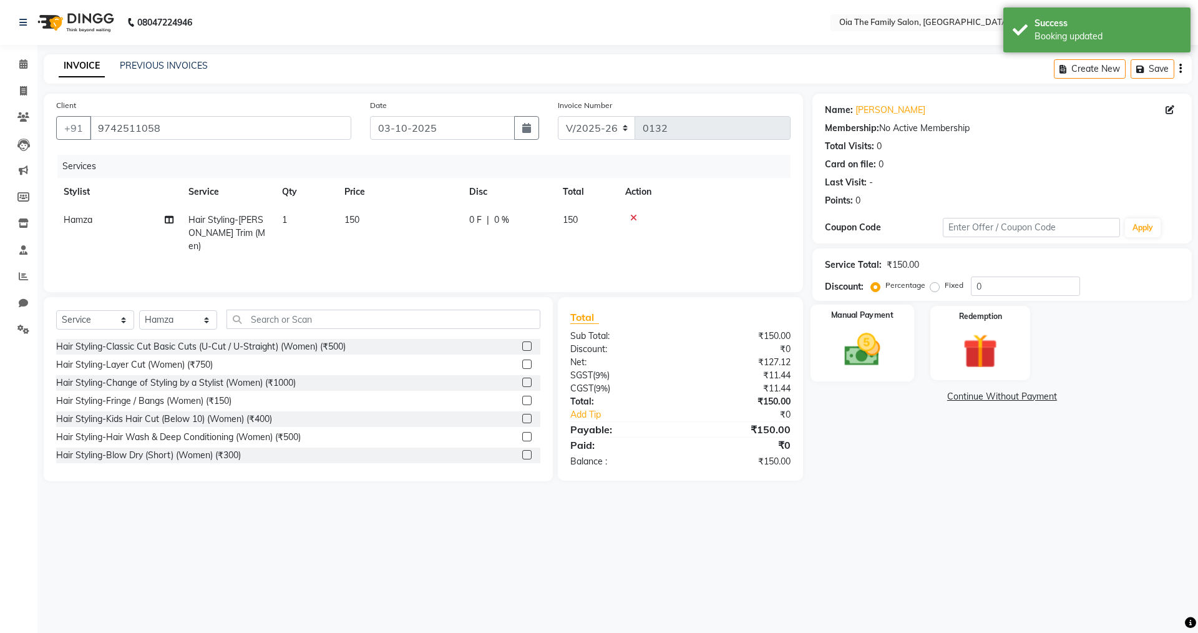
click at [842, 343] on img at bounding box center [862, 349] width 58 height 41
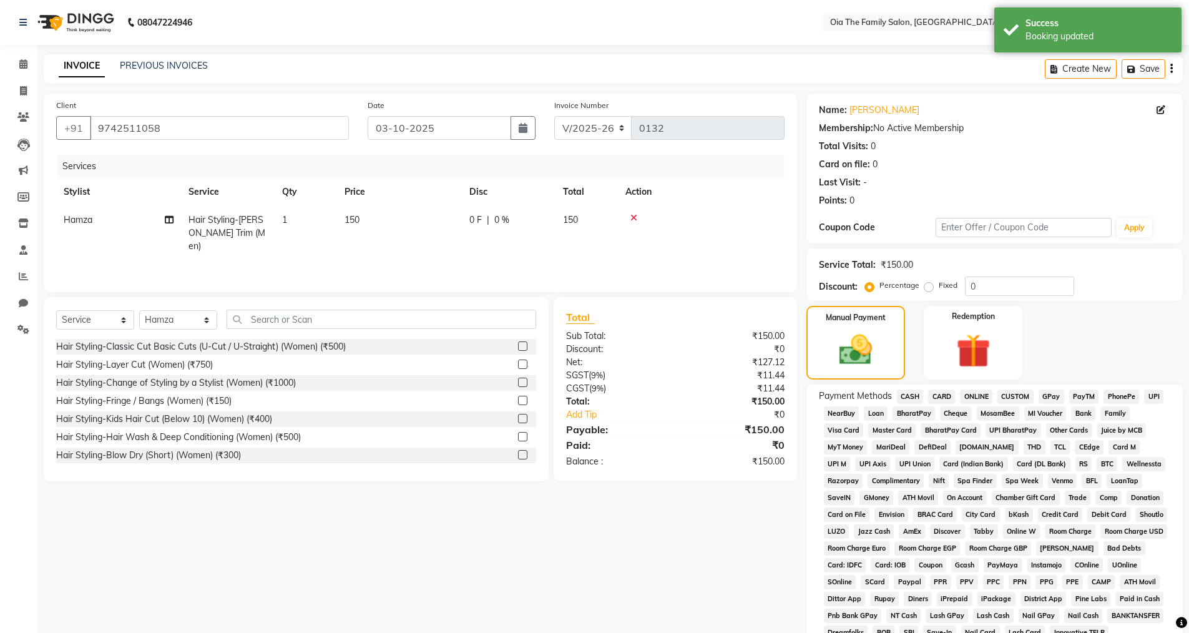
click at [1155, 396] on span "UPI" at bounding box center [1153, 396] width 19 height 14
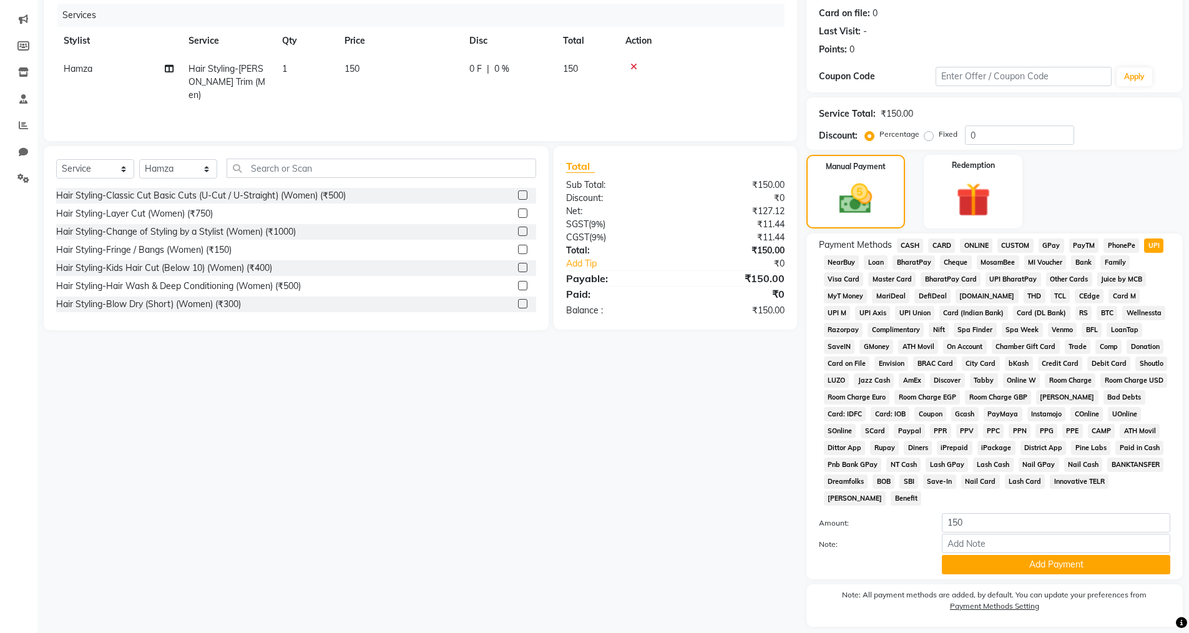
scroll to position [189, 0]
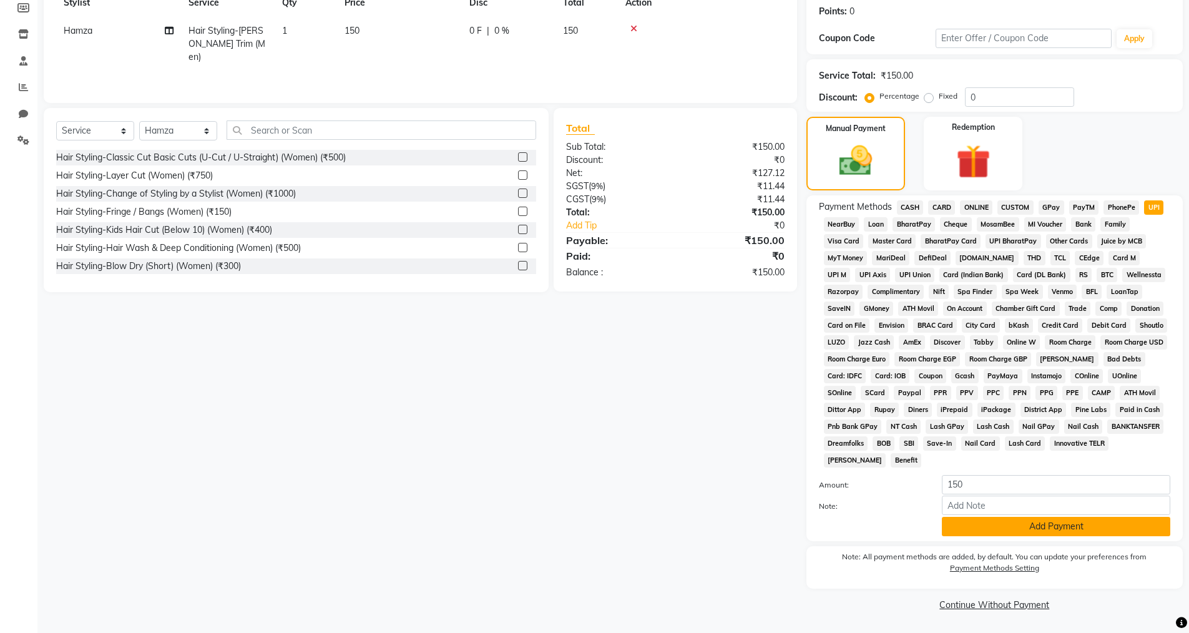
click at [984, 530] on button "Add Payment" at bounding box center [1056, 526] width 228 height 19
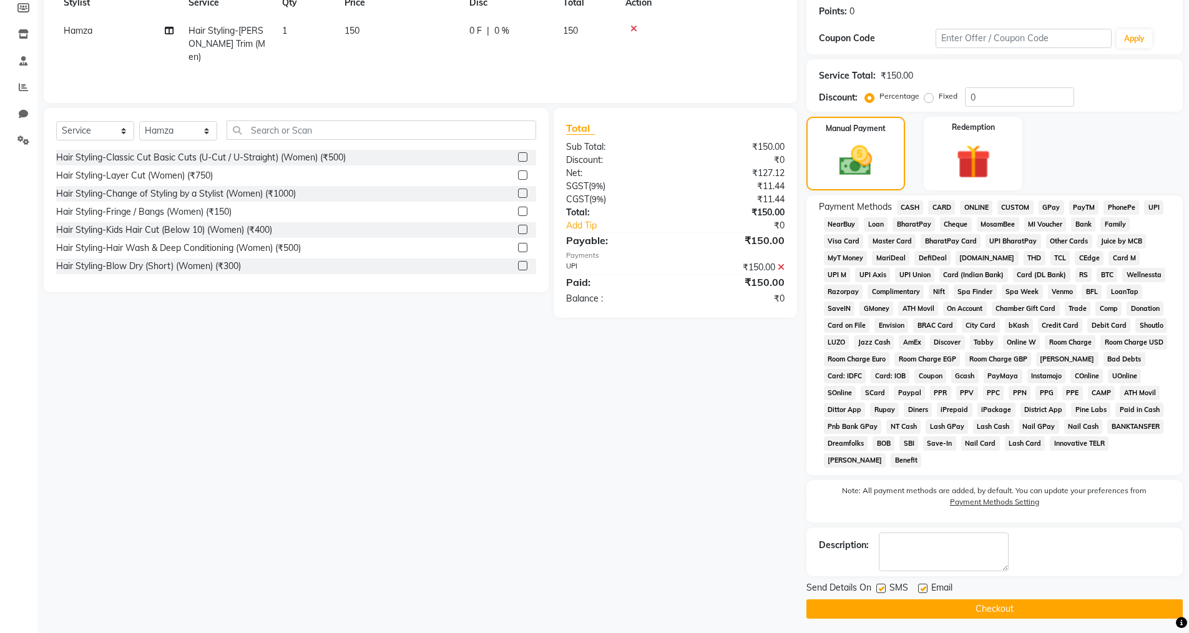
click at [923, 588] on label at bounding box center [922, 587] width 9 height 9
click at [923, 588] on input "checkbox" at bounding box center [922, 589] width 8 height 8
checkbox input "false"
click at [883, 588] on label at bounding box center [880, 587] width 9 height 9
click at [883, 588] on input "checkbox" at bounding box center [880, 589] width 8 height 8
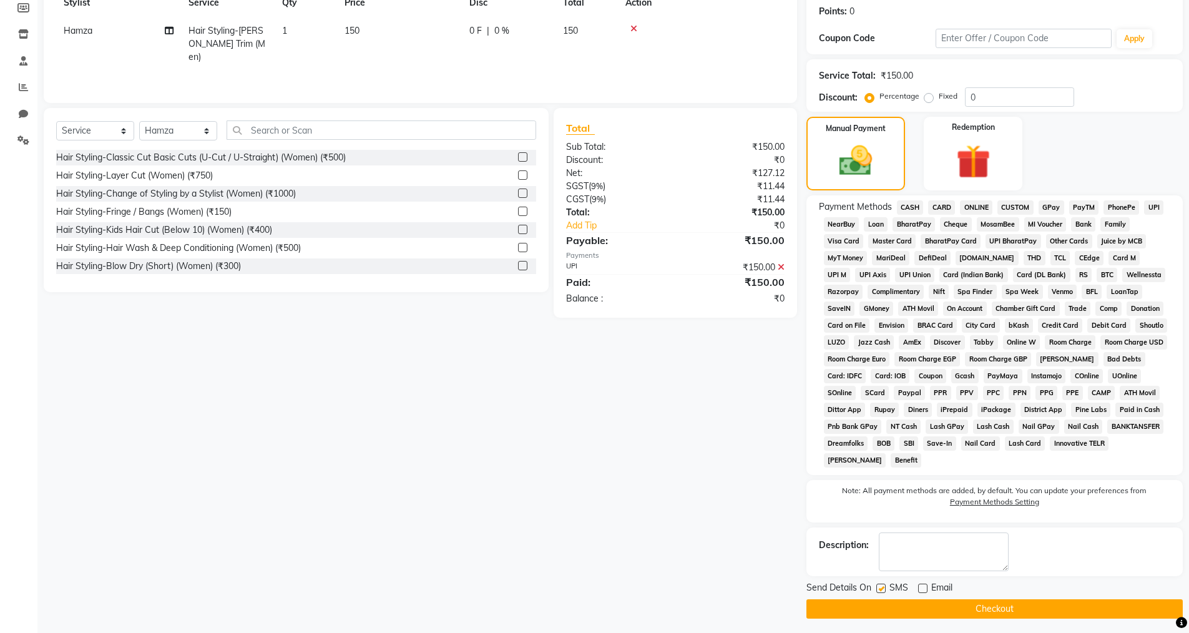
checkbox input "false"
click at [889, 602] on button "Checkout" at bounding box center [994, 608] width 376 height 19
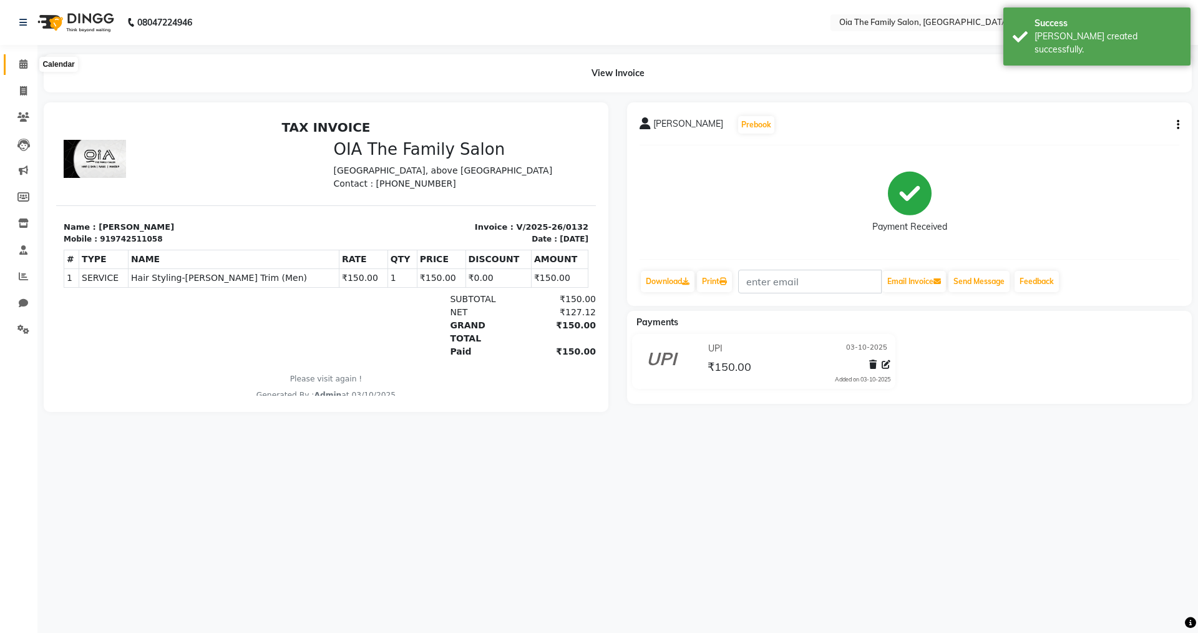
click at [24, 70] on span at bounding box center [23, 64] width 22 height 14
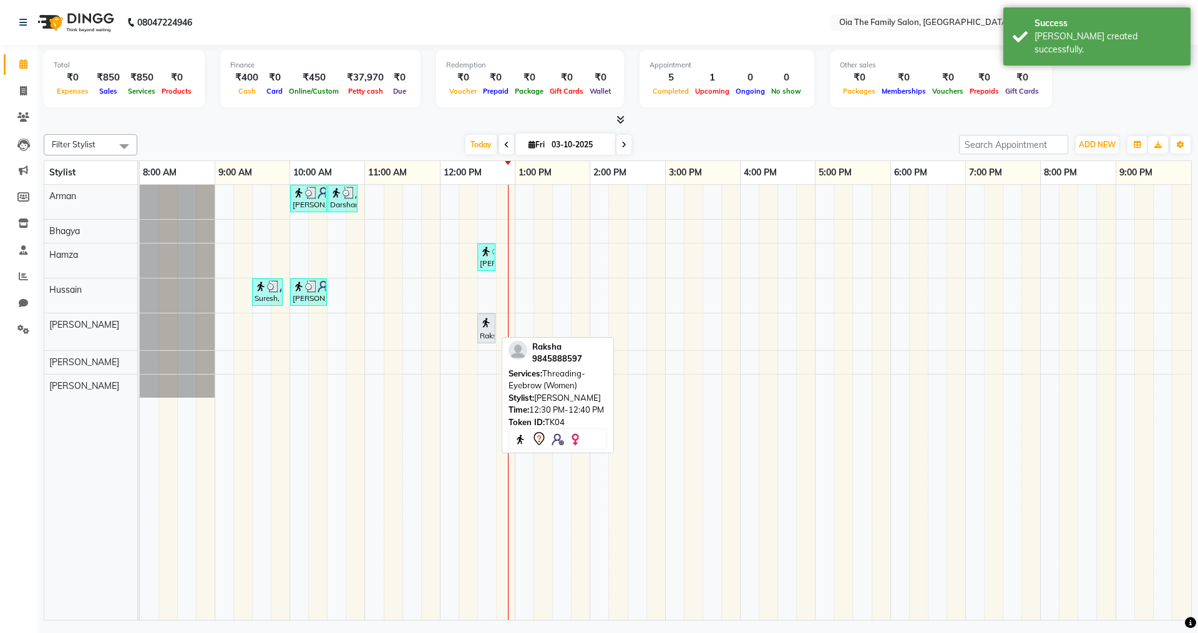
click at [478, 329] on link "Raksha, TK04, 12:30 PM-12:40 PM, Threading-Eyebrow (Women)" at bounding box center [486, 328] width 18 height 30
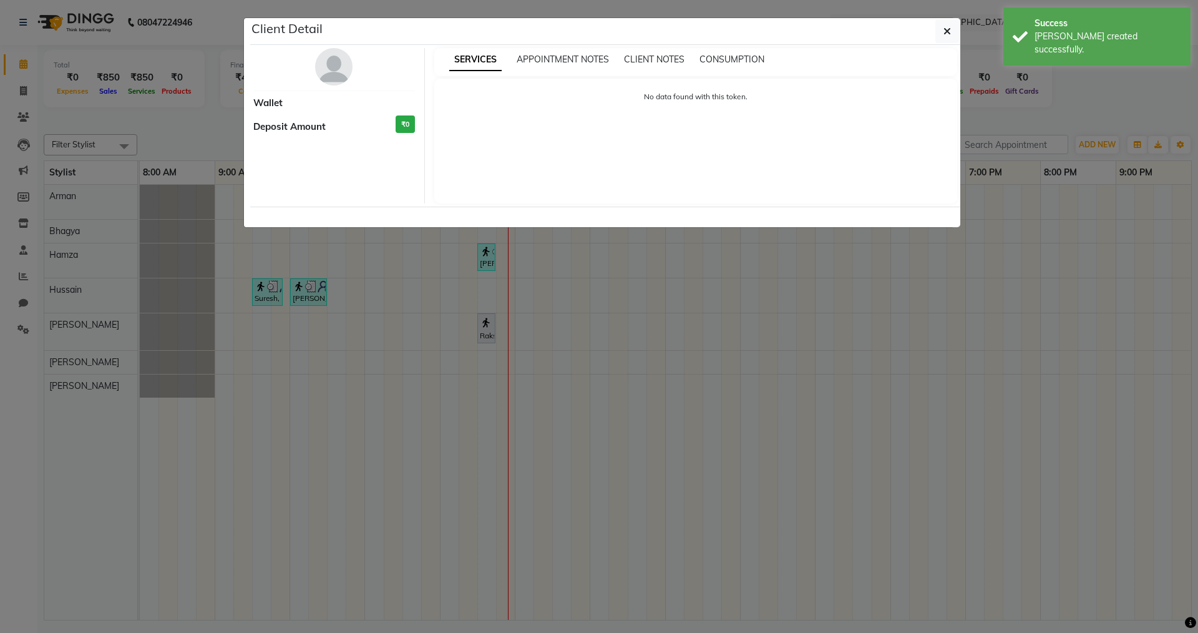
select select "7"
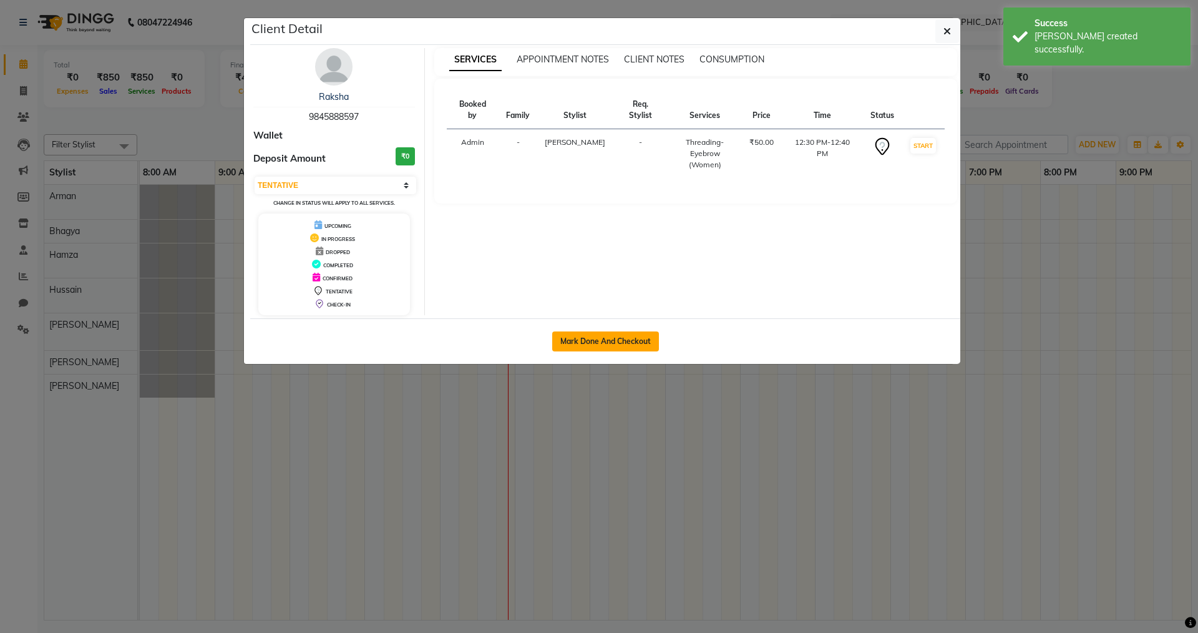
click at [586, 332] on button "Mark Done And Checkout" at bounding box center [605, 341] width 107 height 20
select select "9113"
select select "service"
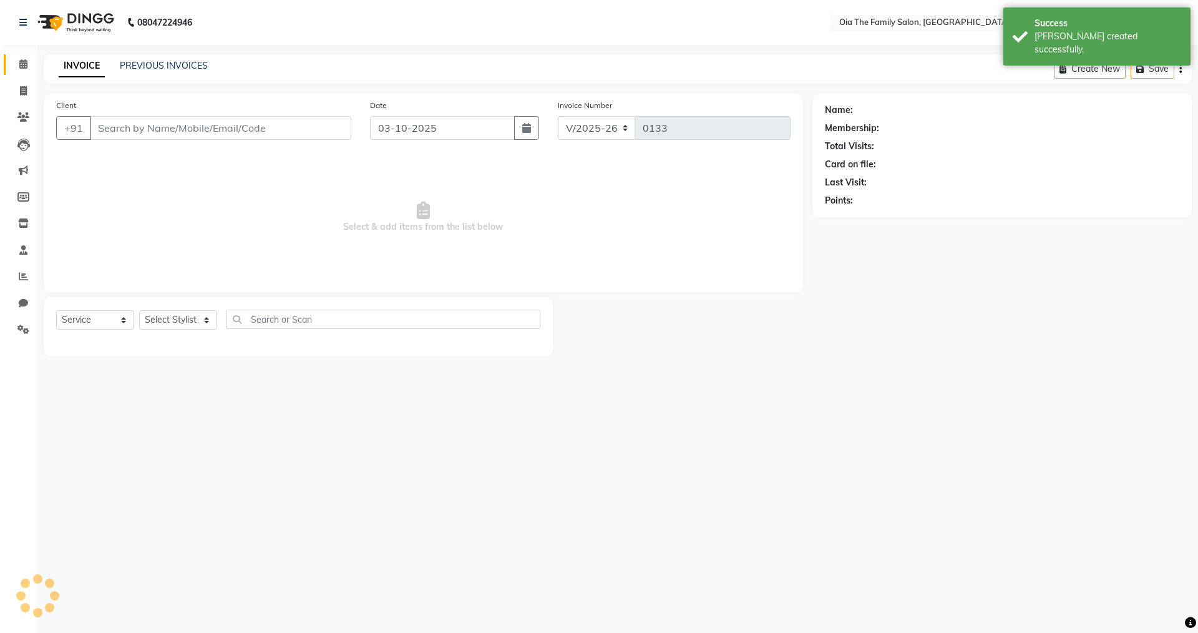
type input "9845888597"
select select "93024"
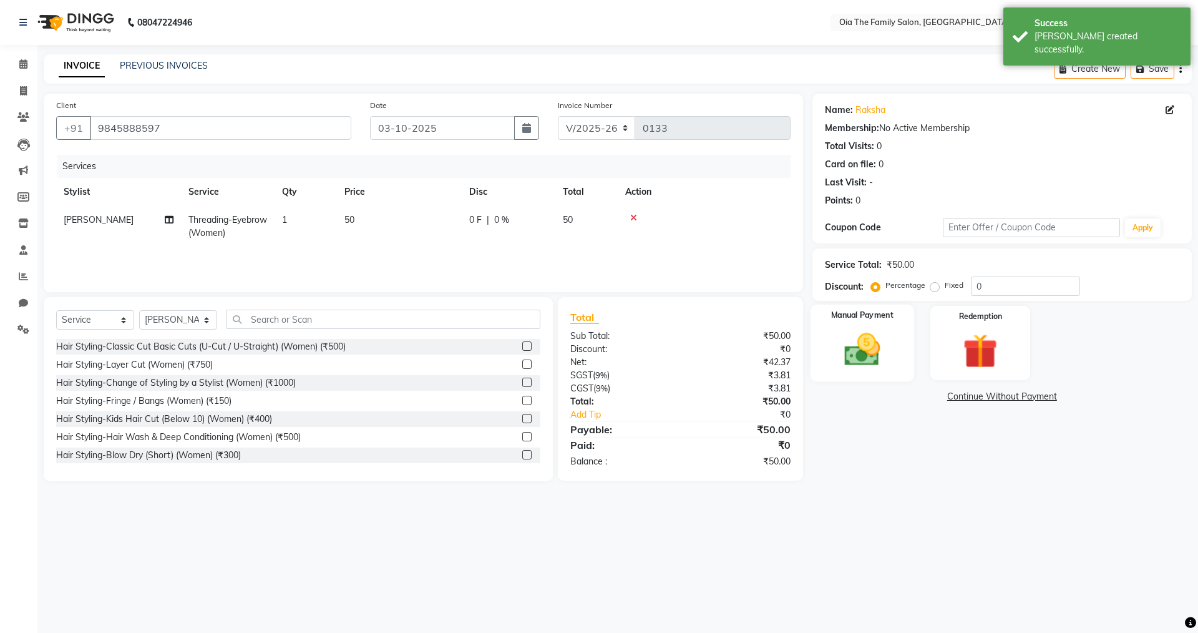
click at [863, 366] on img at bounding box center [862, 349] width 58 height 41
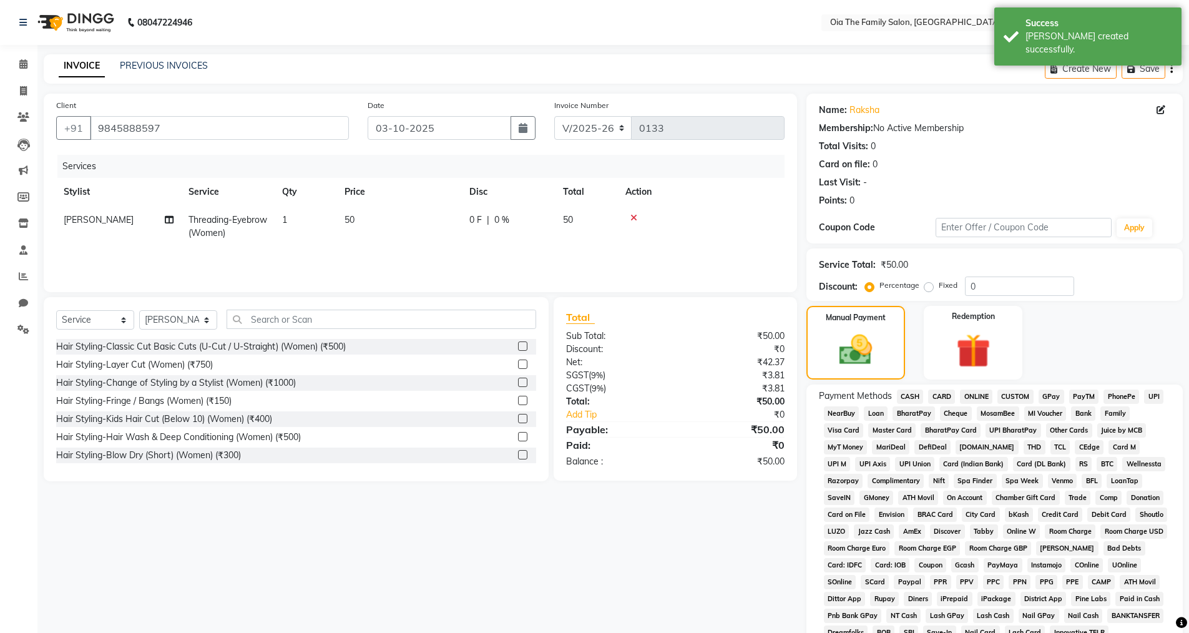
click at [1151, 398] on span "UPI" at bounding box center [1153, 396] width 19 height 14
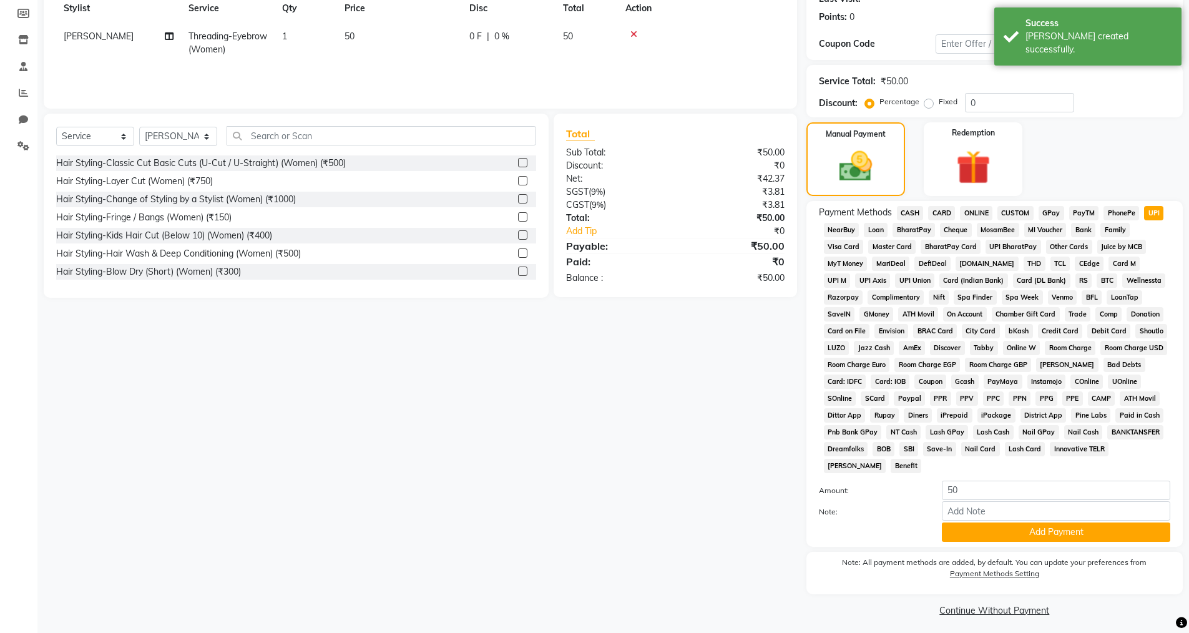
scroll to position [189, 0]
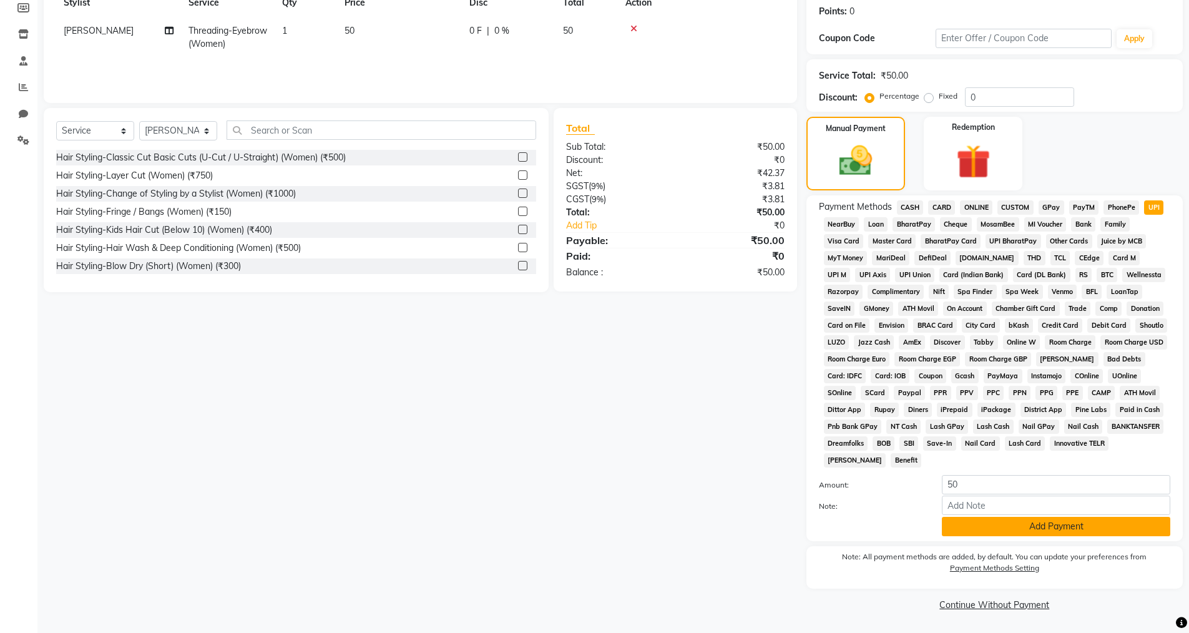
click at [975, 528] on button "Add Payment" at bounding box center [1056, 526] width 228 height 19
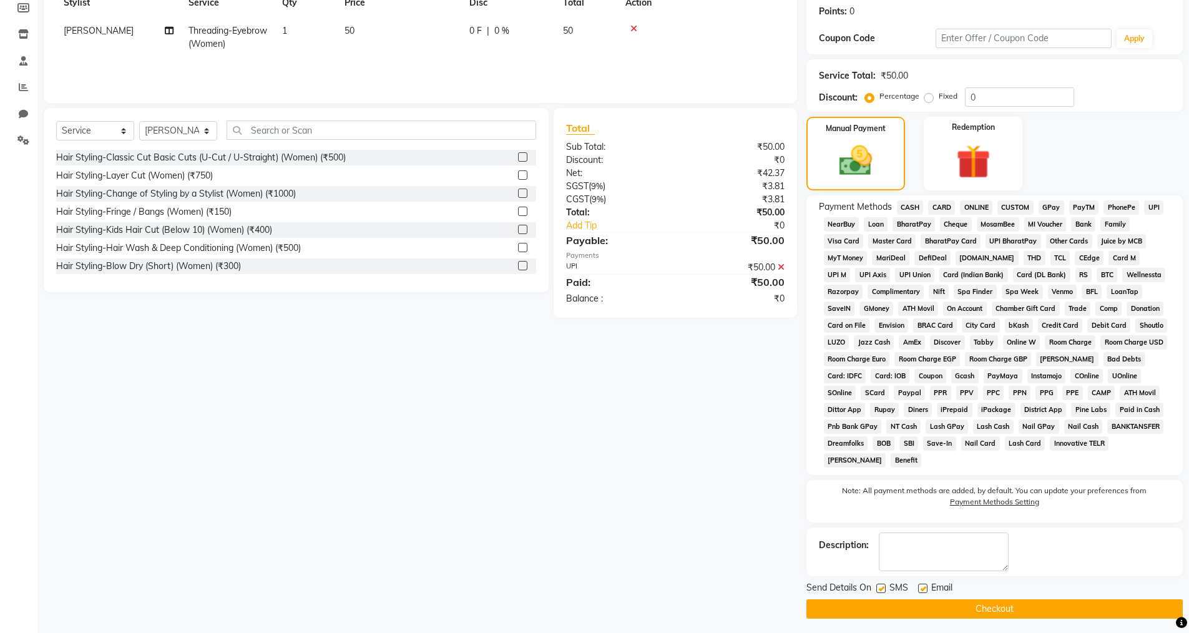
click at [922, 588] on label at bounding box center [922, 587] width 9 height 9
click at [922, 588] on input "checkbox" at bounding box center [922, 589] width 8 height 8
checkbox input "false"
click at [882, 588] on label at bounding box center [880, 587] width 9 height 9
click at [882, 588] on input "checkbox" at bounding box center [880, 589] width 8 height 8
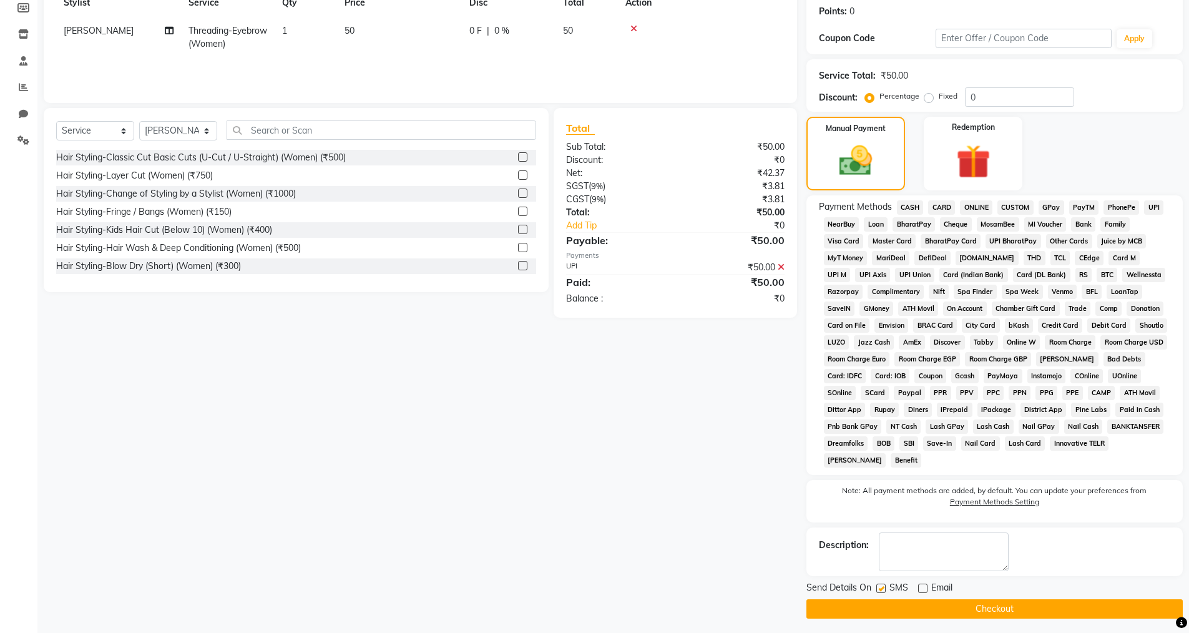
checkbox input "false"
click at [885, 605] on button "Checkout" at bounding box center [994, 608] width 376 height 19
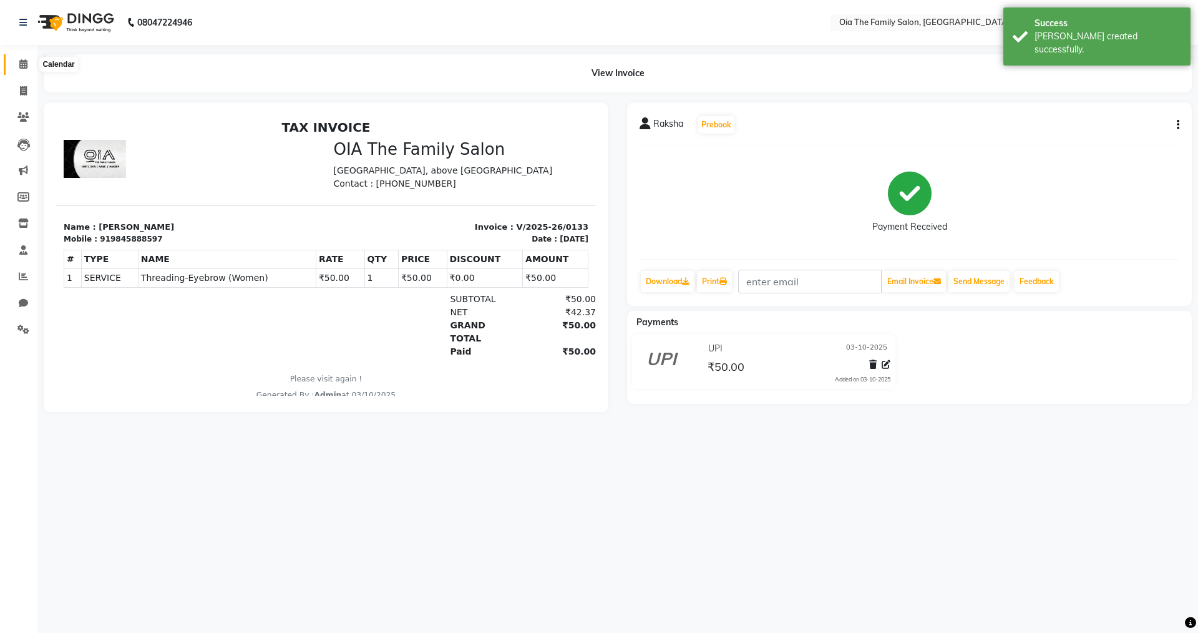
click at [22, 69] on span at bounding box center [23, 64] width 22 height 14
